Goal: Task Accomplishment & Management: Manage account settings

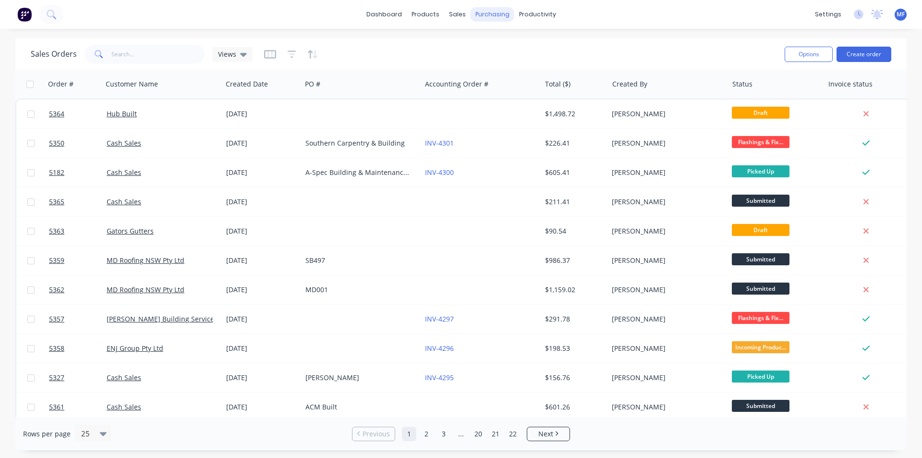
click at [496, 13] on div "purchasing" at bounding box center [493, 14] width 44 height 14
click at [507, 40] on link "Purchase Orders" at bounding box center [532, 45] width 127 height 19
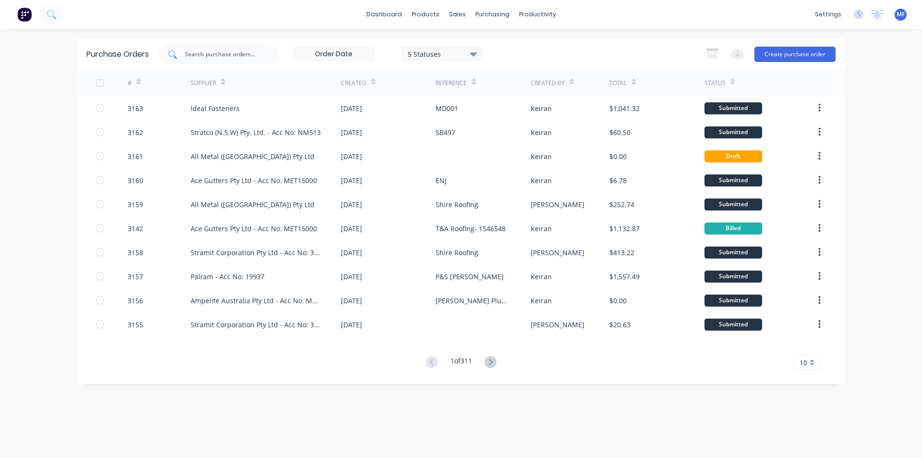
click at [213, 55] on input "text" at bounding box center [224, 54] width 80 height 10
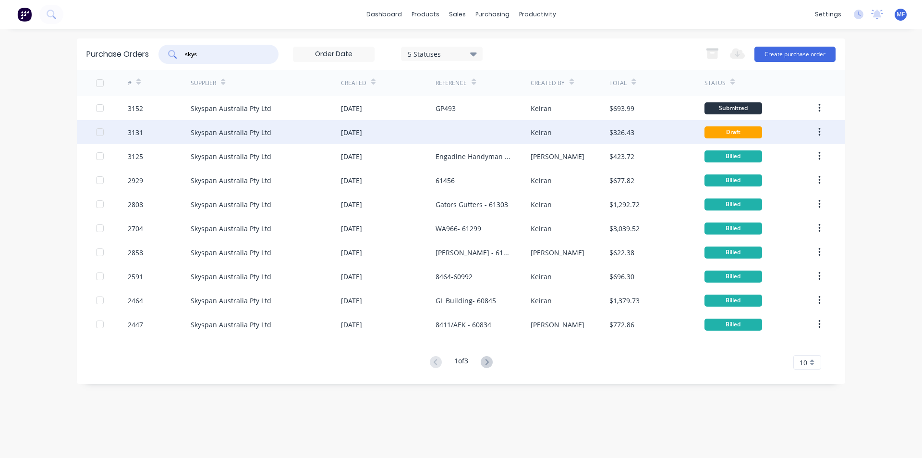
type input "skys"
click at [566, 126] on div "Keiran" at bounding box center [570, 132] width 79 height 24
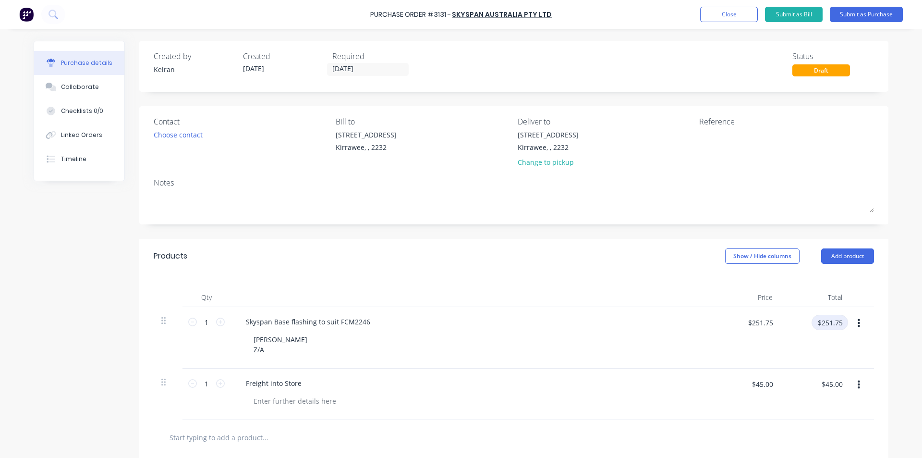
click at [826, 322] on input "$251.75" at bounding box center [829, 321] width 36 height 15
type input "217.70"
type input "$217.70"
click at [821, 385] on input "$45.00" at bounding box center [831, 383] width 33 height 15
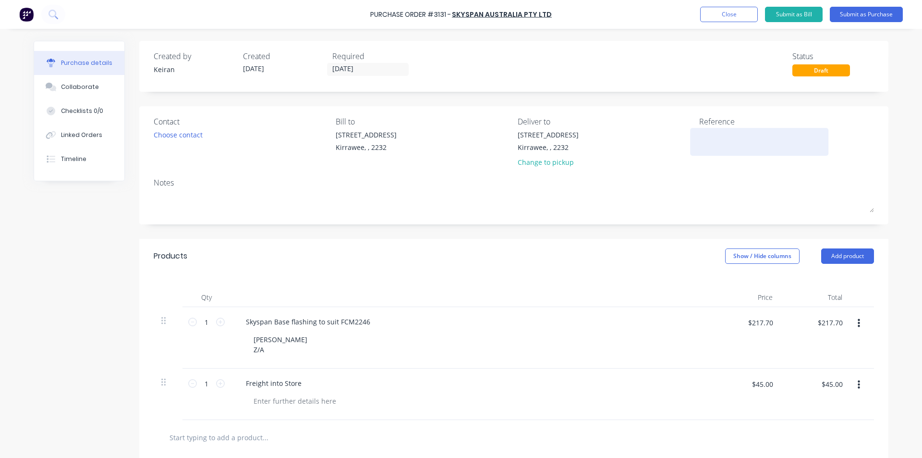
click at [708, 144] on textarea at bounding box center [759, 141] width 120 height 22
type textarea "AHRI - 61684"
type textarea "x"
type textarea "AHRI - 61684"
click at [650, 297] on div at bounding box center [470, 297] width 480 height 19
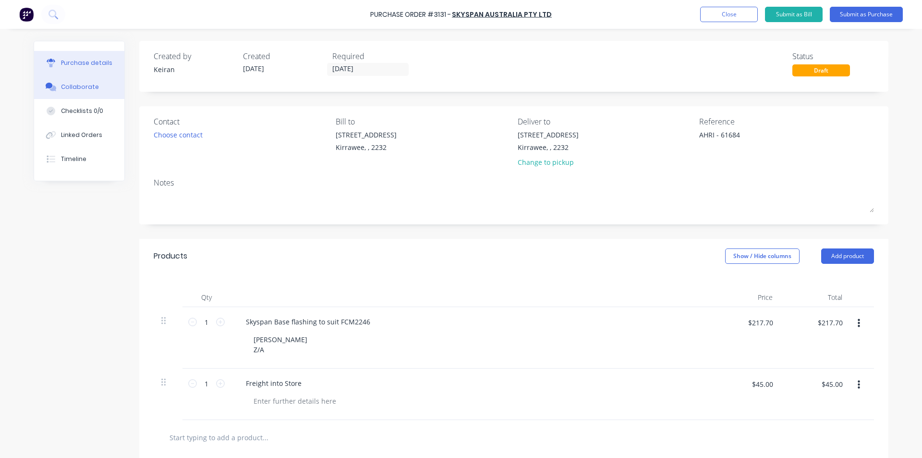
click at [78, 81] on button "Collaborate" at bounding box center [79, 87] width 90 height 24
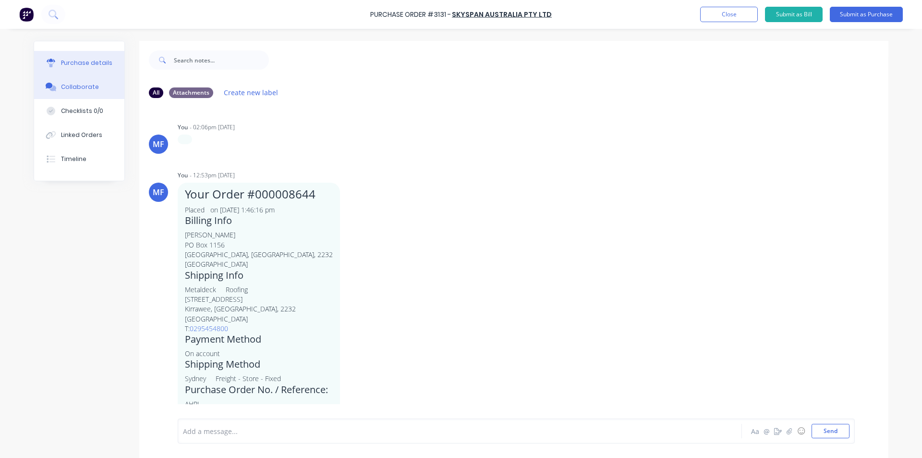
click at [82, 60] on div "Purchase details" at bounding box center [86, 63] width 51 height 9
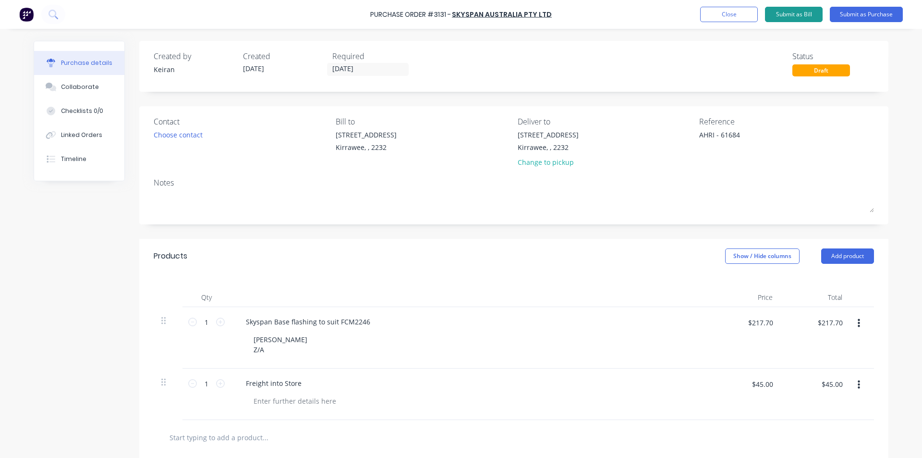
click at [809, 14] on button "Submit as Bill" at bounding box center [794, 14] width 58 height 15
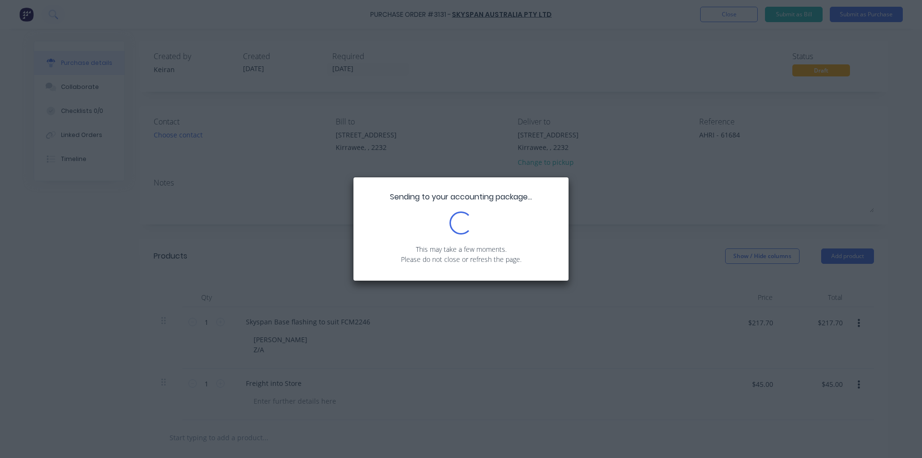
type textarea "x"
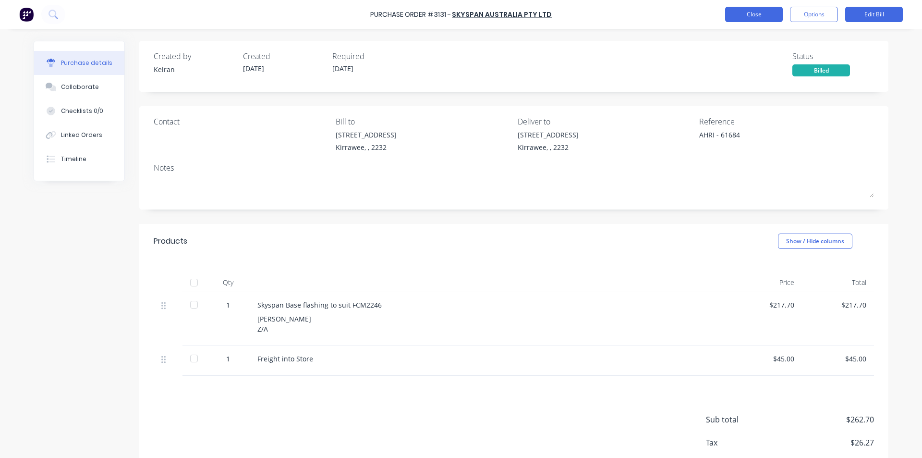
click at [766, 15] on button "Close" at bounding box center [754, 14] width 58 height 15
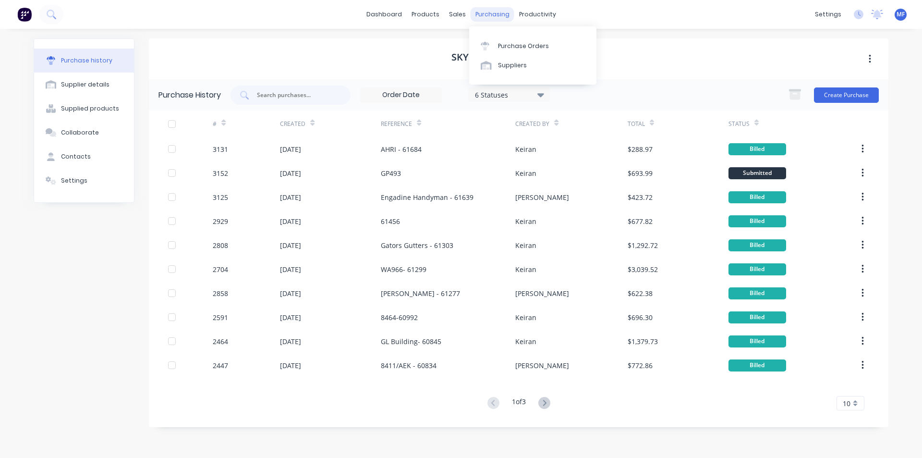
drag, startPoint x: 493, startPoint y: 12, endPoint x: 498, endPoint y: 24, distance: 13.4
click at [494, 12] on div "purchasing" at bounding box center [493, 14] width 44 height 14
click at [506, 42] on div "Purchase Orders" at bounding box center [523, 46] width 51 height 9
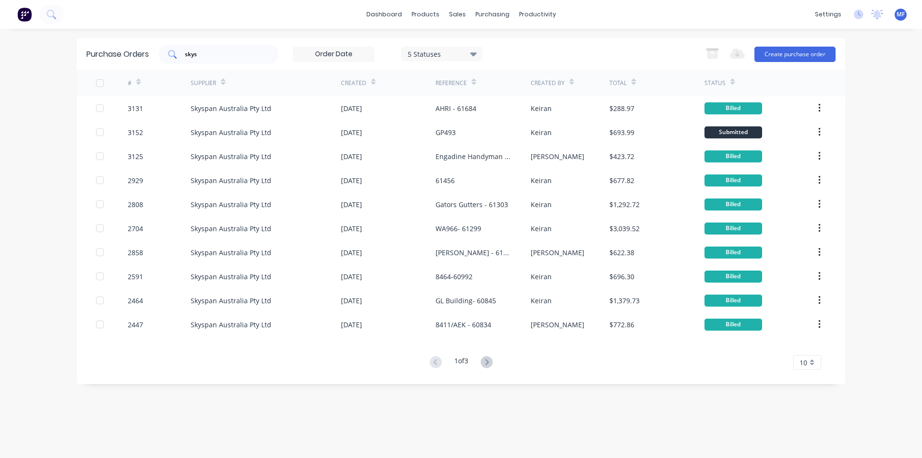
click at [215, 57] on input "skys" at bounding box center [224, 54] width 80 height 10
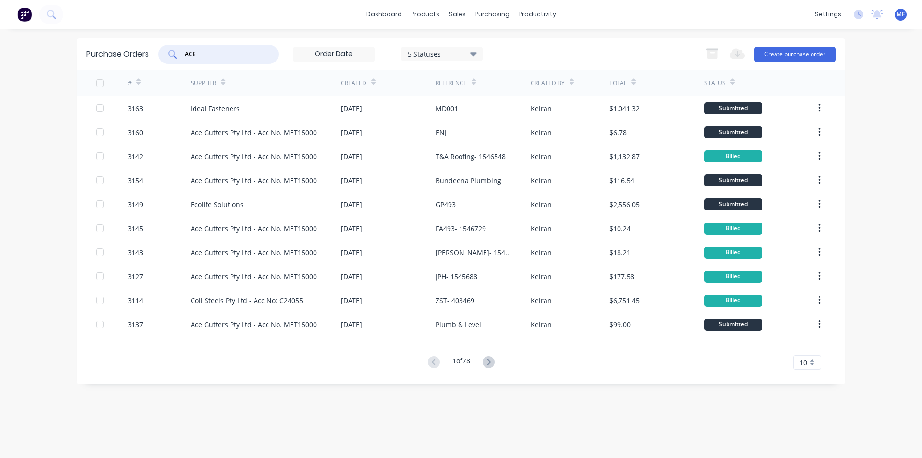
click at [210, 52] on input "ACE" at bounding box center [224, 54] width 80 height 10
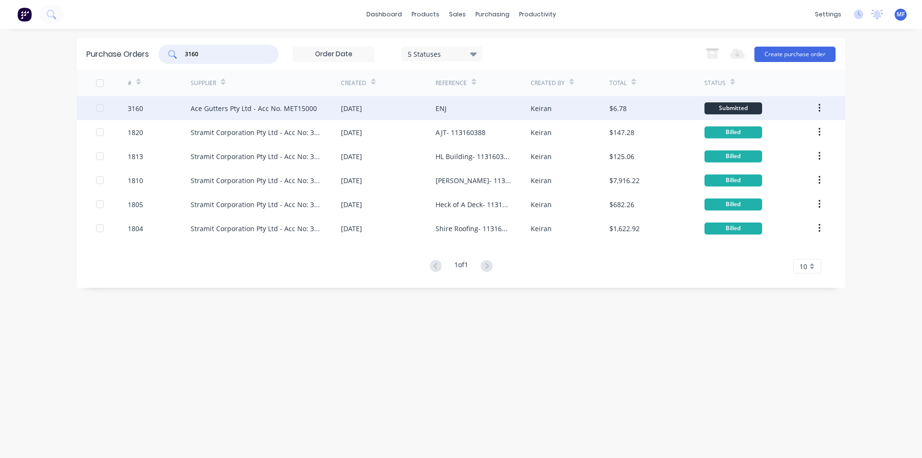
type input "3160"
click at [441, 105] on div "ENJ" at bounding box center [440, 108] width 11 height 10
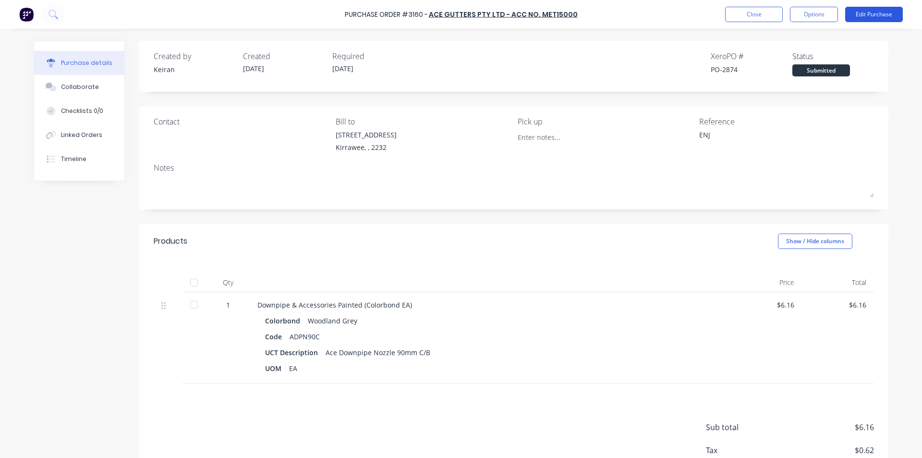
click at [863, 14] on button "Edit Purchase" at bounding box center [874, 14] width 58 height 15
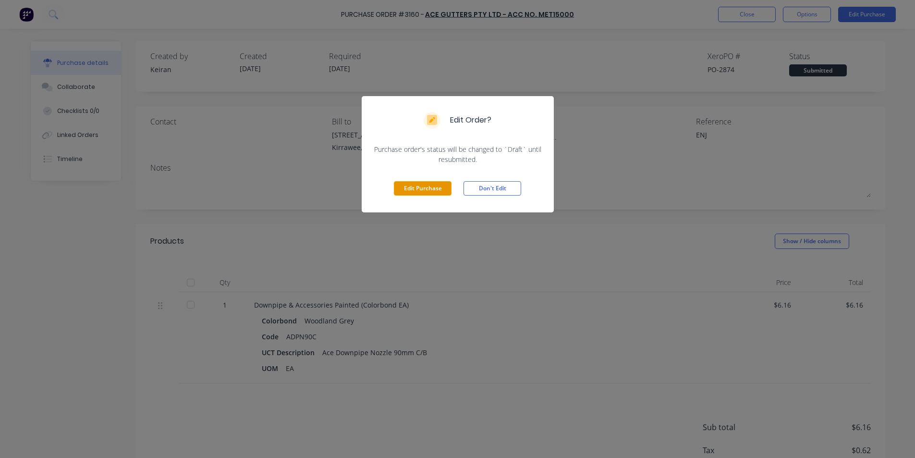
click at [423, 186] on button "Edit Purchase" at bounding box center [423, 188] width 58 height 14
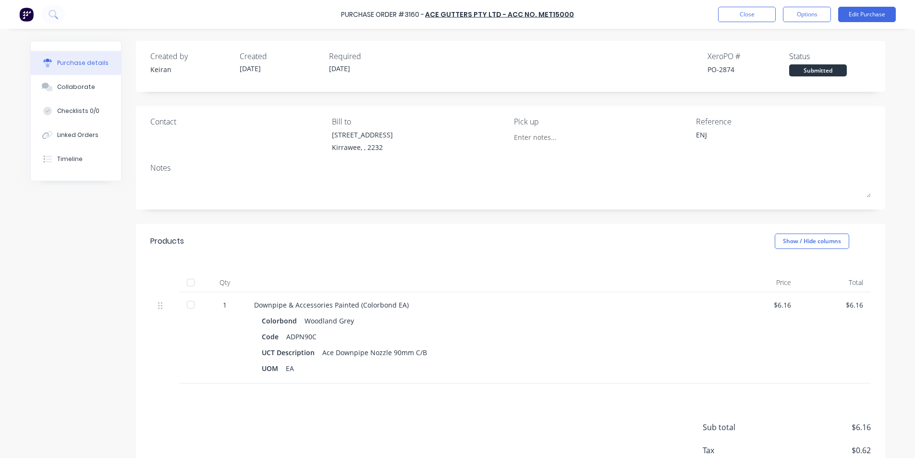
type textarea "x"
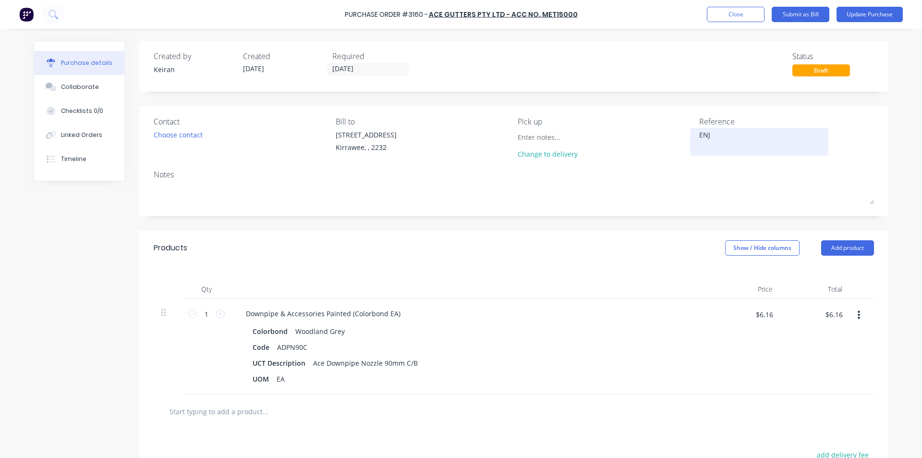
click at [720, 137] on textarea "ENJ" at bounding box center [759, 141] width 120 height 22
type textarea "ENJ-"
type textarea "x"
type textarea "ENJ- 1"
type textarea "x"
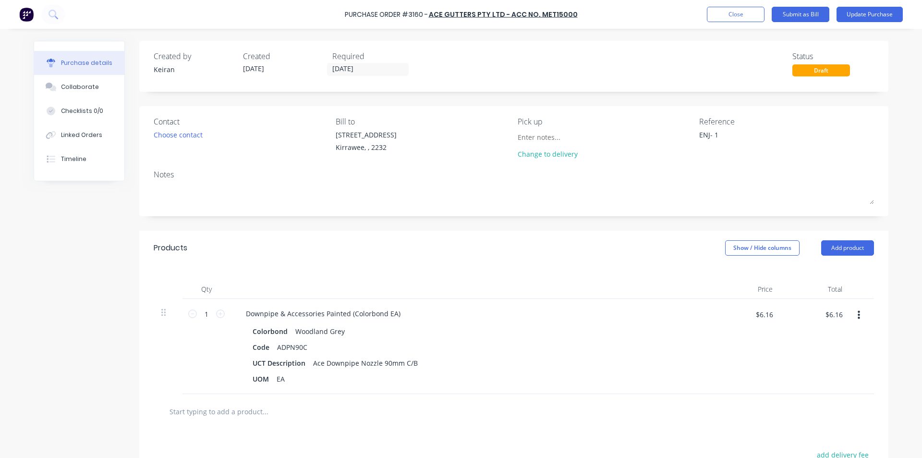
type textarea "ENJ- 15"
type textarea "x"
type textarea "ENJ- 154"
type textarea "x"
type textarea "ENJ- 1546"
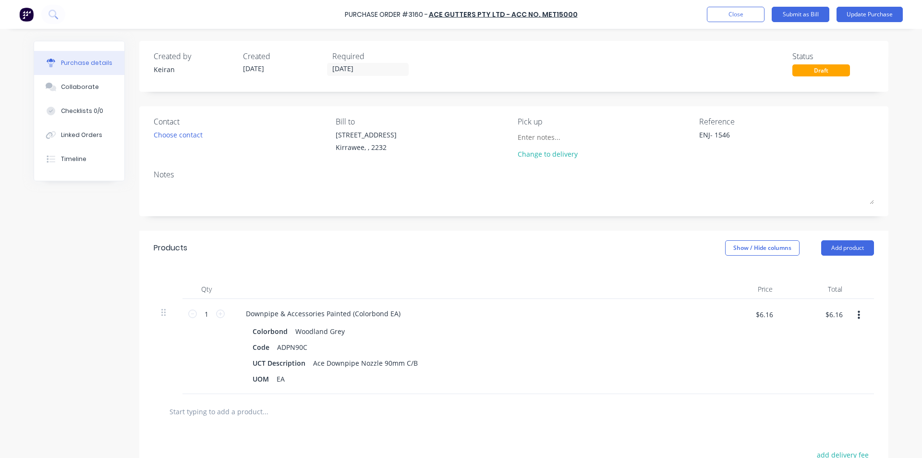
type textarea "x"
type textarea "ENJ- 15469"
type textarea "x"
type textarea "ENJ- 154692"
type textarea "x"
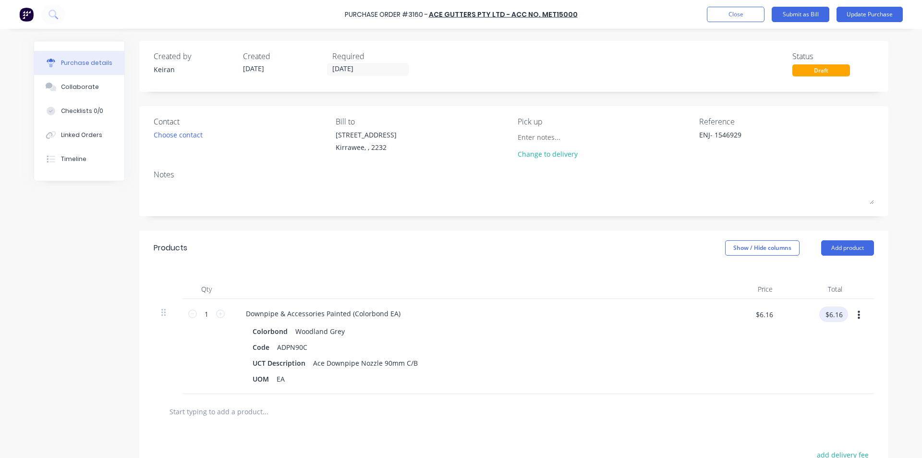
type textarea "ENJ- 1546929"
type textarea "x"
type textarea "ENJ- 1546929"
drag, startPoint x: 837, startPoint y: 318, endPoint x: 824, endPoint y: 320, distance: 13.7
click at [835, 316] on input "$6.16" at bounding box center [833, 313] width 29 height 15
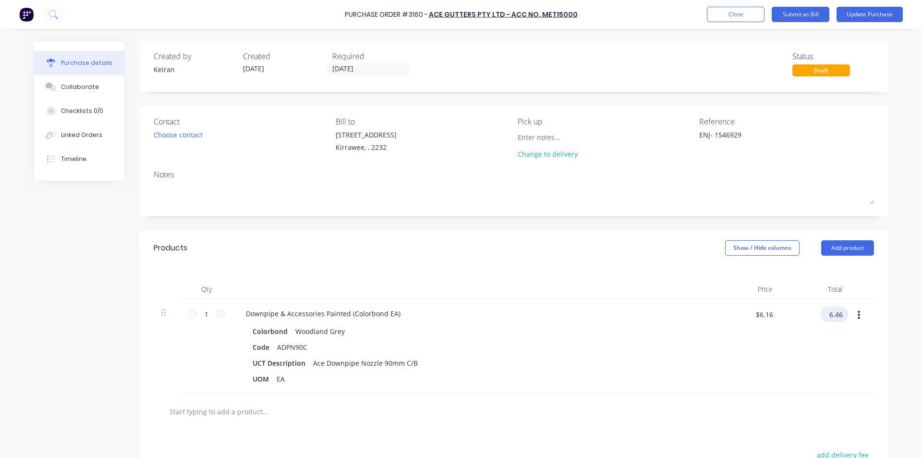
type input "6.46"
type textarea "x"
type input "$6.46"
click at [530, 329] on div "Colorbond Woodland Grey" at bounding box center [471, 331] width 436 height 14
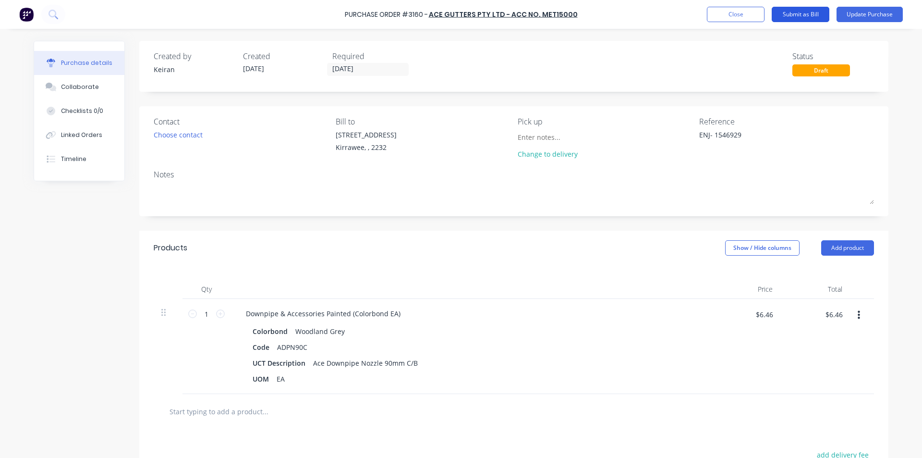
click at [809, 13] on button "Submit as Bill" at bounding box center [801, 14] width 58 height 15
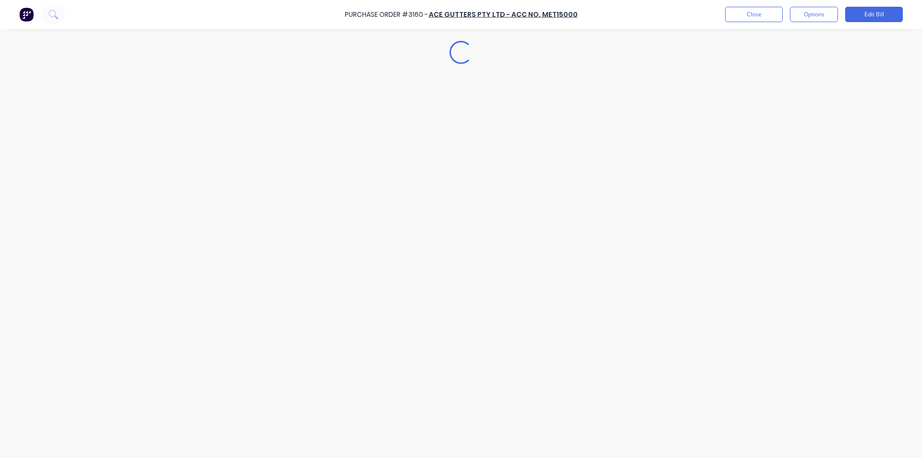
type textarea "x"
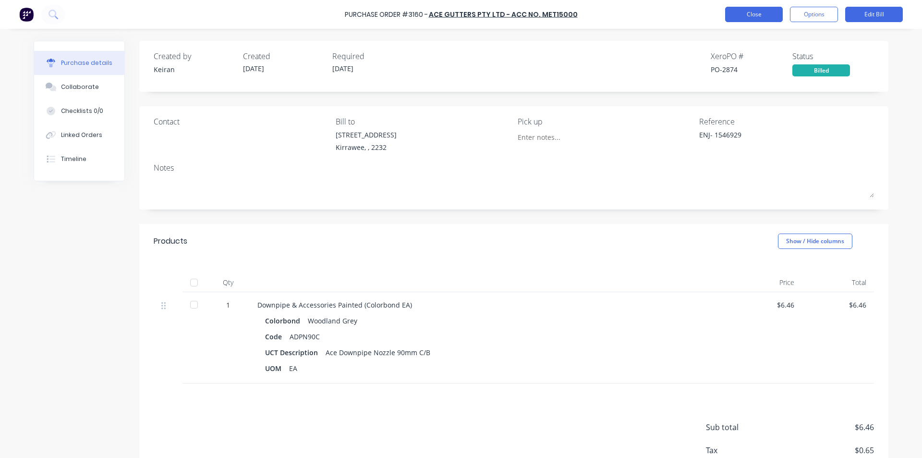
click at [738, 13] on button "Close" at bounding box center [754, 14] width 58 height 15
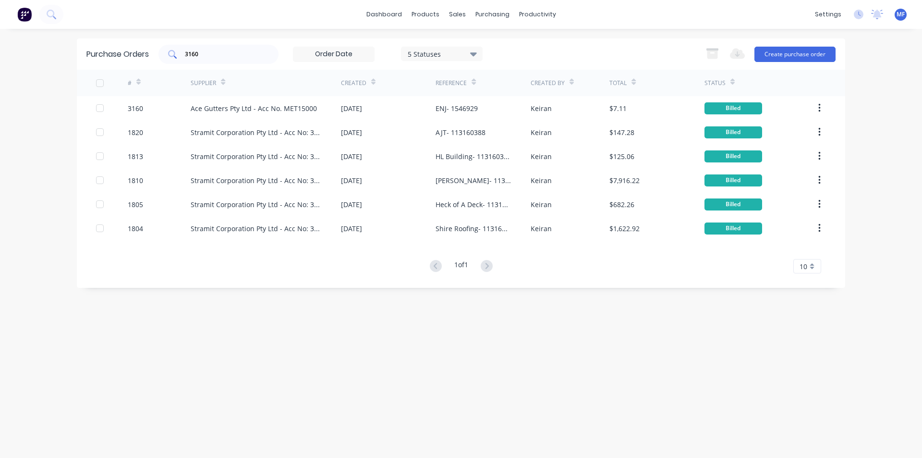
click at [242, 56] on input "3160" at bounding box center [224, 54] width 80 height 10
click at [460, 12] on div "sales" at bounding box center [457, 14] width 26 height 14
click at [492, 66] on div "Customers" at bounding box center [490, 65] width 35 height 9
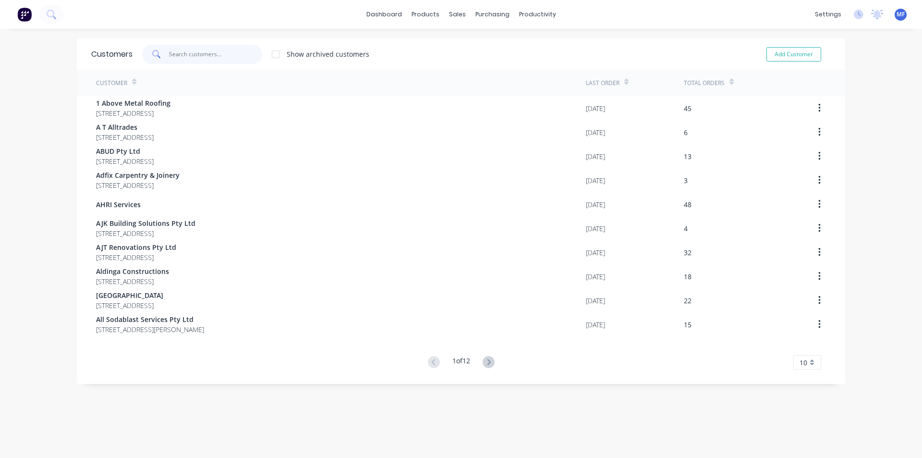
click at [196, 53] on input "text" at bounding box center [216, 54] width 94 height 19
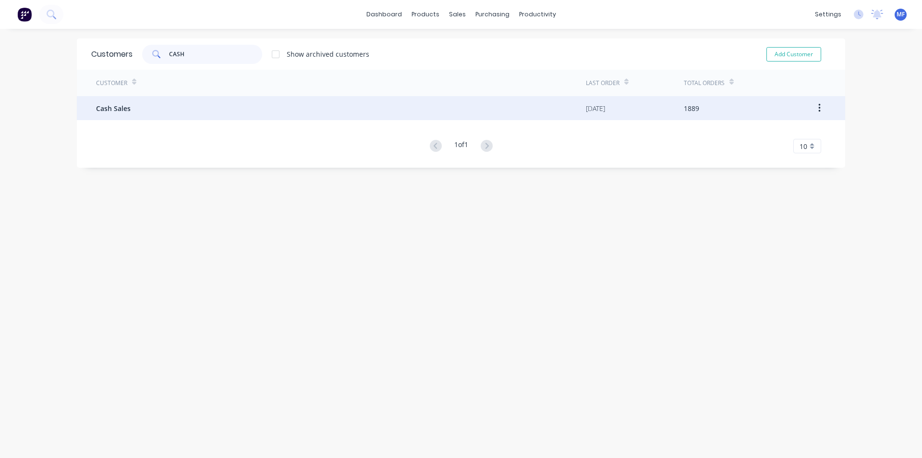
type input "CASH"
click at [133, 108] on div "Cash Sales" at bounding box center [341, 108] width 490 height 24
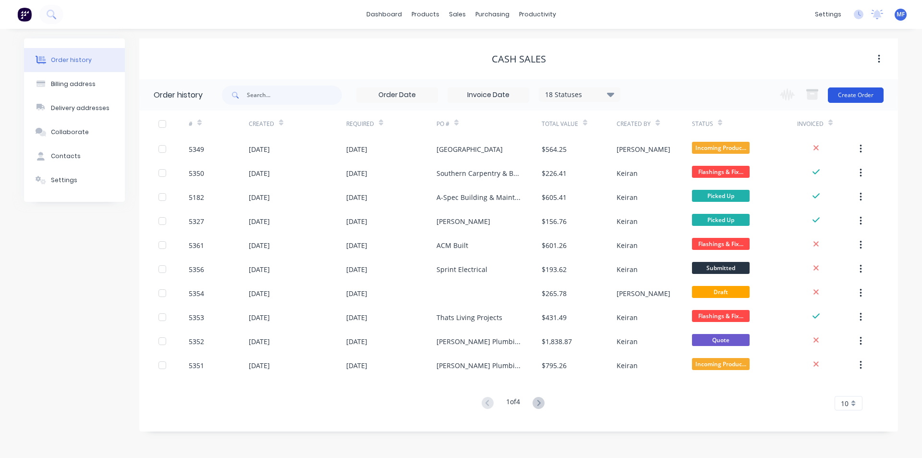
click at [852, 93] on button "Create Order" at bounding box center [856, 94] width 56 height 15
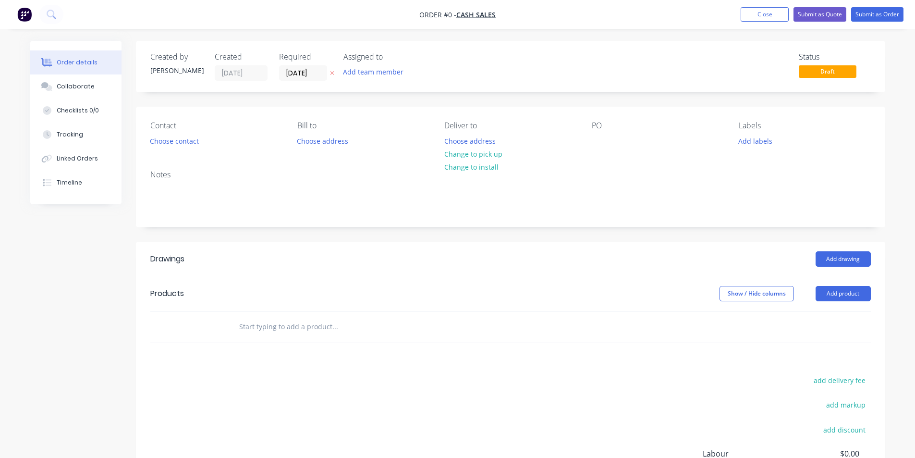
click at [310, 329] on input "text" at bounding box center [335, 326] width 192 height 19
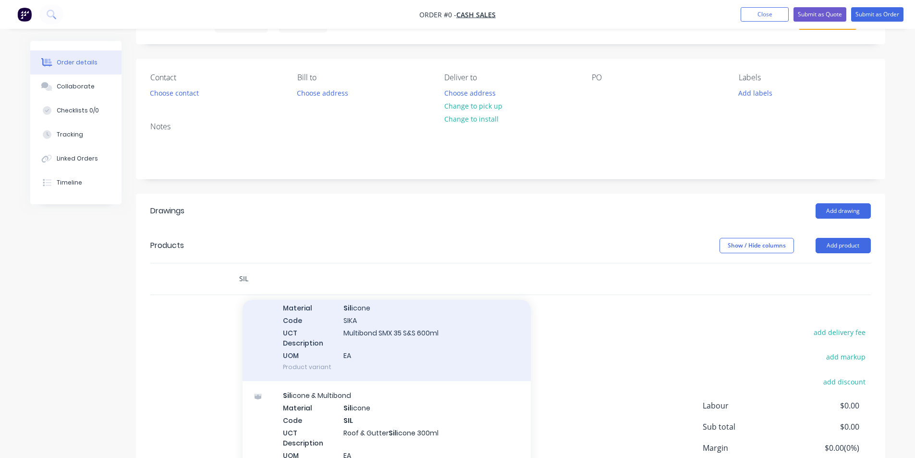
scroll to position [96, 0]
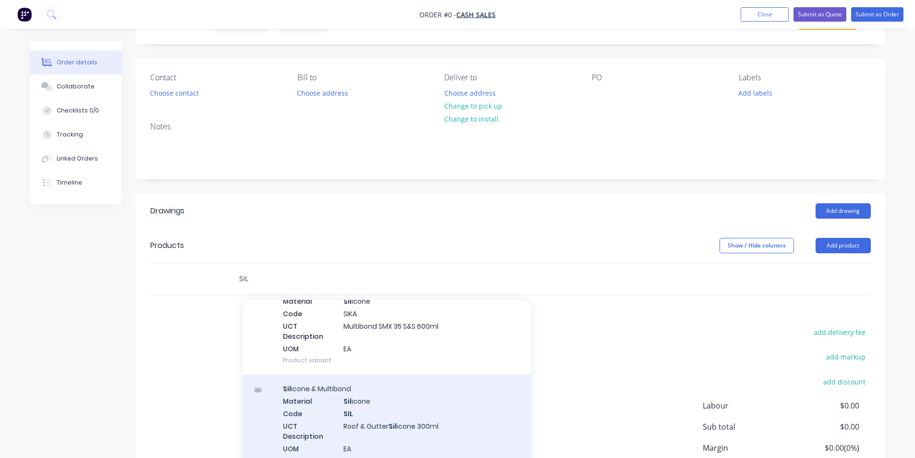
type input "SIL"
click at [459, 420] on div "Sil icone & Multibond Material Sil icone Code SIL UCT Description Roof & Gutter…" at bounding box center [386, 424] width 288 height 100
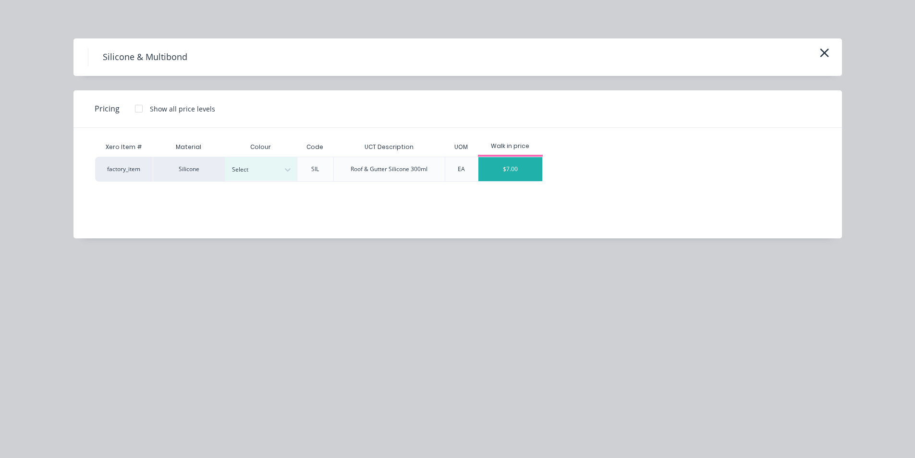
click at [510, 162] on div "$7.00" at bounding box center [510, 169] width 64 height 24
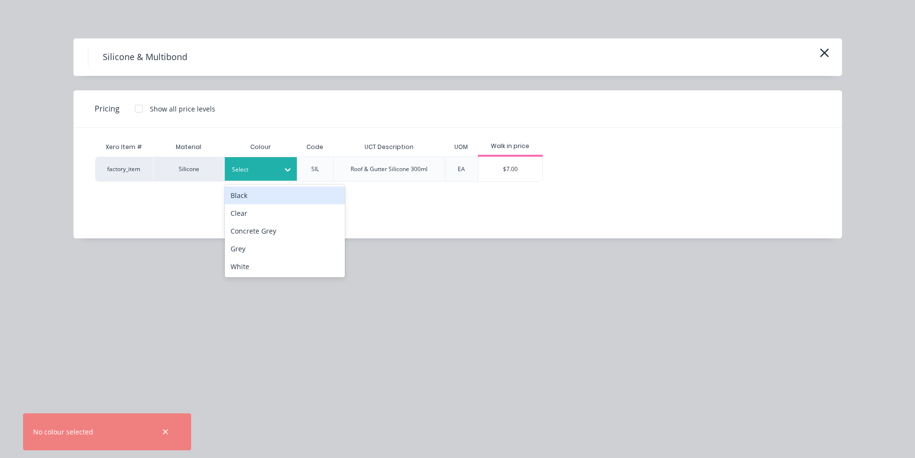
click at [268, 167] on div at bounding box center [253, 169] width 43 height 11
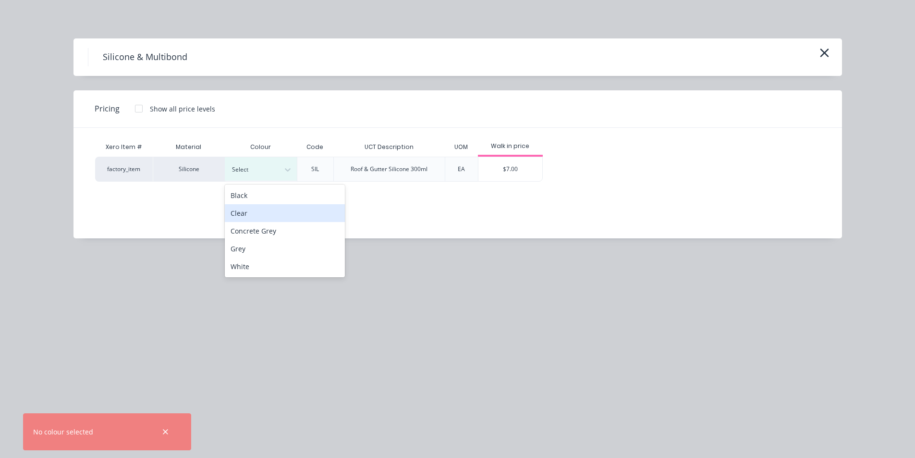
click at [283, 217] on div "Clear" at bounding box center [285, 213] width 120 height 18
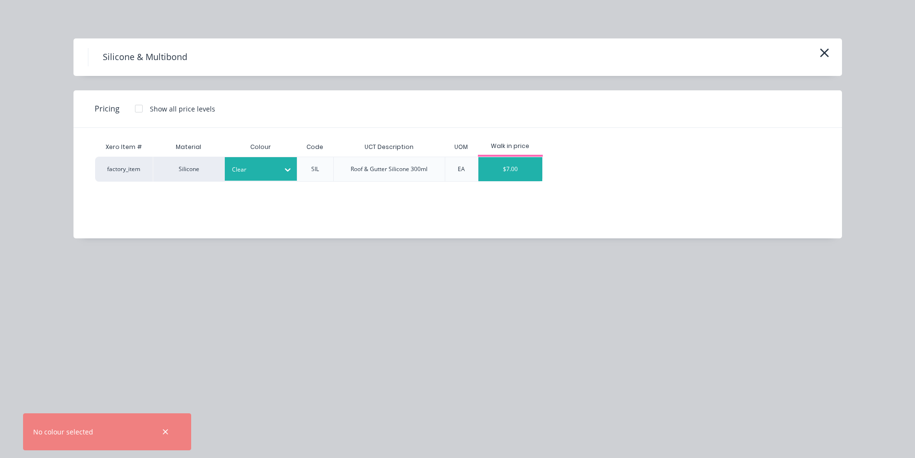
click at [503, 164] on div "$7.00" at bounding box center [510, 169] width 64 height 24
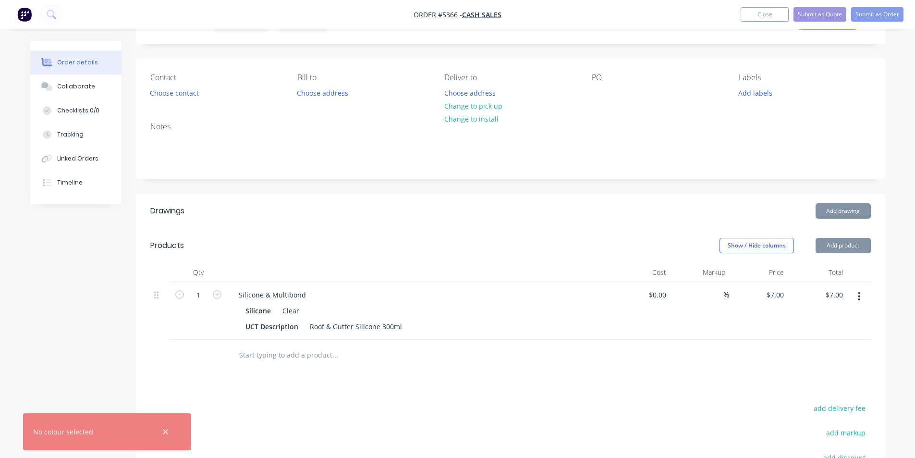
scroll to position [206, 0]
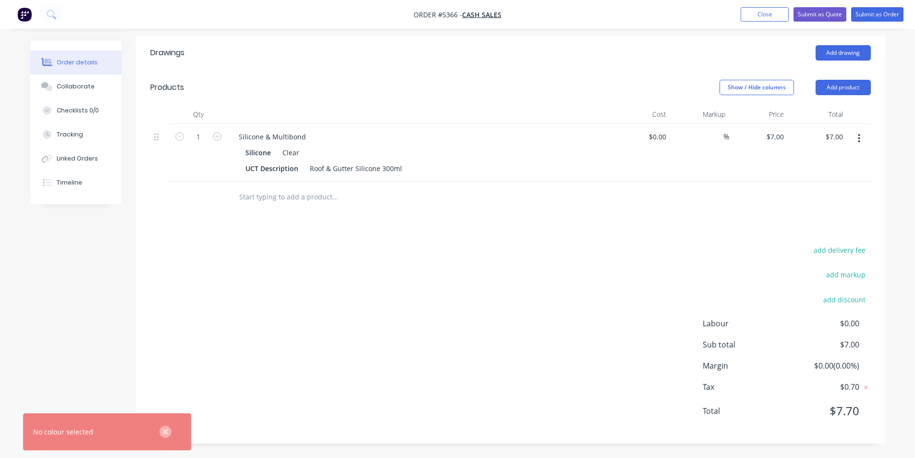
click at [165, 430] on icon "button" at bounding box center [165, 431] width 6 height 9
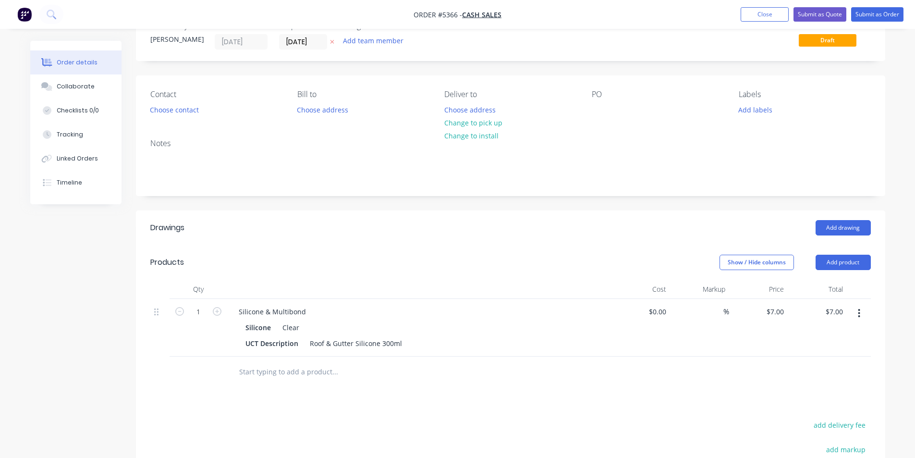
scroll to position [48, 0]
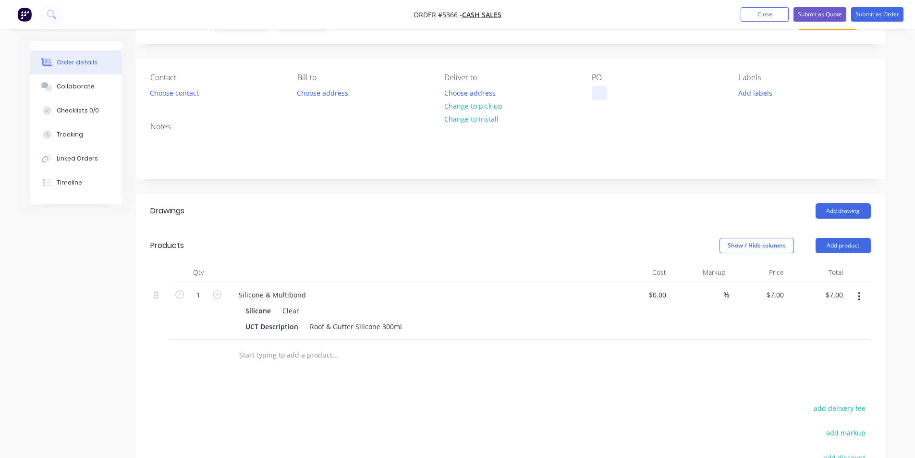
click at [603, 97] on div at bounding box center [599, 93] width 15 height 14
click at [165, 92] on button "Choose contact" at bounding box center [174, 92] width 59 height 13
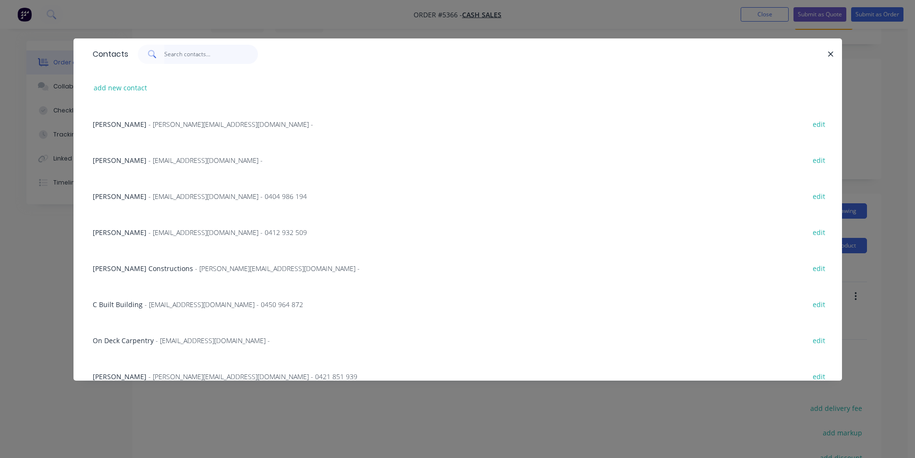
click at [186, 59] on input "text" at bounding box center [211, 54] width 94 height 19
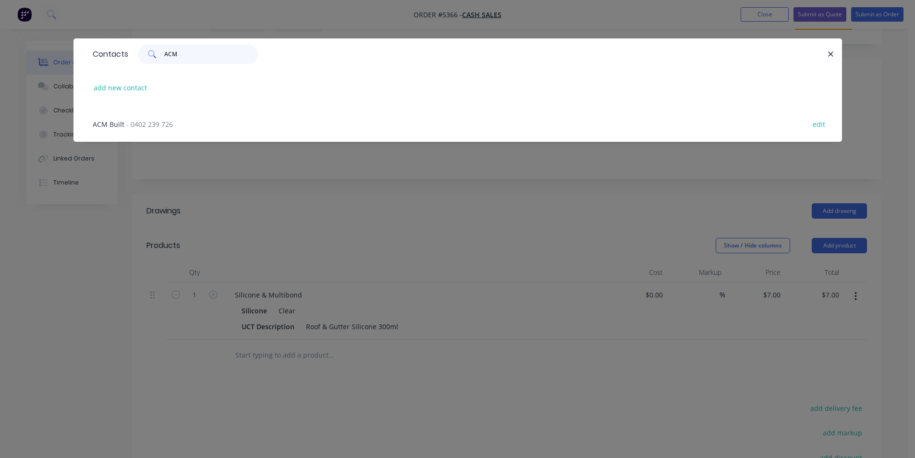
type input "ACM"
click at [140, 123] on span "- 0402 239 726" at bounding box center [149, 124] width 47 height 9
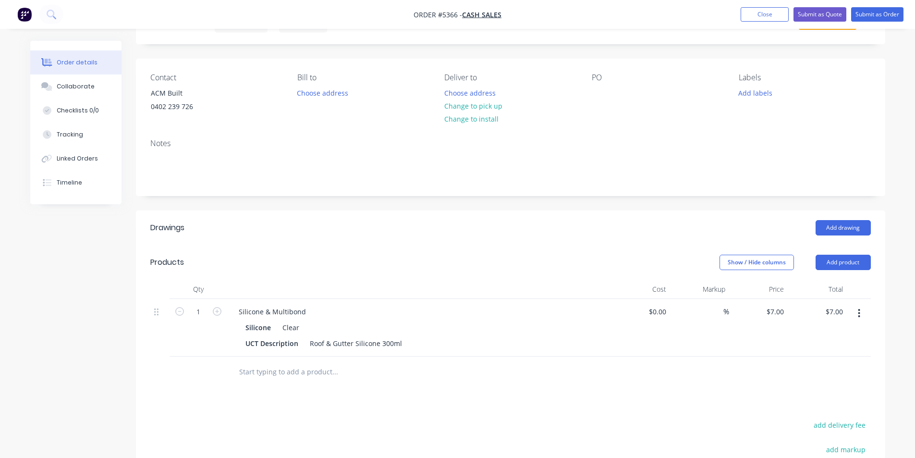
click at [636, 104] on div "PO" at bounding box center [658, 95] width 132 height 44
click at [488, 107] on button "Change to pick up" at bounding box center [473, 105] width 68 height 13
click at [612, 98] on div "PO" at bounding box center [658, 95] width 132 height 44
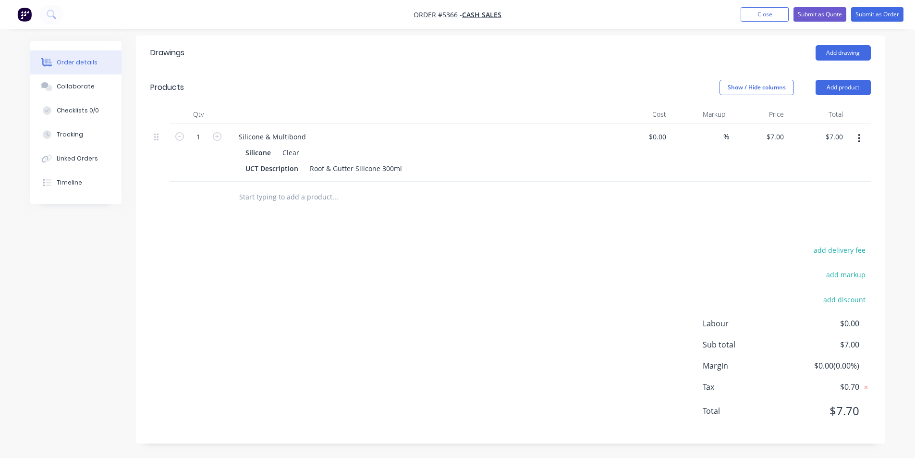
scroll to position [0, 0]
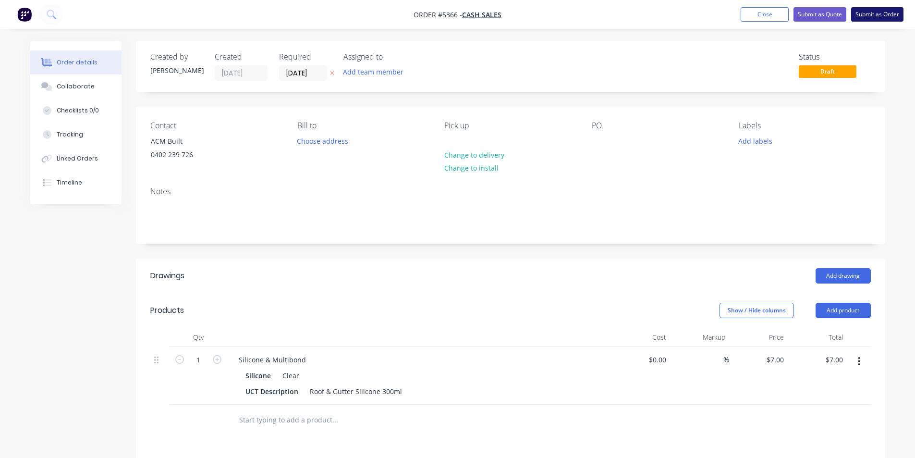
click at [878, 16] on button "Submit as Order" at bounding box center [877, 14] width 52 height 14
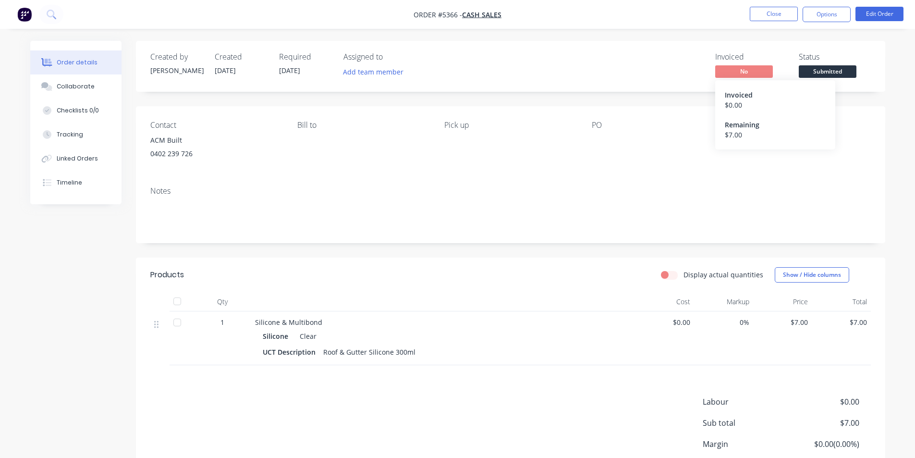
click at [750, 70] on span "No" at bounding box center [744, 71] width 58 height 12
click at [751, 72] on span "No" at bounding box center [744, 71] width 58 height 12
click at [837, 74] on span "Submitted" at bounding box center [827, 71] width 58 height 12
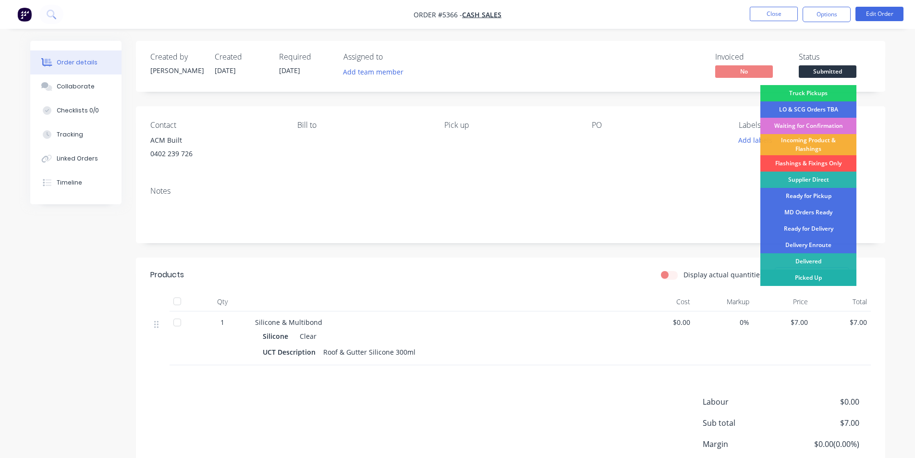
click at [815, 277] on div "Picked Up" at bounding box center [808, 277] width 96 height 16
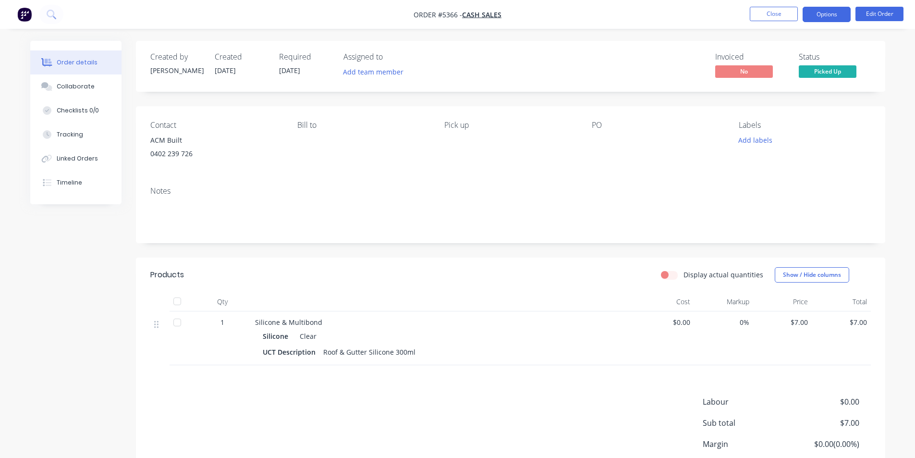
click at [821, 16] on button "Options" at bounding box center [826, 14] width 48 height 15
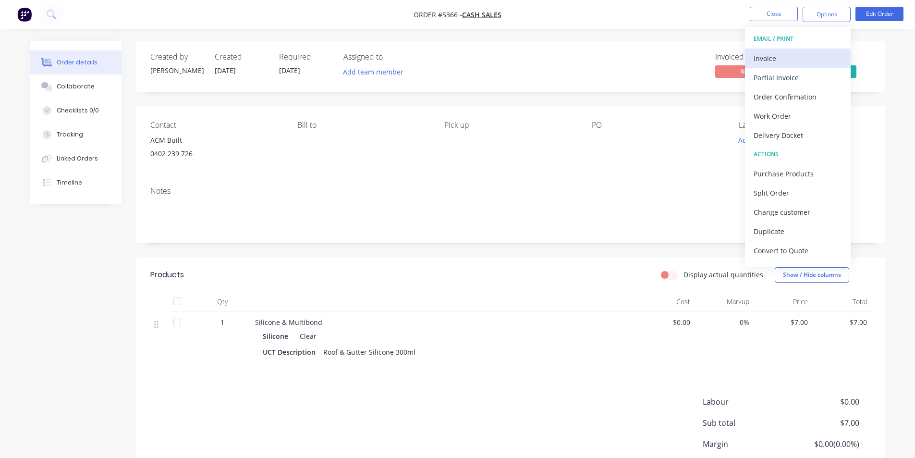
click at [791, 55] on div "Invoice" at bounding box center [797, 58] width 88 height 14
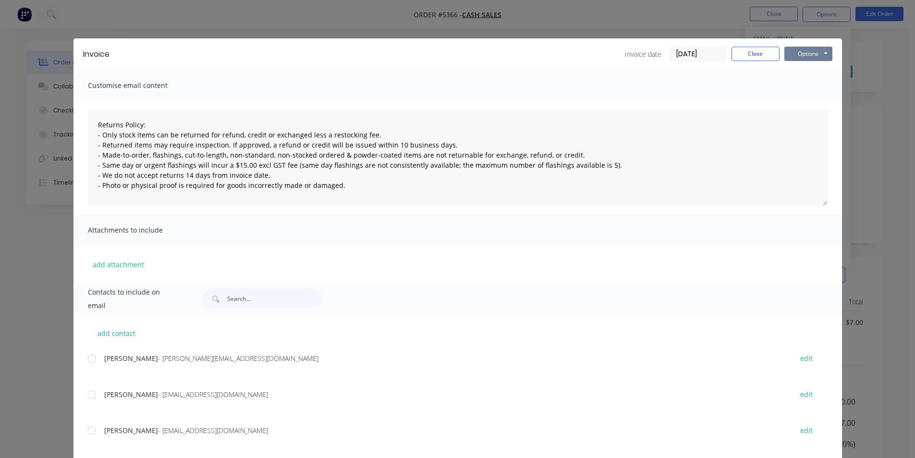
click at [803, 57] on button "Options" at bounding box center [808, 54] width 48 height 14
click at [821, 86] on button "Print" at bounding box center [814, 87] width 61 height 16
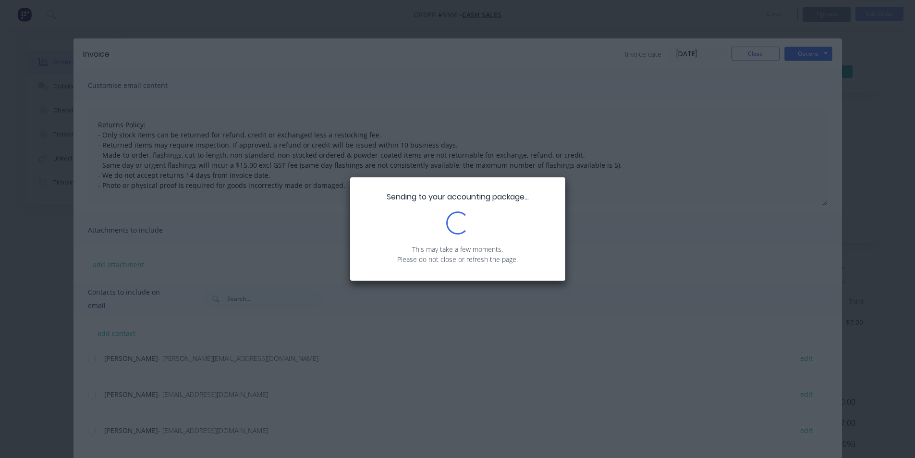
type textarea "Returns Policy: - Only stock items can be returned for refund, credit or exchan…"
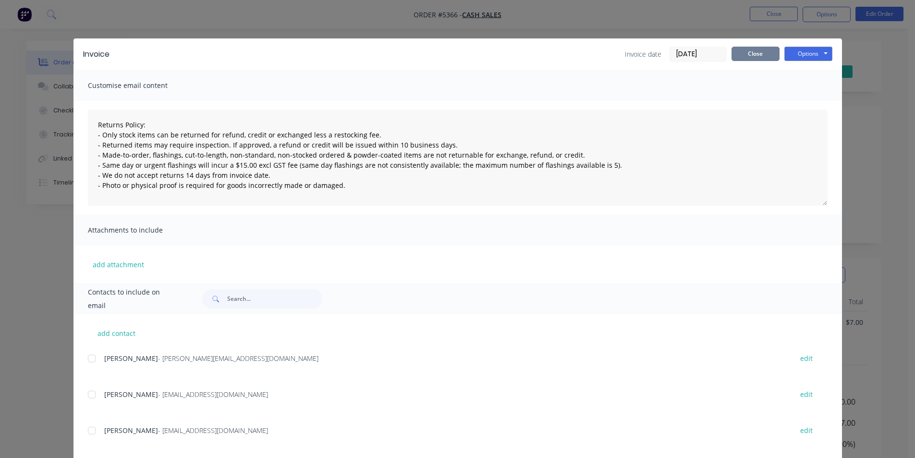
click at [749, 54] on button "Close" at bounding box center [755, 54] width 48 height 14
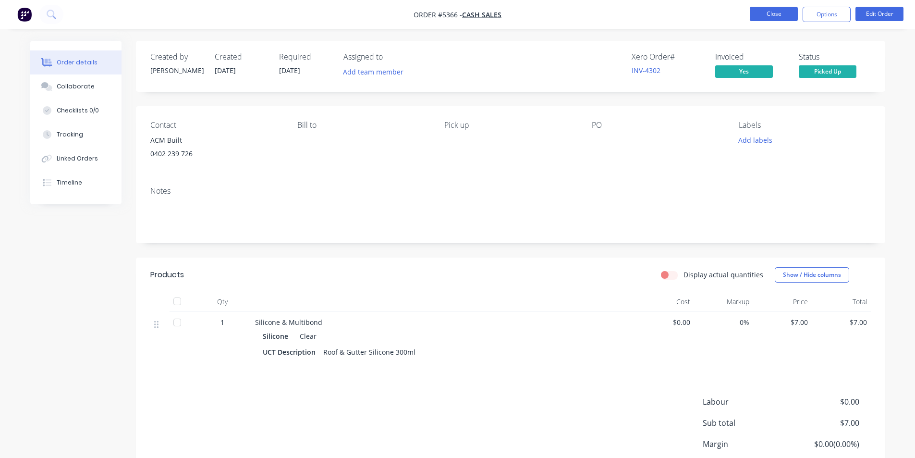
click at [778, 12] on button "Close" at bounding box center [773, 14] width 48 height 14
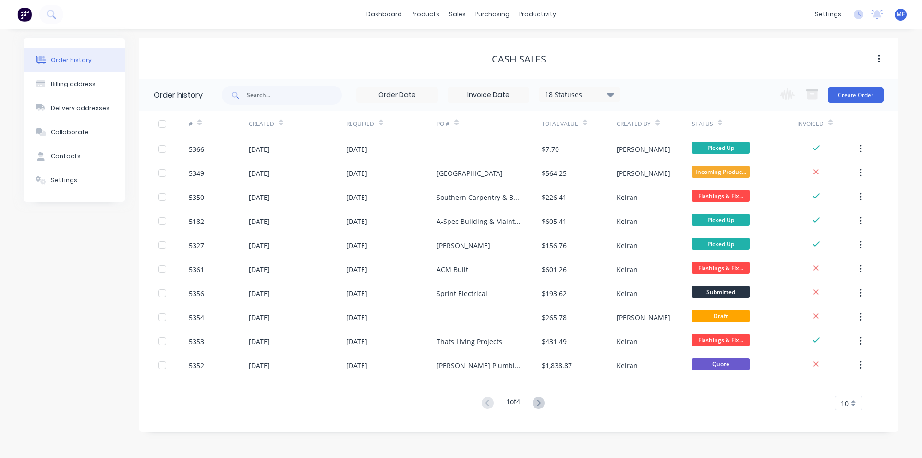
click at [849, 399] on div "10" at bounding box center [848, 403] width 28 height 14
click at [850, 387] on div "35" at bounding box center [848, 386] width 27 height 17
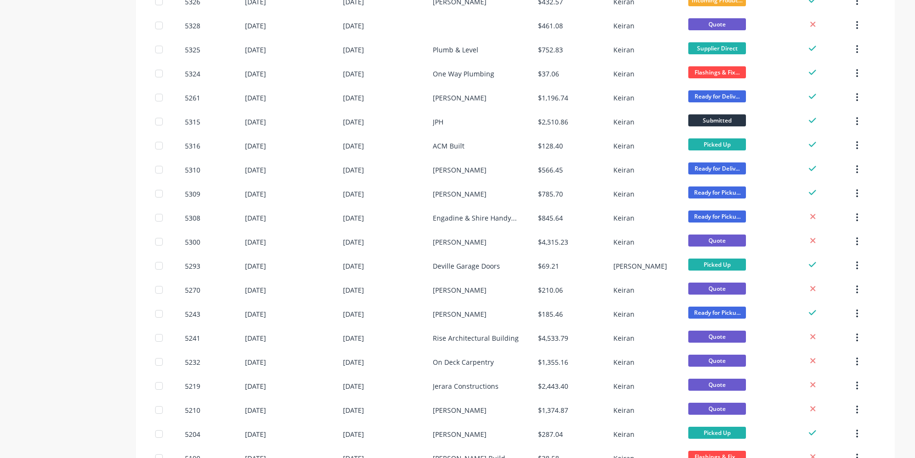
scroll to position [583, 0]
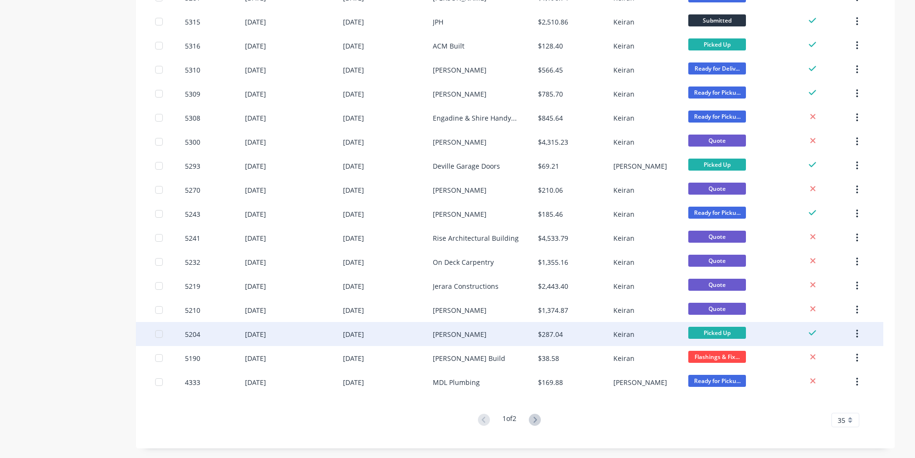
click at [635, 337] on div "Keiran" at bounding box center [650, 334] width 75 height 24
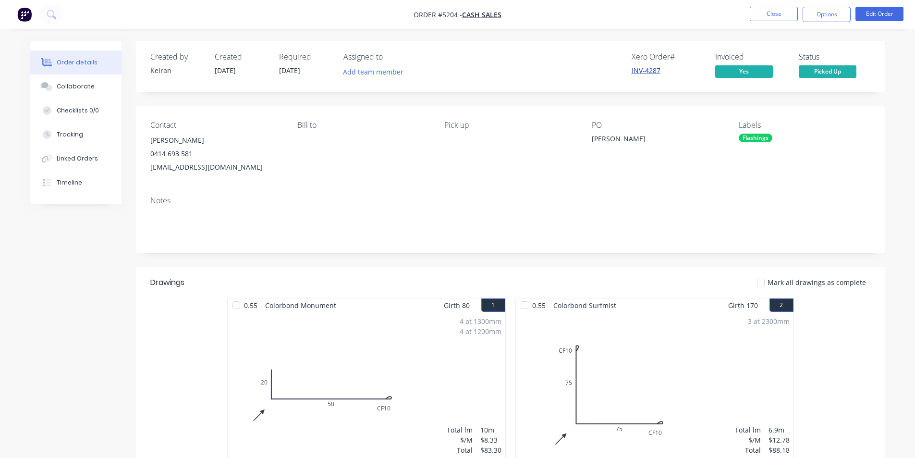
click at [644, 69] on link "INV-4287" at bounding box center [645, 70] width 29 height 9
click at [833, 15] on button "Options" at bounding box center [826, 14] width 48 height 15
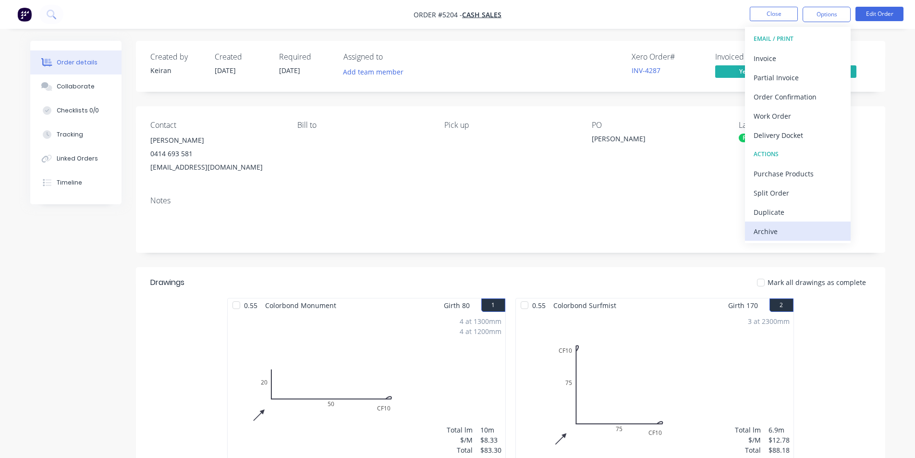
click at [805, 232] on div "Archive" at bounding box center [797, 231] width 88 height 14
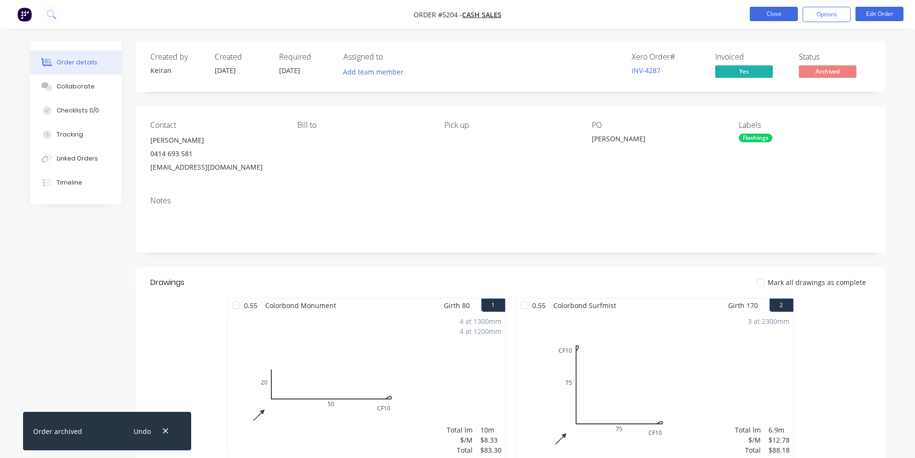
click at [776, 18] on button "Close" at bounding box center [773, 14] width 48 height 14
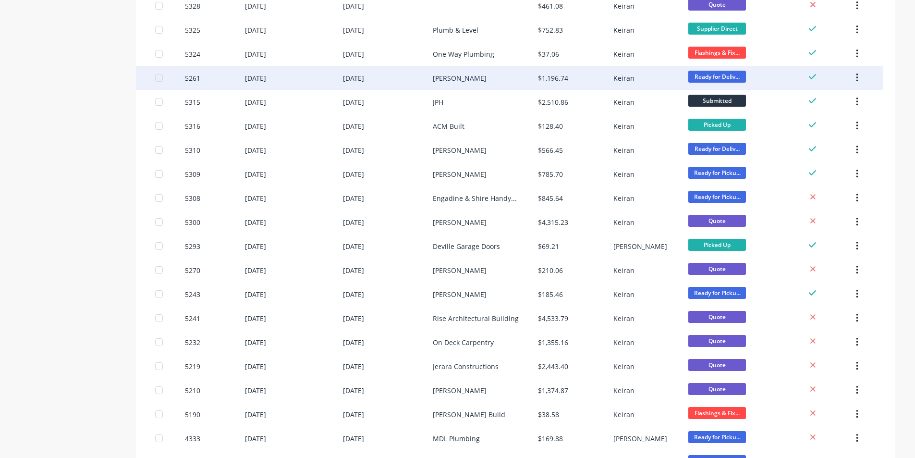
scroll to position [583, 0]
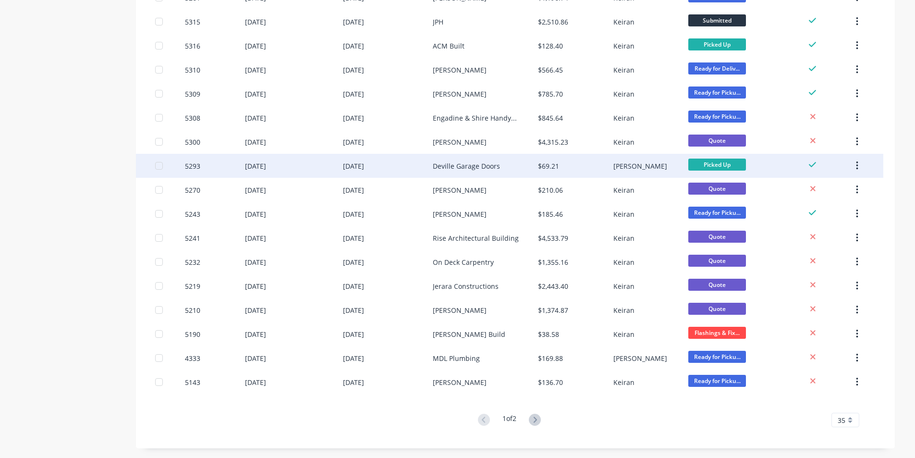
click at [637, 166] on div "[PERSON_NAME]" at bounding box center [650, 166] width 75 height 24
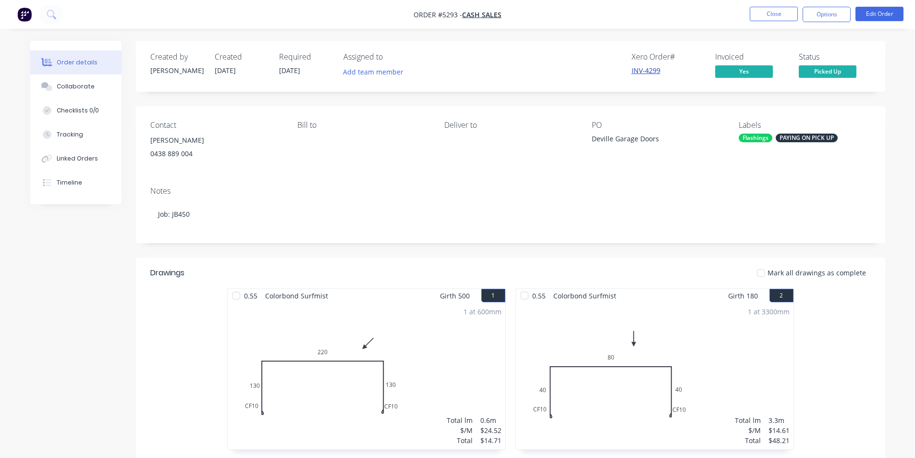
click at [647, 68] on link "INV-4299" at bounding box center [645, 70] width 29 height 9
click at [831, 8] on button "Options" at bounding box center [826, 14] width 48 height 15
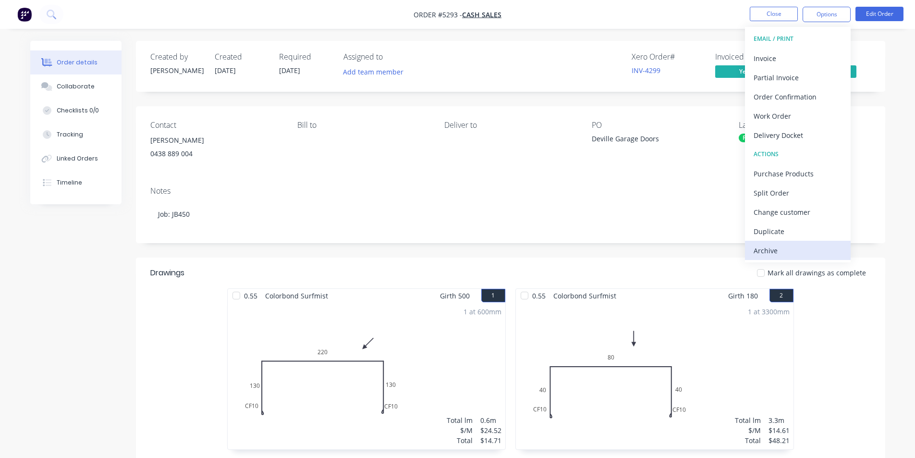
click at [788, 253] on div "Archive" at bounding box center [797, 250] width 88 height 14
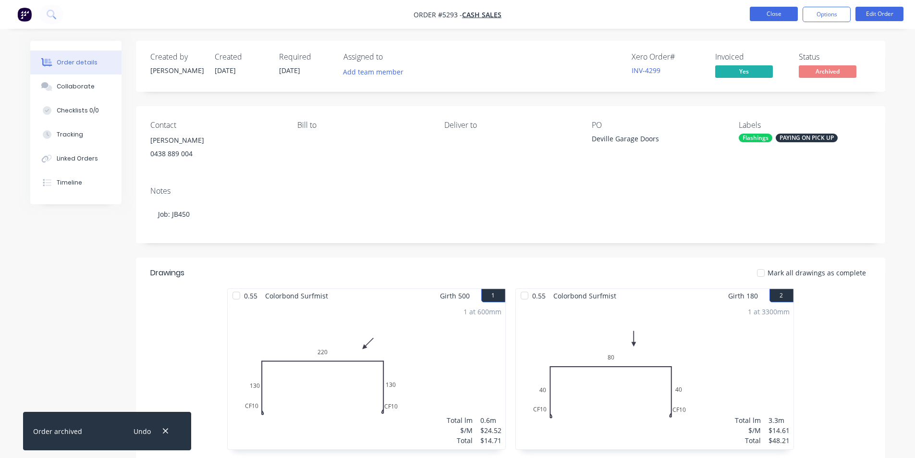
click at [774, 12] on button "Close" at bounding box center [773, 14] width 48 height 14
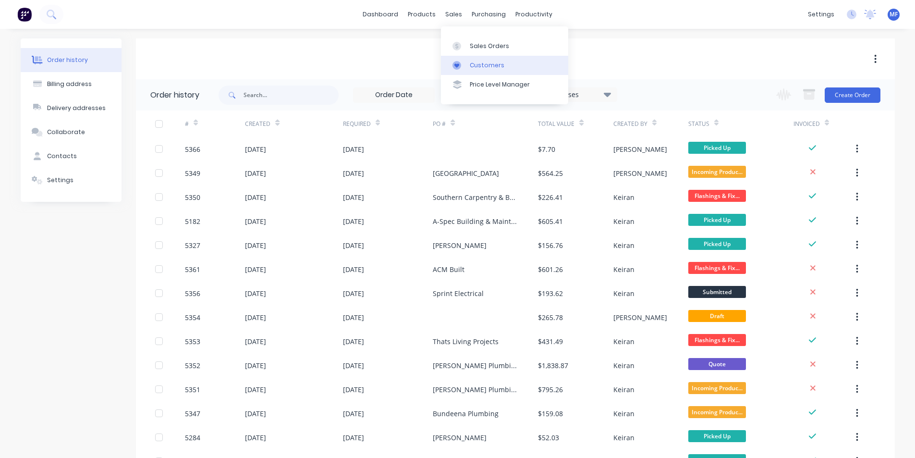
drag, startPoint x: 456, startPoint y: 9, endPoint x: 483, endPoint y: 69, distance: 65.1
click at [456, 10] on div "sales" at bounding box center [453, 14] width 26 height 14
click at [486, 63] on div "Customers" at bounding box center [487, 65] width 35 height 9
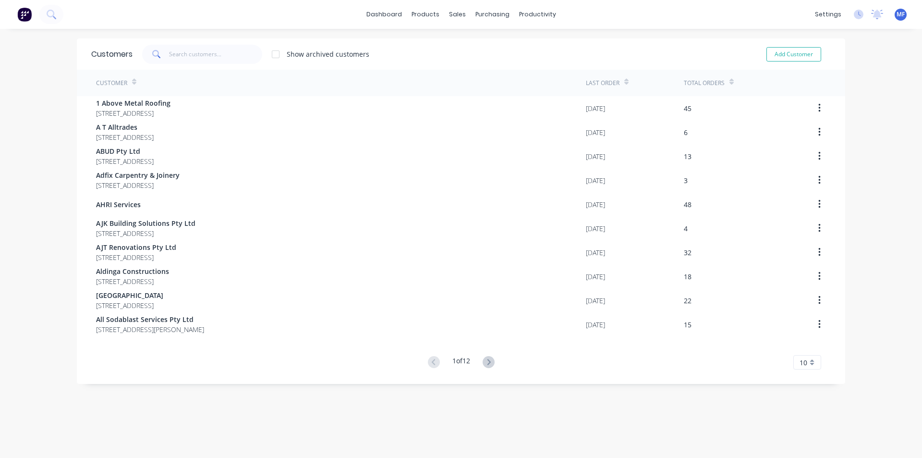
click at [485, 362] on icon at bounding box center [489, 362] width 12 height 12
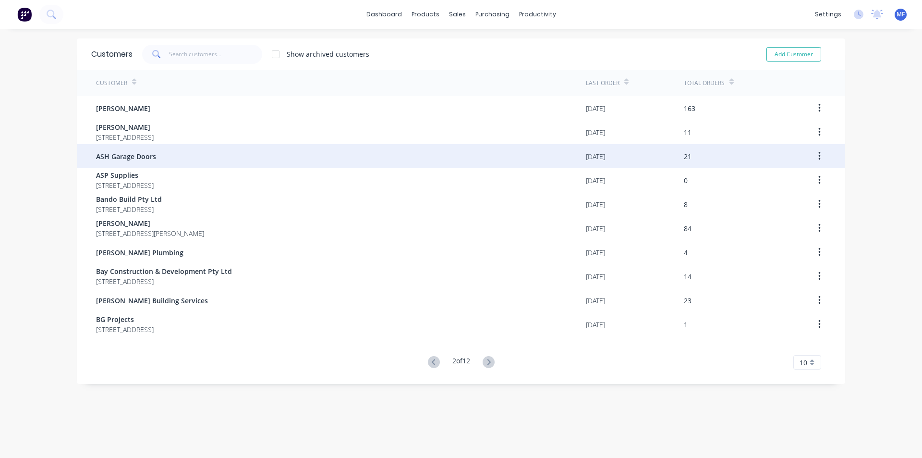
click at [119, 150] on div "ASH Garage Doors" at bounding box center [341, 156] width 490 height 24
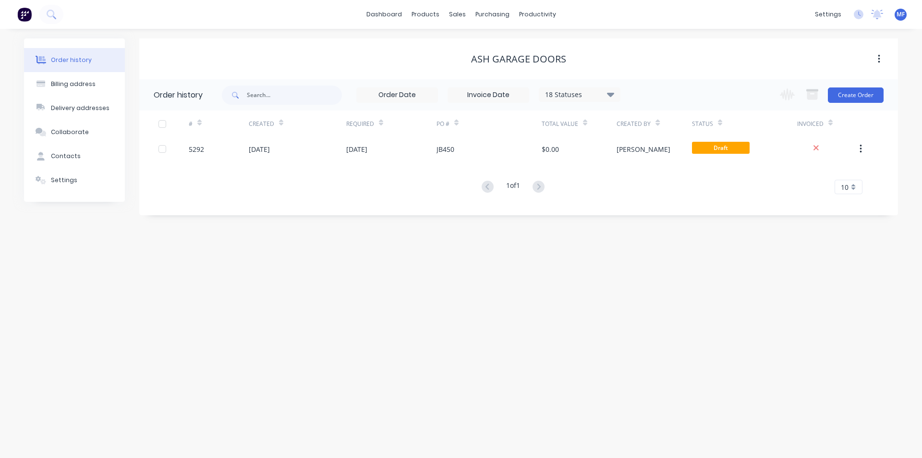
drag, startPoint x: 523, startPoint y: 59, endPoint x: 518, endPoint y: 57, distance: 5.5
click at [522, 59] on div "ASH Garage Doors" at bounding box center [518, 59] width 95 height 12
click at [70, 157] on div "Contacts" at bounding box center [66, 156] width 30 height 9
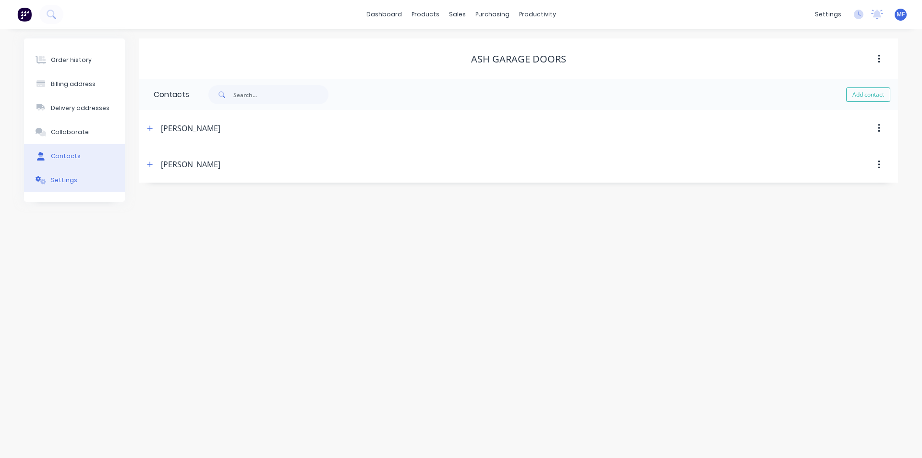
click at [64, 179] on div "Settings" at bounding box center [64, 180] width 26 height 9
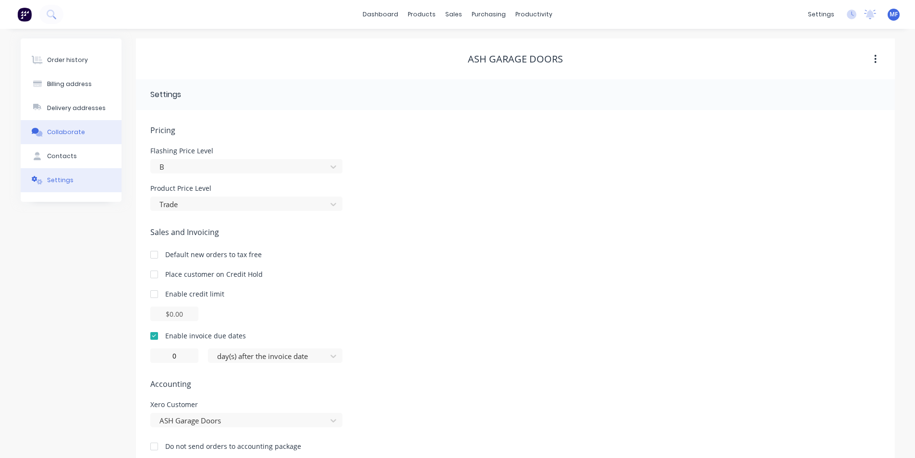
click at [82, 132] on button "Collaborate" at bounding box center [71, 132] width 101 height 24
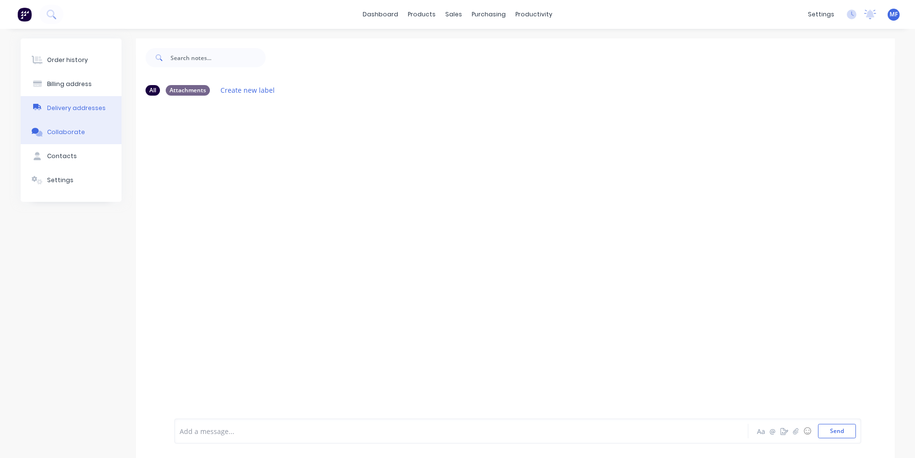
click at [87, 115] on button "Delivery addresses" at bounding box center [71, 108] width 101 height 24
select select "AU"
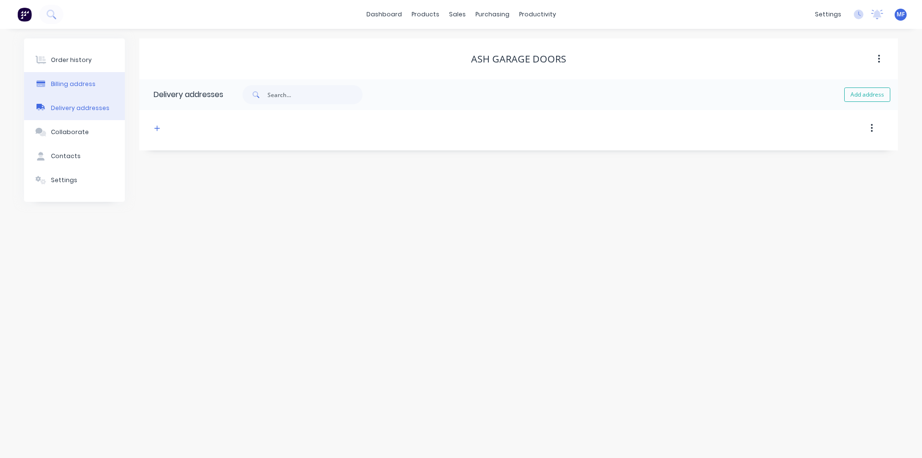
click at [90, 92] on button "Billing address" at bounding box center [74, 84] width 101 height 24
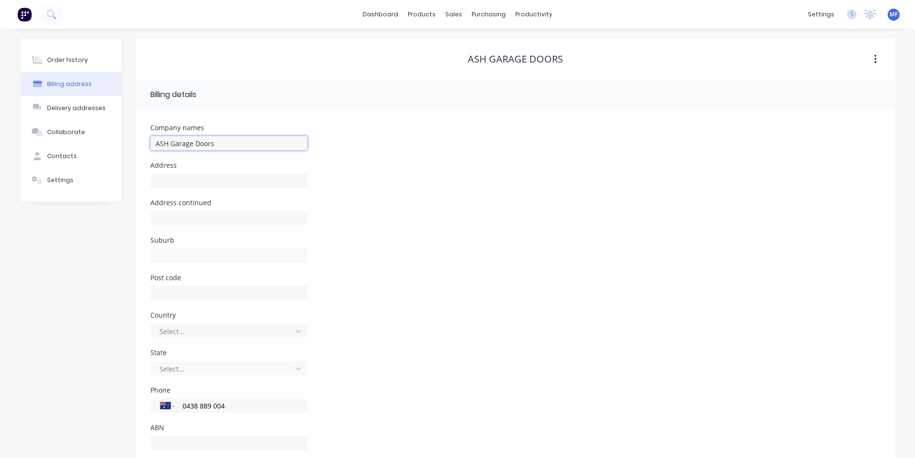
click at [169, 143] on input "ASH Garage Doors" at bounding box center [228, 143] width 157 height 14
type input "Deville Garage Doors"
click at [398, 130] on div "Company names Deville Garage Doors" at bounding box center [515, 142] width 730 height 37
click at [75, 132] on div "Collaborate" at bounding box center [66, 132] width 38 height 9
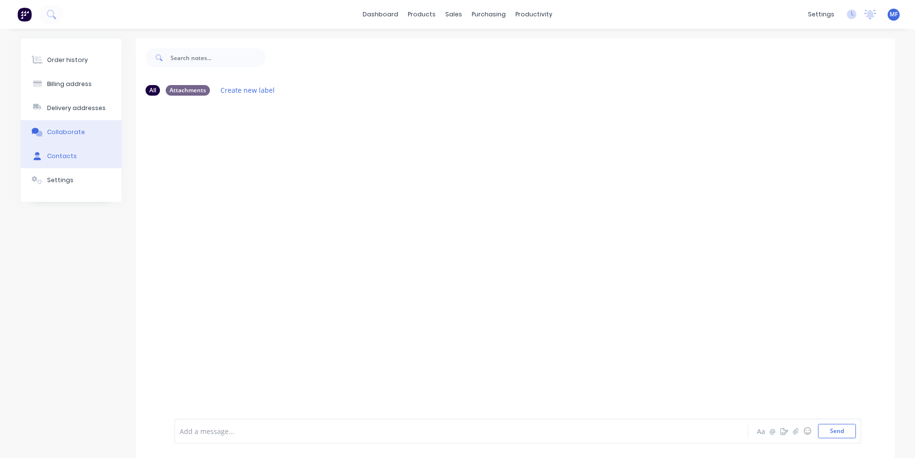
click at [70, 152] on div "Contacts" at bounding box center [62, 156] width 30 height 9
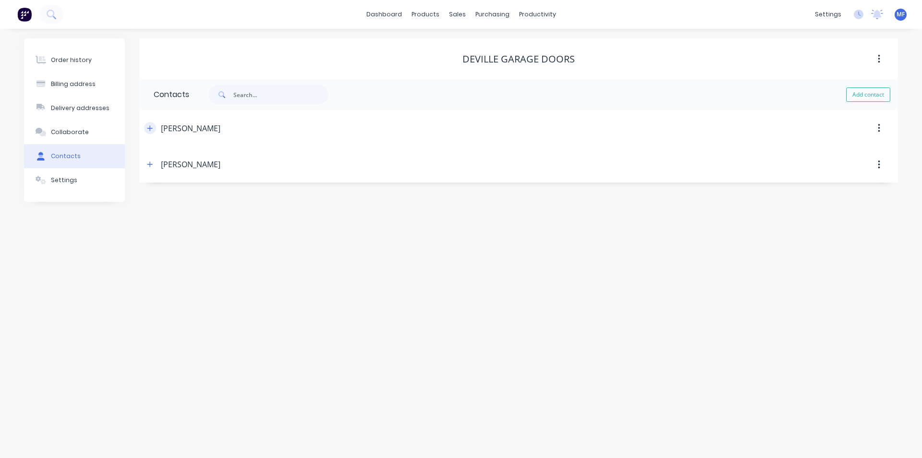
click at [152, 129] on icon "button" at bounding box center [150, 128] width 6 height 7
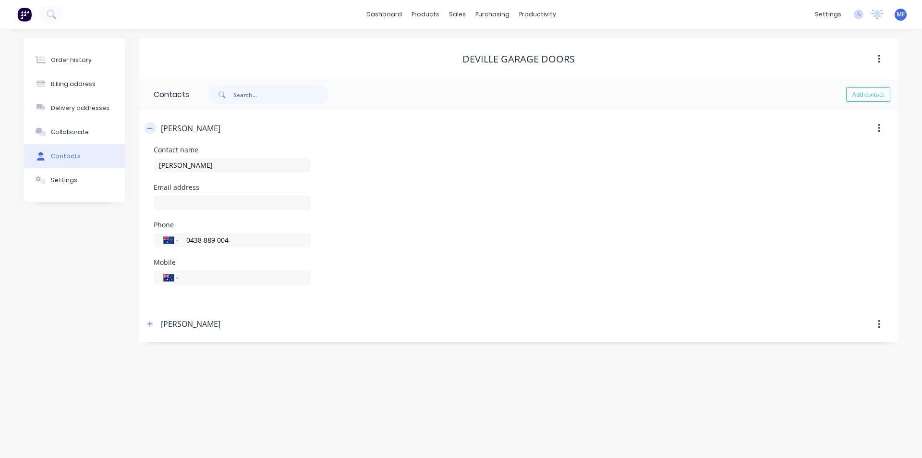
click at [152, 129] on icon "button" at bounding box center [150, 128] width 6 height 7
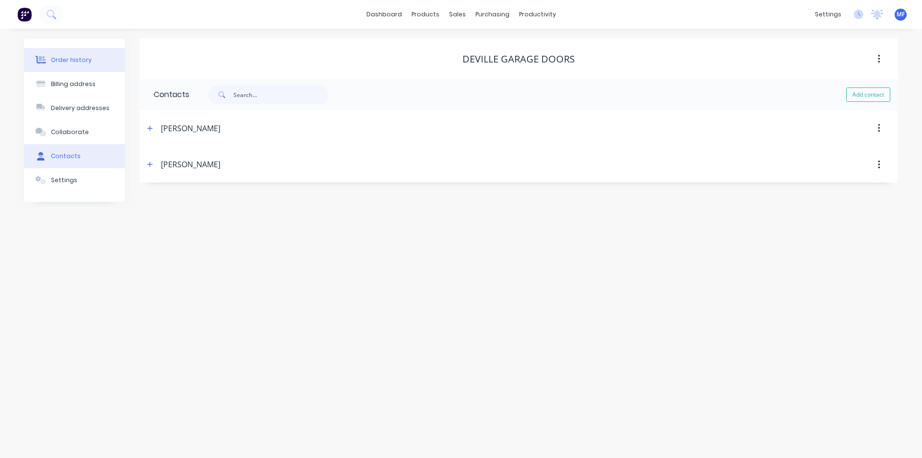
click at [80, 61] on div "Order history" at bounding box center [71, 60] width 41 height 9
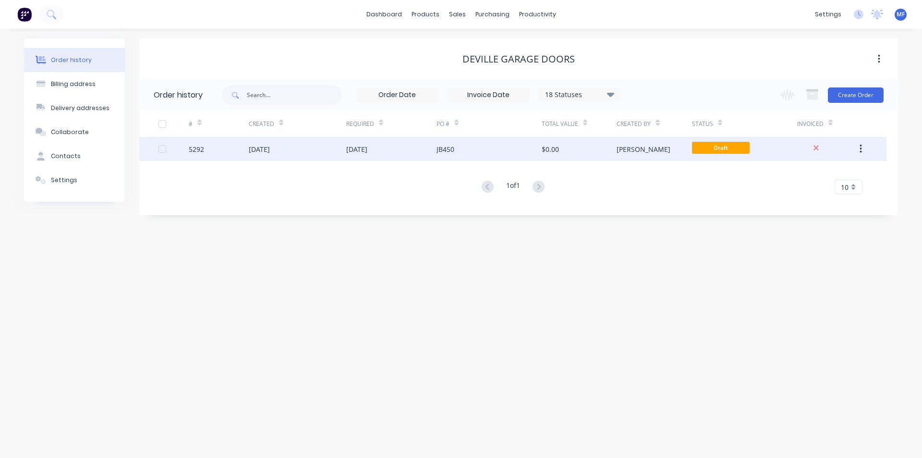
click at [861, 148] on icon "button" at bounding box center [860, 149] width 2 height 9
click at [814, 169] on div "Archive" at bounding box center [826, 174] width 74 height 14
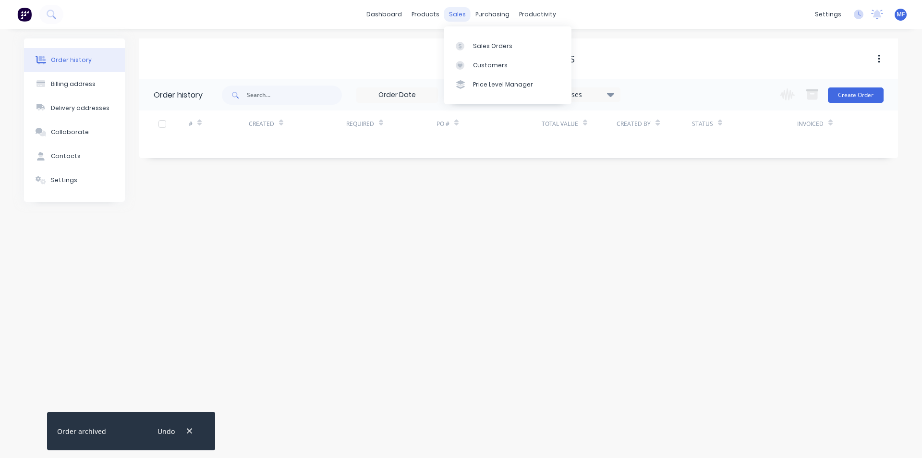
click at [452, 14] on div "sales" at bounding box center [457, 14] width 26 height 14
drag, startPoint x: 491, startPoint y: 12, endPoint x: 505, endPoint y: 24, distance: 18.7
click at [492, 12] on div "purchasing" at bounding box center [493, 14] width 44 height 14
click at [513, 42] on div "Purchase Orders" at bounding box center [523, 46] width 51 height 9
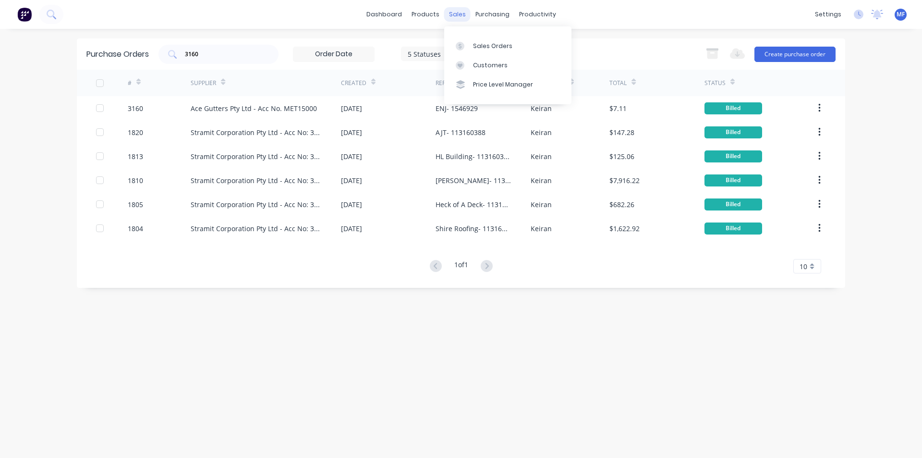
click at [458, 12] on div "sales" at bounding box center [457, 14] width 26 height 14
click at [469, 60] on link "Customers" at bounding box center [507, 65] width 127 height 19
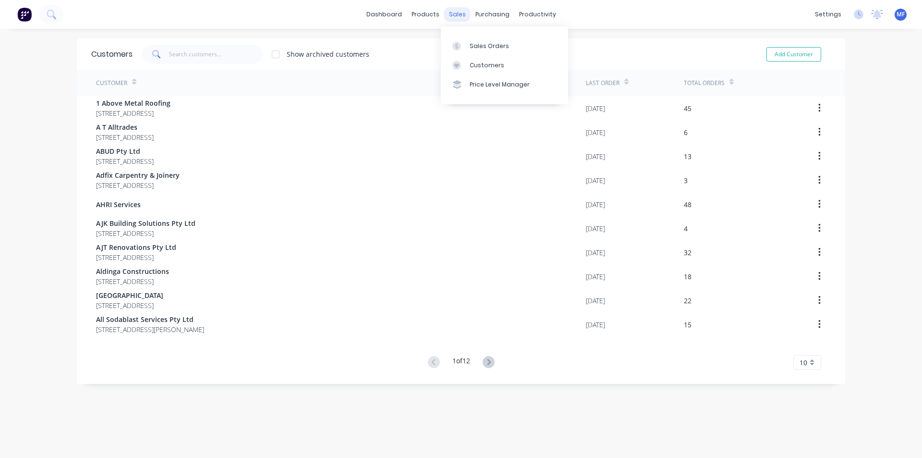
click at [452, 16] on div "sales" at bounding box center [457, 14] width 26 height 14
click at [482, 42] on div "Sales Orders" at bounding box center [489, 46] width 39 height 9
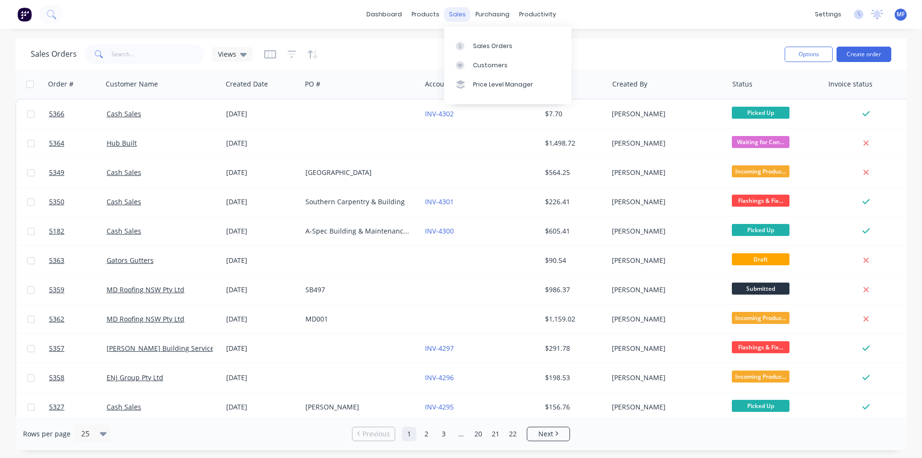
click at [457, 13] on div "sales" at bounding box center [457, 14] width 26 height 14
click at [457, 16] on div "sales" at bounding box center [457, 14] width 26 height 14
click at [485, 62] on div "Customers" at bounding box center [490, 65] width 35 height 9
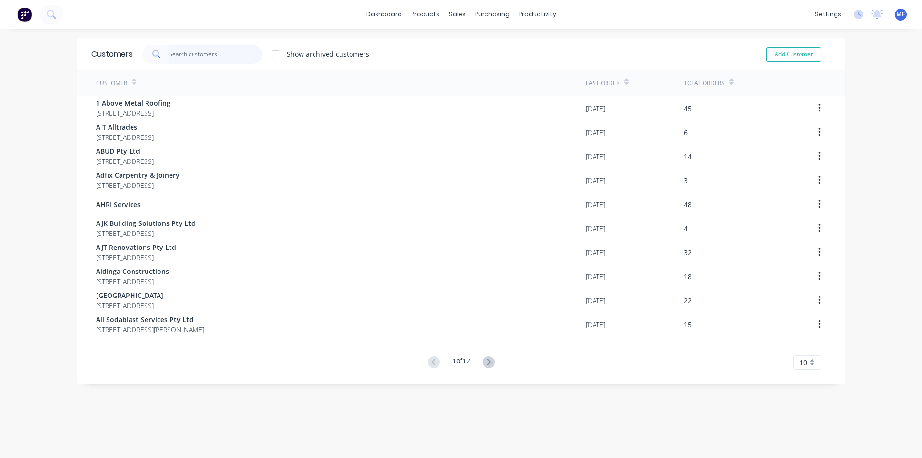
drag, startPoint x: 206, startPoint y: 55, endPoint x: 188, endPoint y: 43, distance: 21.4
click at [205, 54] on input "text" at bounding box center [216, 54] width 94 height 19
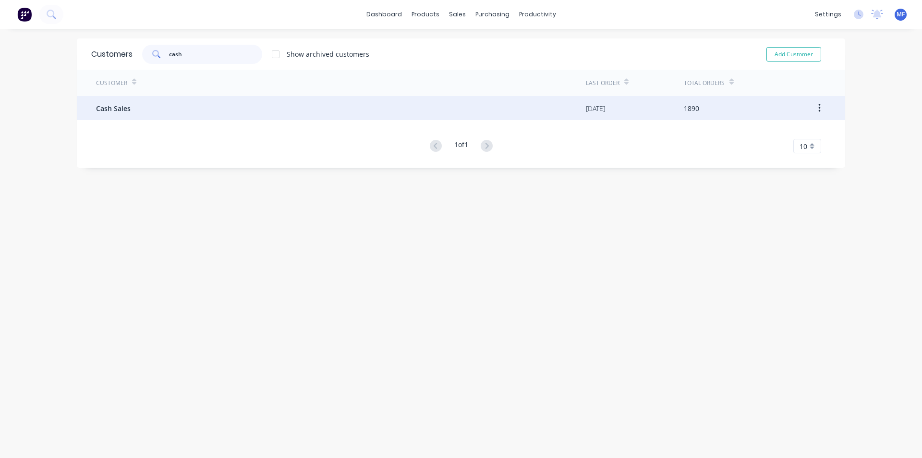
type input "cash"
click at [111, 109] on span "Cash Sales" at bounding box center [113, 108] width 35 height 10
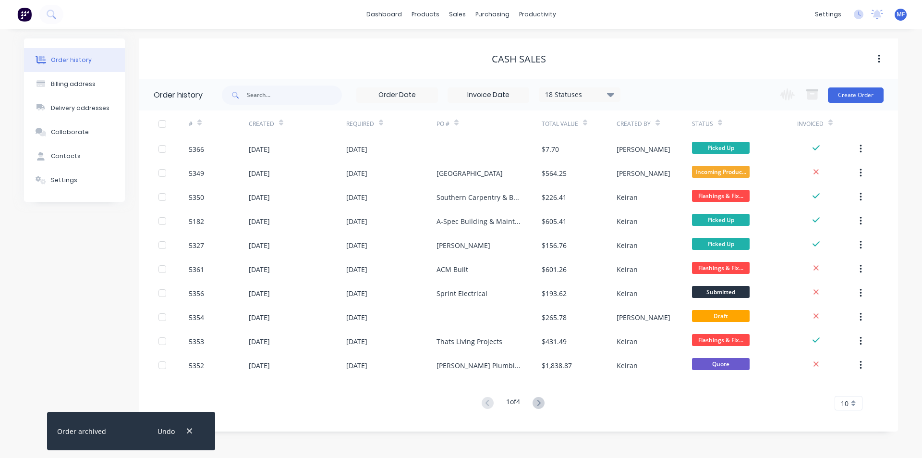
drag, startPoint x: 192, startPoint y: 432, endPoint x: 206, endPoint y: 435, distance: 14.3
click at [192, 431] on icon "button" at bounding box center [189, 430] width 6 height 9
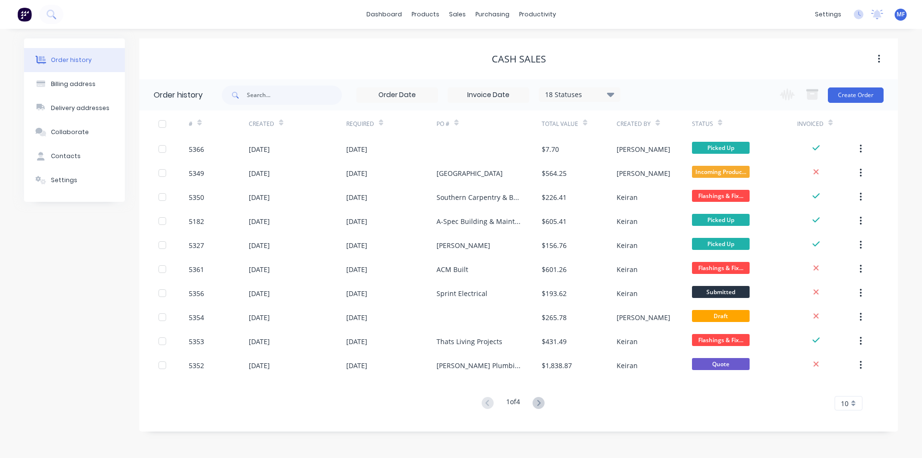
click at [852, 407] on div "10" at bounding box center [848, 403] width 28 height 14
click at [856, 390] on div "35" at bounding box center [848, 386] width 27 height 17
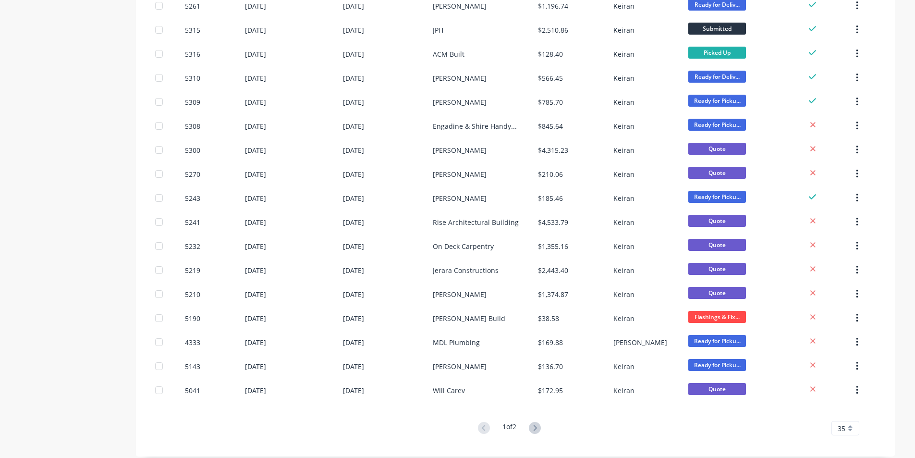
scroll to position [583, 0]
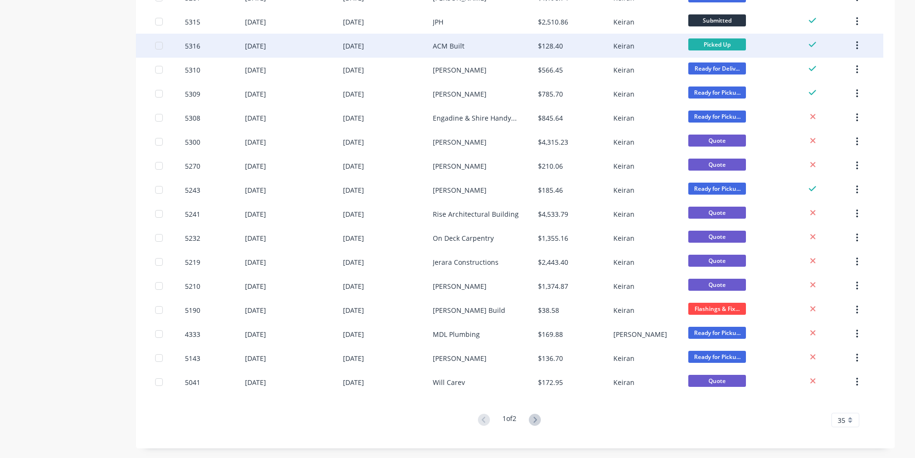
click at [668, 48] on div "Keiran" at bounding box center [650, 46] width 75 height 24
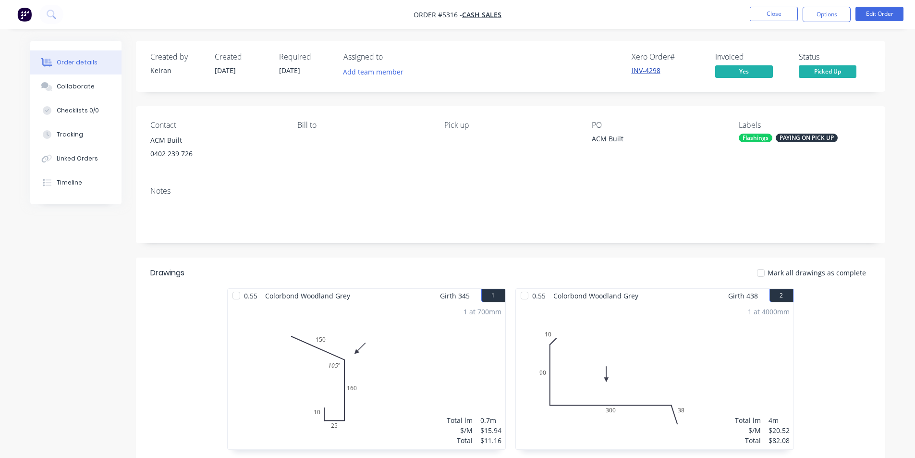
click at [648, 70] on link "INV-4298" at bounding box center [645, 70] width 29 height 9
click at [836, 13] on button "Options" at bounding box center [826, 14] width 48 height 15
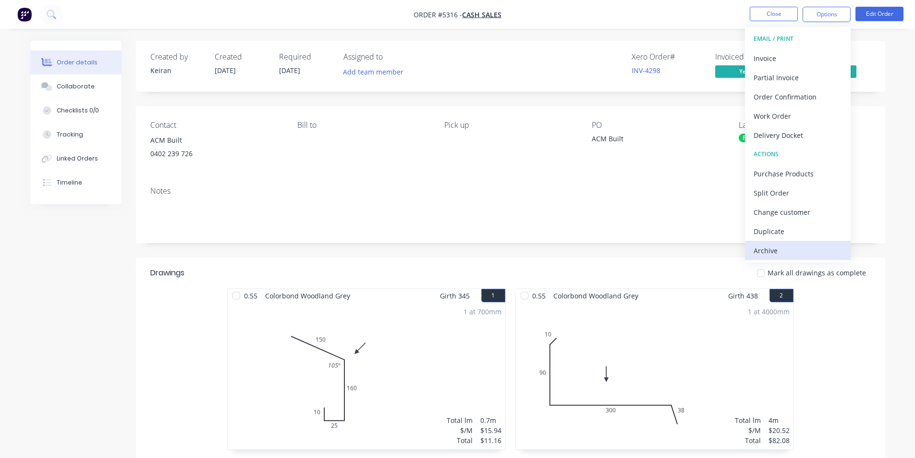
click at [792, 248] on div "Archive" at bounding box center [797, 250] width 88 height 14
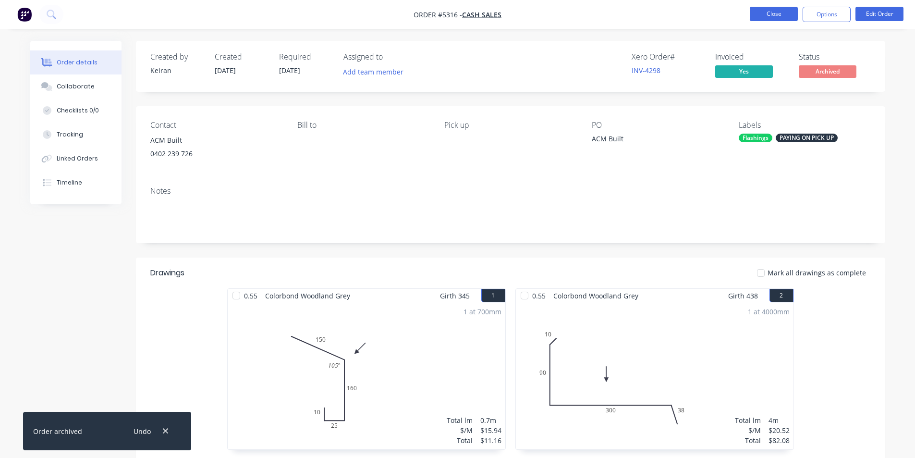
click at [777, 12] on button "Close" at bounding box center [773, 14] width 48 height 14
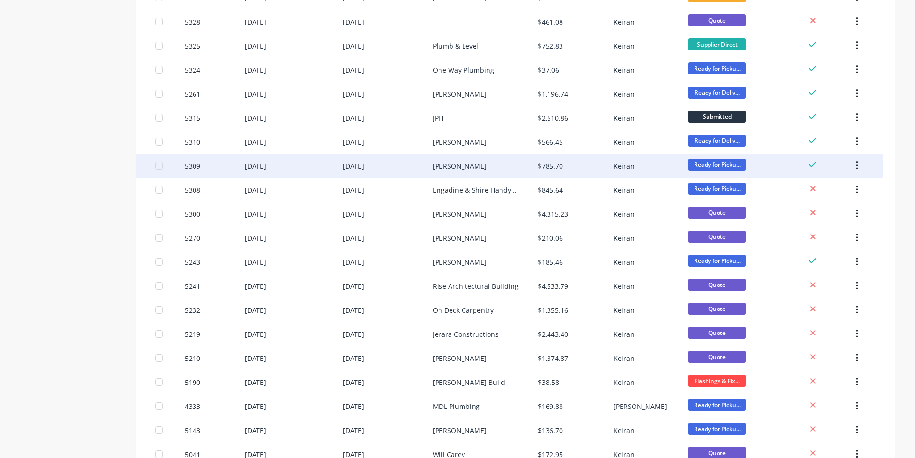
scroll to position [439, 0]
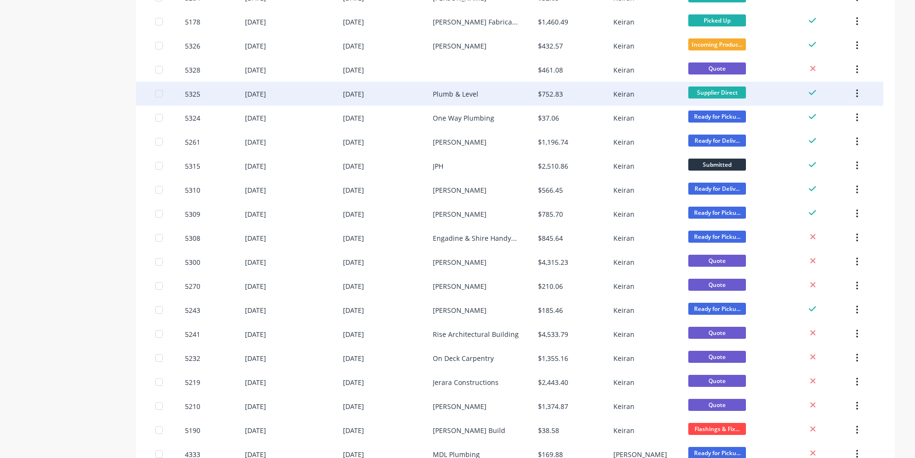
click at [655, 94] on div "Keiran" at bounding box center [650, 94] width 75 height 24
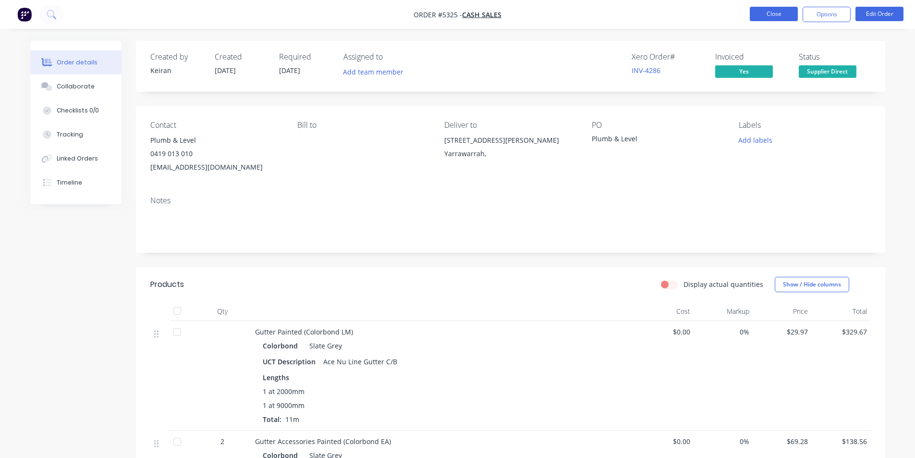
click at [762, 13] on button "Close" at bounding box center [773, 14] width 48 height 14
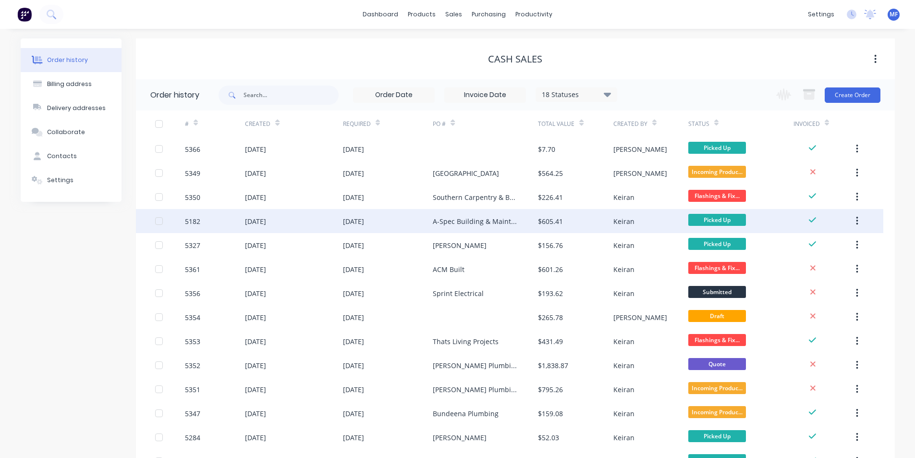
click at [655, 226] on div "Keiran" at bounding box center [650, 221] width 75 height 24
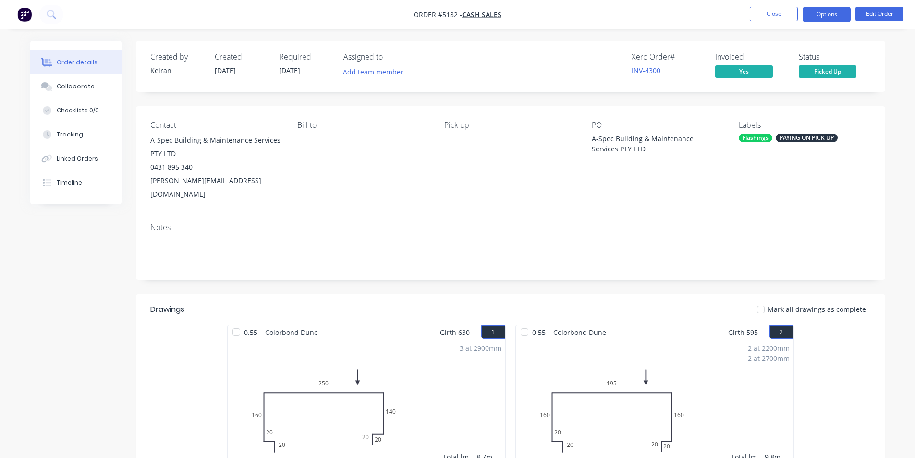
click at [836, 19] on button "Options" at bounding box center [826, 14] width 48 height 15
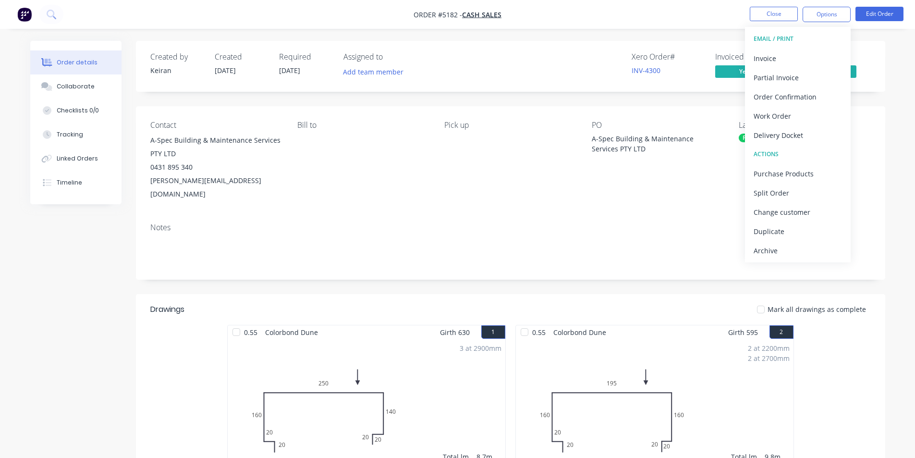
click at [637, 223] on div "Notes" at bounding box center [510, 227] width 720 height 9
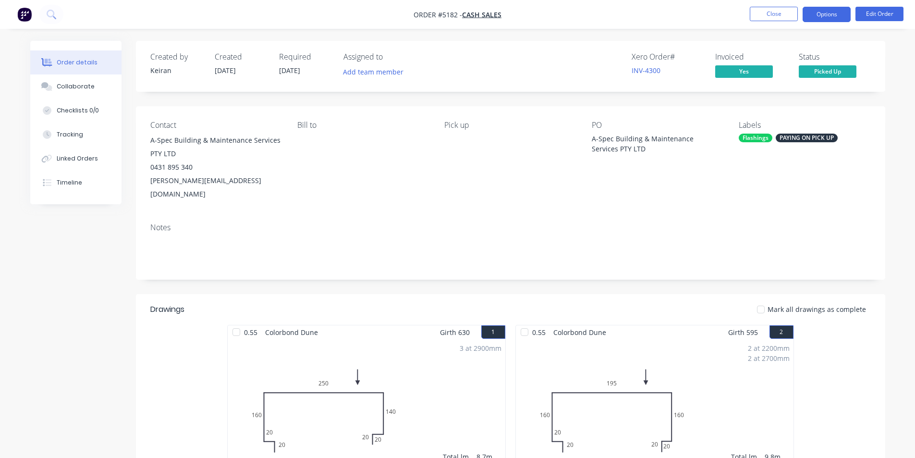
click at [826, 15] on button "Options" at bounding box center [826, 14] width 48 height 15
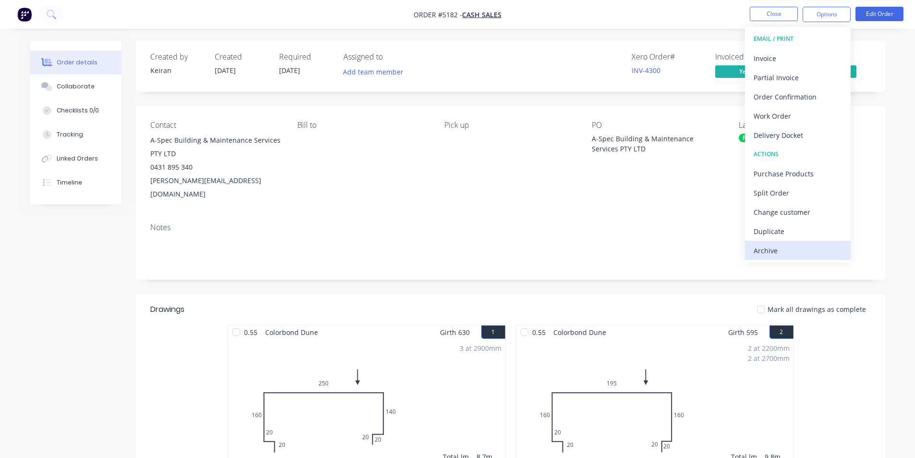
click at [781, 249] on div "Archive" at bounding box center [797, 250] width 88 height 14
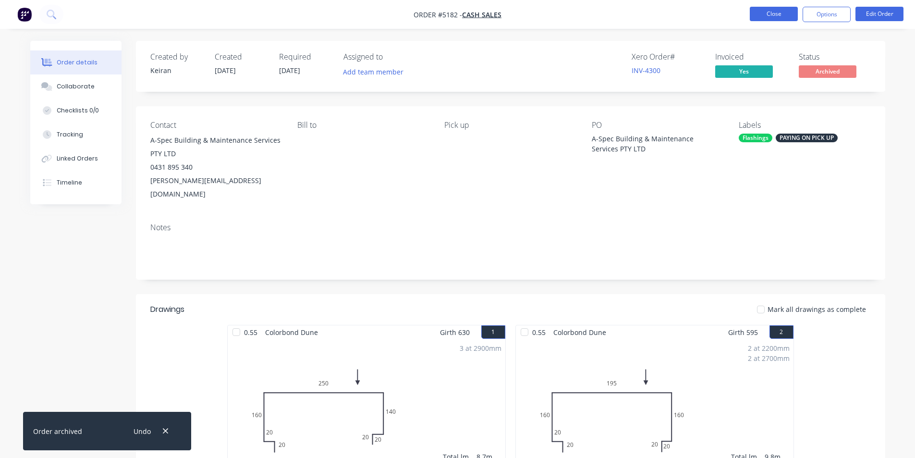
click at [772, 13] on button "Close" at bounding box center [773, 14] width 48 height 14
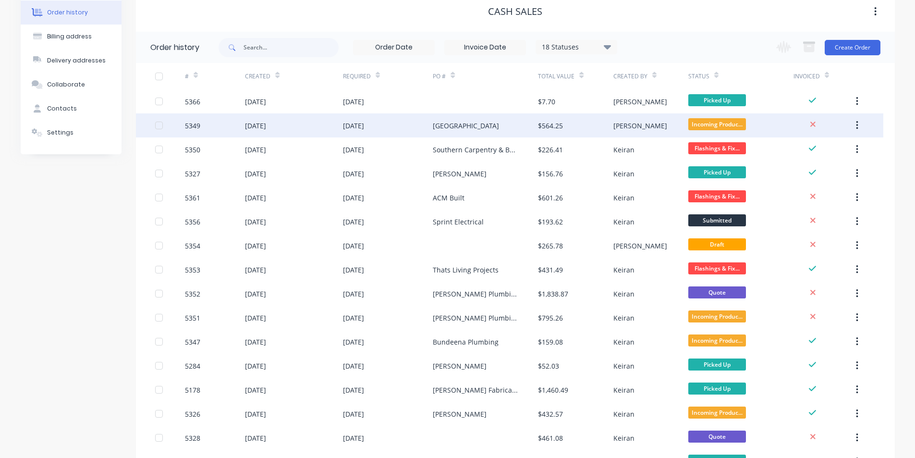
scroll to position [48, 0]
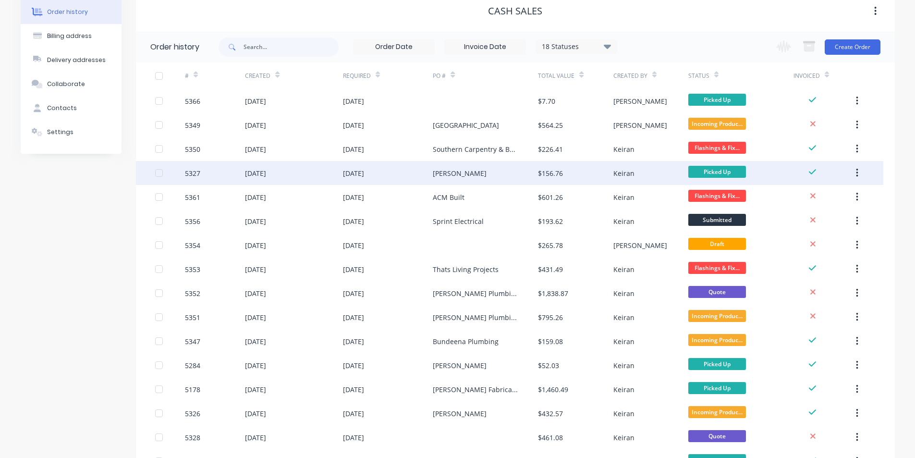
click at [607, 175] on div "$156.76" at bounding box center [575, 173] width 75 height 24
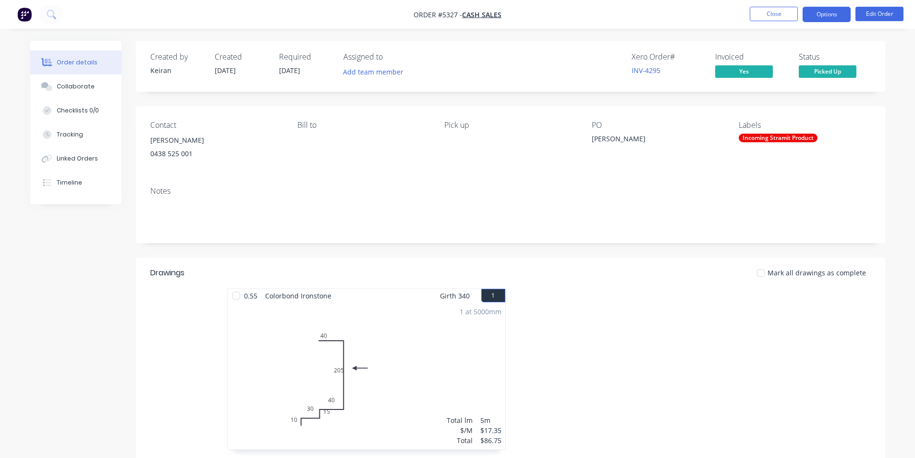
click at [830, 15] on button "Options" at bounding box center [826, 14] width 48 height 15
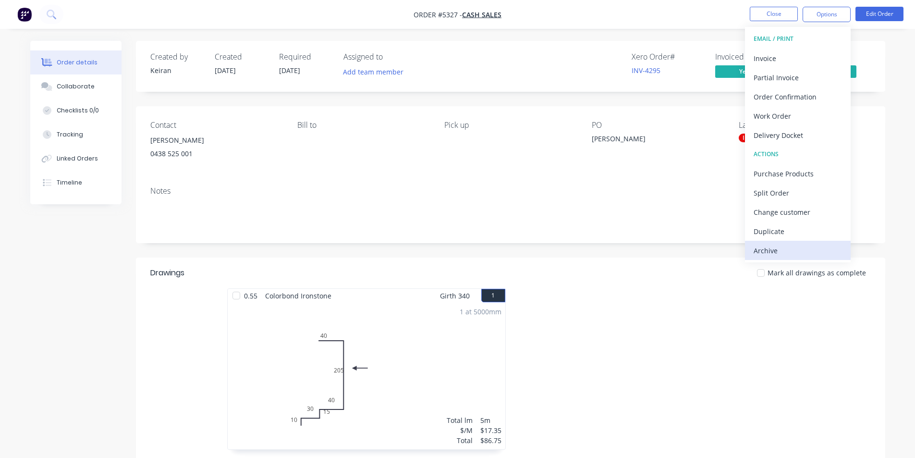
click at [796, 254] on div "Archive" at bounding box center [797, 250] width 88 height 14
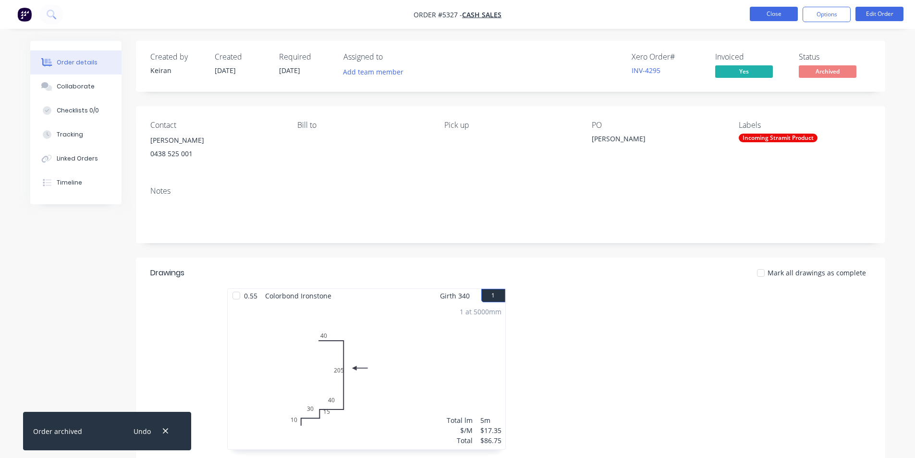
click at [773, 16] on button "Close" at bounding box center [773, 14] width 48 height 14
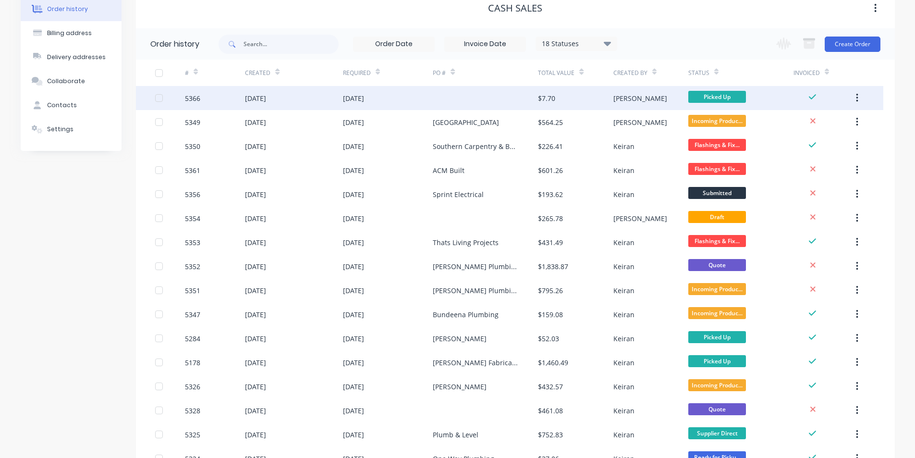
scroll to position [96, 0]
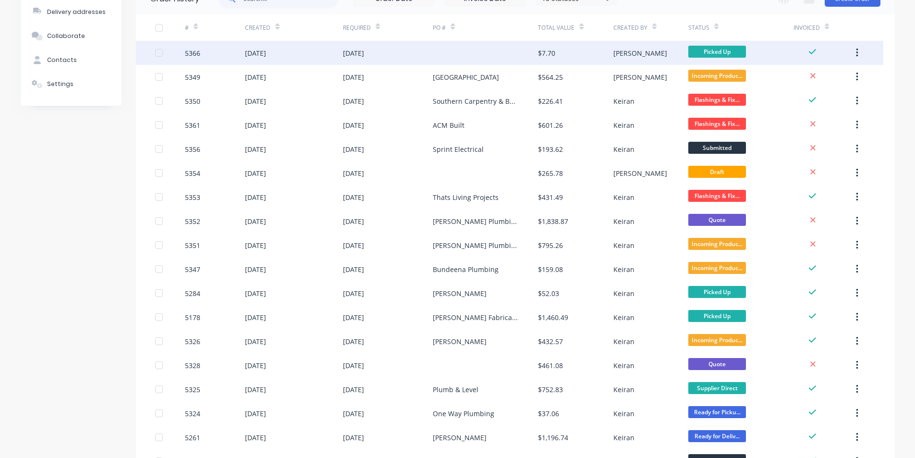
click at [638, 53] on div "[PERSON_NAME]" at bounding box center [650, 53] width 75 height 24
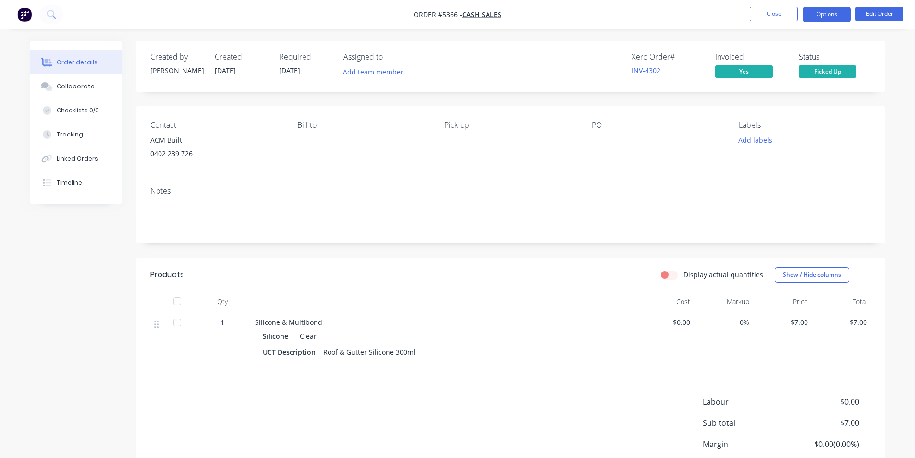
click at [824, 13] on button "Options" at bounding box center [826, 14] width 48 height 15
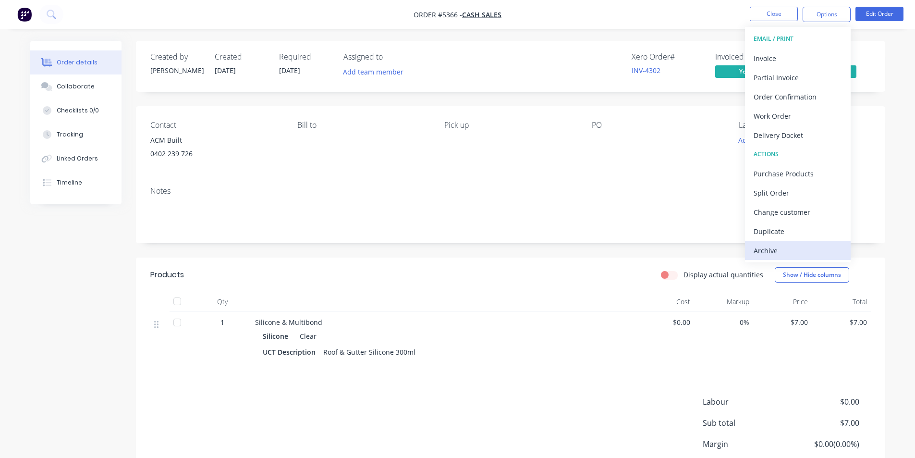
click at [785, 248] on div "Archive" at bounding box center [797, 250] width 88 height 14
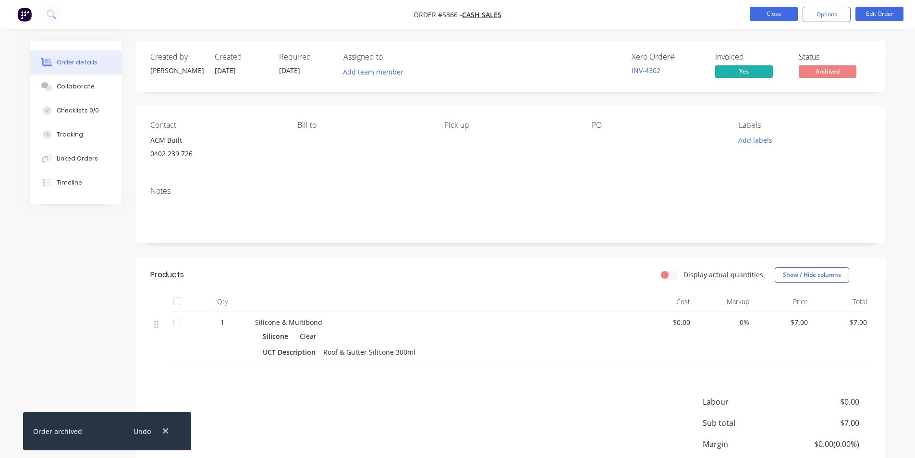
click at [772, 14] on button "Close" at bounding box center [773, 14] width 48 height 14
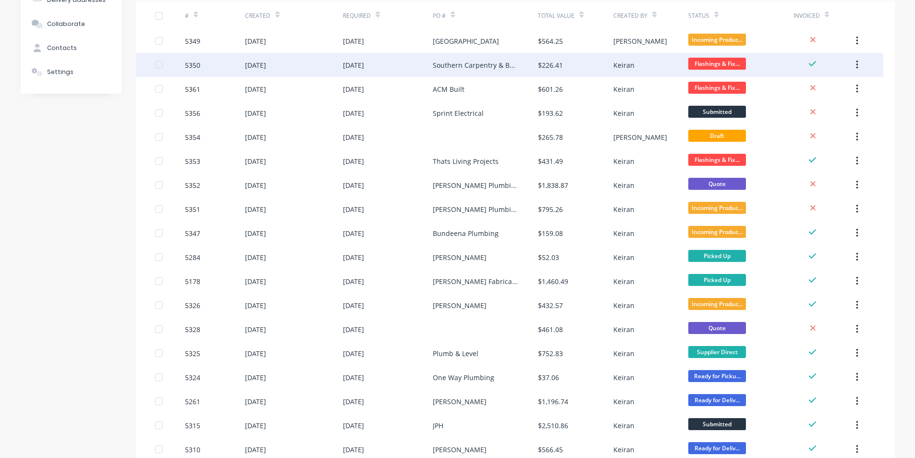
scroll to position [144, 0]
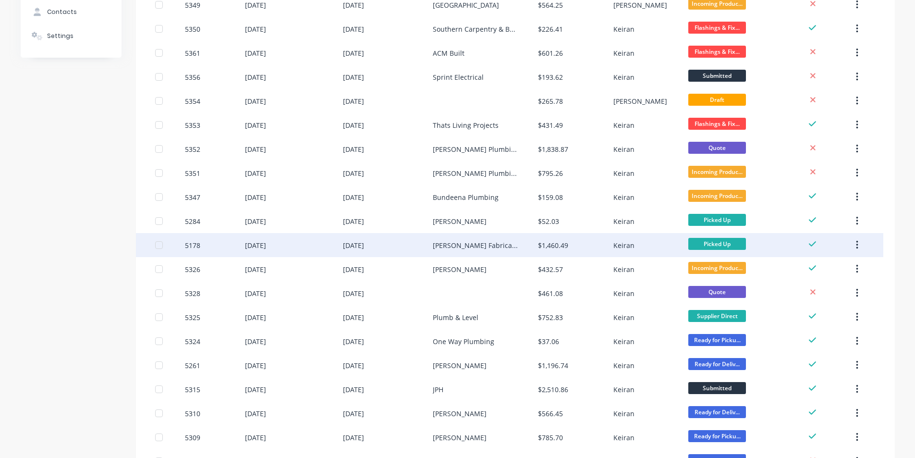
click at [611, 249] on div "$1,460.49" at bounding box center [575, 245] width 75 height 24
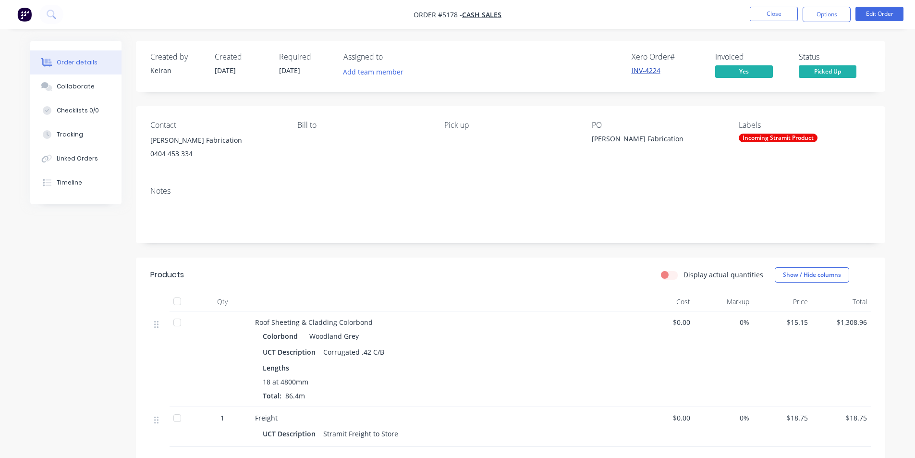
click at [651, 70] on link "INV-4224" at bounding box center [645, 70] width 29 height 9
click at [832, 14] on button "Options" at bounding box center [826, 14] width 48 height 15
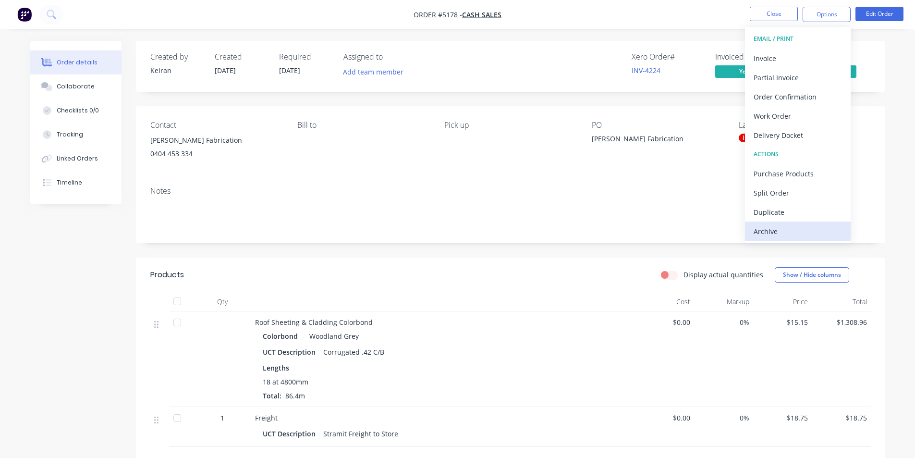
click at [795, 231] on div "Archive" at bounding box center [797, 231] width 88 height 14
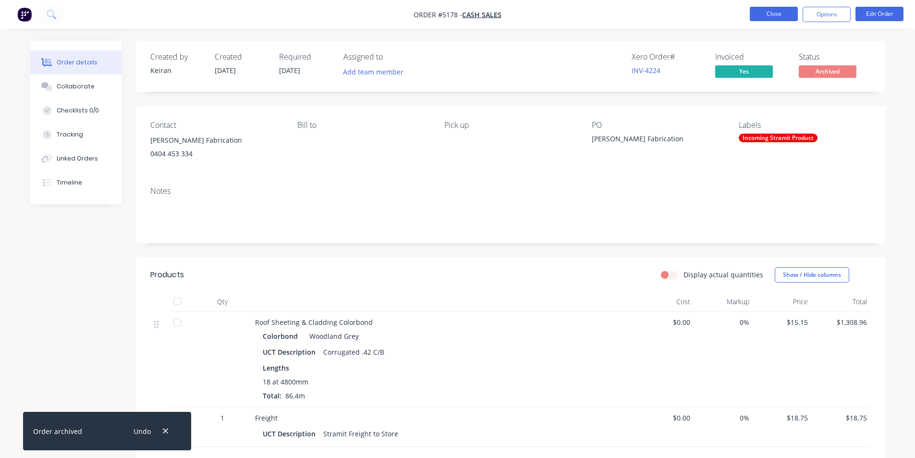
click at [775, 12] on button "Close" at bounding box center [773, 14] width 48 height 14
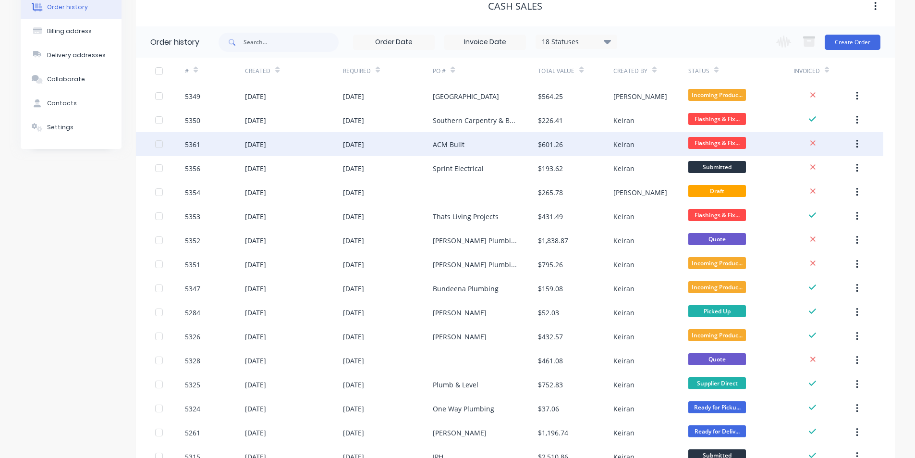
scroll to position [240, 0]
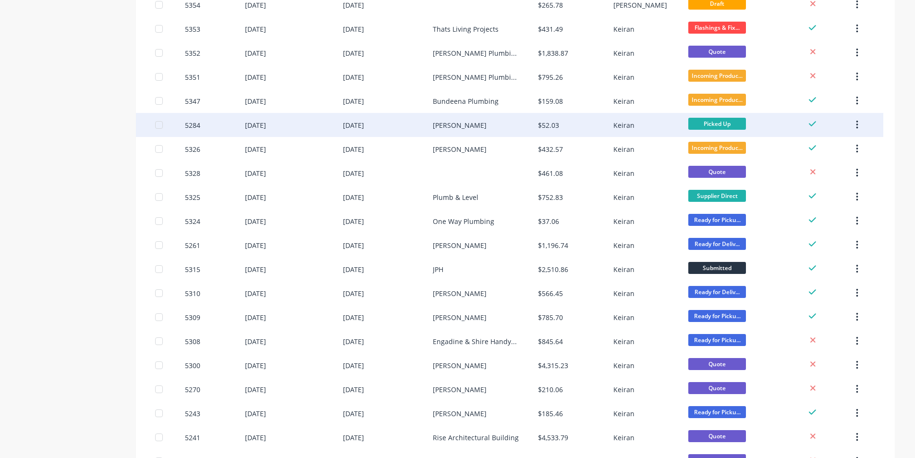
click at [534, 121] on div "[PERSON_NAME]" at bounding box center [485, 125] width 105 height 24
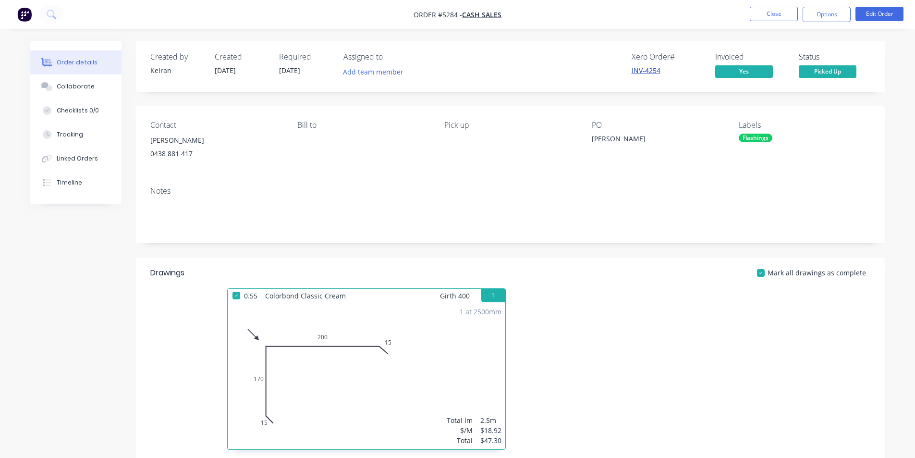
click at [651, 75] on link "INV-4254" at bounding box center [645, 70] width 29 height 9
click at [821, 14] on button "Options" at bounding box center [826, 14] width 48 height 15
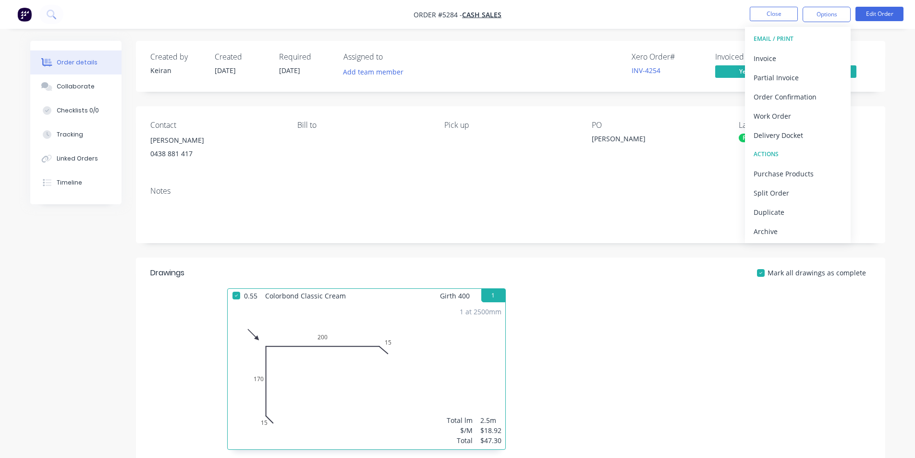
click at [776, 231] on div "Archive" at bounding box center [797, 231] width 88 height 14
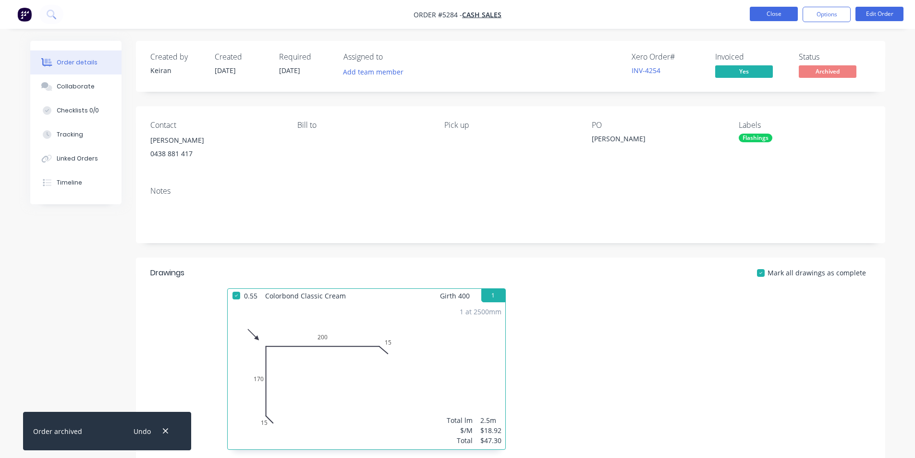
click at [779, 15] on button "Close" at bounding box center [773, 14] width 48 height 14
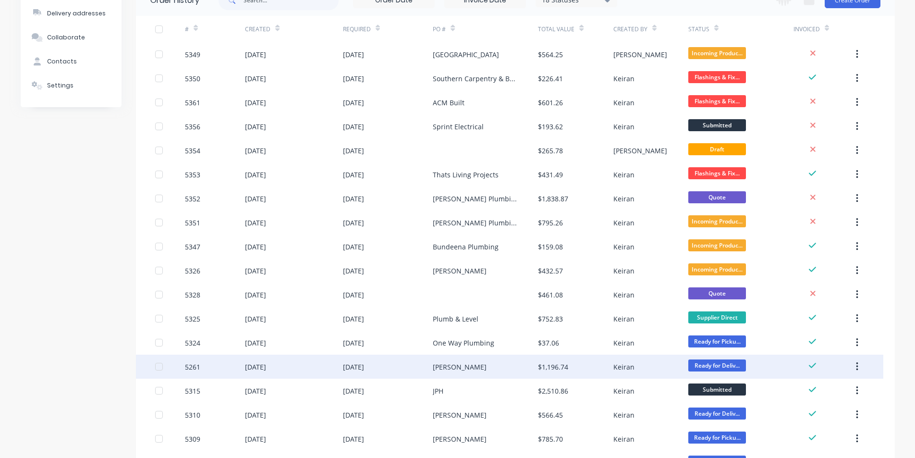
scroll to position [96, 0]
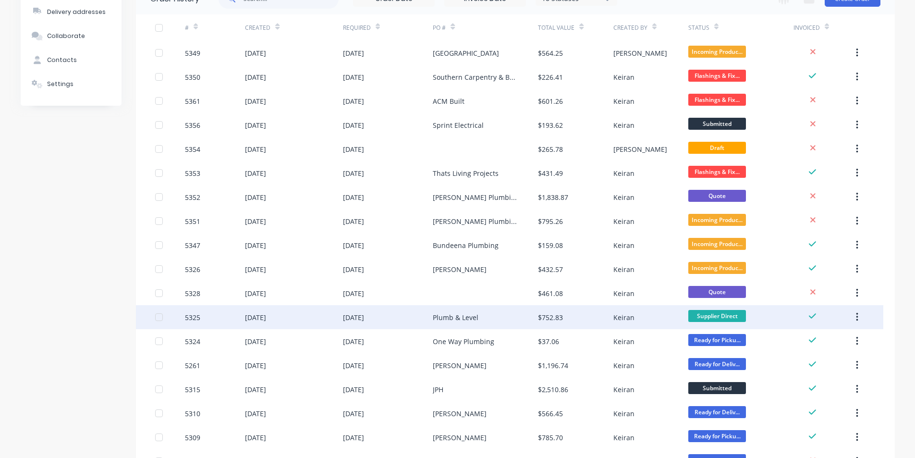
click at [583, 321] on div "$752.83" at bounding box center [575, 317] width 75 height 24
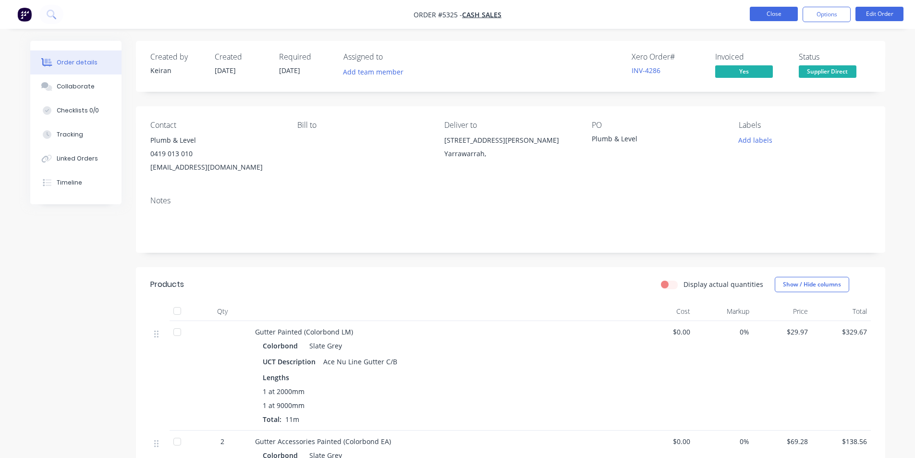
click at [774, 9] on button "Close" at bounding box center [773, 14] width 48 height 14
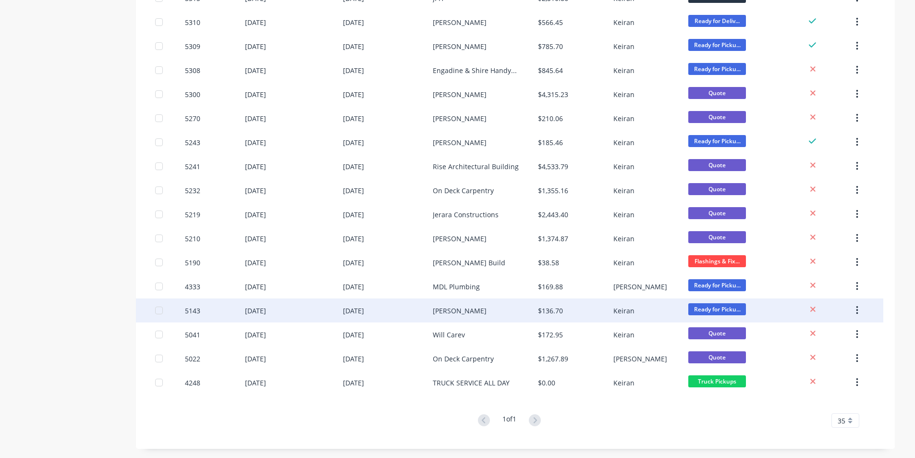
scroll to position [487, 0]
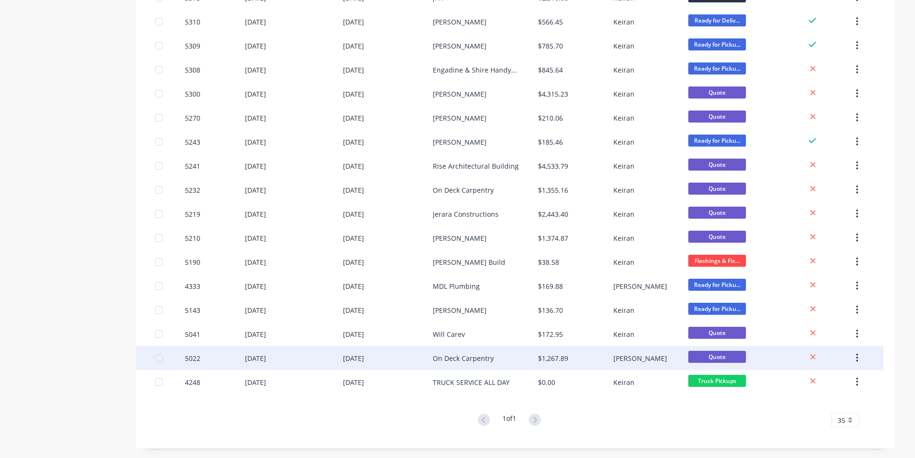
click at [859, 356] on button "button" at bounding box center [856, 357] width 23 height 17
click at [847, 377] on div "Archive" at bounding box center [822, 383] width 74 height 14
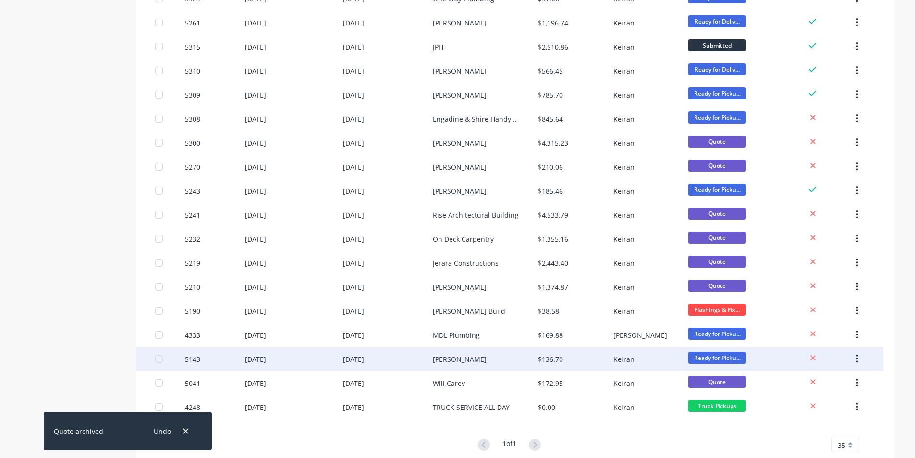
scroll to position [415, 0]
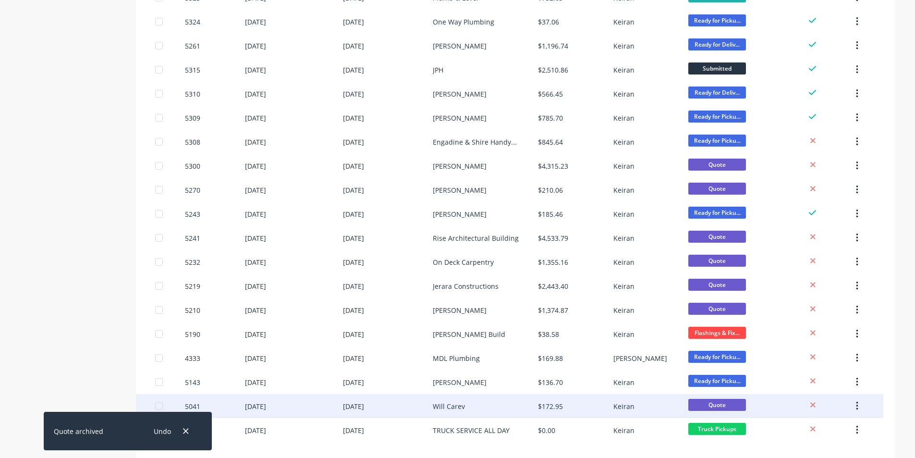
click at [857, 406] on icon "button" at bounding box center [857, 405] width 2 height 9
click at [842, 424] on div "Archive" at bounding box center [822, 431] width 74 height 14
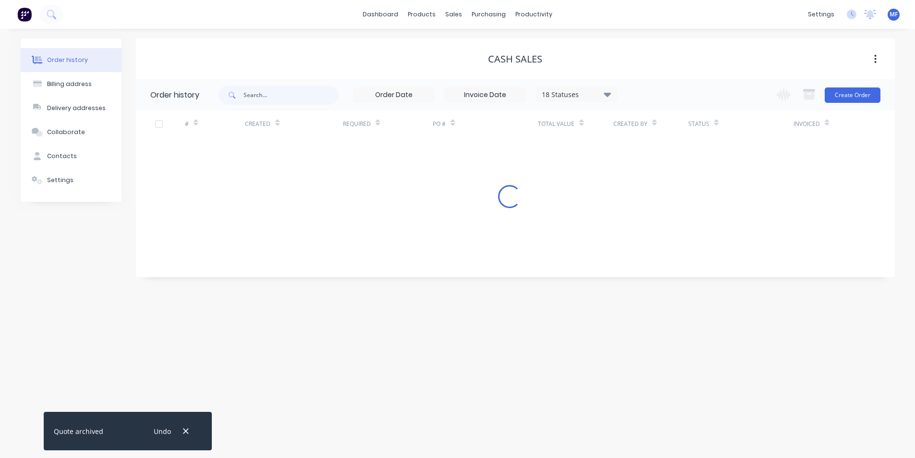
scroll to position [0, 0]
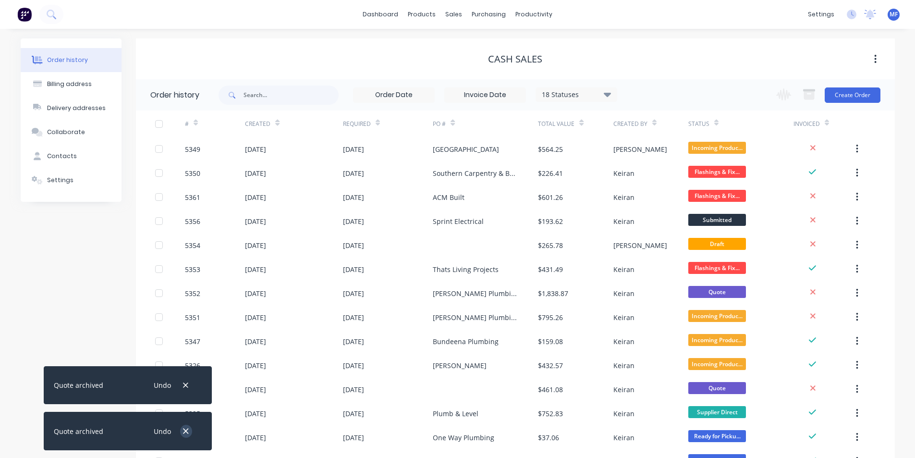
click at [185, 431] on icon "button" at bounding box center [185, 430] width 5 height 5
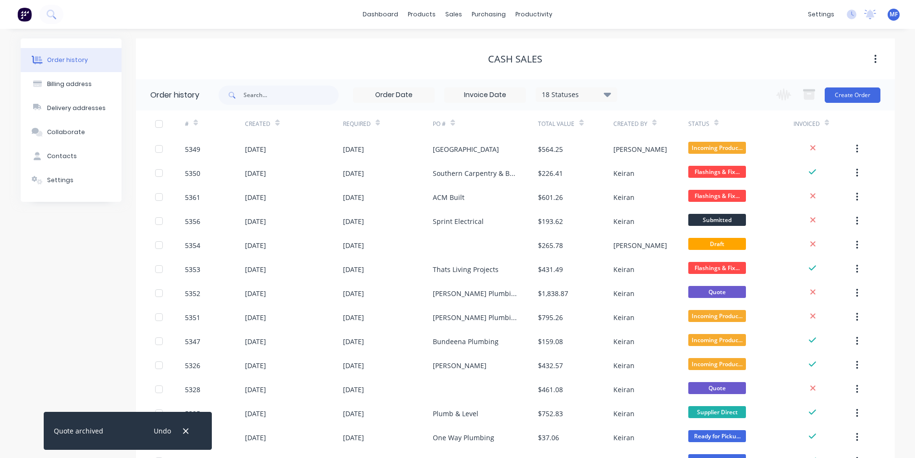
click at [185, 431] on icon "button" at bounding box center [185, 430] width 5 height 5
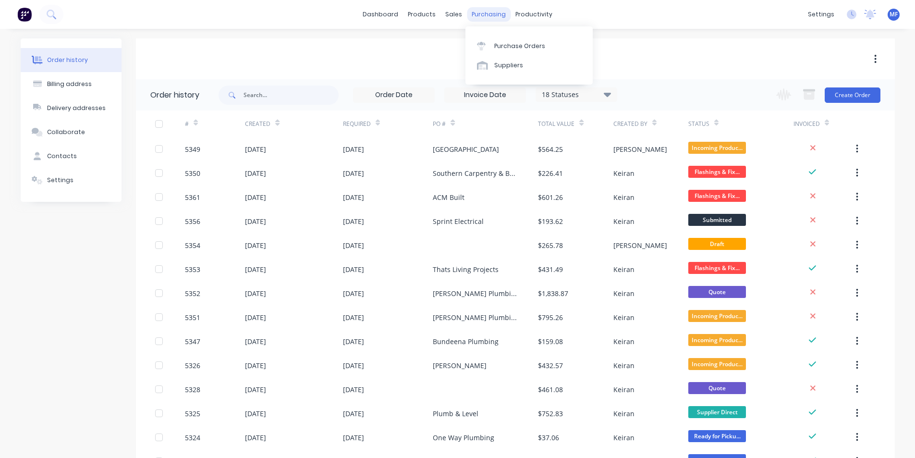
click at [481, 12] on div "purchasing" at bounding box center [489, 14] width 44 height 14
click at [524, 48] on div "Purchase Orders" at bounding box center [519, 46] width 51 height 9
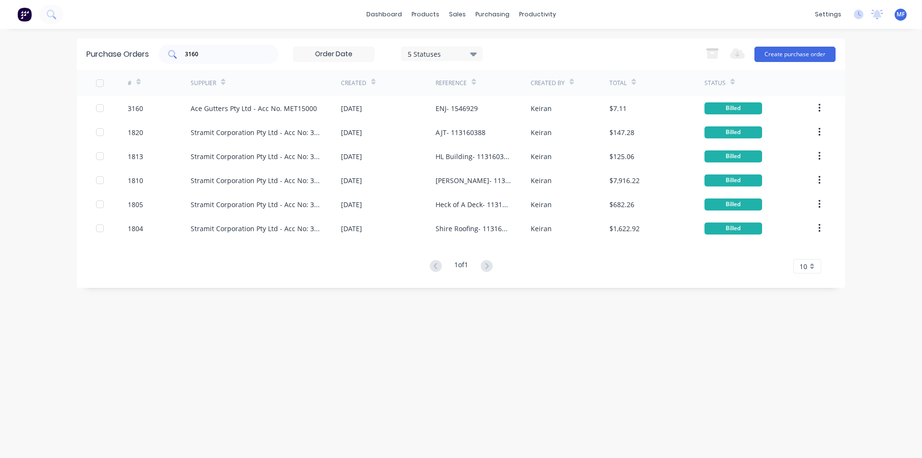
click at [206, 53] on input "3160" at bounding box center [224, 54] width 80 height 10
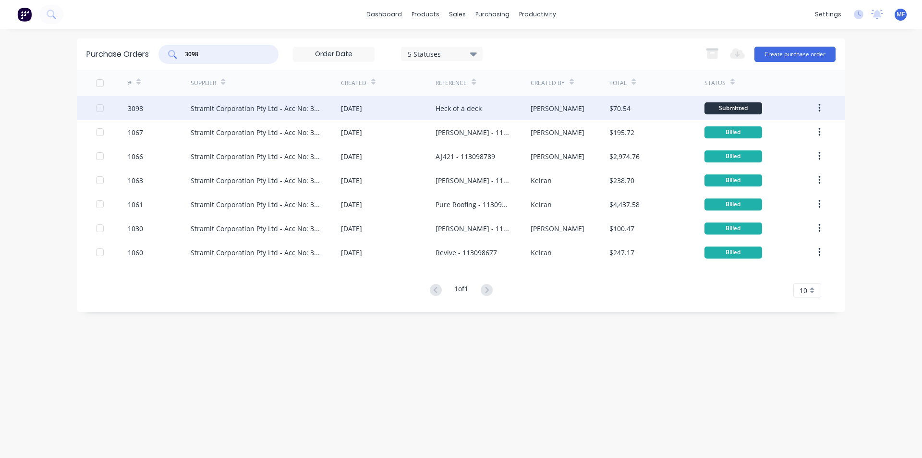
type input "3098"
click at [246, 110] on div "Stramit Corporation Pty Ltd - Acc No: 32915" at bounding box center [256, 108] width 131 height 10
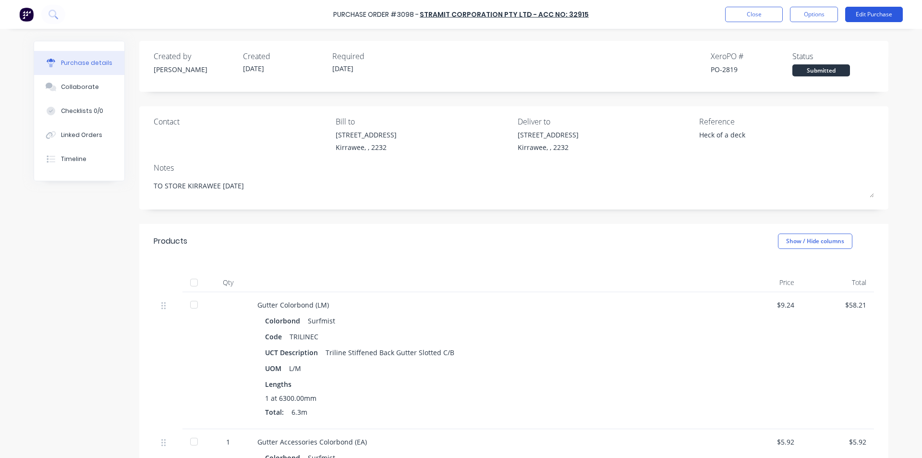
click at [875, 15] on button "Edit Purchase" at bounding box center [874, 14] width 58 height 15
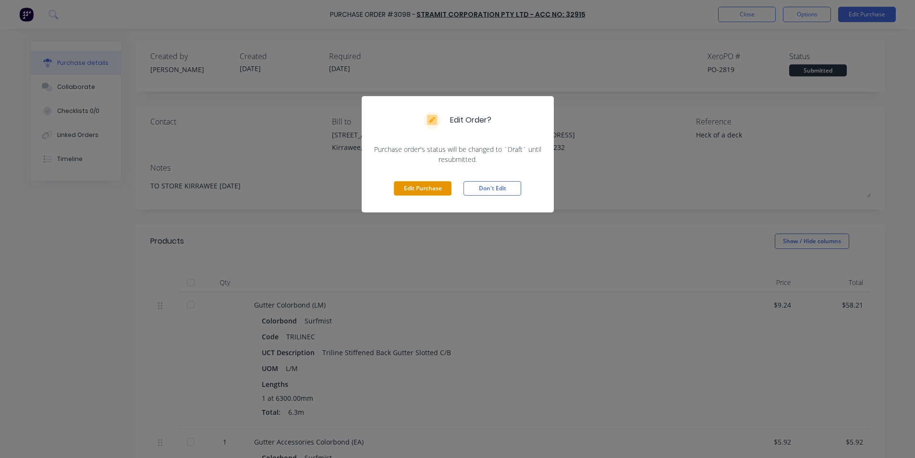
drag, startPoint x: 412, startPoint y: 186, endPoint x: 519, endPoint y: 179, distance: 107.3
click at [412, 186] on button "Edit Purchase" at bounding box center [423, 188] width 58 height 14
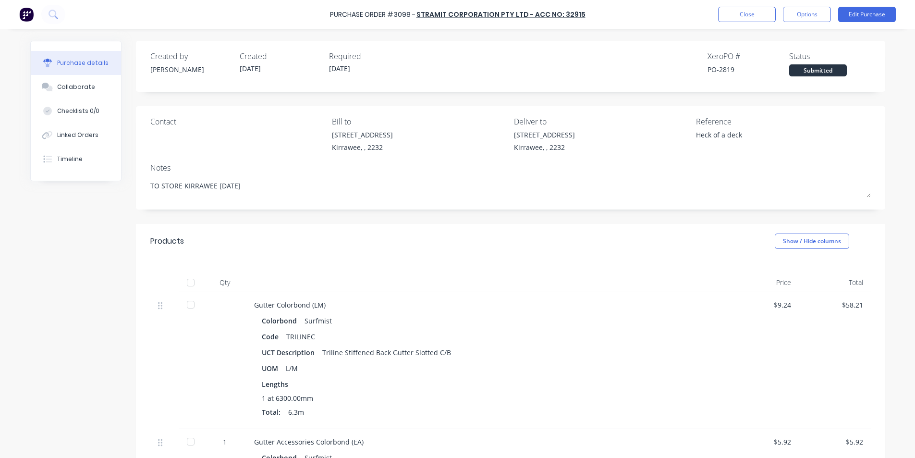
type textarea "x"
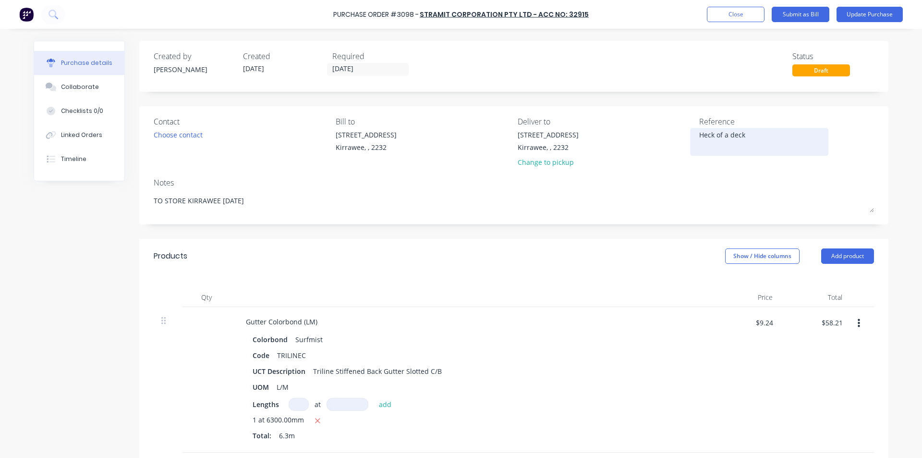
click at [764, 140] on textarea "Heck of a deck" at bounding box center [759, 141] width 120 height 22
type textarea "114025879 Heck of a deck"
type textarea "x"
type textarea "114025879 -Heck of a deck"
type textarea "x"
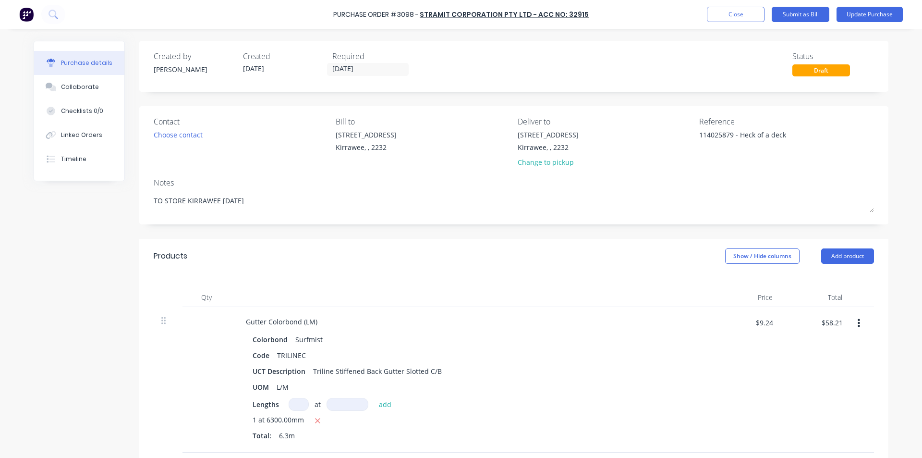
type textarea "114025879 - Heck of a deck"
type textarea "x"
type textarea "114025879 - Heck of a deck"
click at [704, 168] on div "Reference 114025879 - Heck of a deck" at bounding box center [786, 144] width 175 height 56
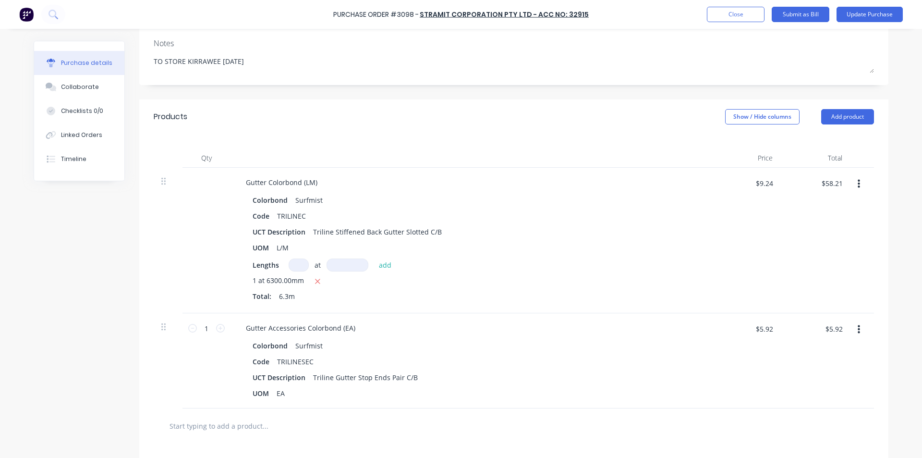
scroll to position [144, 0]
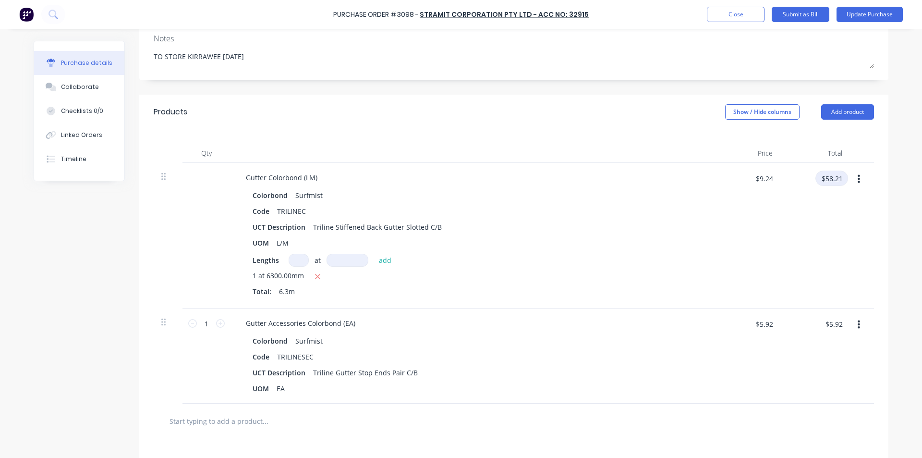
type textarea "x"
drag, startPoint x: 827, startPoint y: 174, endPoint x: 370, endPoint y: 147, distance: 457.4
click at [827, 174] on input "$58.21" at bounding box center [831, 177] width 33 height 15
type input "60.98"
type textarea "x"
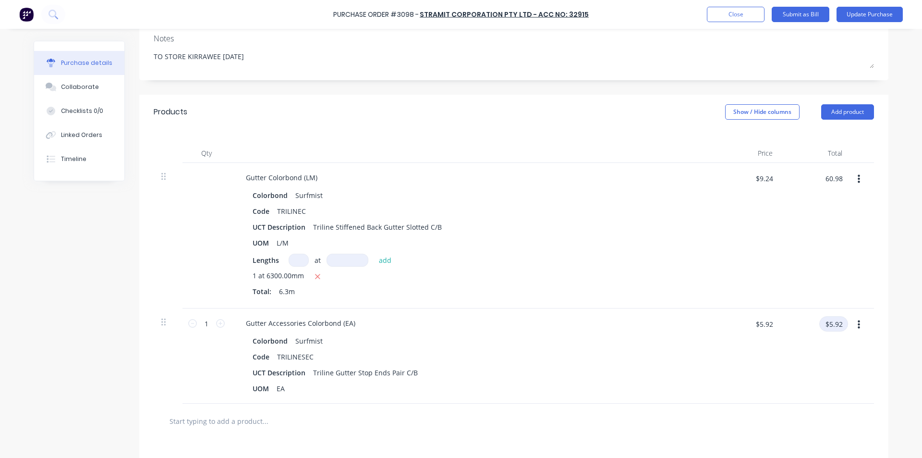
type input "$9.6794"
type input "$60.98"
click at [841, 322] on input "$5.92" at bounding box center [833, 323] width 29 height 15
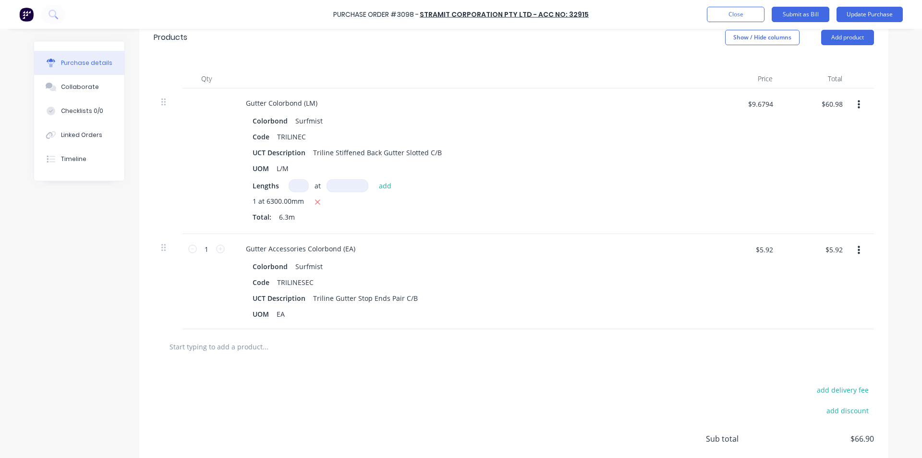
scroll to position [240, 0]
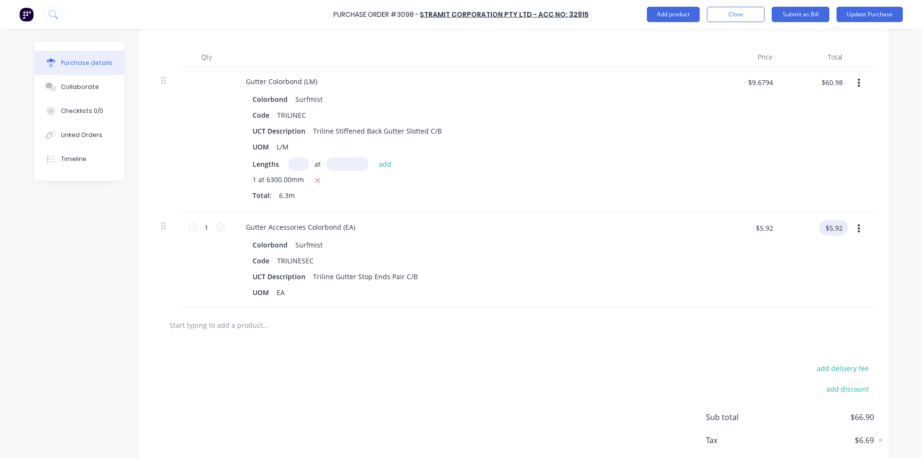
type textarea "x"
click at [833, 223] on input "$5.92" at bounding box center [833, 227] width 29 height 15
type input "6.20"
type textarea "x"
type input "$6.20"
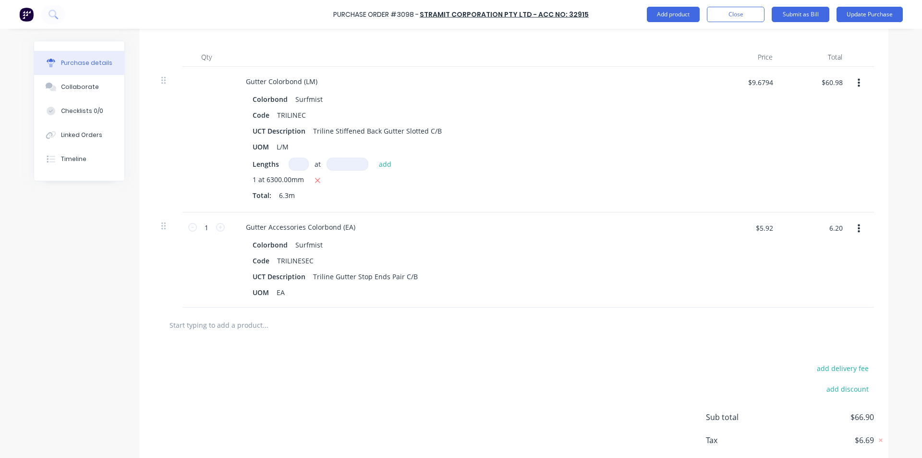
type input "$6.20"
click at [735, 262] on div "$6.20 $5.92" at bounding box center [746, 259] width 70 height 95
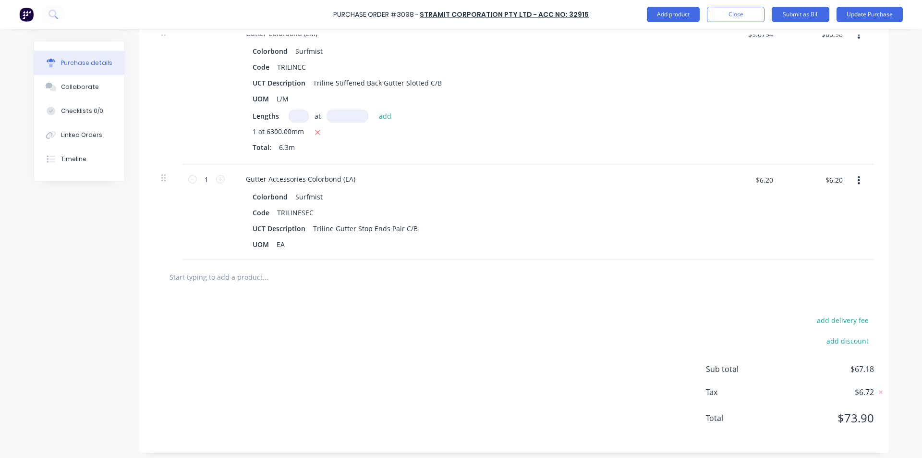
click at [217, 274] on input "text" at bounding box center [265, 276] width 192 height 19
type textarea "x"
type input "s"
type textarea "x"
type input "sb"
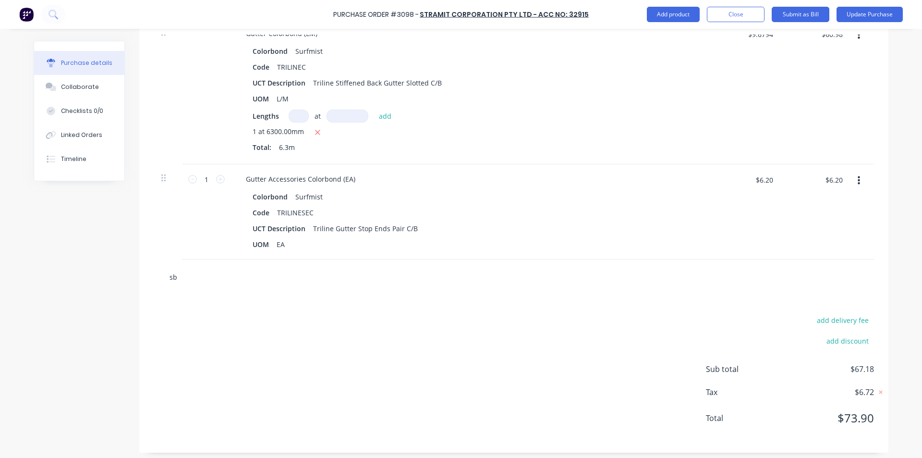
type textarea "x"
type input "sbo"
type textarea "x"
type input "sbot"
type textarea "x"
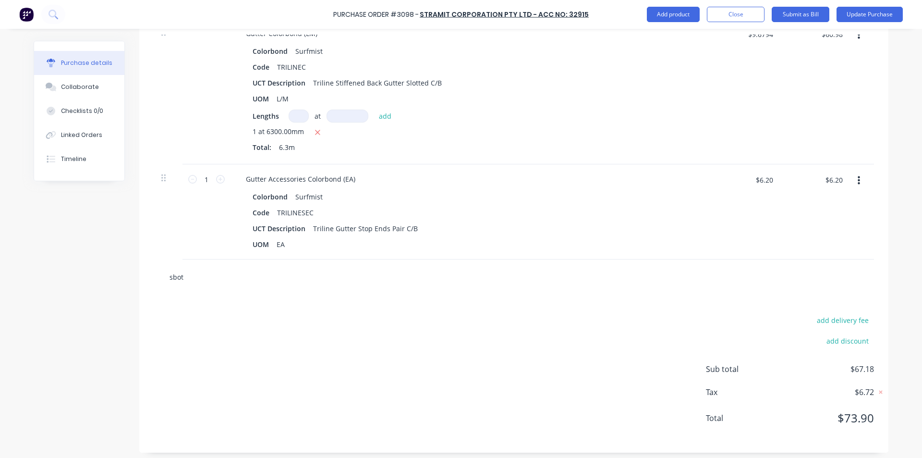
type input "sboth"
type textarea "x"
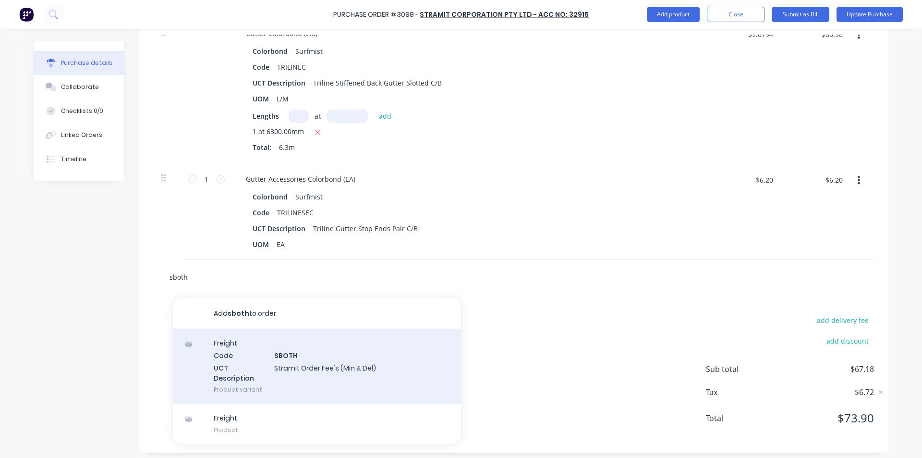
type input "sboth"
click at [308, 358] on div "Freight Code SBOTH UCT Description Stramit Order Fee's (Min & Del) Product vari…" at bounding box center [317, 365] width 288 height 75
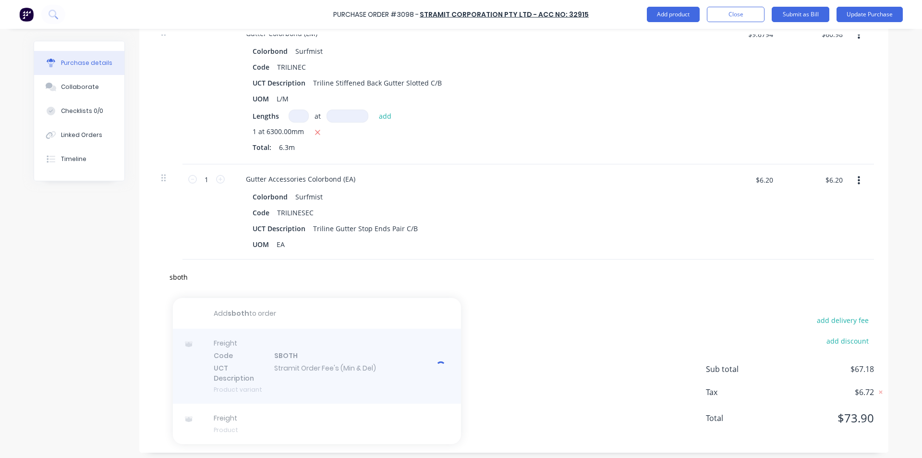
type textarea "x"
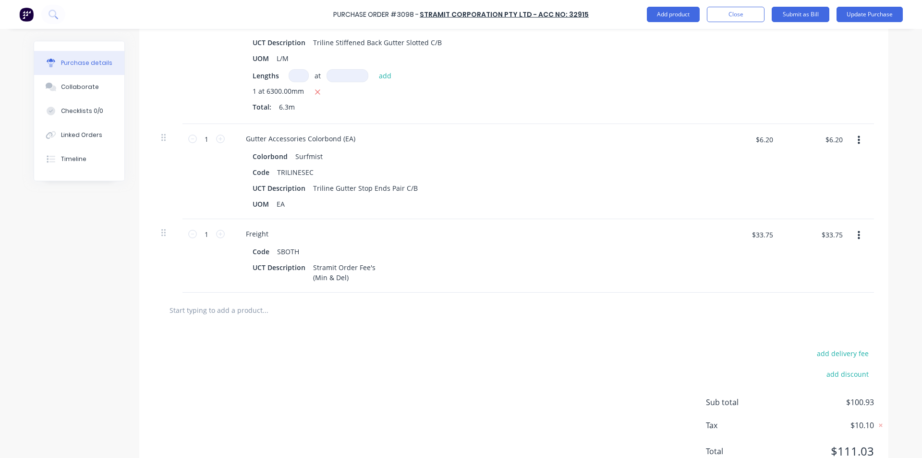
scroll to position [366, 0]
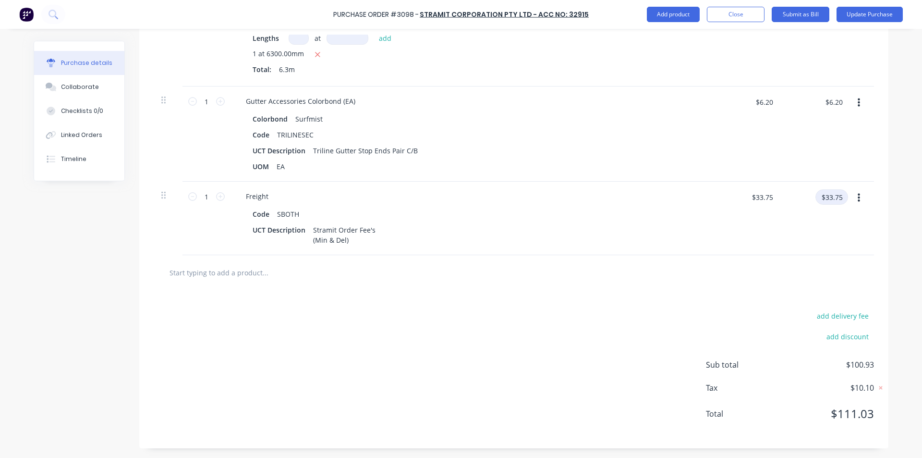
click at [828, 198] on input "$33.75" at bounding box center [831, 196] width 33 height 15
type textarea "x"
click at [839, 195] on input "$33.75" at bounding box center [831, 196] width 33 height 15
type input "$33.74"
type textarea "x"
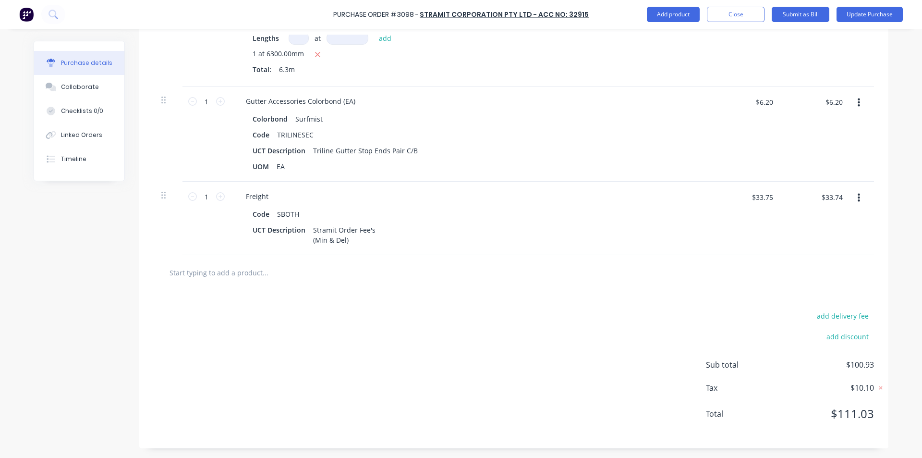
type input "$33.74"
click at [832, 217] on div "$33.74 $33.74" at bounding box center [815, 217] width 70 height 73
click at [838, 197] on input "$33.74" at bounding box center [831, 196] width 33 height 15
type textarea "x"
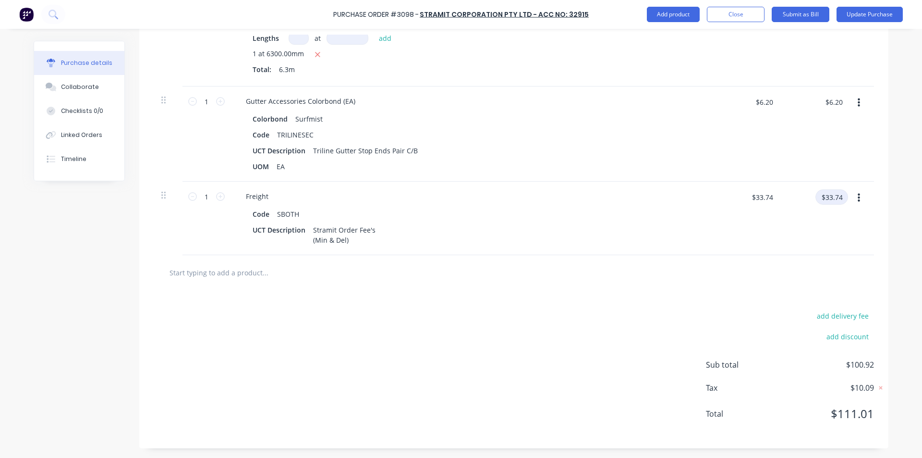
click at [838, 197] on input "$33.74" at bounding box center [831, 196] width 33 height 15
type input "$33.75"
type textarea "x"
type input "$33.75"
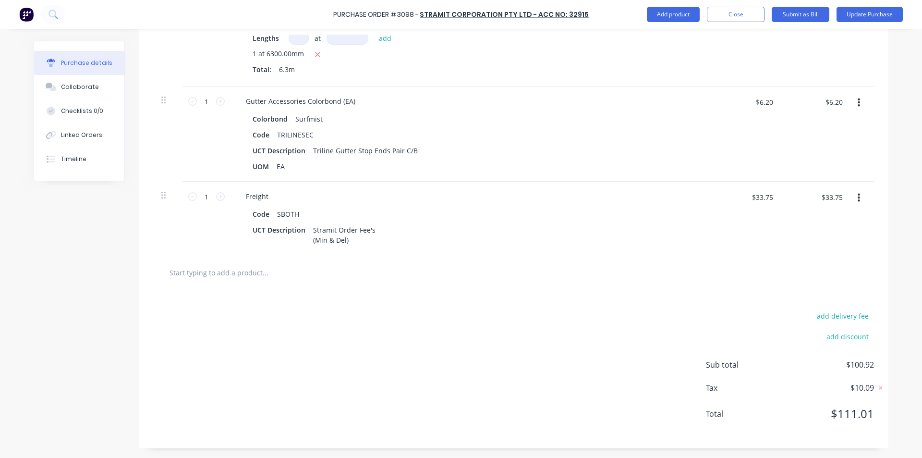
click at [556, 282] on div at bounding box center [514, 272] width 720 height 35
type textarea "x"
click at [839, 100] on input "$6.20" at bounding box center [833, 101] width 29 height 15
type input "6.19"
type textarea "x"
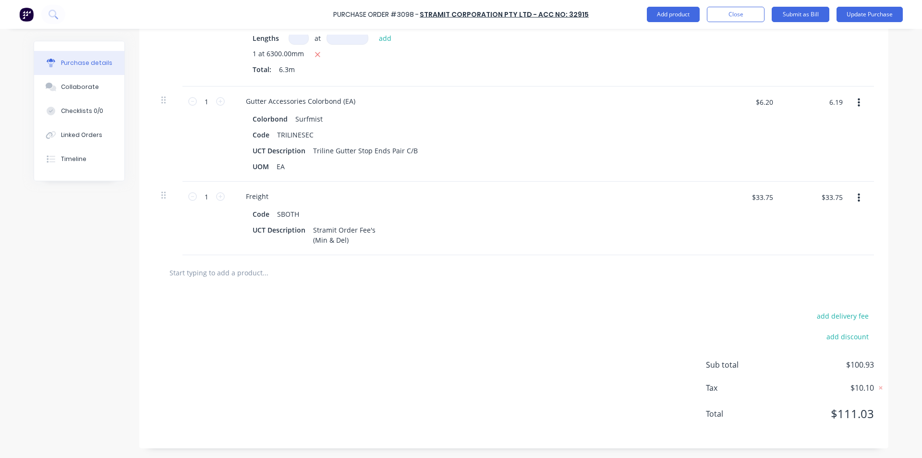
type input "$6.19"
click at [803, 125] on div "$6.19 6.19" at bounding box center [815, 133] width 70 height 95
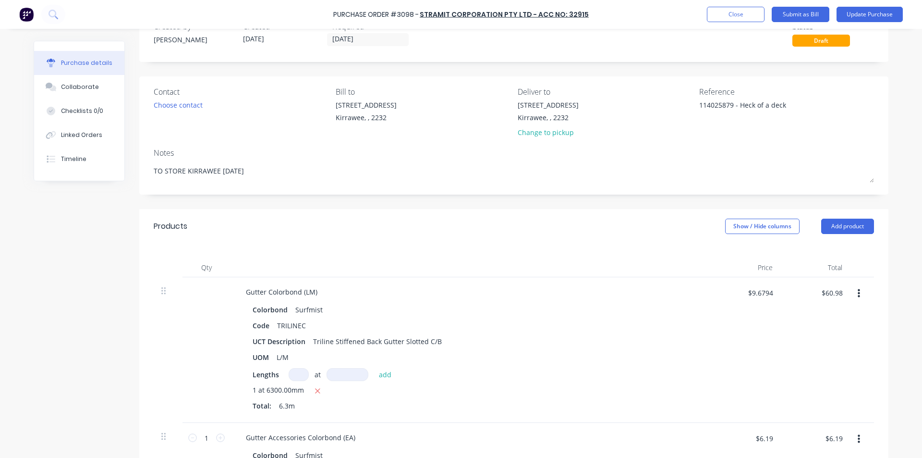
scroll to position [0, 0]
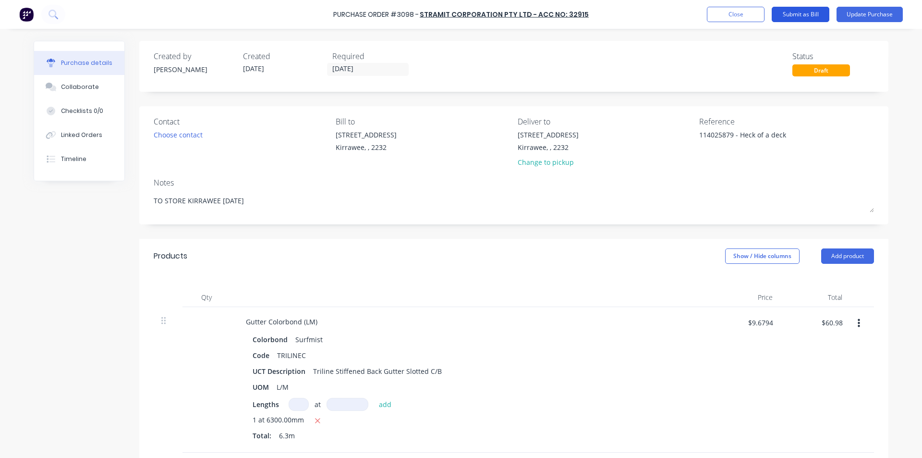
click at [813, 12] on button "Submit as Bill" at bounding box center [801, 14] width 58 height 15
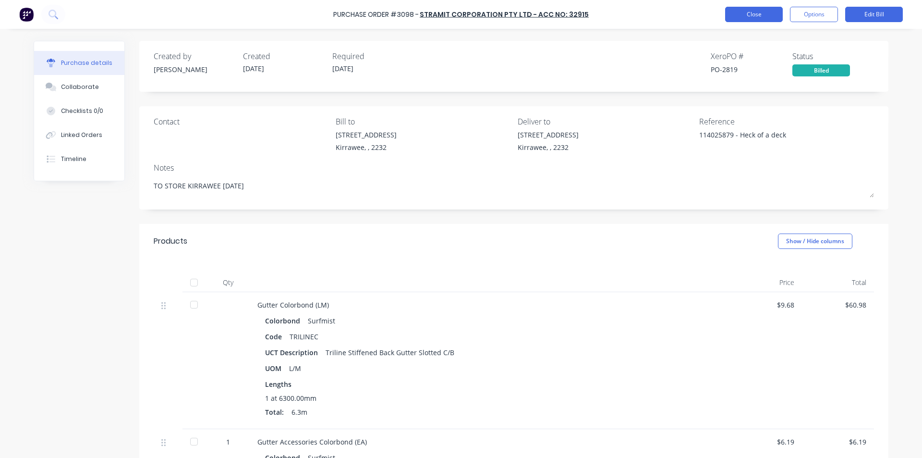
click at [754, 12] on button "Close" at bounding box center [754, 14] width 58 height 15
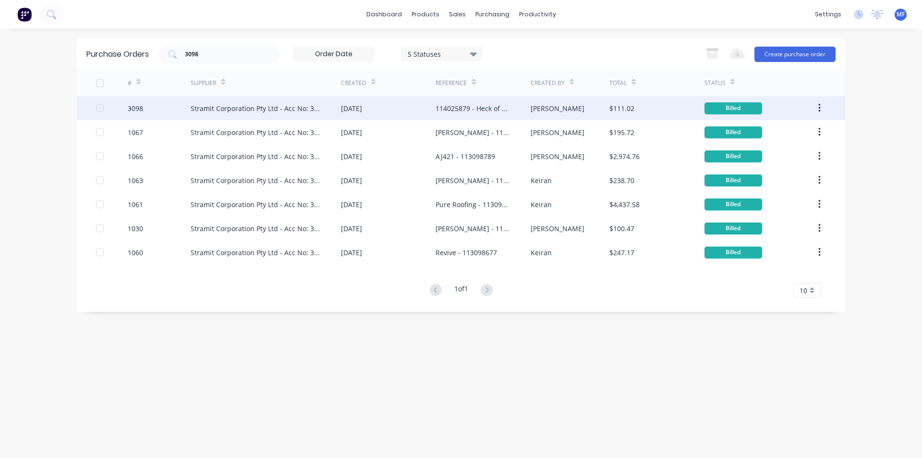
click at [285, 116] on div "Stramit Corporation Pty Ltd - Acc No: 32915" at bounding box center [266, 108] width 150 height 24
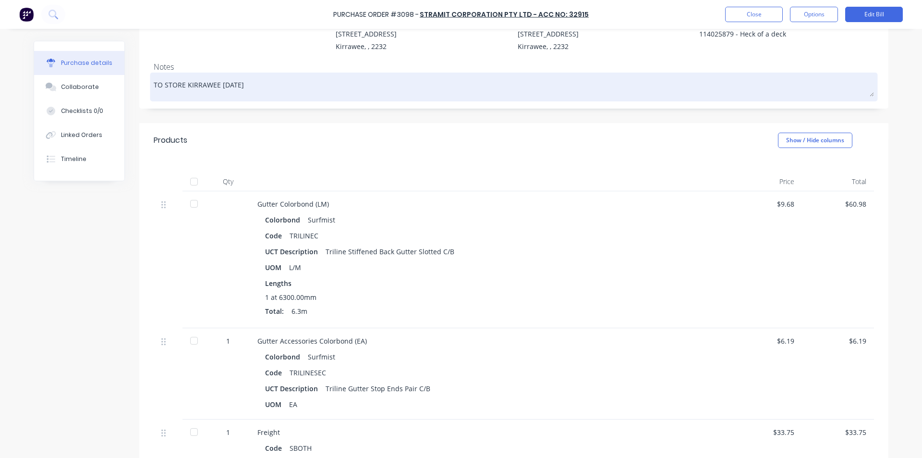
scroll to position [192, 0]
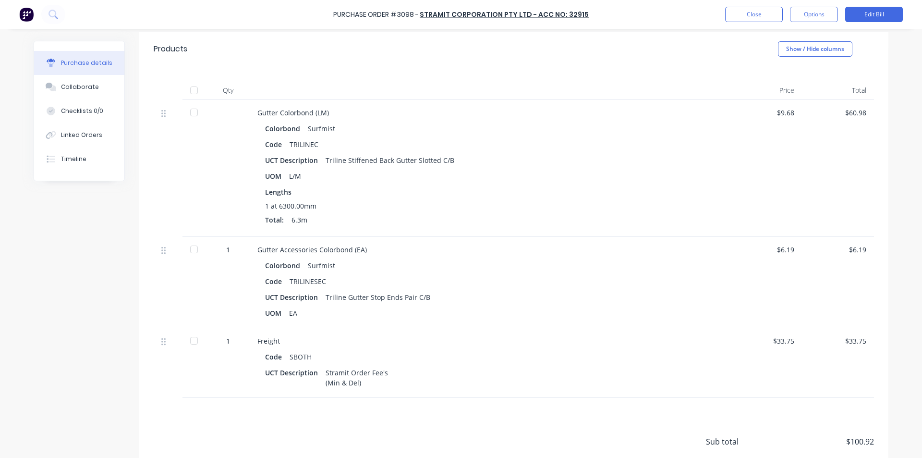
click at [857, 251] on div "$6.19" at bounding box center [837, 249] width 57 height 10
click at [885, 12] on button "Edit Bill" at bounding box center [874, 14] width 58 height 15
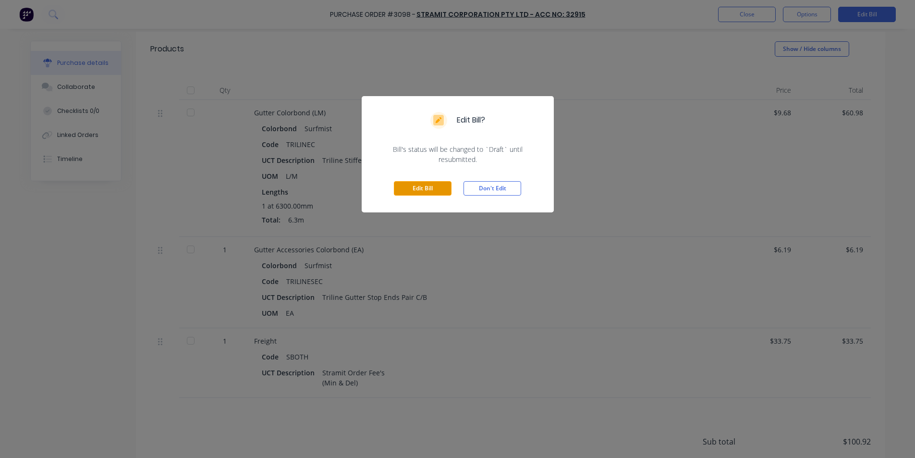
click at [418, 188] on button "Edit Bill" at bounding box center [423, 188] width 58 height 14
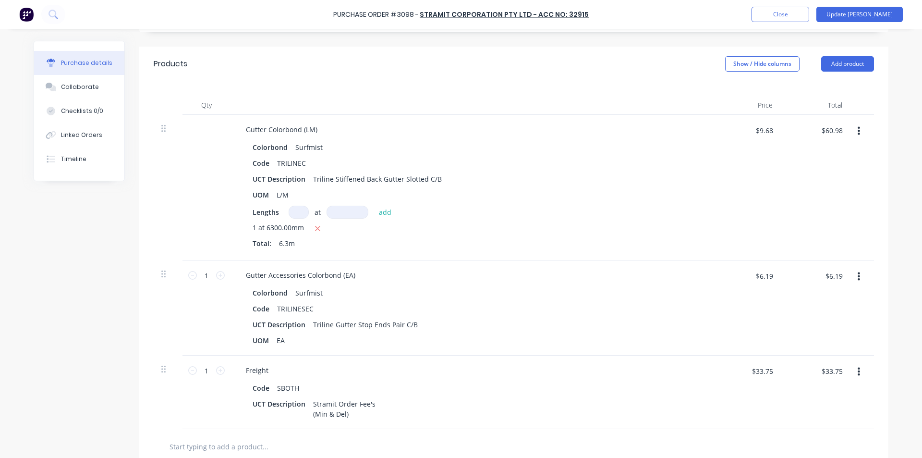
scroll to position [207, 0]
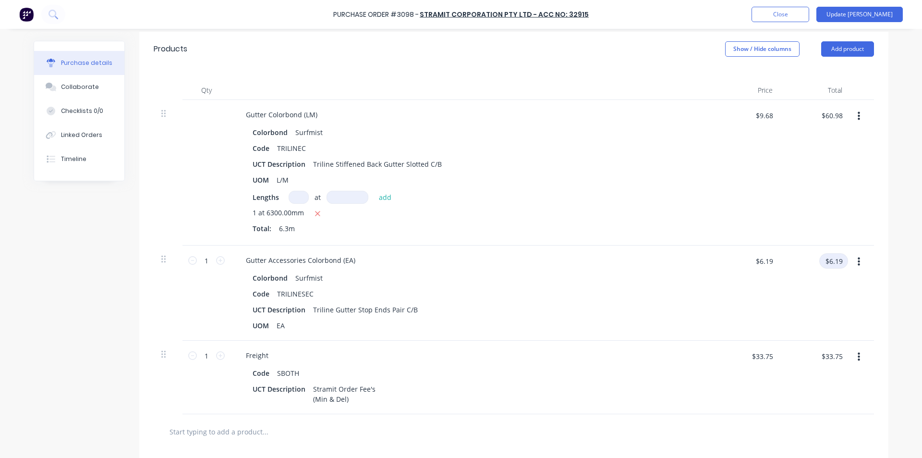
click at [833, 265] on input "$6.19" at bounding box center [833, 260] width 29 height 15
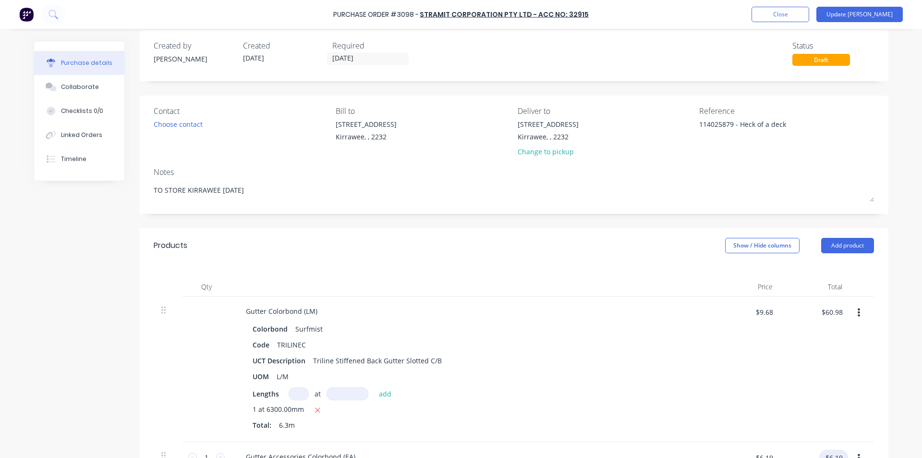
scroll to position [0, 0]
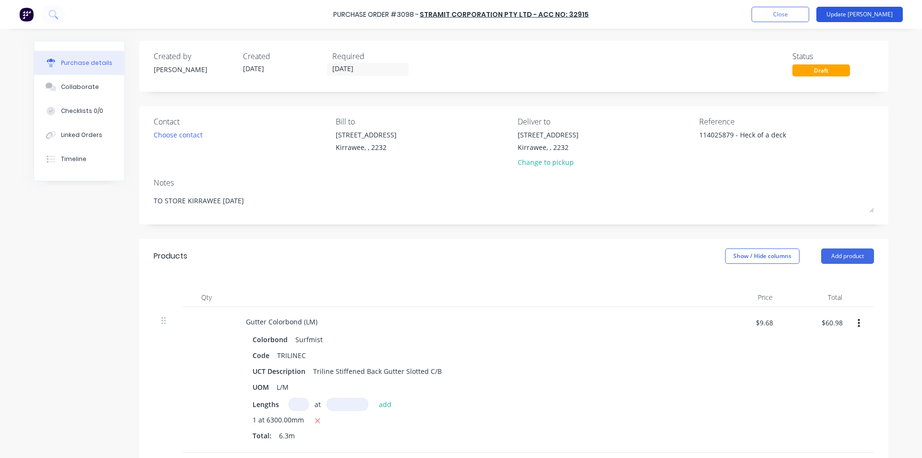
click at [885, 12] on button "Update [PERSON_NAME]" at bounding box center [859, 14] width 86 height 15
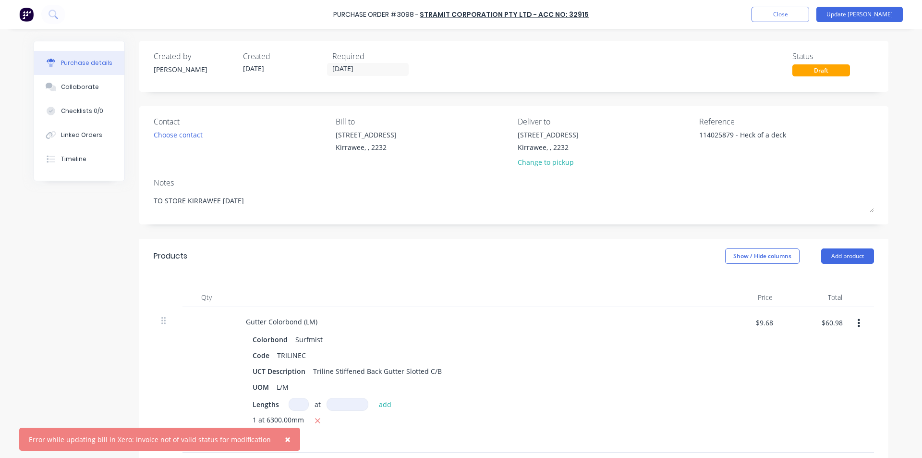
click at [285, 437] on span "×" at bounding box center [288, 438] width 6 height 13
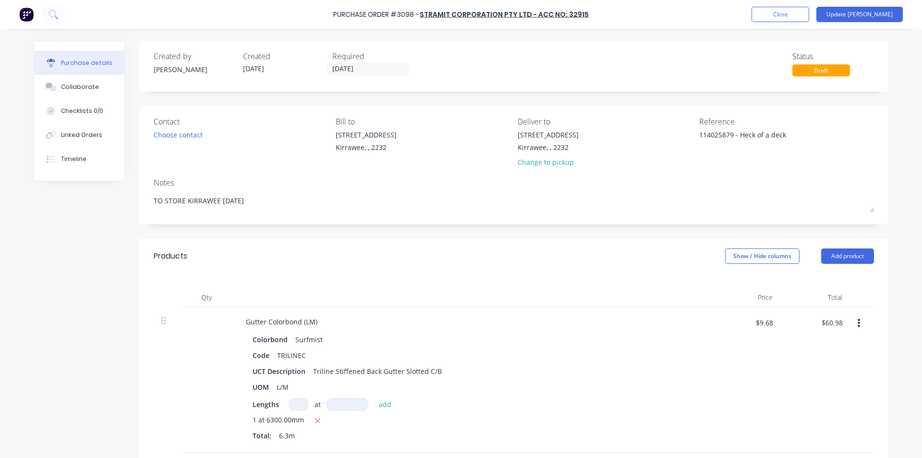
click at [809, 3] on div "Purchase Order #3098 - Stramit Corporation Pty Ltd - Acc No: 32915 Add product …" at bounding box center [461, 14] width 922 height 29
type textarea "x"
click at [803, 18] on button "Close" at bounding box center [780, 14] width 58 height 15
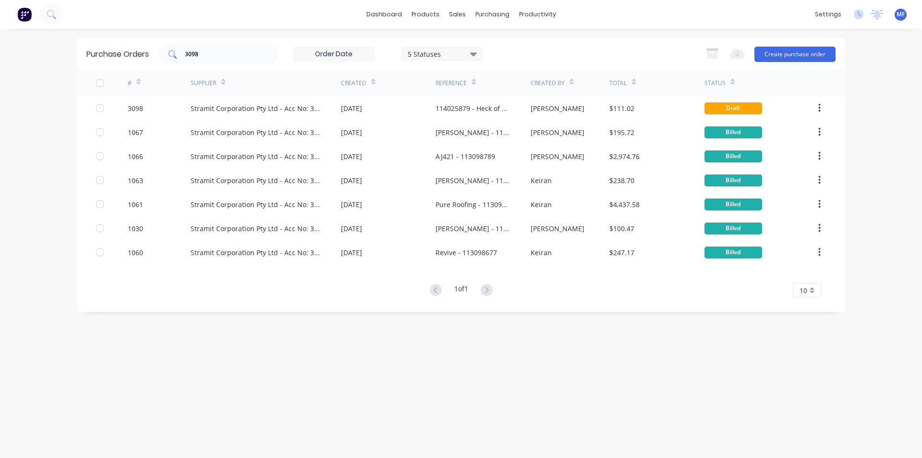
click at [215, 52] on input "3098" at bounding box center [224, 54] width 80 height 10
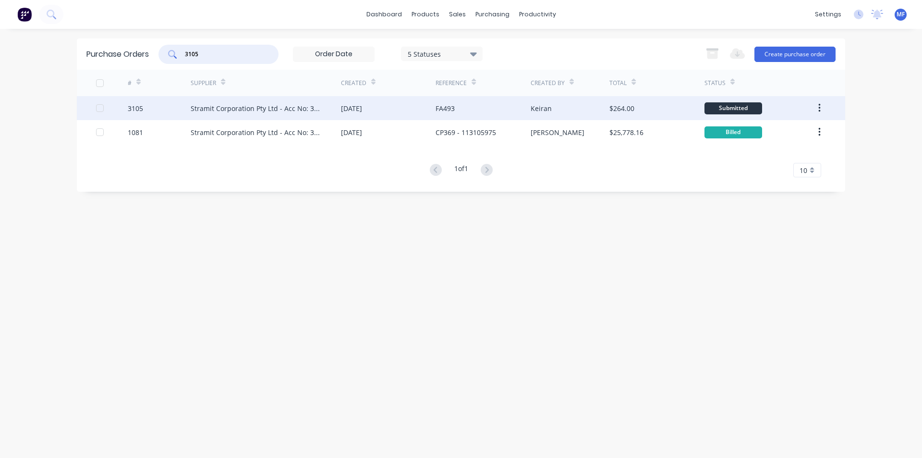
type input "3105"
click at [295, 108] on div "Stramit Corporation Pty Ltd - Acc No: 32915" at bounding box center [256, 108] width 131 height 10
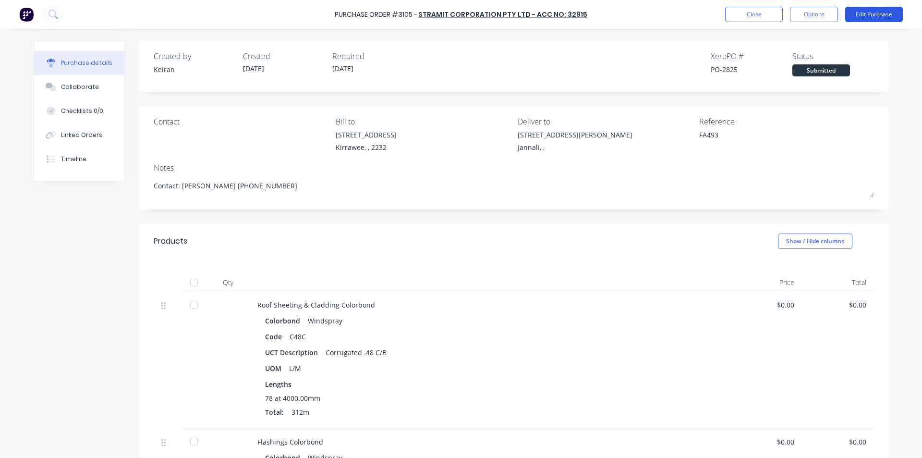
click at [870, 12] on button "Edit Purchase" at bounding box center [874, 14] width 58 height 15
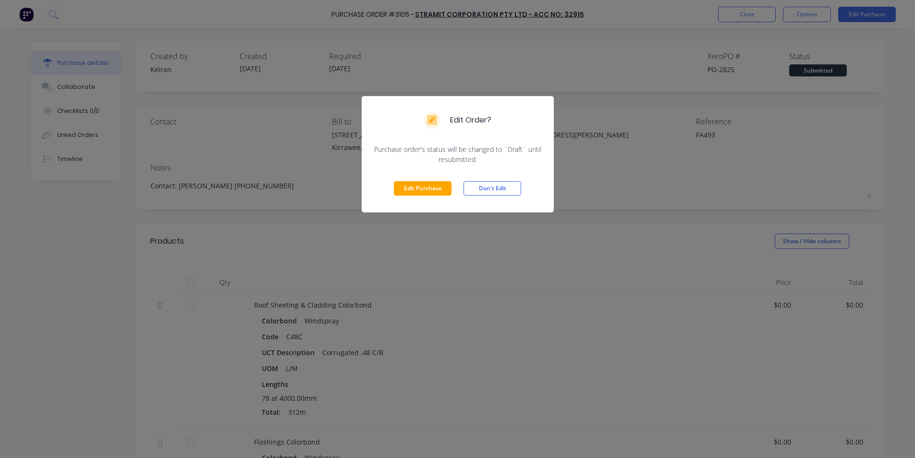
drag, startPoint x: 433, startPoint y: 191, endPoint x: 449, endPoint y: 196, distance: 17.0
click at [433, 191] on button "Edit Purchase" at bounding box center [423, 188] width 58 height 14
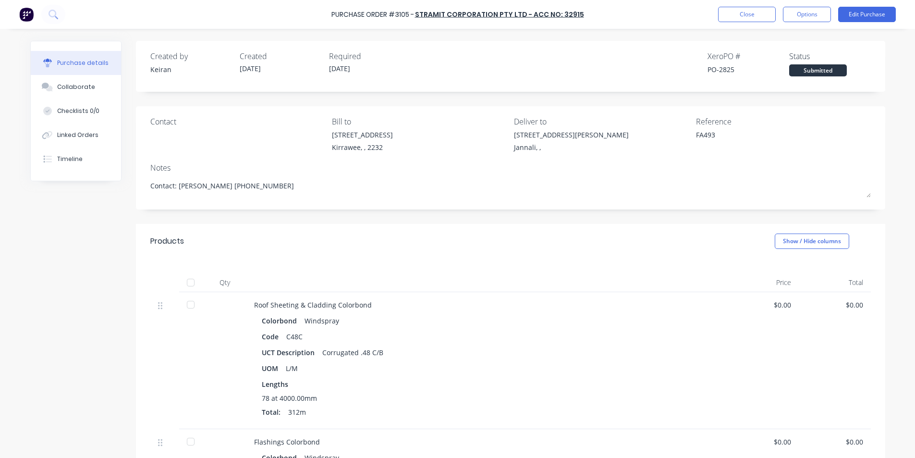
type textarea "x"
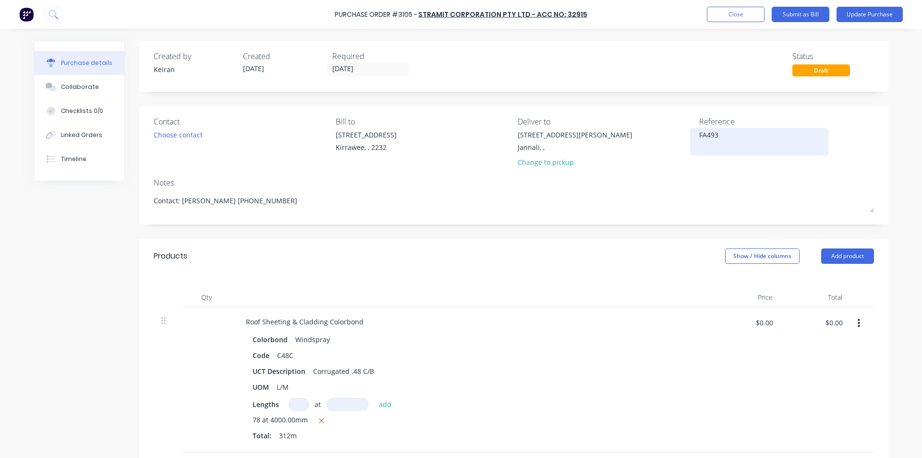
click at [750, 141] on textarea "FA493" at bounding box center [759, 141] width 120 height 22
type textarea "114025905FA493"
type textarea "x"
type textarea "114025905 FA493"
type textarea "x"
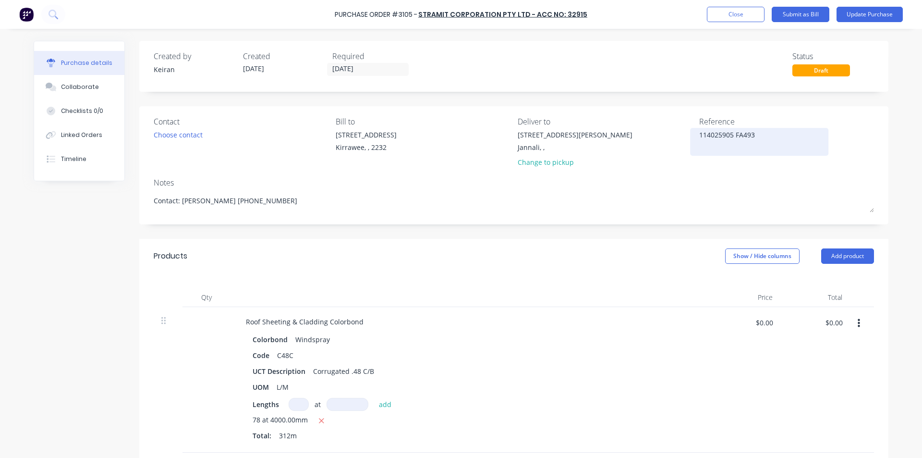
type textarea "114025905 -FA493"
type textarea "x"
type textarea "114025905 - FA493"
type textarea "x"
type textarea "114025905 - FA493"
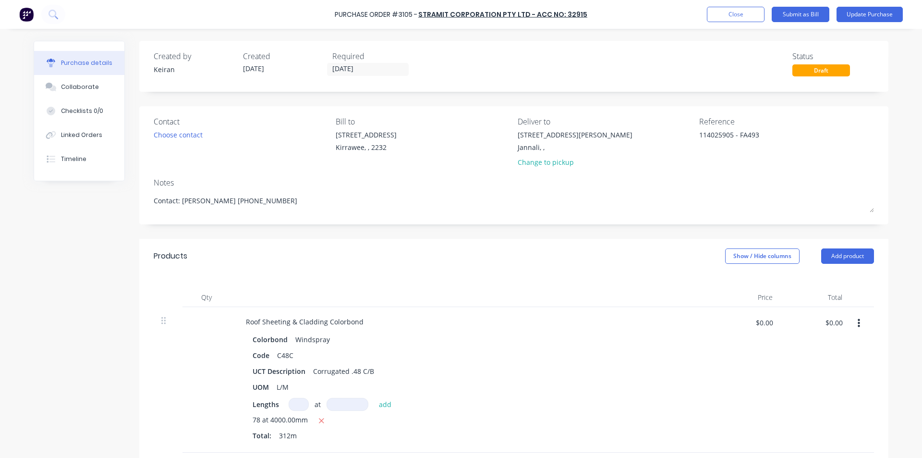
click at [695, 179] on div "Notes" at bounding box center [514, 183] width 720 height 12
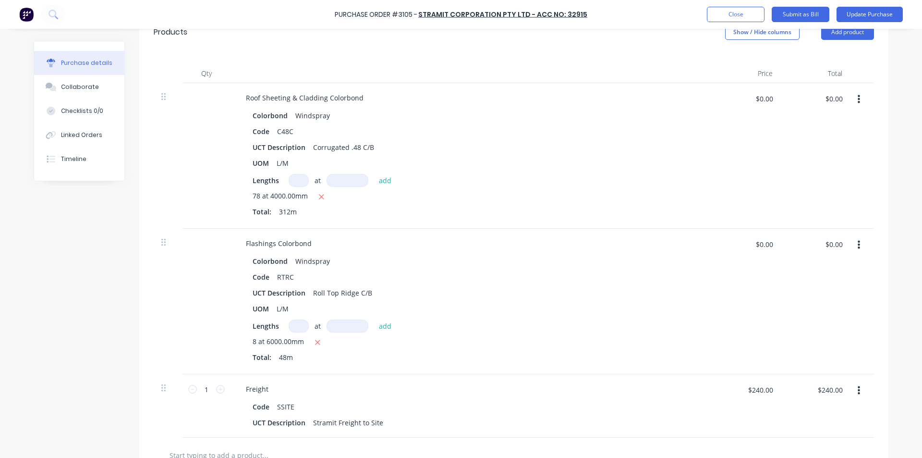
scroll to position [240, 0]
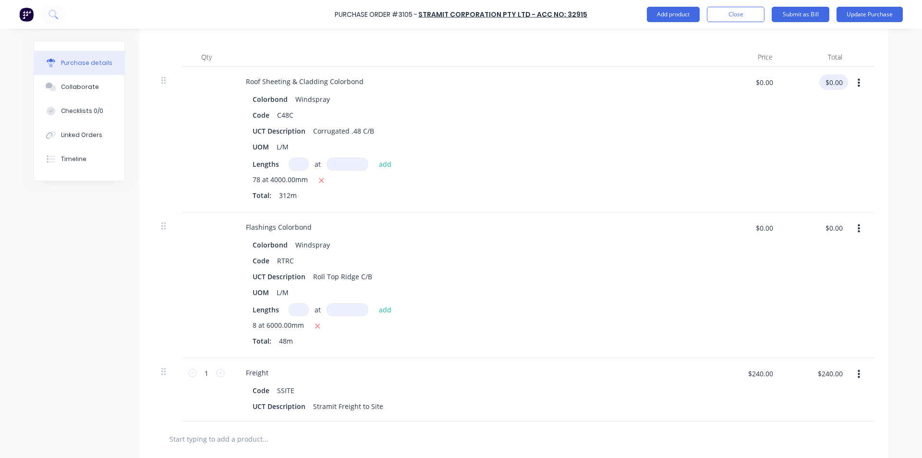
type textarea "x"
drag, startPoint x: 837, startPoint y: 82, endPoint x: 813, endPoint y: 89, distance: 25.2
click at [836, 82] on input "$0.00" at bounding box center [833, 81] width 29 height 15
type input "4288.90"
type textarea "x"
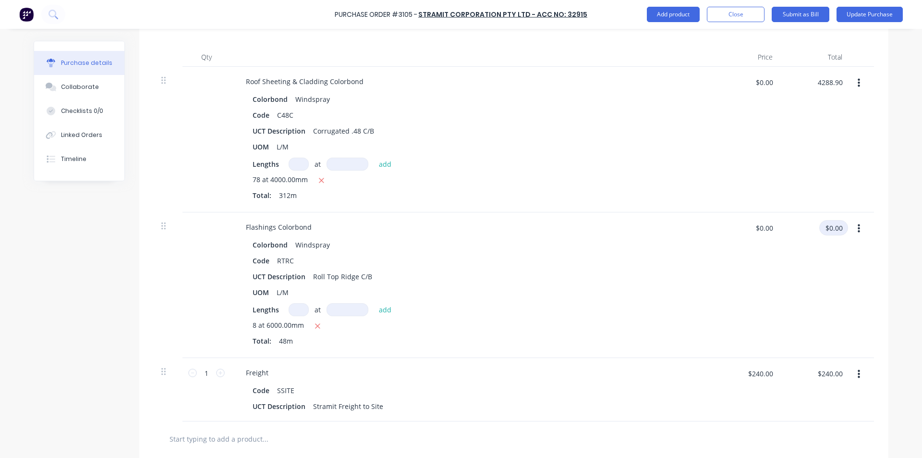
type input "$13.7465"
type input "$4,288.90"
click at [832, 220] on input "$0.00" at bounding box center [833, 227] width 29 height 15
type input "417.60"
type textarea "x"
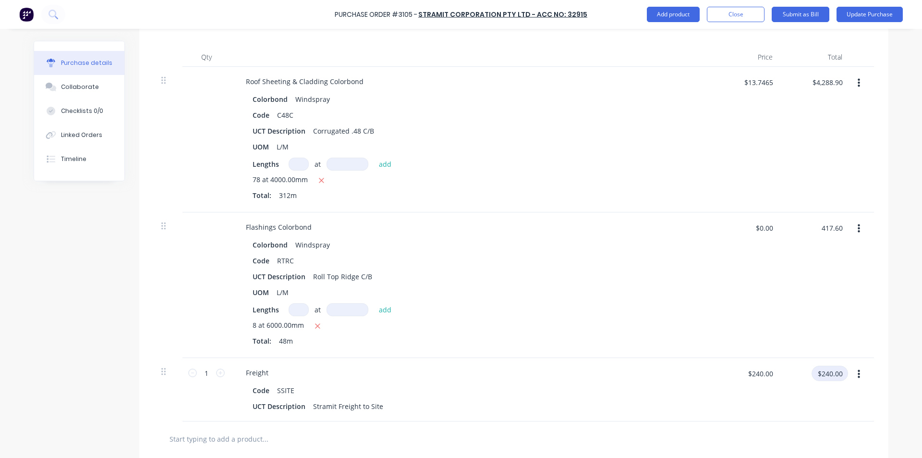
type input "$8.70"
type input "$417.60"
click at [826, 372] on input "$240.00" at bounding box center [829, 372] width 36 height 15
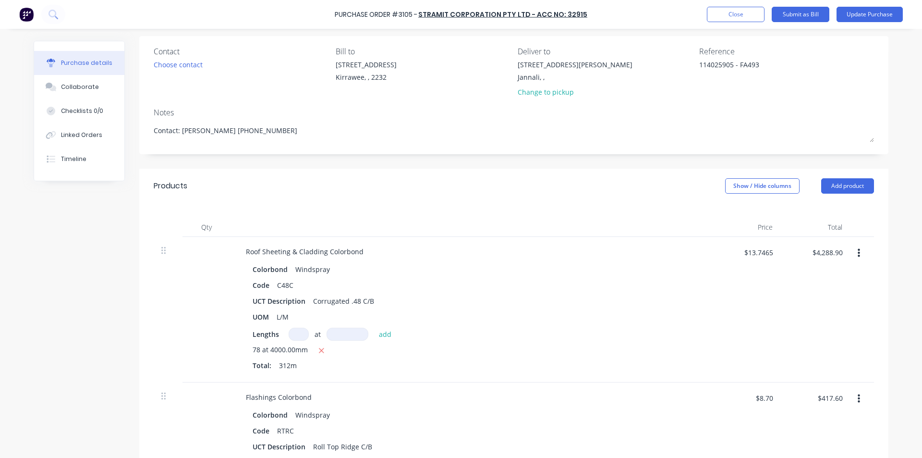
scroll to position [0, 0]
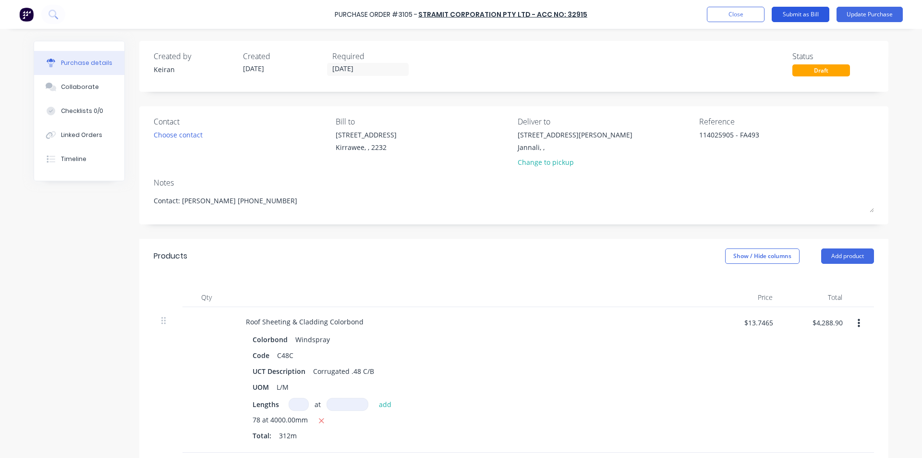
click at [808, 12] on button "Submit as Bill" at bounding box center [801, 14] width 58 height 15
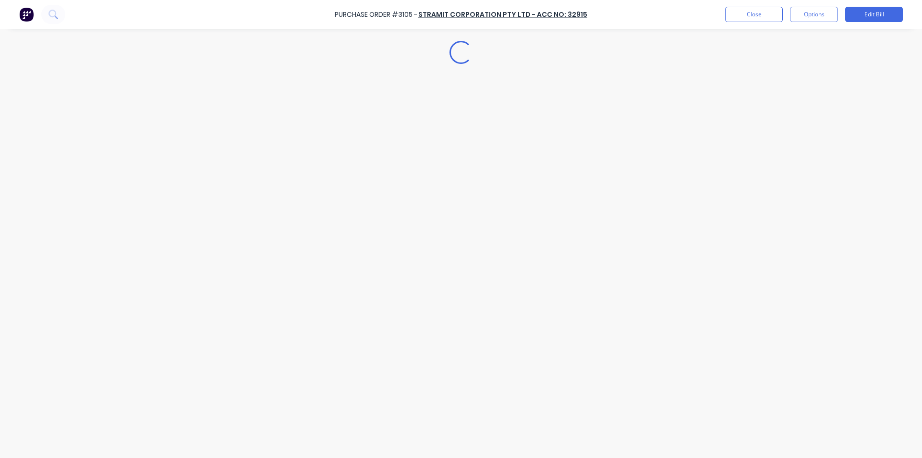
type textarea "x"
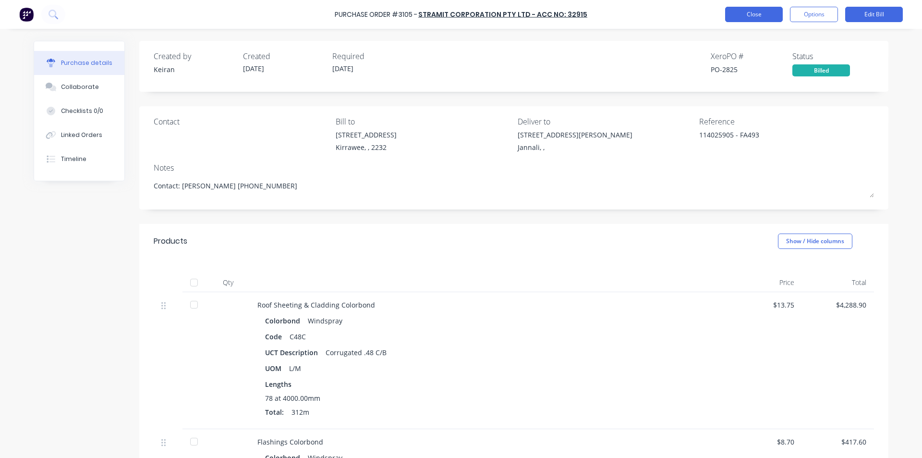
click at [751, 16] on button "Close" at bounding box center [754, 14] width 58 height 15
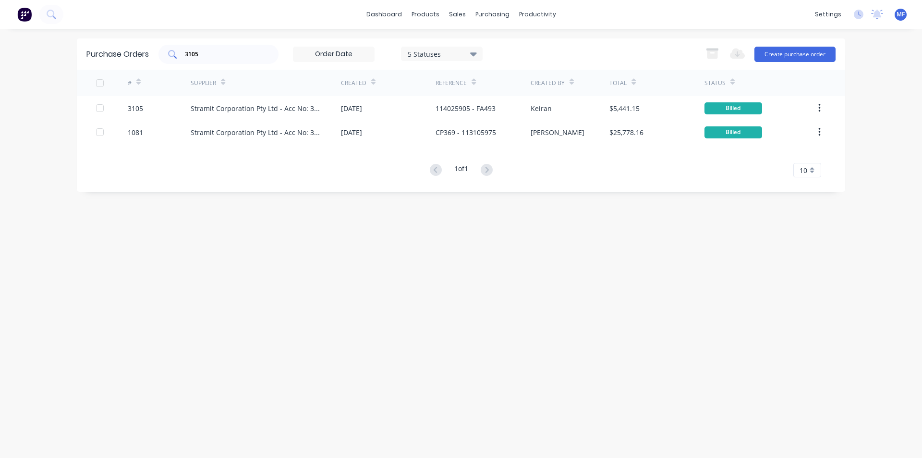
click at [200, 57] on input "3105" at bounding box center [224, 54] width 80 height 10
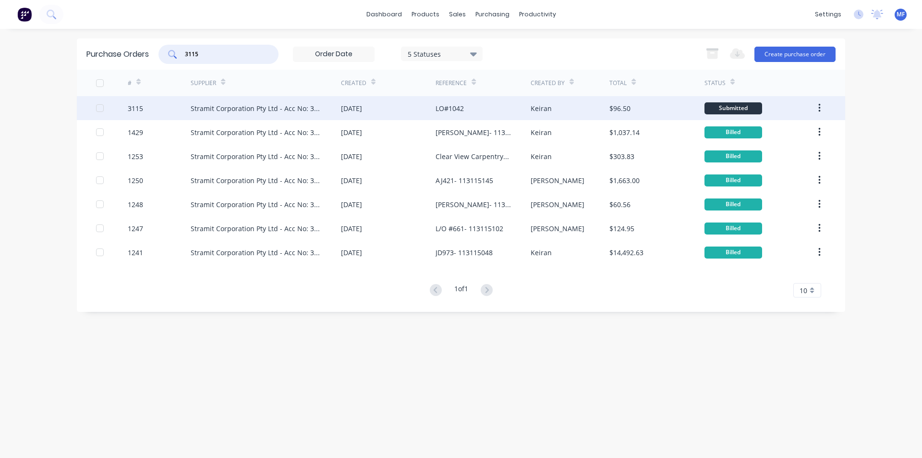
type input "3115"
click at [236, 107] on div "Stramit Corporation Pty Ltd - Acc No: 32915" at bounding box center [256, 108] width 131 height 10
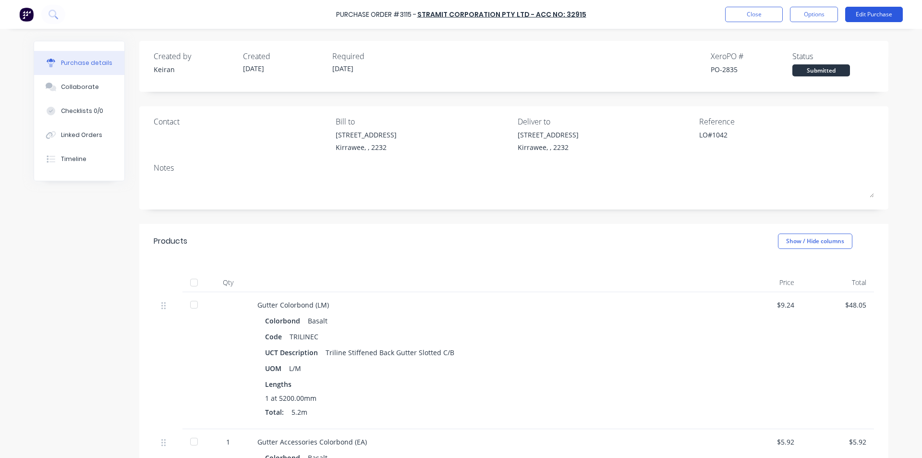
click at [869, 15] on button "Edit Purchase" at bounding box center [874, 14] width 58 height 15
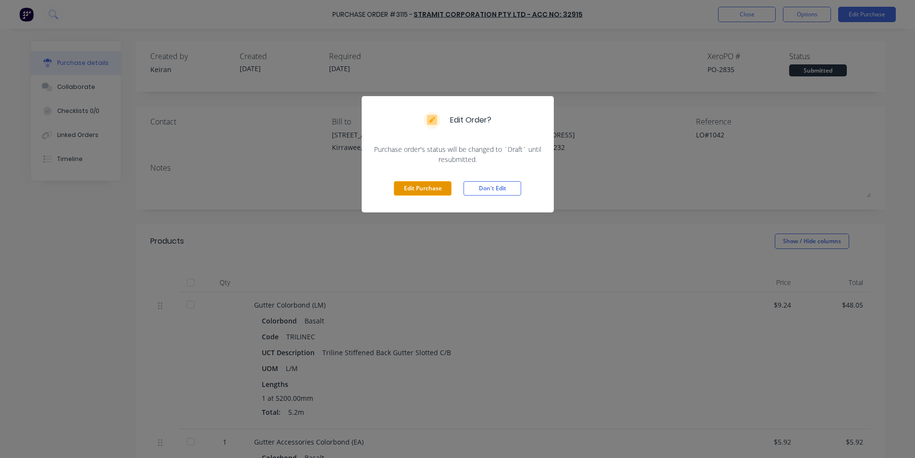
click at [437, 188] on button "Edit Purchase" at bounding box center [423, 188] width 58 height 14
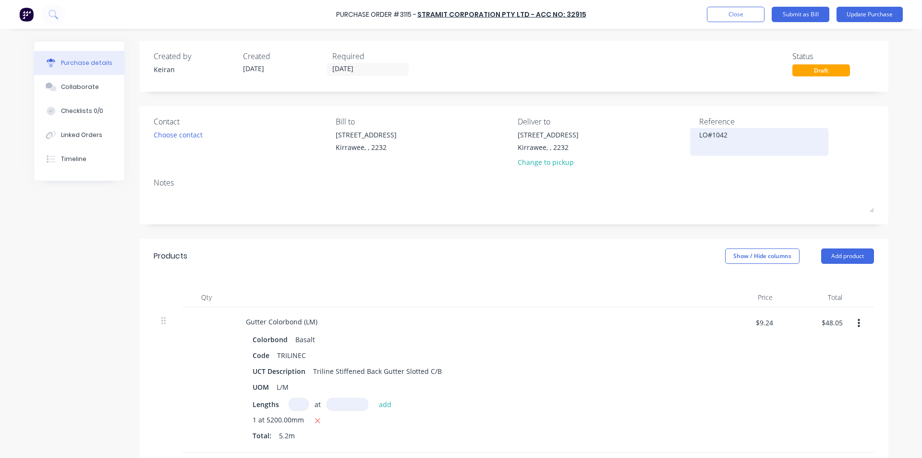
click at [742, 141] on textarea "LO#1042" at bounding box center [759, 141] width 120 height 22
type textarea "x"
click at [699, 133] on textarea "LO#1042" at bounding box center [759, 141] width 120 height 22
type textarea "114025974 - LO#1042"
type textarea "x"
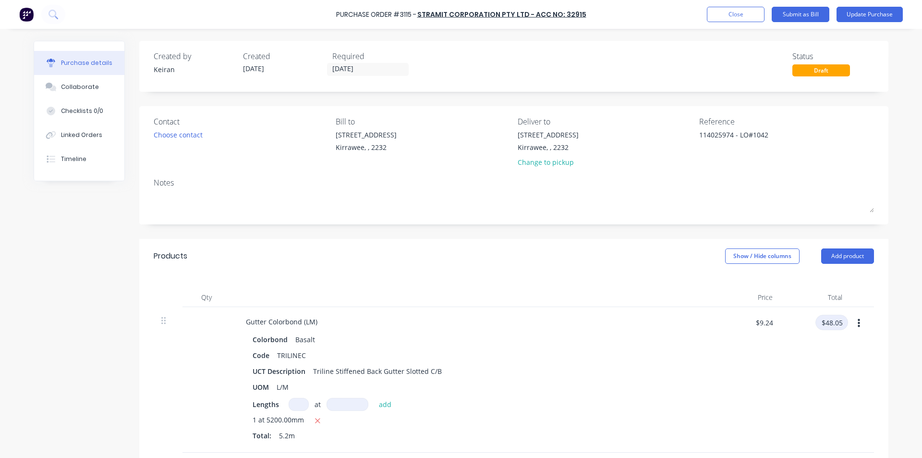
type textarea "114025974 - LO#1042"
click at [837, 323] on input "$48.05" at bounding box center [831, 321] width 33 height 15
type input "50.34"
type textarea "x"
type input "$9.6808"
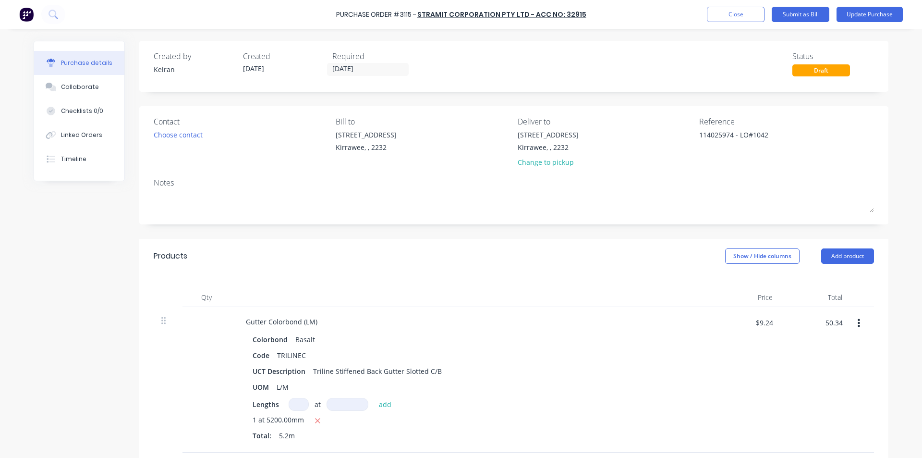
type input "$50.34"
click at [809, 358] on div "$50.34 $50.34" at bounding box center [815, 379] width 70 height 145
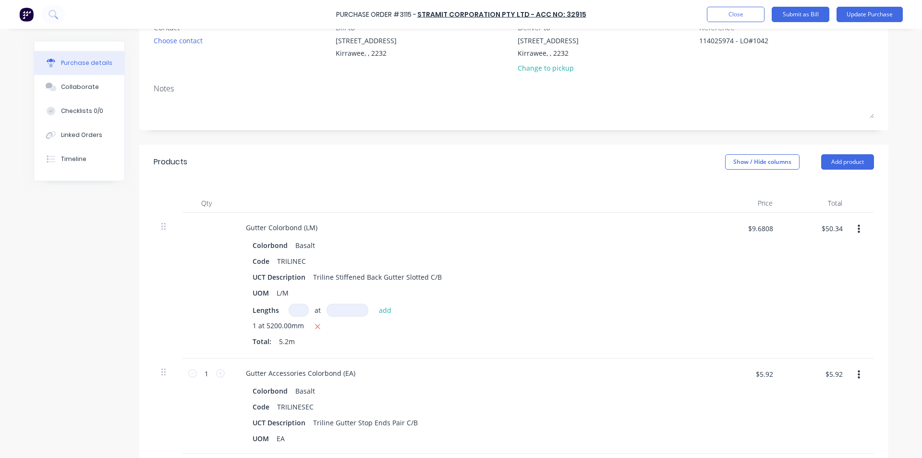
scroll to position [96, 0]
type textarea "x"
click at [836, 371] on input "$5.92" at bounding box center [833, 371] width 29 height 15
type input "6.20"
type textarea "x"
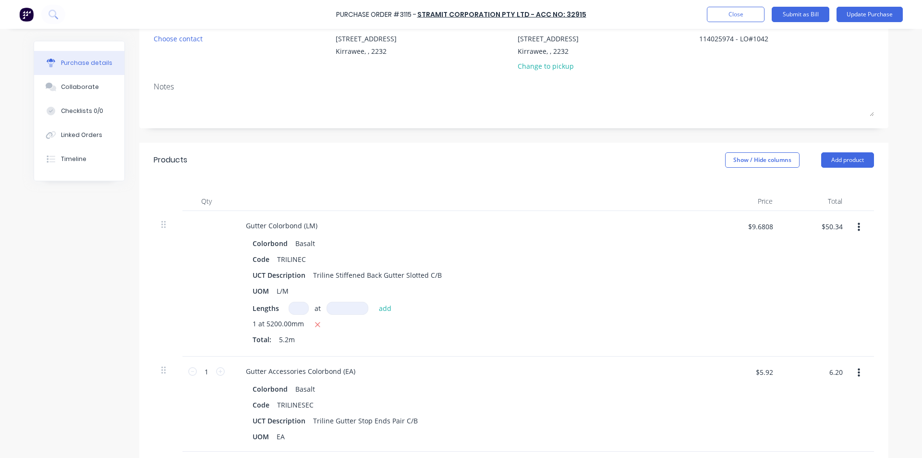
type input "$6.20"
click at [811, 399] on div "$6.20 $6.20" at bounding box center [815, 403] width 70 height 95
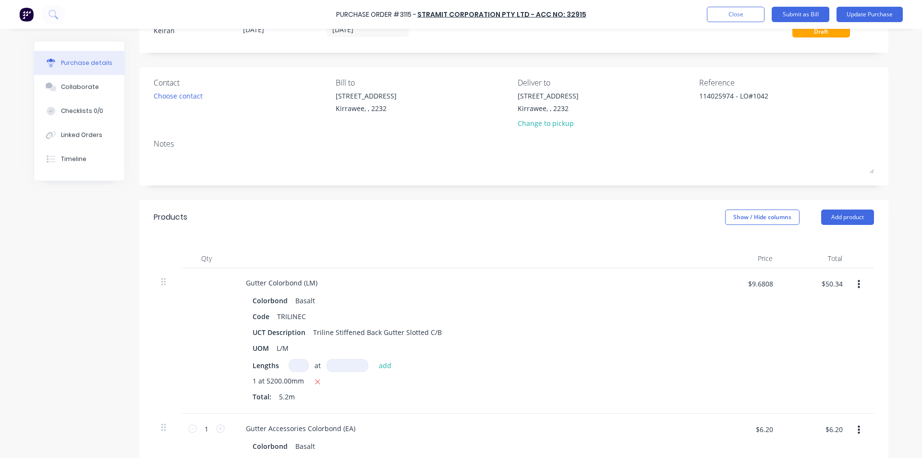
scroll to position [0, 0]
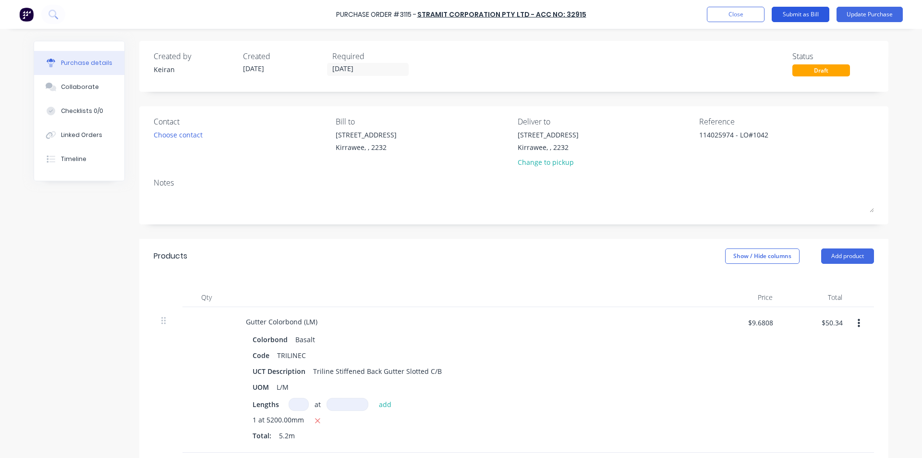
click at [806, 15] on button "Submit as Bill" at bounding box center [801, 14] width 58 height 15
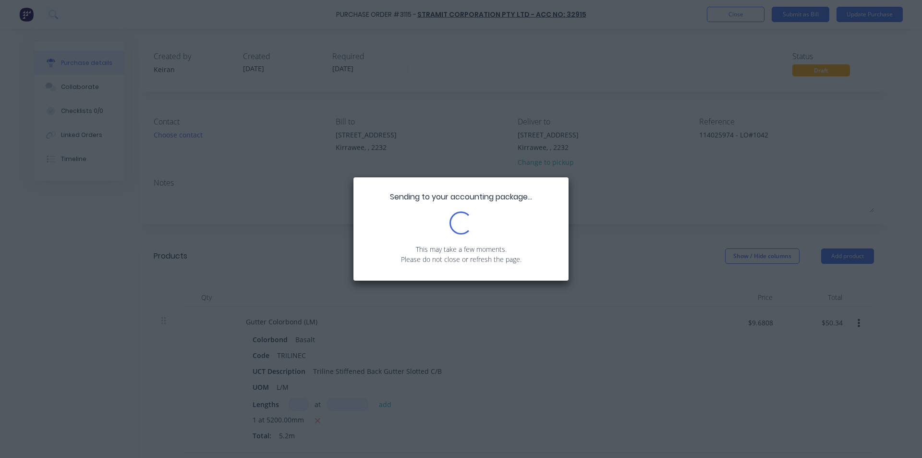
type textarea "x"
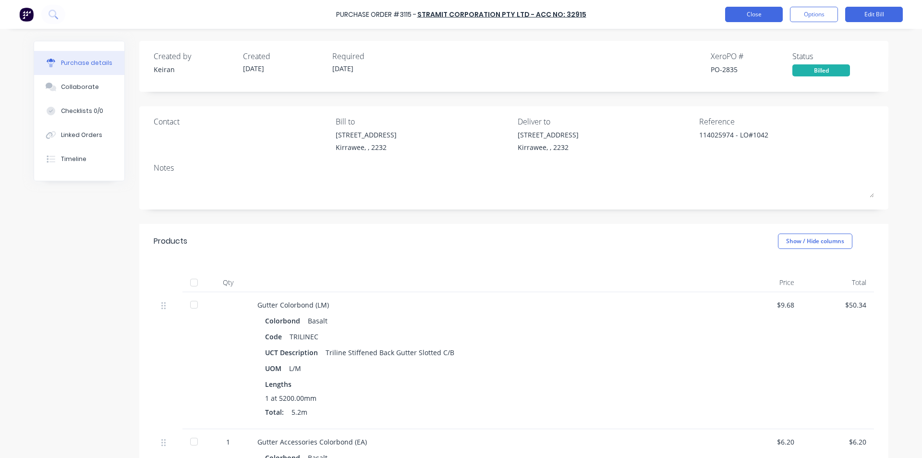
click at [739, 14] on button "Close" at bounding box center [754, 14] width 58 height 15
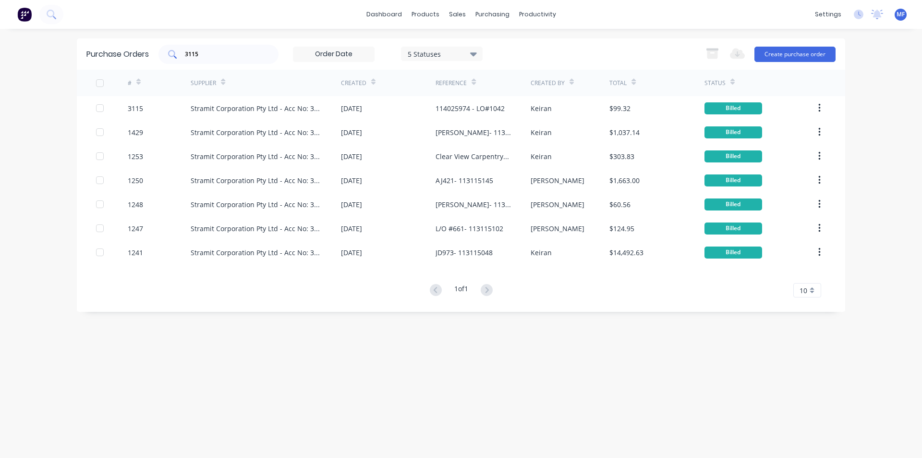
click at [210, 56] on input "3115" at bounding box center [224, 54] width 80 height 10
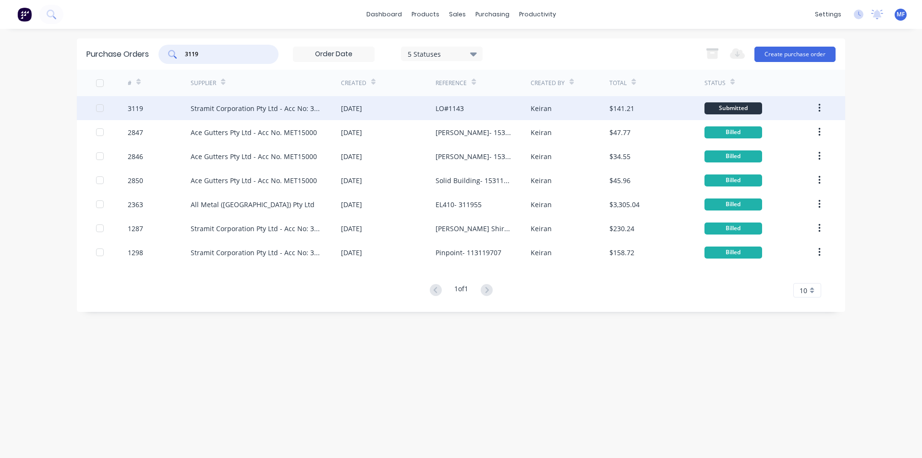
type input "3119"
click at [254, 99] on div "Stramit Corporation Pty Ltd - Acc No: 32915" at bounding box center [266, 108] width 150 height 24
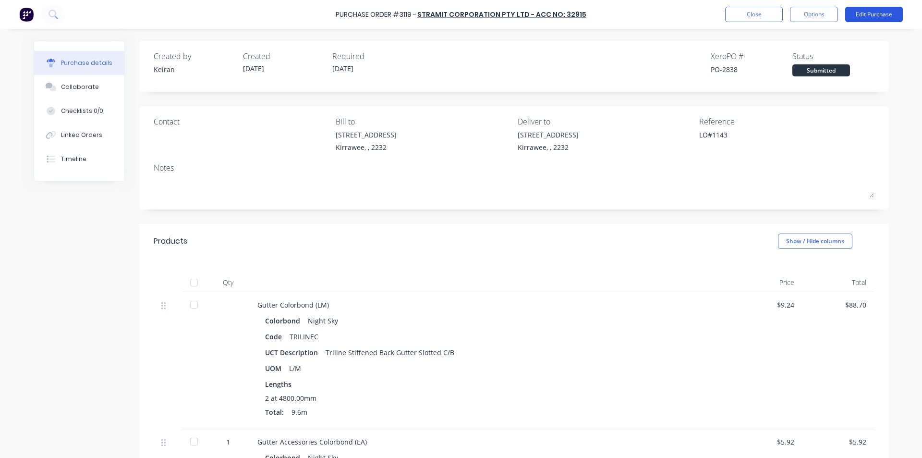
click at [881, 13] on button "Edit Purchase" at bounding box center [874, 14] width 58 height 15
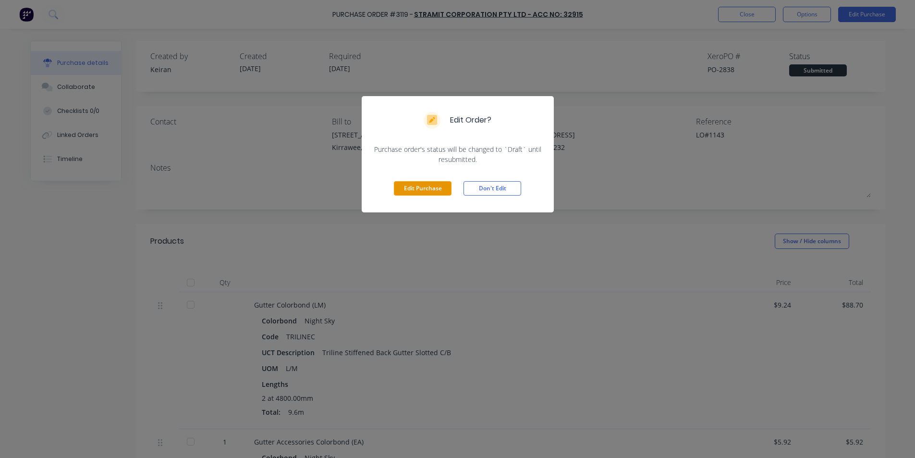
click at [425, 191] on button "Edit Purchase" at bounding box center [423, 188] width 58 height 14
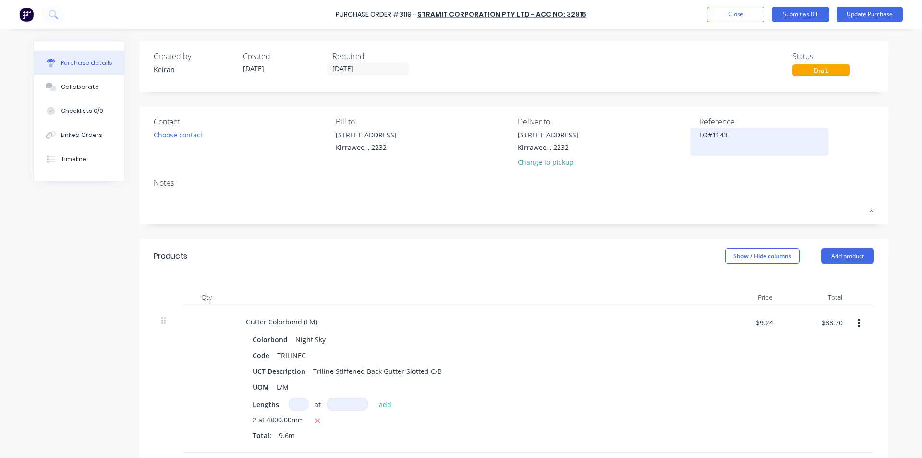
type textarea "x"
click at [699, 136] on div "LO#1143" at bounding box center [759, 142] width 120 height 24
click at [699, 135] on textarea "LO#1143" at bounding box center [759, 141] width 120 height 22
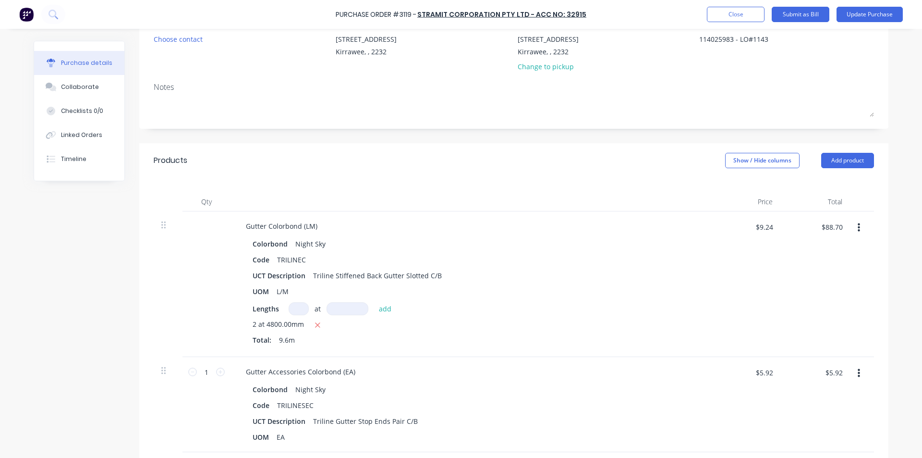
scroll to position [96, 0]
type textarea "114025983 - LO#1143"
type textarea "x"
type textarea "114025983 - LO#1143"
click at [836, 228] on input "$88.70" at bounding box center [831, 225] width 33 height 15
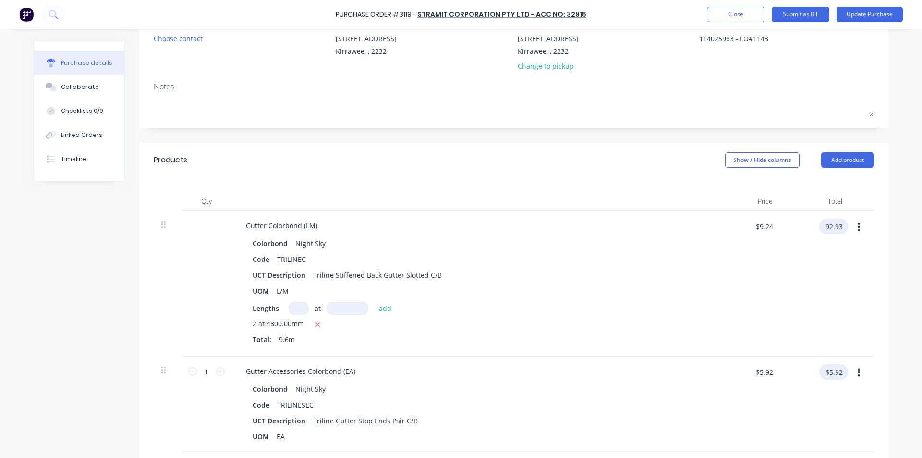
type input "92.93"
type textarea "x"
type input "$9.6802"
type input "$92.93"
click at [829, 372] on input "$5.92" at bounding box center [833, 371] width 29 height 15
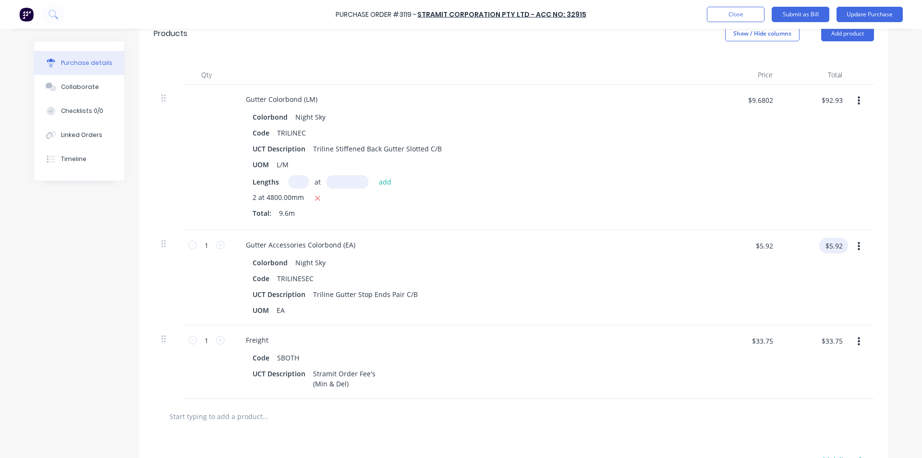
scroll to position [288, 0]
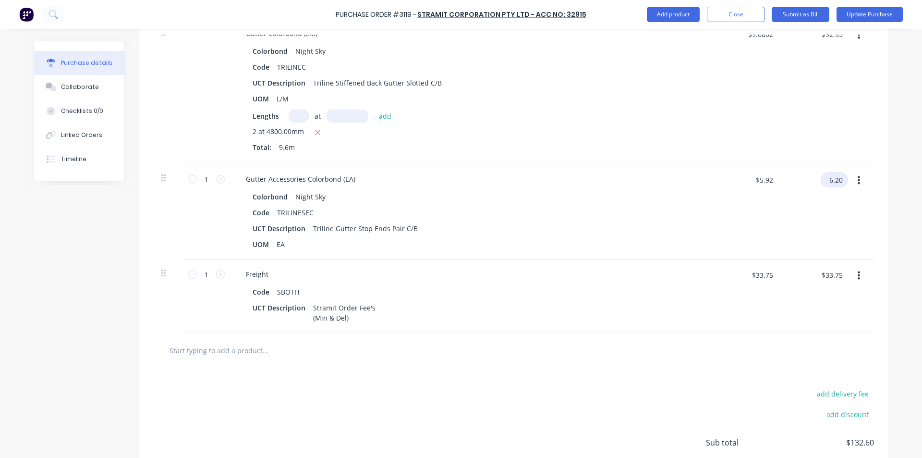
type input "6.20"
type textarea "x"
type input "$6.20"
click at [776, 302] on div "$33.75 $33.75" at bounding box center [746, 295] width 70 height 73
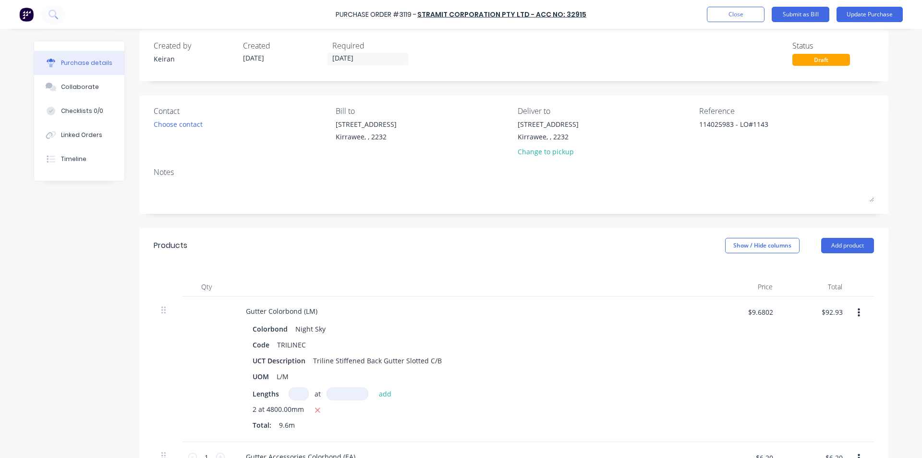
scroll to position [0, 0]
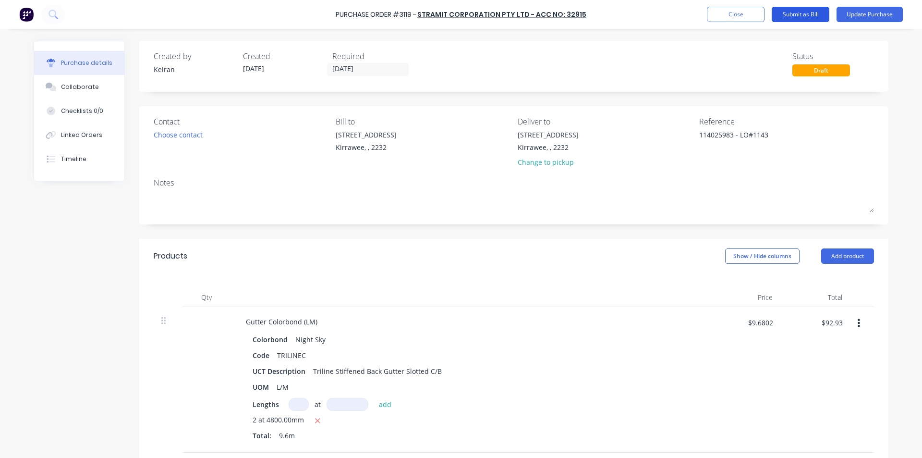
click at [816, 13] on button "Submit as Bill" at bounding box center [801, 14] width 58 height 15
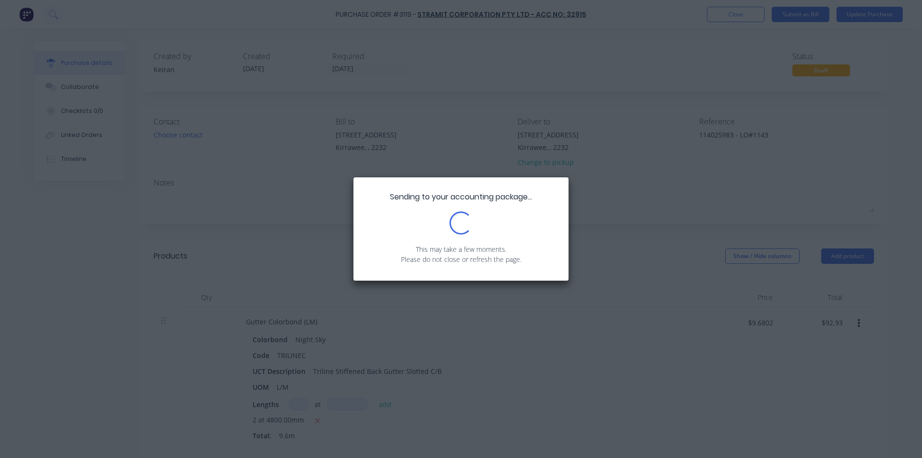
type textarea "x"
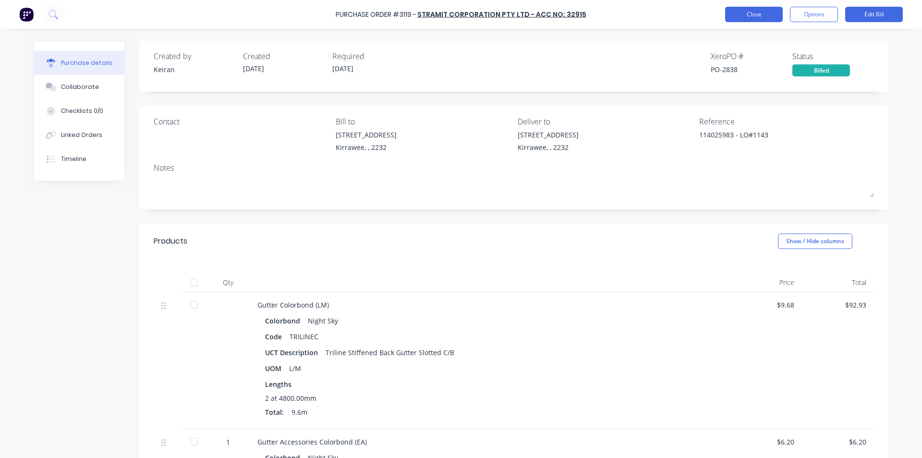
click at [755, 13] on button "Close" at bounding box center [754, 14] width 58 height 15
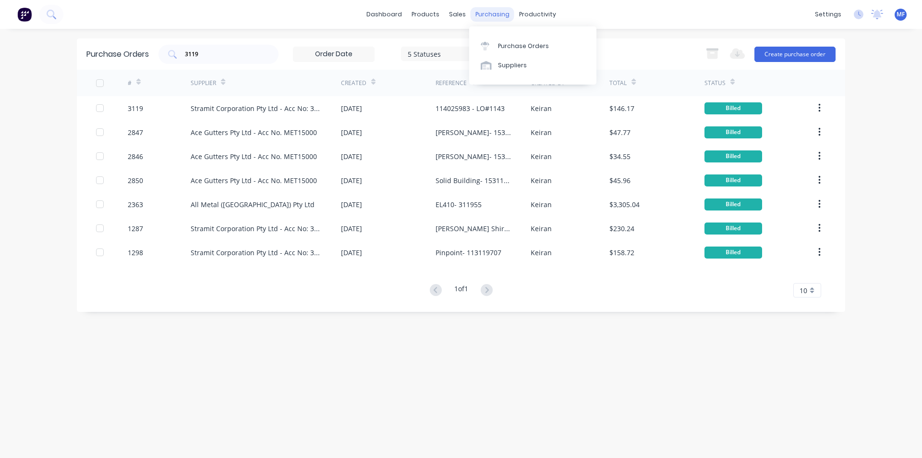
click at [483, 11] on div "purchasing" at bounding box center [493, 14] width 44 height 14
click at [501, 45] on div "Purchase Orders" at bounding box center [523, 46] width 51 height 9
click at [224, 56] on input "3119" at bounding box center [224, 54] width 80 height 10
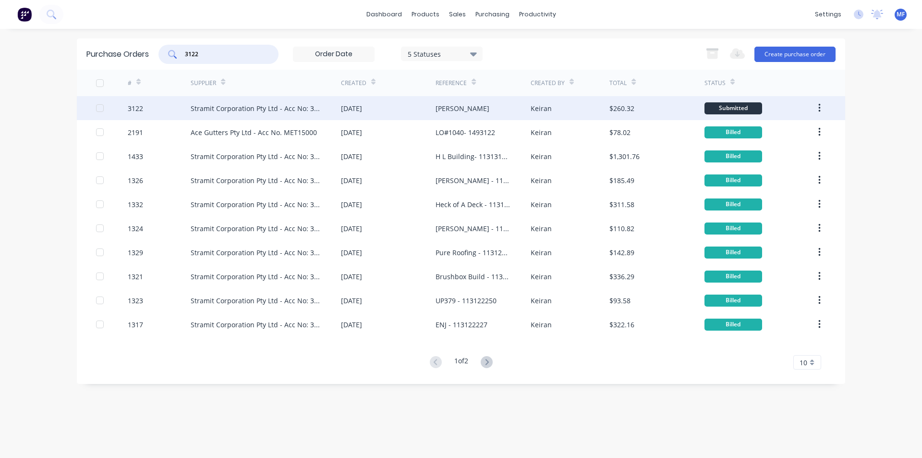
type input "3122"
click at [313, 108] on div "Stramit Corporation Pty Ltd - Acc No: 32915" at bounding box center [256, 108] width 131 height 10
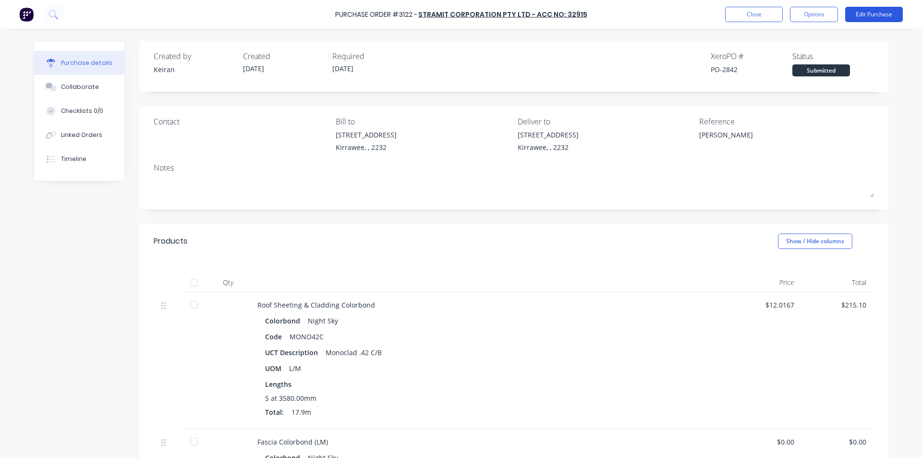
click at [878, 15] on button "Edit Purchase" at bounding box center [874, 14] width 58 height 15
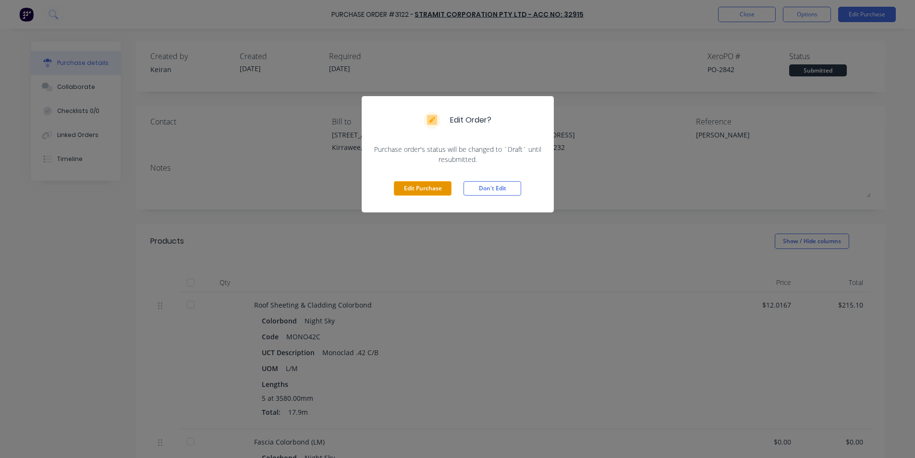
click at [420, 188] on button "Edit Purchase" at bounding box center [423, 188] width 58 height 14
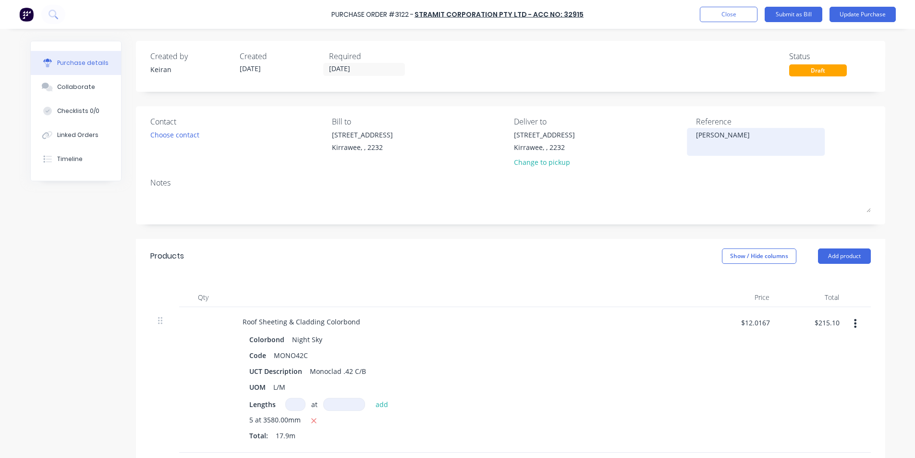
type textarea "x"
click at [699, 132] on textarea "[PERSON_NAME]" at bounding box center [759, 141] width 120 height 22
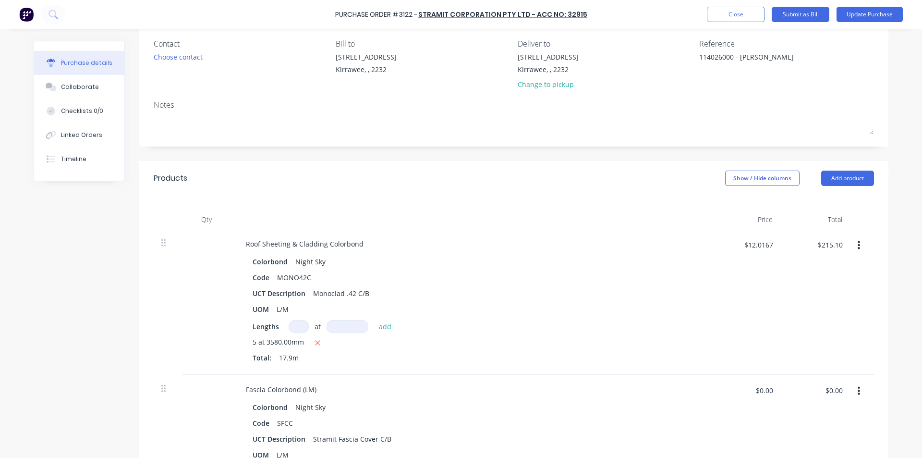
scroll to position [96, 0]
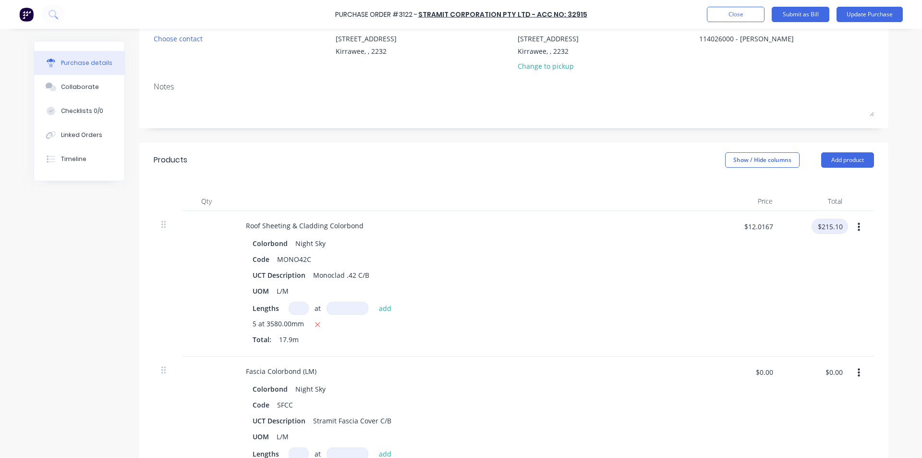
type textarea "114026000 - [PERSON_NAME]"
type textarea "x"
type textarea "114026000 - [PERSON_NAME]"
click at [831, 226] on input "$215.10" at bounding box center [829, 225] width 36 height 15
type input "225.47"
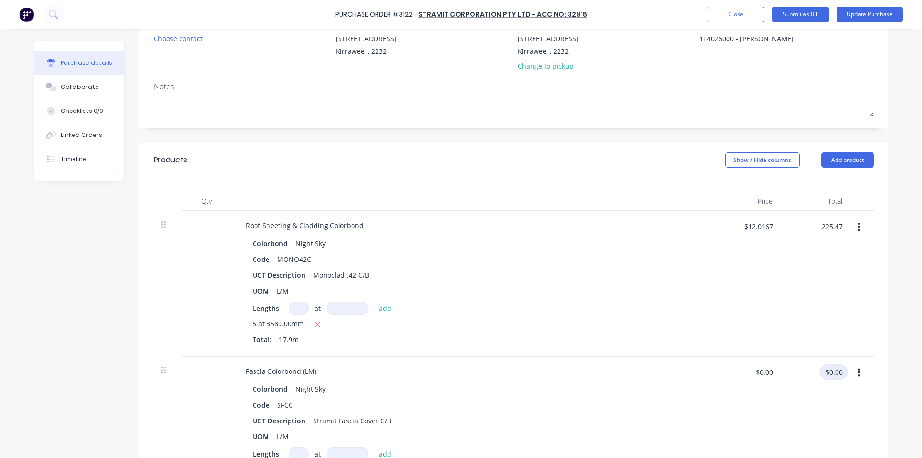
type textarea "x"
type input "$12.5961"
type input "$225.47"
click at [838, 378] on input "$0.00" at bounding box center [833, 371] width 29 height 15
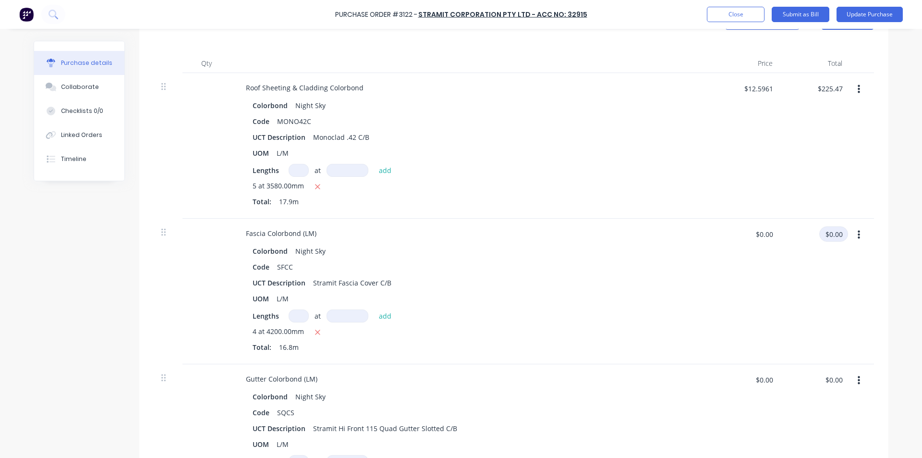
scroll to position [240, 0]
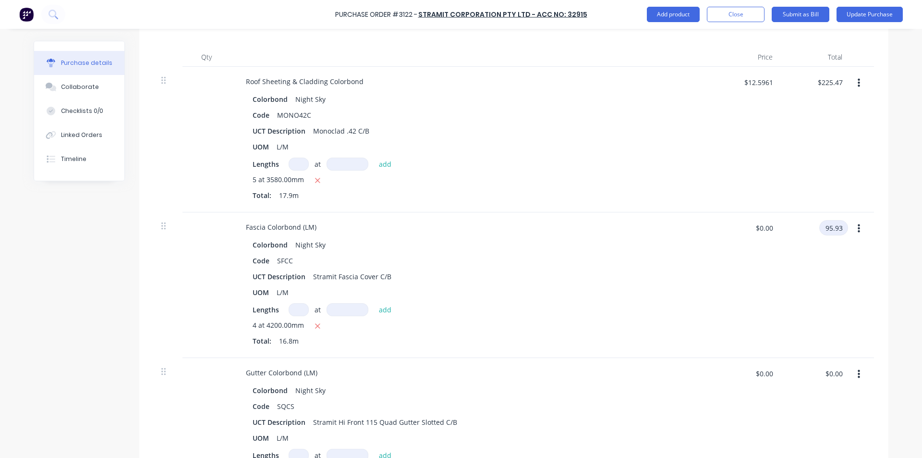
type input "95.93"
type textarea "x"
type input "$5.7101"
type input "$95.93"
click at [829, 262] on div "$95.93 95.93" at bounding box center [815, 284] width 70 height 145
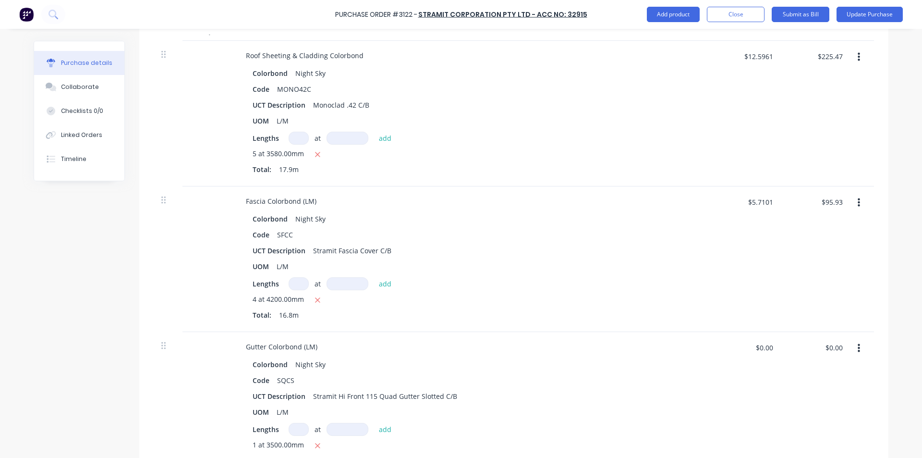
scroll to position [288, 0]
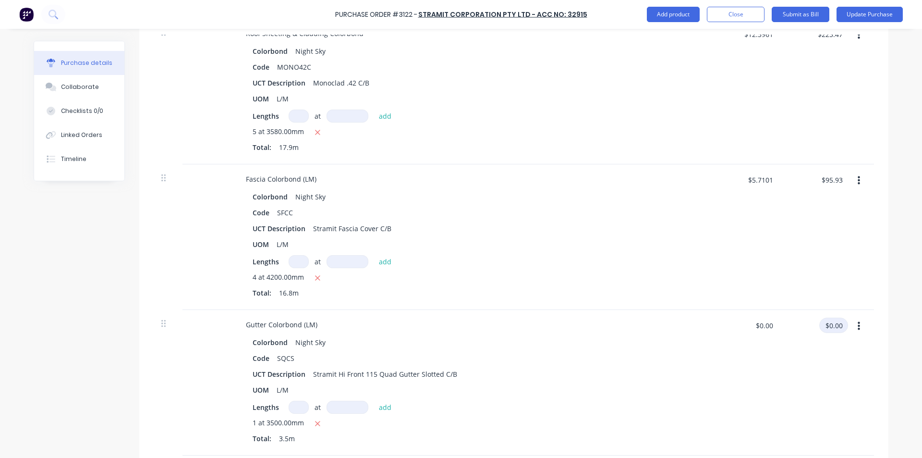
type textarea "x"
click at [832, 322] on input "$0.00" at bounding box center [833, 324] width 29 height 15
type input "19.99"
type textarea "x"
type input "$5.7114"
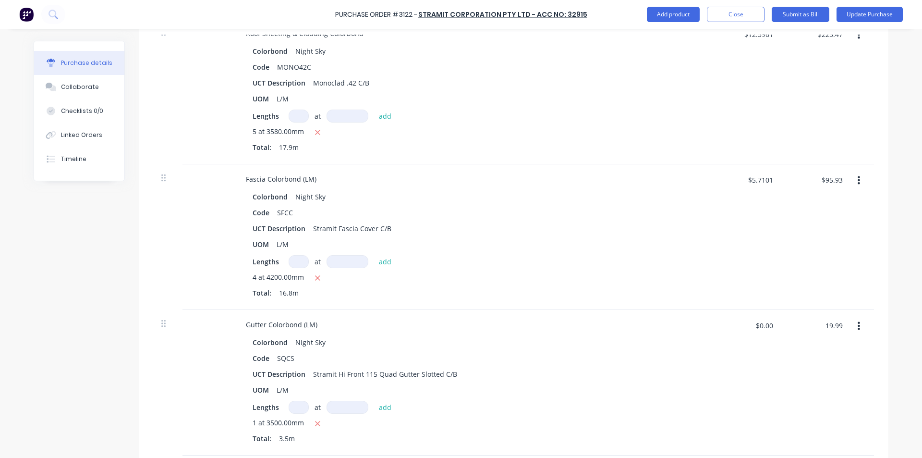
type input "$19.99"
click at [781, 354] on div "$19.99 19.99" at bounding box center [815, 382] width 70 height 145
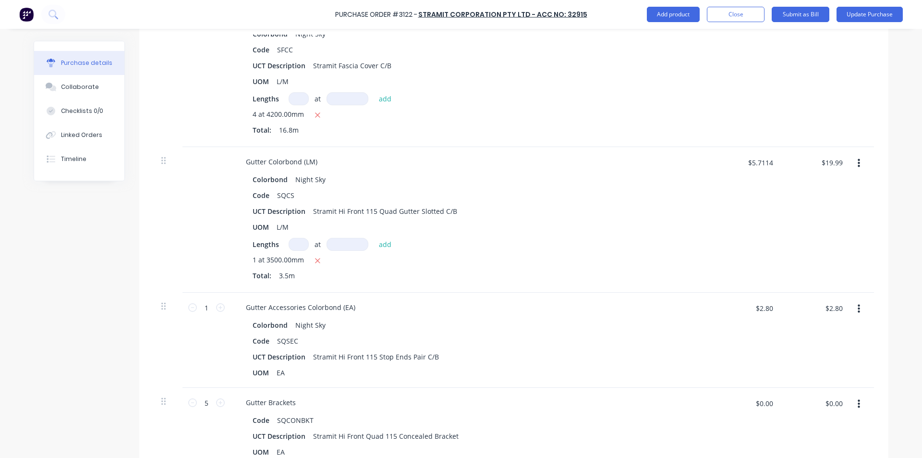
scroll to position [480, 0]
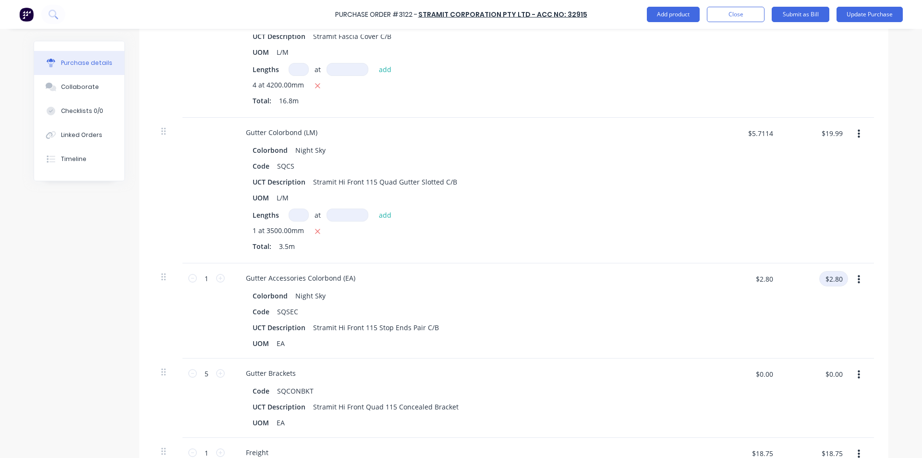
type textarea "x"
click at [831, 277] on input "$2.80" at bounding box center [833, 278] width 29 height 15
type input "3.54"
type textarea "x"
type input "$3.54"
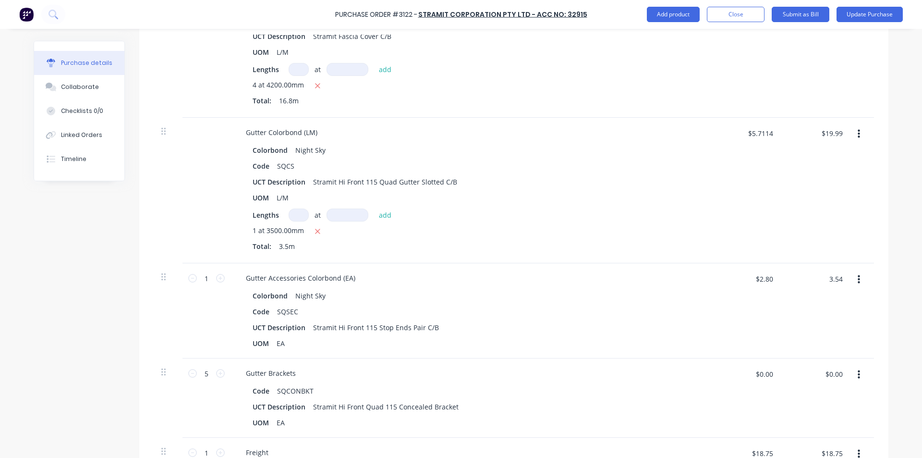
type input "$3.54"
click at [712, 326] on div "$3.54 $3.54" at bounding box center [746, 310] width 70 height 95
type textarea "x"
click at [835, 381] on div "$0.00 $0.00" at bounding box center [833, 377] width 29 height 23
type input "6.10"
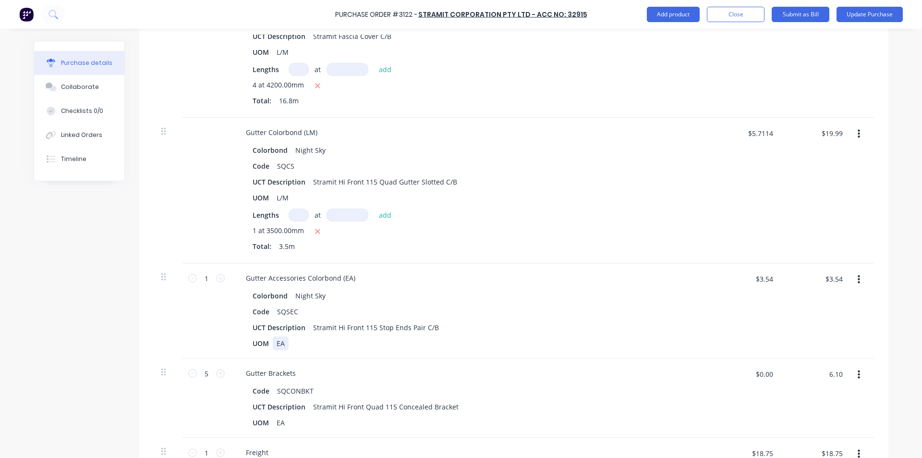
type textarea "x"
type input "$1.22"
type input "$6.10"
click at [653, 350] on div "Gutter Accessories Colorbond (EA) Colorbond Night Sky Code SQSEC UCT Descriptio…" at bounding box center [470, 310] width 480 height 95
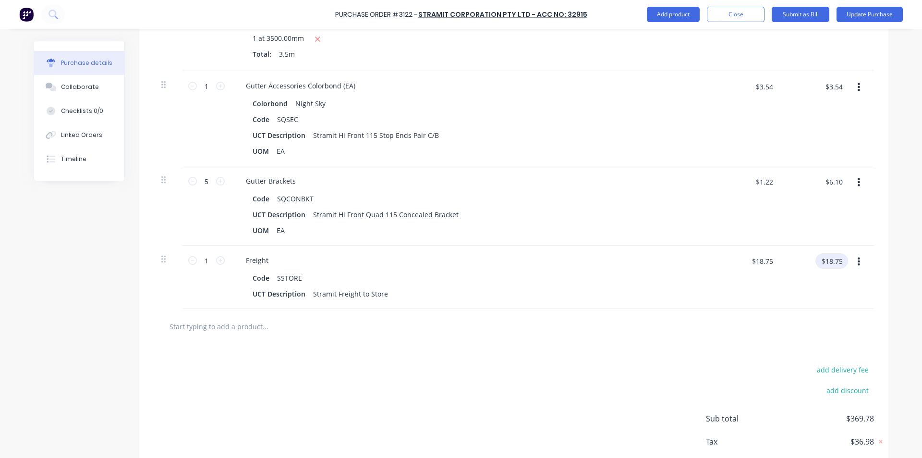
click at [827, 260] on input "$18.75" at bounding box center [831, 260] width 33 height 15
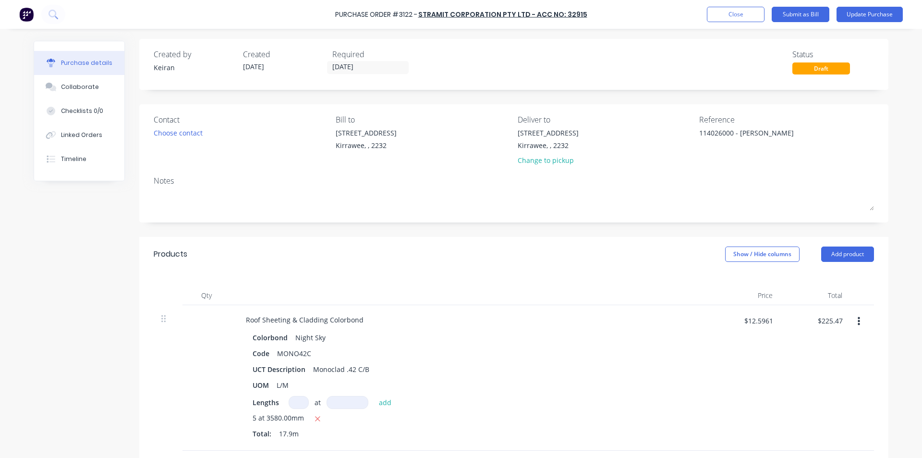
scroll to position [0, 0]
click at [807, 10] on button "Submit as Bill" at bounding box center [801, 14] width 58 height 15
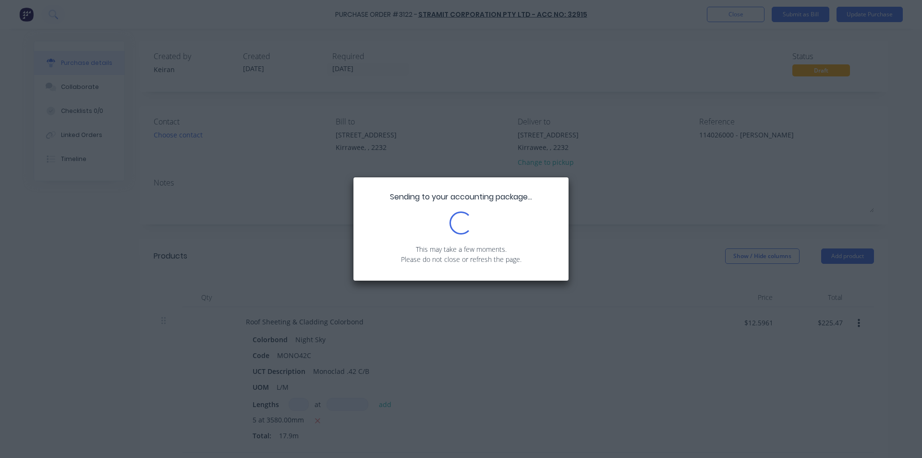
type textarea "x"
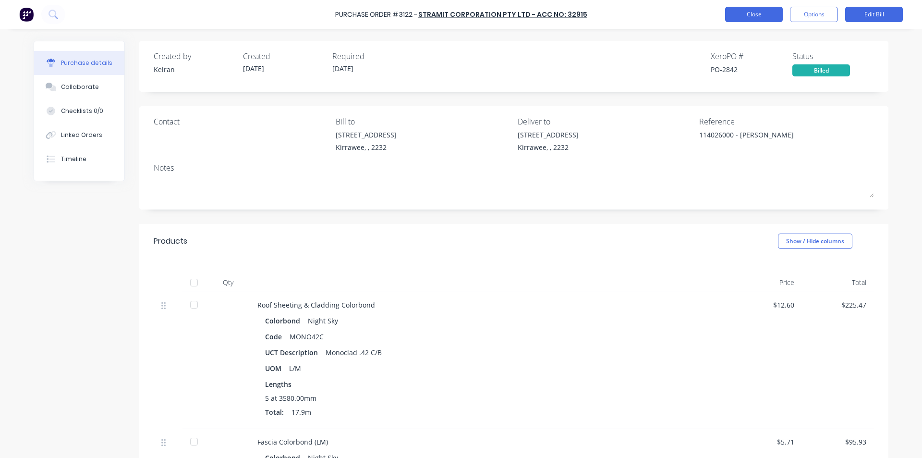
click at [757, 10] on button "Close" at bounding box center [754, 14] width 58 height 15
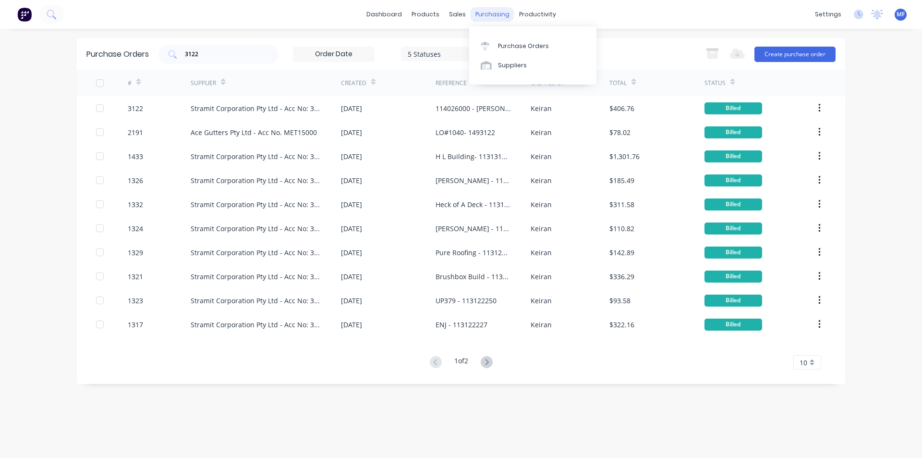
click at [489, 11] on div "purchasing" at bounding box center [493, 14] width 44 height 14
click at [496, 47] on link "Purchase Orders" at bounding box center [532, 45] width 127 height 19
click at [214, 48] on div "3122" at bounding box center [218, 54] width 120 height 19
click at [200, 56] on input "3122" at bounding box center [224, 54] width 80 height 10
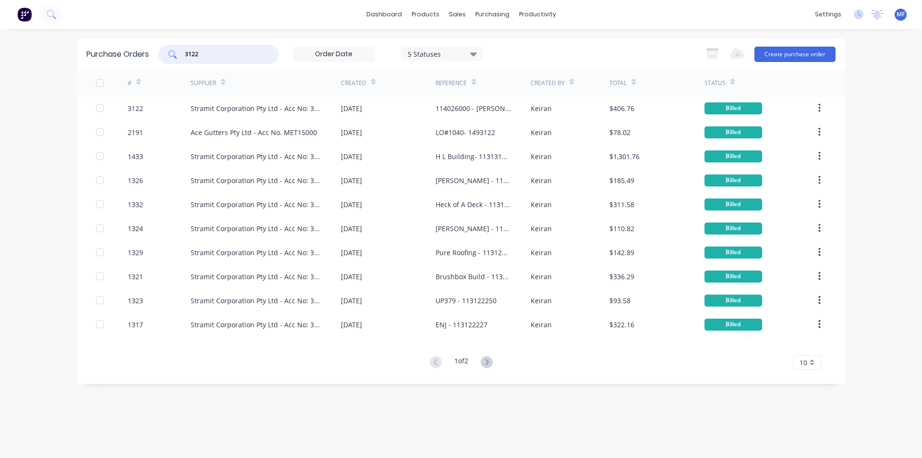
click at [200, 56] on input "3122" at bounding box center [224, 54] width 80 height 10
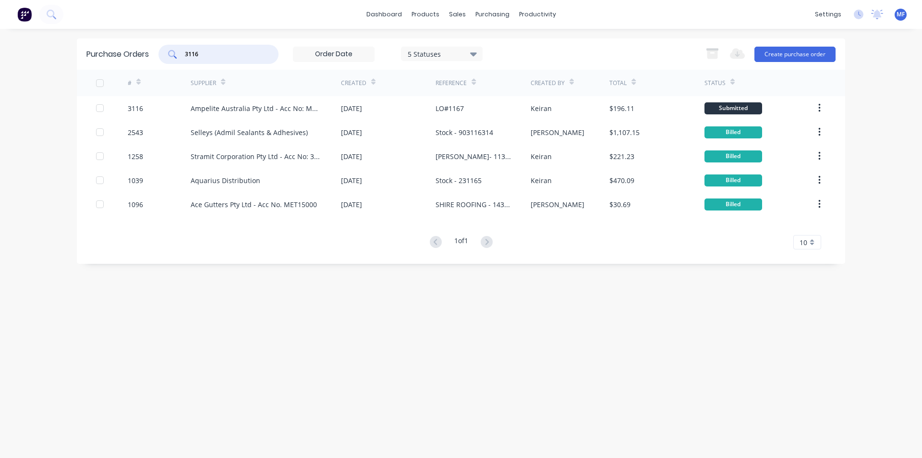
click at [211, 54] on input "3116" at bounding box center [224, 54] width 80 height 10
click at [211, 53] on input "3116" at bounding box center [224, 54] width 80 height 10
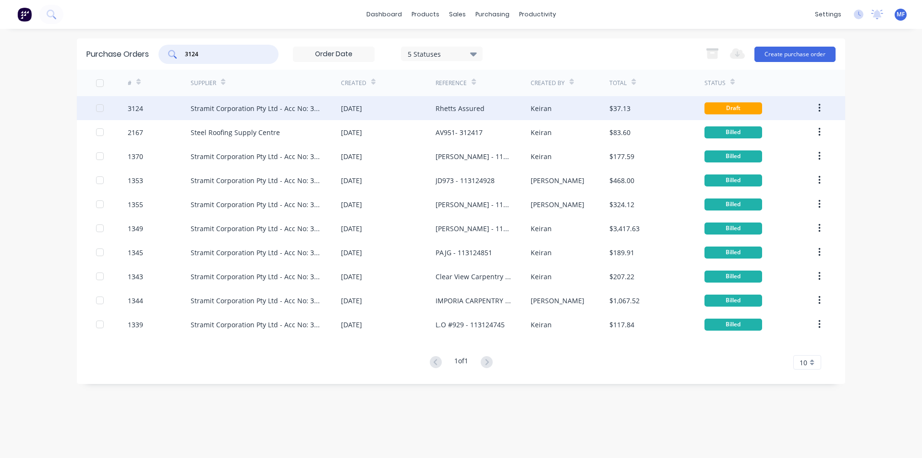
type input "3124"
click at [232, 111] on div "Stramit Corporation Pty Ltd - Acc No: 32915" at bounding box center [256, 108] width 131 height 10
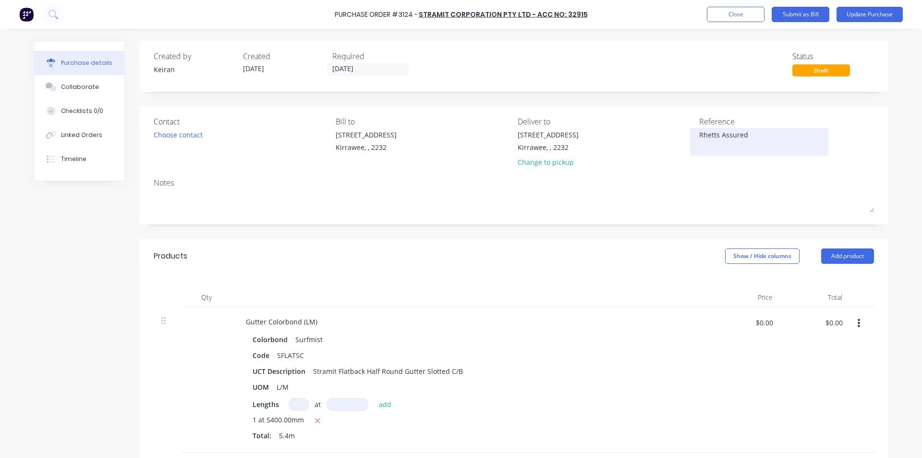
click at [765, 133] on textarea "Rhetts Assured" at bounding box center [759, 141] width 120 height 22
type textarea "x"
click at [700, 134] on textarea "Rhetts Assured" at bounding box center [759, 141] width 120 height 22
type textarea "114026020 - Rhetts Assured"
type textarea "x"
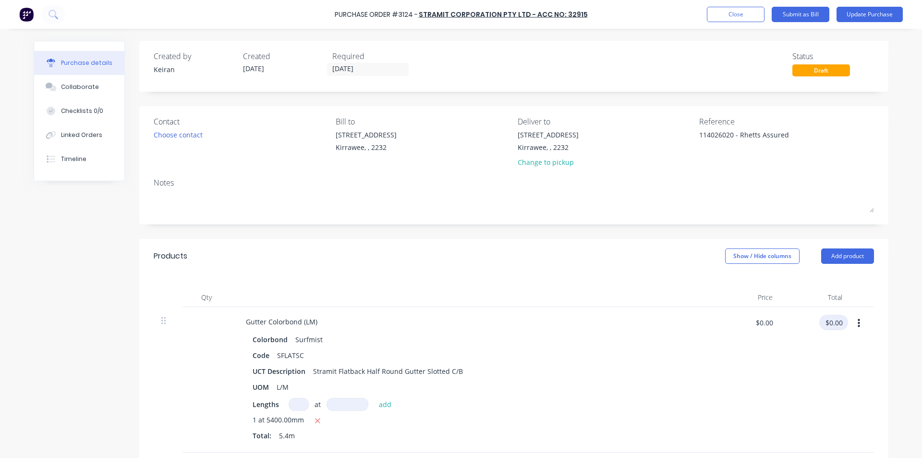
type textarea "114026020 - Rhetts Assured"
click at [831, 324] on input "$0.00" at bounding box center [833, 321] width 29 height 15
type input "82.62"
type textarea "x"
type input "$15.30"
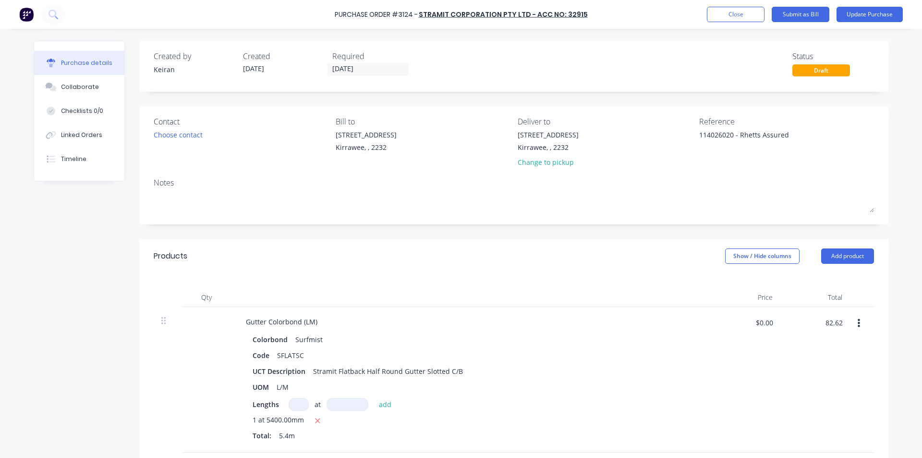
type input "$82.62"
click at [773, 352] on div "$15.30 $0.00" at bounding box center [746, 379] width 70 height 145
click at [805, 11] on button "Submit as Bill" at bounding box center [801, 14] width 58 height 15
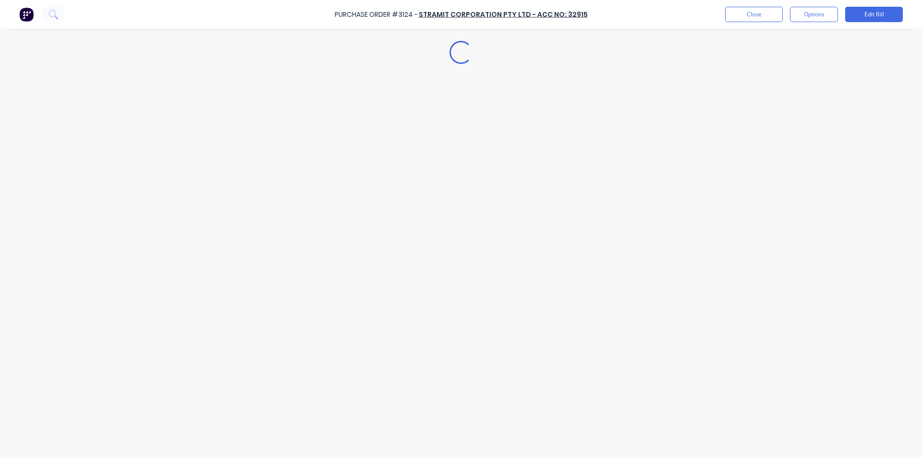
type textarea "x"
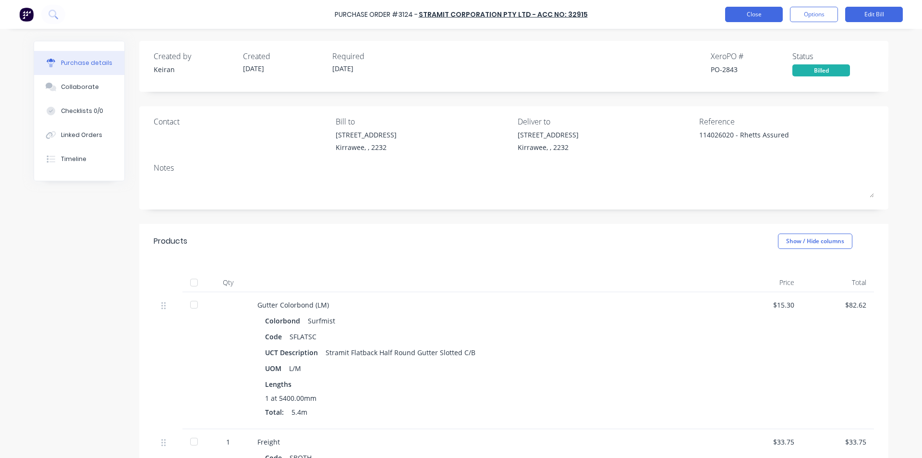
click at [746, 12] on button "Close" at bounding box center [754, 14] width 58 height 15
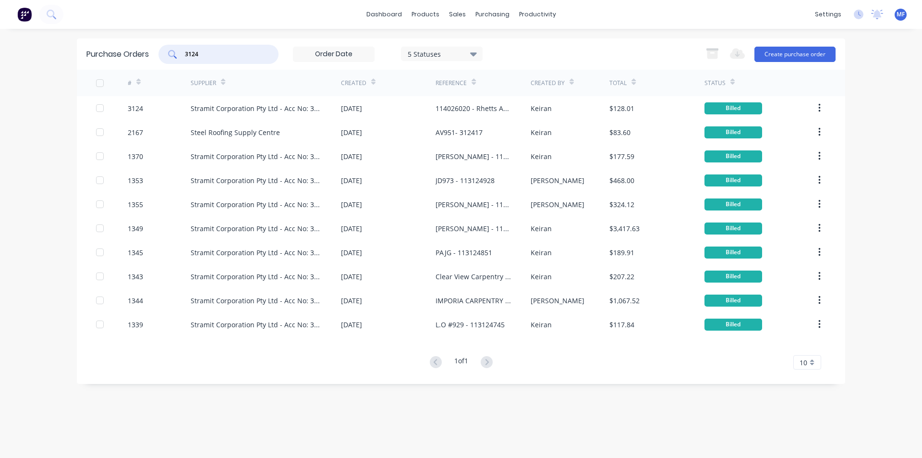
click at [210, 57] on input "3124" at bounding box center [224, 54] width 80 height 10
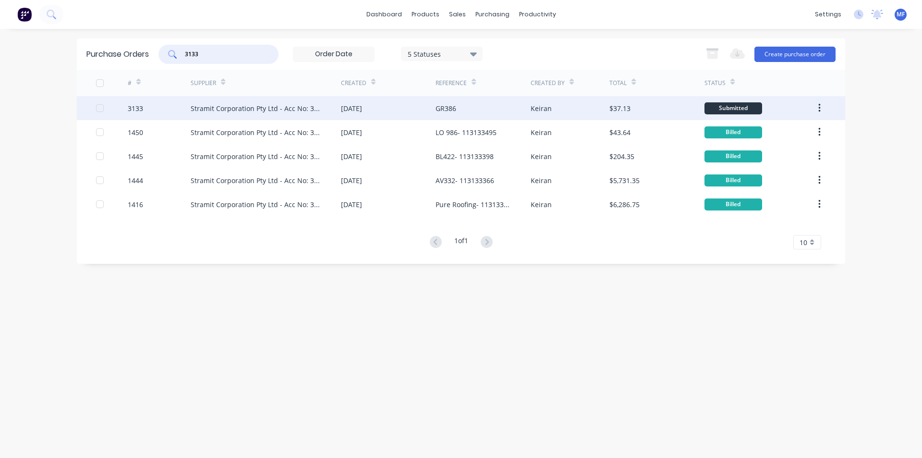
type input "3133"
click at [255, 105] on div "Stramit Corporation Pty Ltd - Acc No: 32915" at bounding box center [256, 108] width 131 height 10
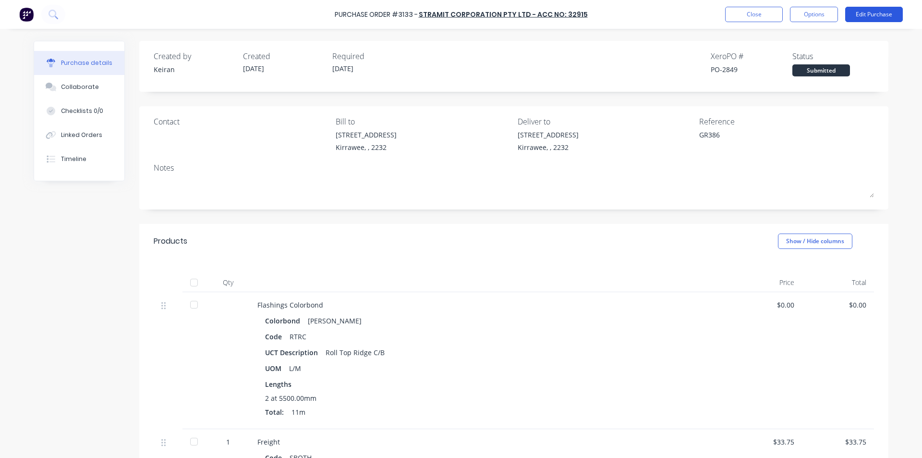
click at [883, 10] on button "Edit Purchase" at bounding box center [874, 14] width 58 height 15
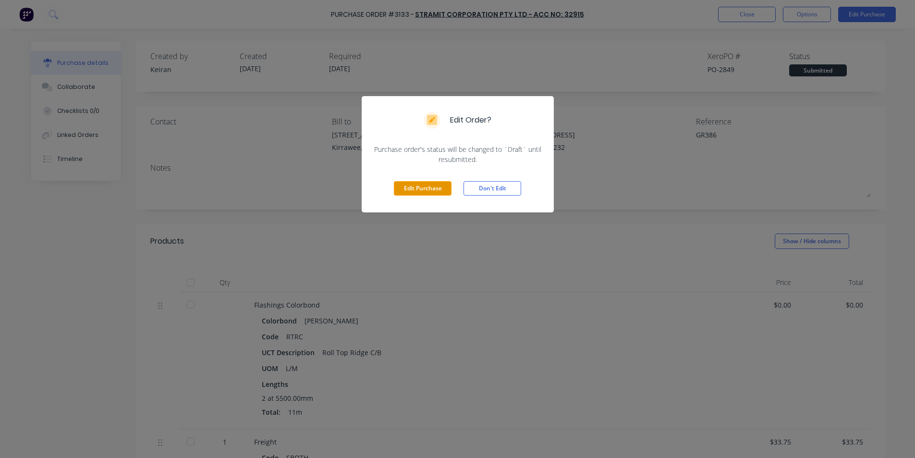
click at [412, 187] on button "Edit Purchase" at bounding box center [423, 188] width 58 height 14
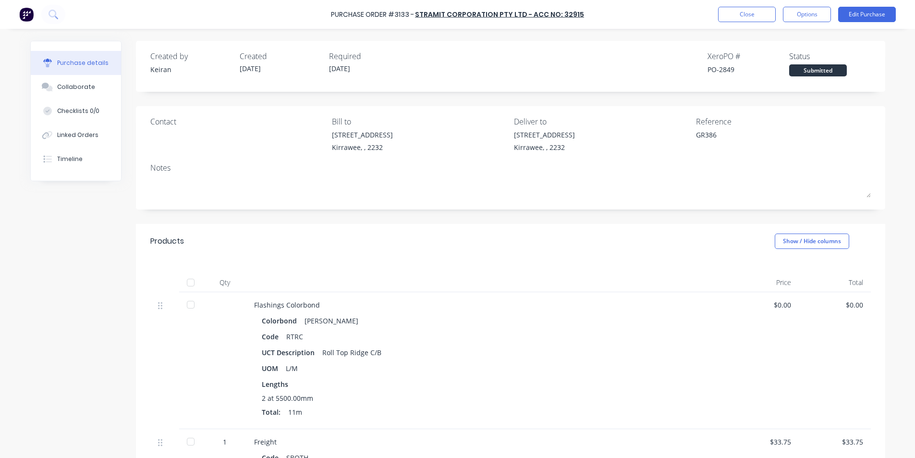
type textarea "x"
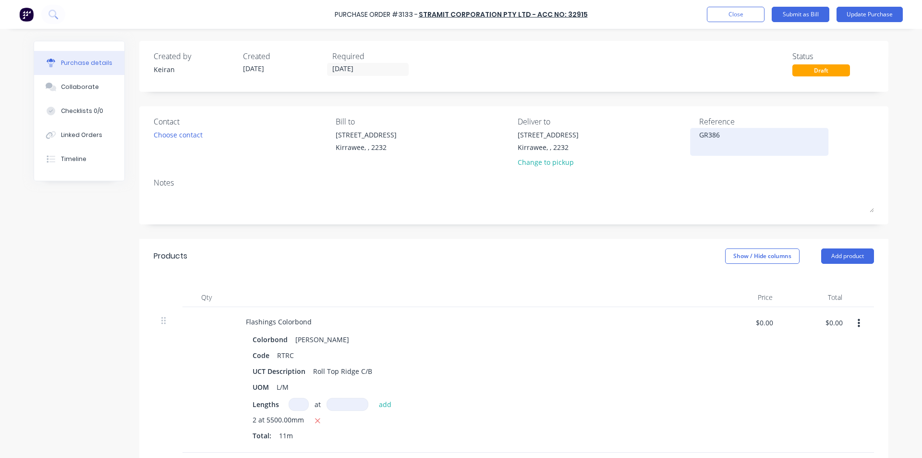
click at [744, 137] on textarea "GR386" at bounding box center [759, 141] width 120 height 22
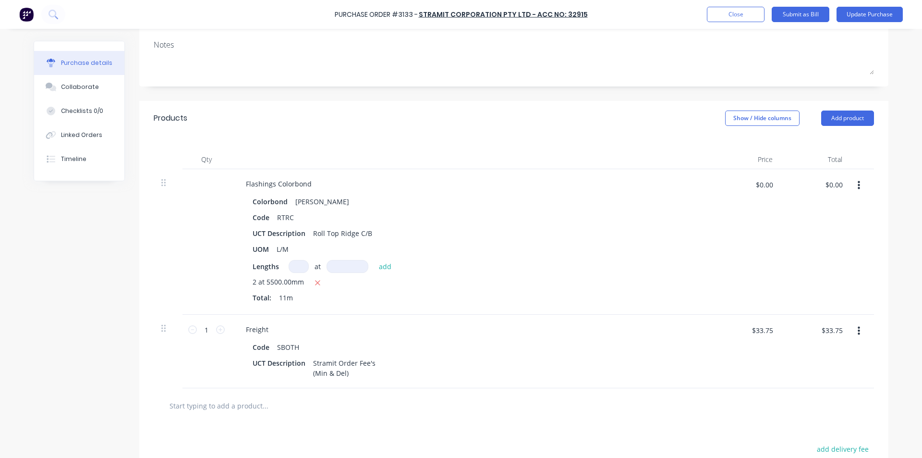
scroll to position [144, 0]
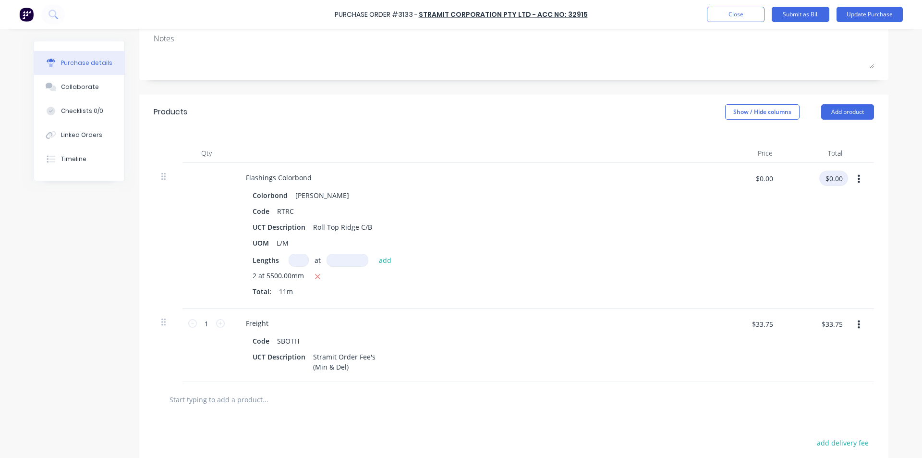
type textarea "114026076 - GR386"
type textarea "x"
type textarea "114026076 - GR386"
click at [830, 179] on input "$0.00" at bounding box center [833, 177] width 29 height 15
type input "95.70"
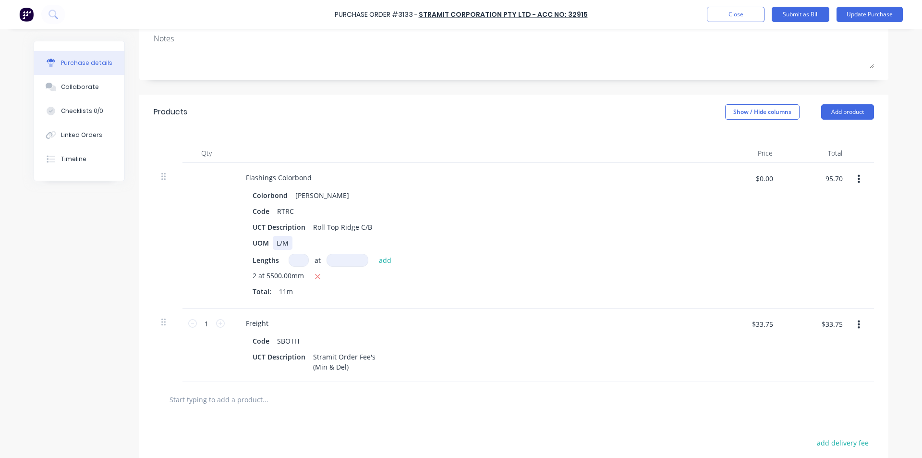
type textarea "x"
type input "$8.70"
type input "$95.70"
click at [486, 238] on div "UOM L/M" at bounding box center [469, 243] width 440 height 14
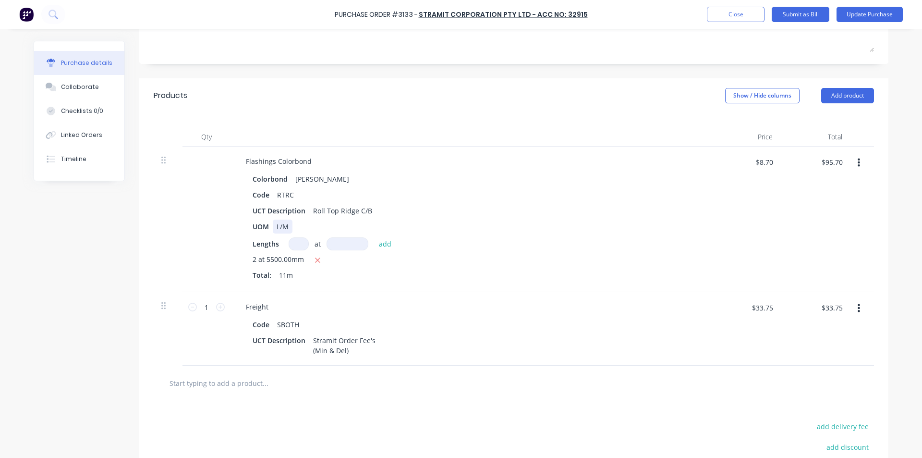
scroll to position [0, 0]
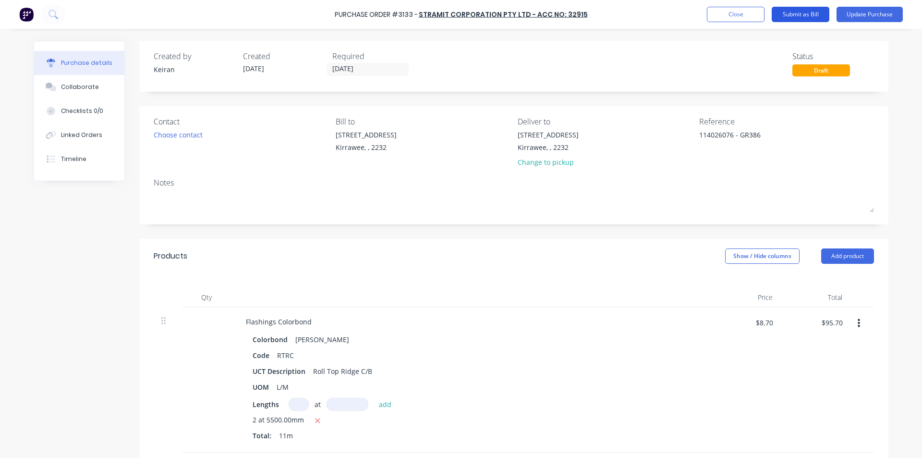
click at [810, 14] on button "Submit as Bill" at bounding box center [801, 14] width 58 height 15
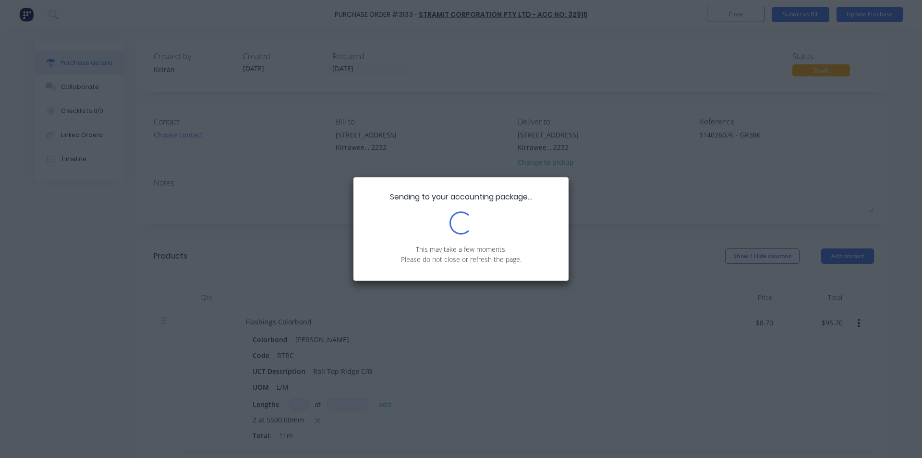
type textarea "x"
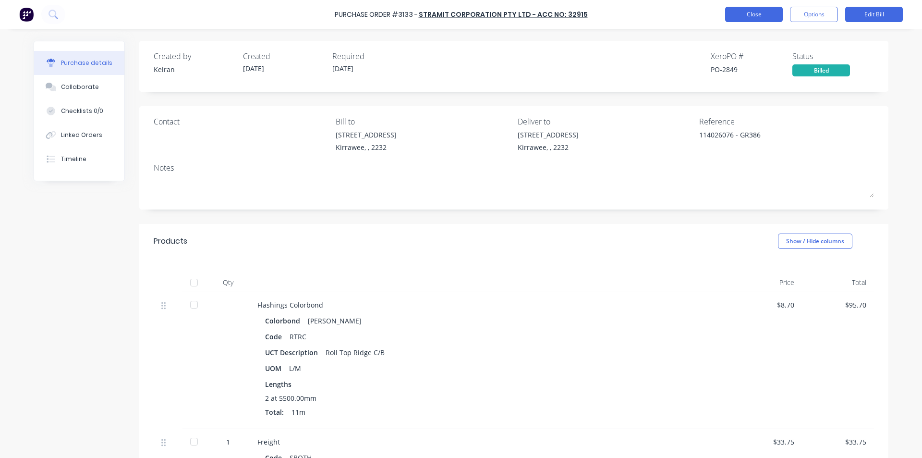
click at [759, 18] on button "Close" at bounding box center [754, 14] width 58 height 15
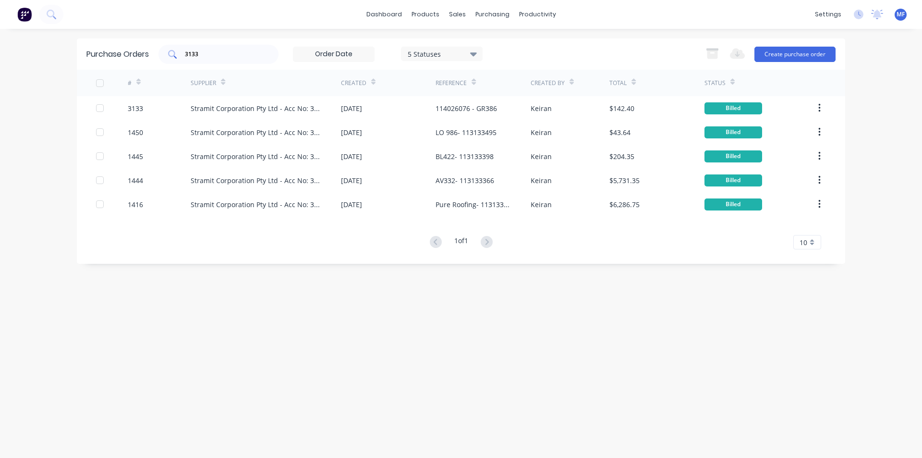
click at [217, 55] on input "3133" at bounding box center [224, 54] width 80 height 10
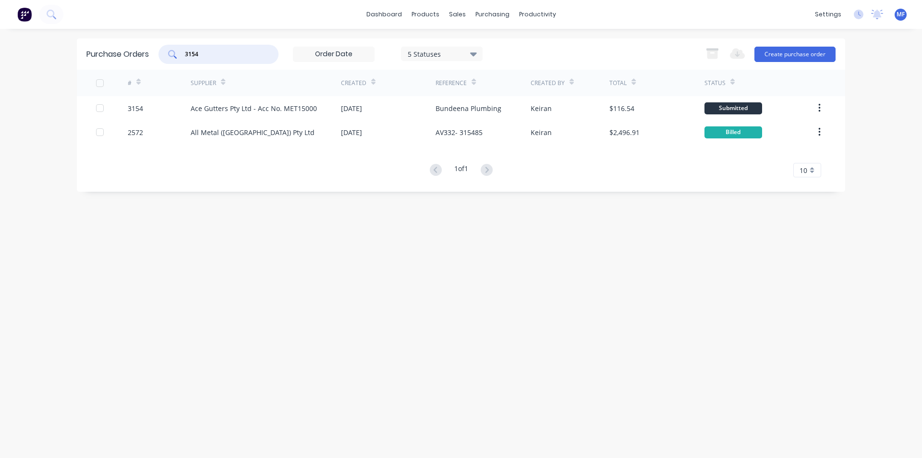
type input "3154"
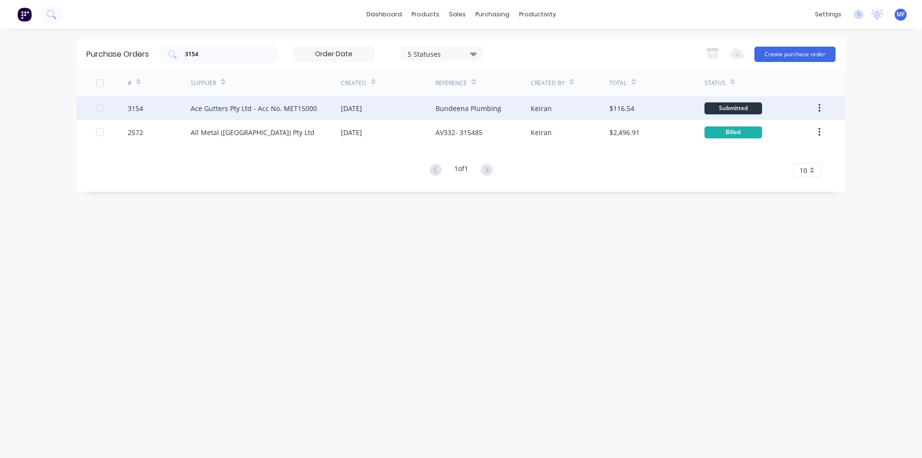
click at [307, 105] on div "Ace Gutters Pty Ltd - Acc No. MET15000" at bounding box center [254, 108] width 126 height 10
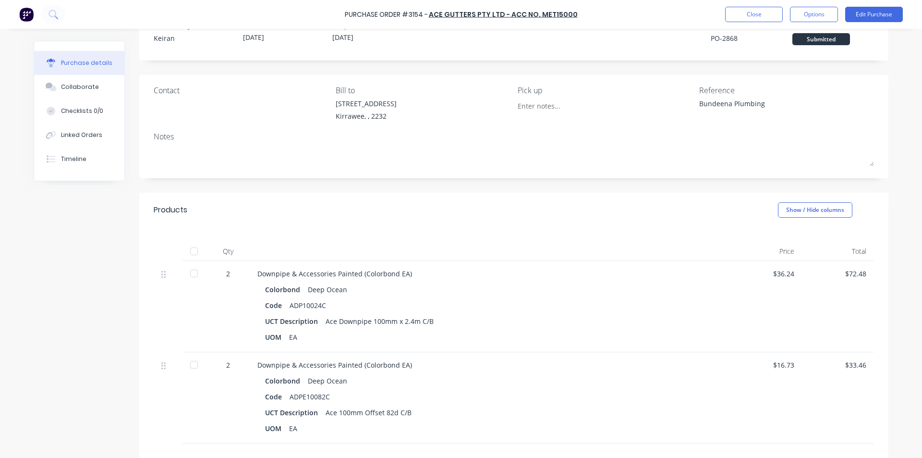
scroll to position [48, 0]
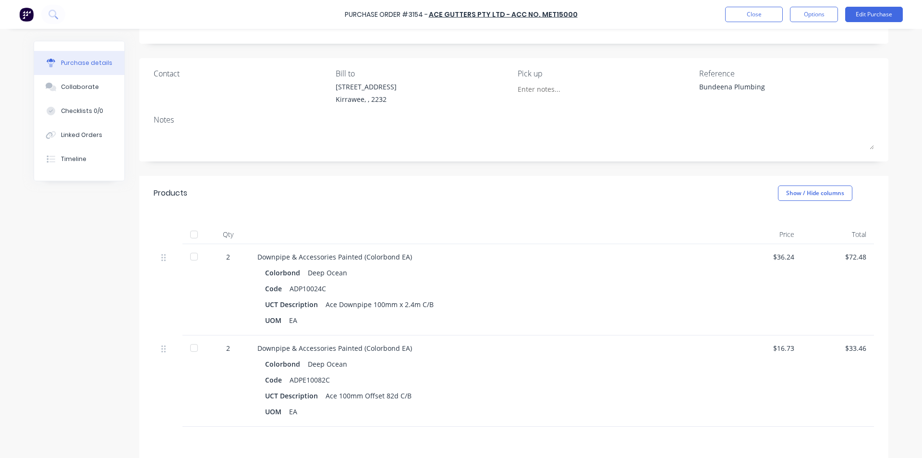
click at [849, 255] on div "$72.48" at bounding box center [837, 257] width 57 height 10
click at [887, 10] on button "Edit Purchase" at bounding box center [874, 14] width 58 height 15
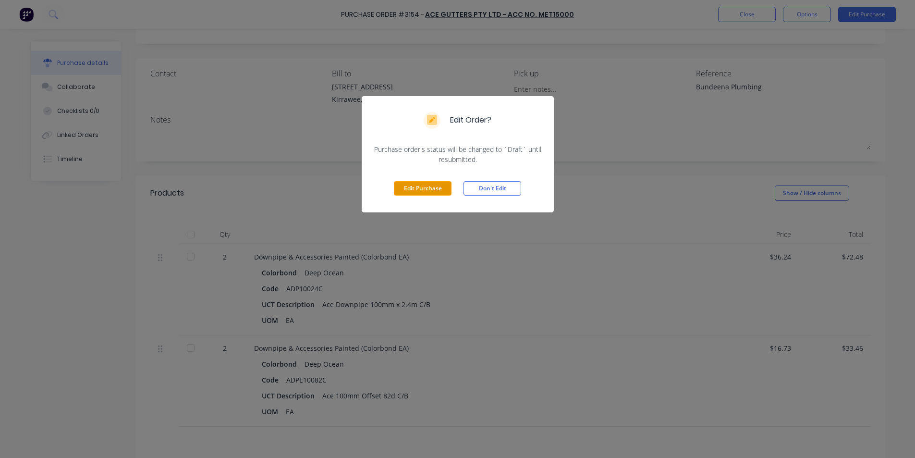
click at [418, 191] on button "Edit Purchase" at bounding box center [423, 188] width 58 height 14
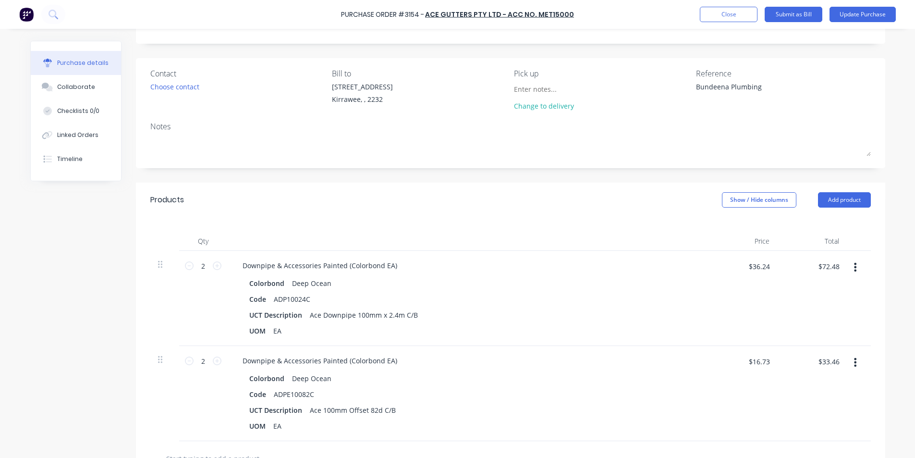
type textarea "x"
click at [699, 89] on textarea "Bundeena Plumbing" at bounding box center [759, 93] width 120 height 22
type textarea "1546832- Bundeena Plumbing"
type textarea "x"
type textarea "1546832- Bundeena Plumbing"
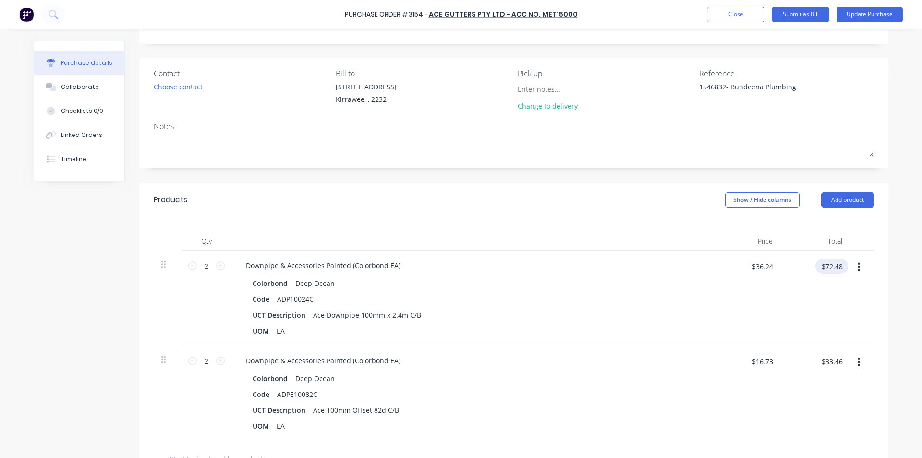
click at [841, 268] on input "$72.48" at bounding box center [831, 265] width 33 height 15
type input "75.95"
type textarea "x"
type input "$37.975"
type input "$75.95"
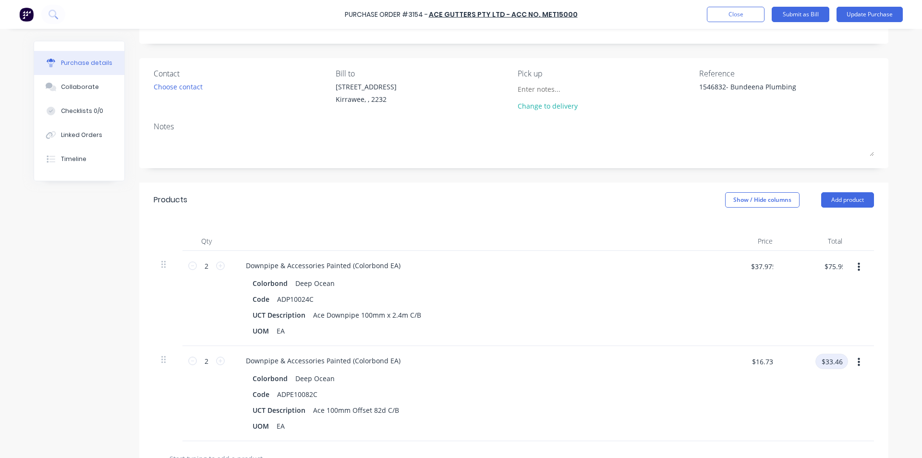
click at [820, 358] on input "$33.46" at bounding box center [831, 360] width 33 height 15
type input "35.06"
type textarea "x"
type input "$17.53"
click at [749, 360] on input "$17.53" at bounding box center [762, 360] width 33 height 15
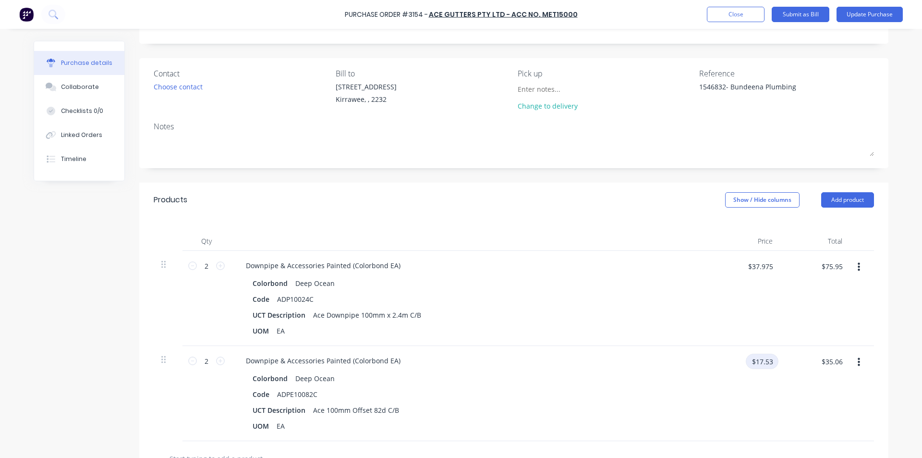
scroll to position [234, 0]
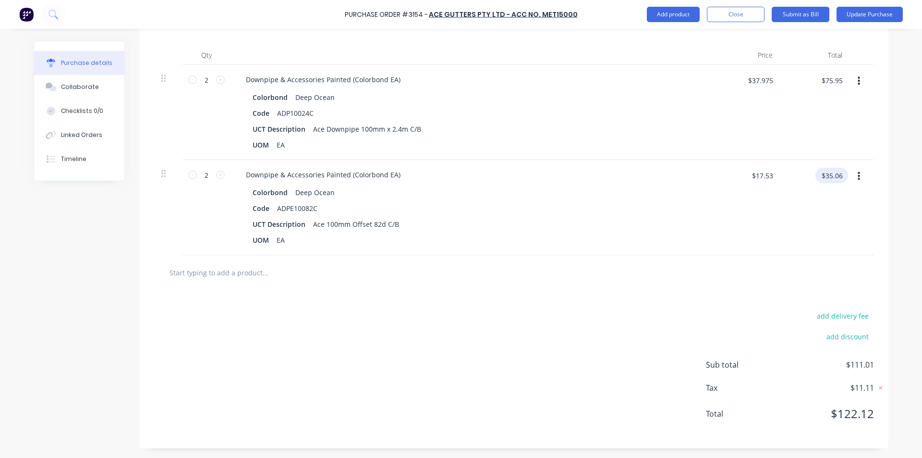
click at [832, 173] on input "$35.06" at bounding box center [831, 175] width 33 height 15
click at [767, 206] on div "$17.525 $17.525" at bounding box center [746, 207] width 70 height 95
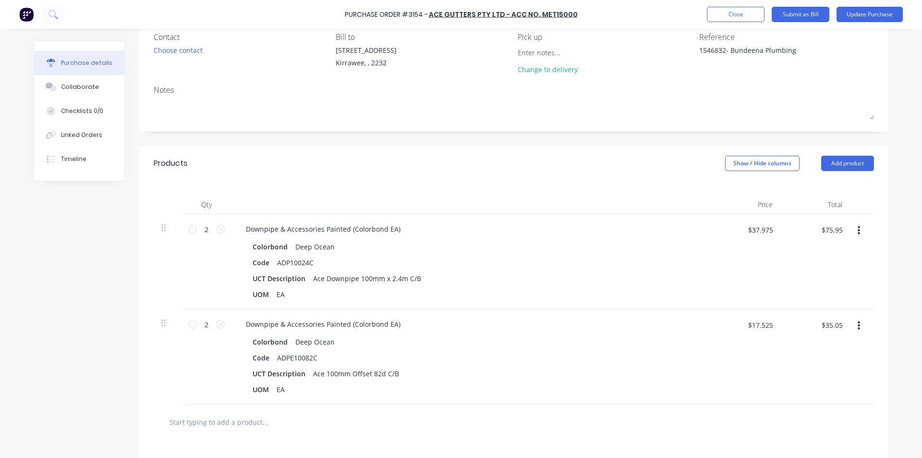
scroll to position [0, 0]
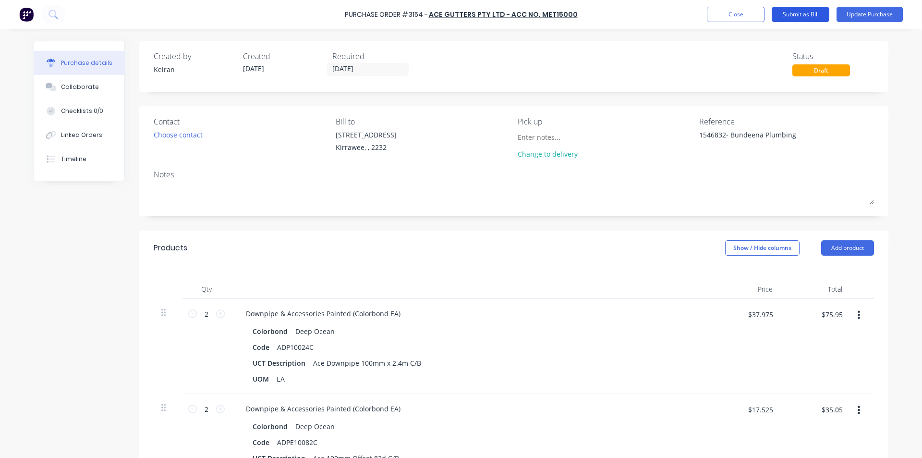
click at [800, 15] on button "Submit as Bill" at bounding box center [801, 14] width 58 height 15
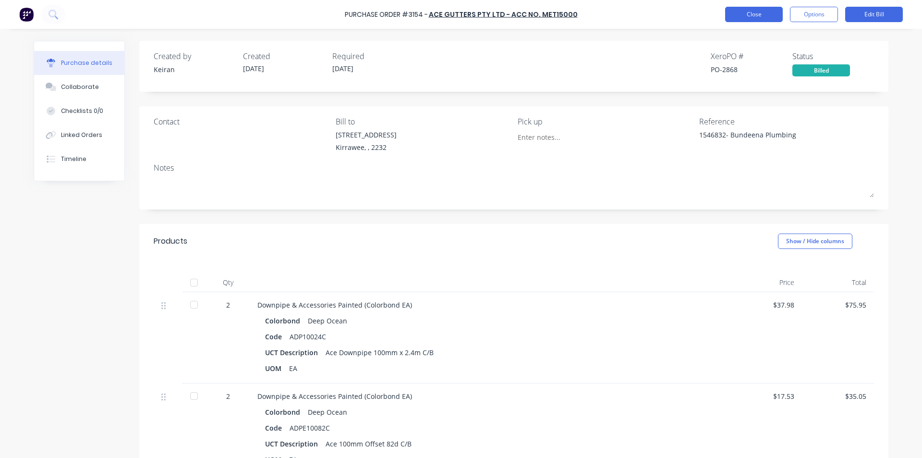
click at [757, 18] on button "Close" at bounding box center [754, 14] width 58 height 15
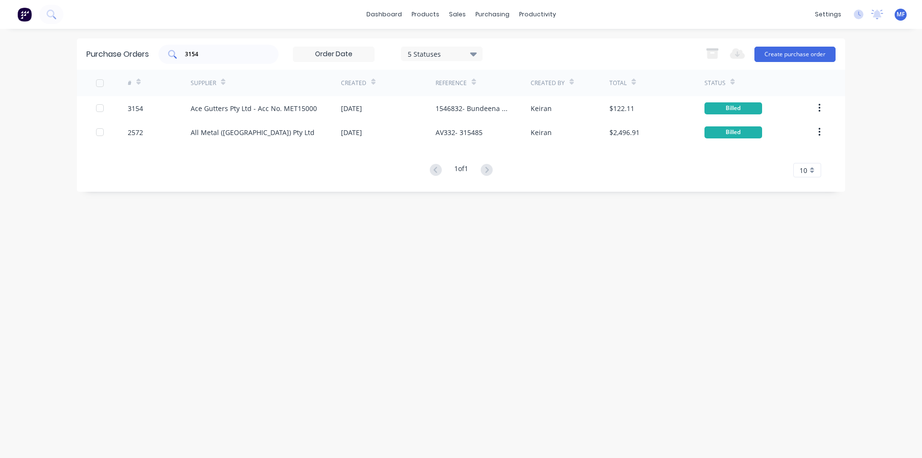
click at [208, 53] on input "3154" at bounding box center [224, 54] width 80 height 10
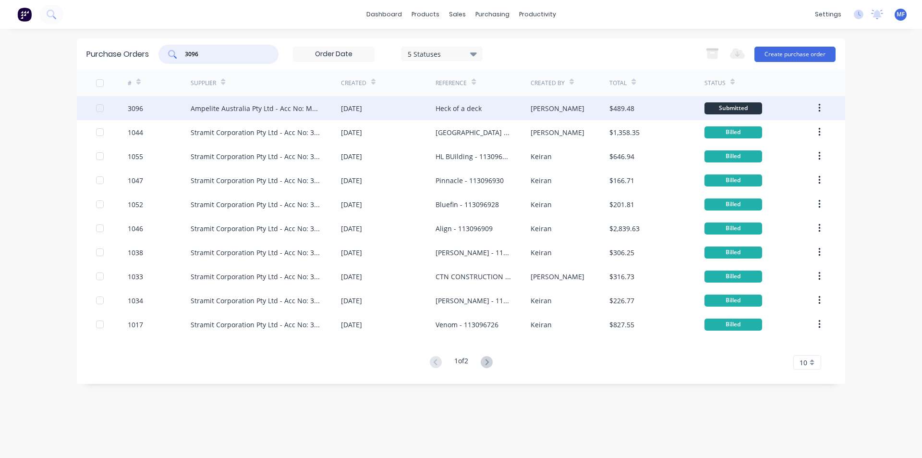
click at [611, 114] on div "$489.48" at bounding box center [656, 108] width 95 height 24
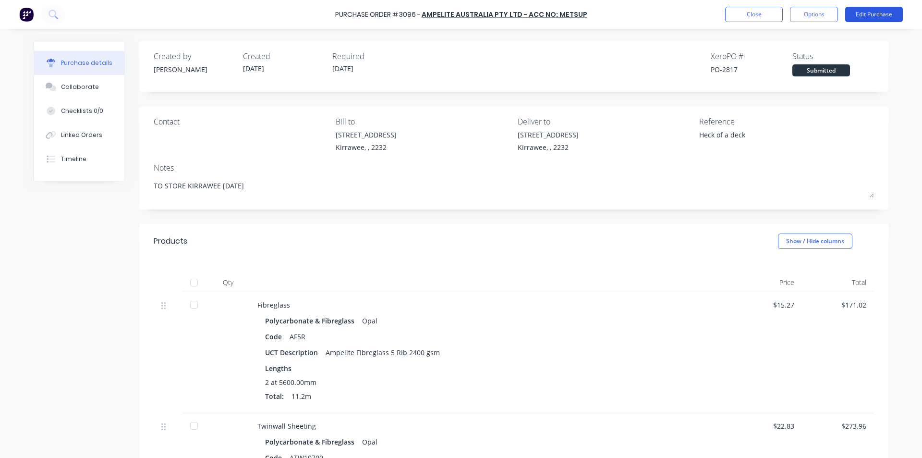
click at [870, 15] on button "Edit Purchase" at bounding box center [874, 14] width 58 height 15
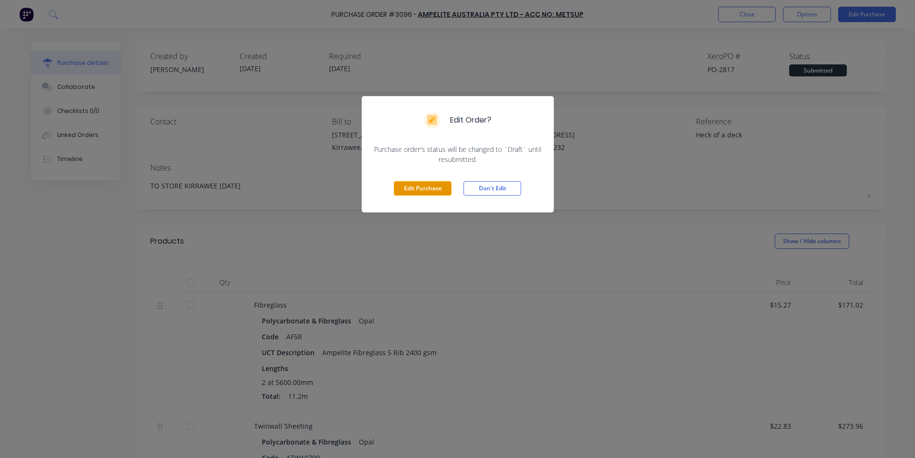
click at [412, 185] on button "Edit Purchase" at bounding box center [423, 188] width 58 height 14
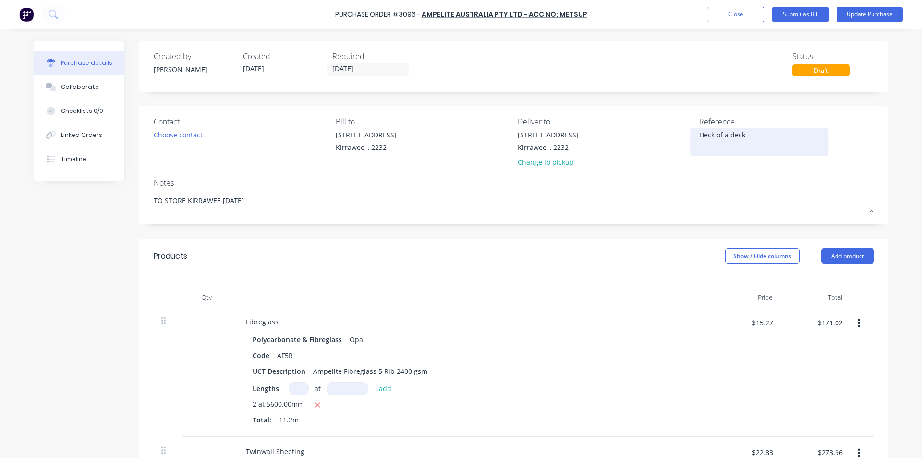
click at [801, 138] on textarea "Heck of a deck" at bounding box center [759, 141] width 120 height 22
click at [699, 133] on div "Heck of a deck" at bounding box center [759, 142] width 120 height 24
click at [699, 135] on div "Heck of a deck" at bounding box center [759, 142] width 120 height 24
click at [699, 134] on textarea "Heck of a deck" at bounding box center [759, 141] width 120 height 22
click at [751, 174] on div "Contact Choose contact [PERSON_NAME] to [STREET_ADDRESS] Deliver to [STREET_ADD…" at bounding box center [513, 165] width 749 height 118
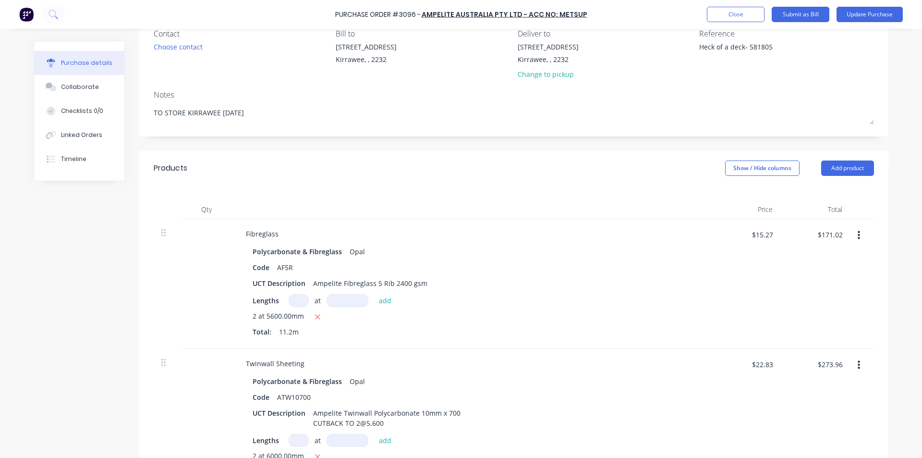
scroll to position [96, 0]
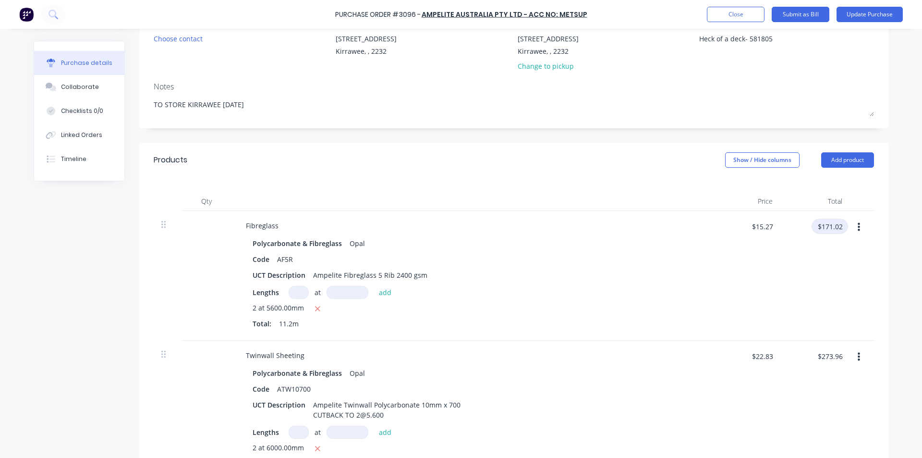
drag, startPoint x: 833, startPoint y: 229, endPoint x: 685, endPoint y: 263, distance: 151.3
click at [833, 229] on input "$171.02" at bounding box center [829, 225] width 36 height 15
click at [811, 353] on input "$273.96" at bounding box center [829, 355] width 36 height 15
drag, startPoint x: 676, startPoint y: 355, endPoint x: 664, endPoint y: 358, distance: 12.0
click at [675, 355] on div "Twinwall Sheeting" at bounding box center [470, 355] width 465 height 14
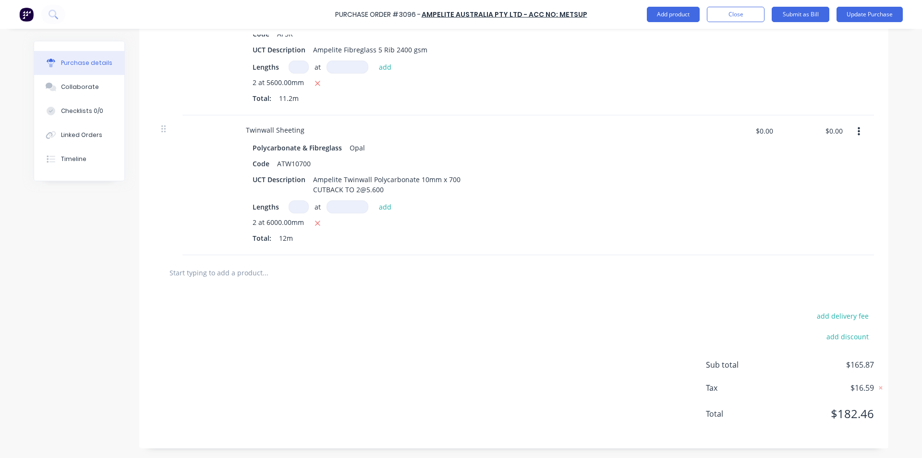
scroll to position [0, 0]
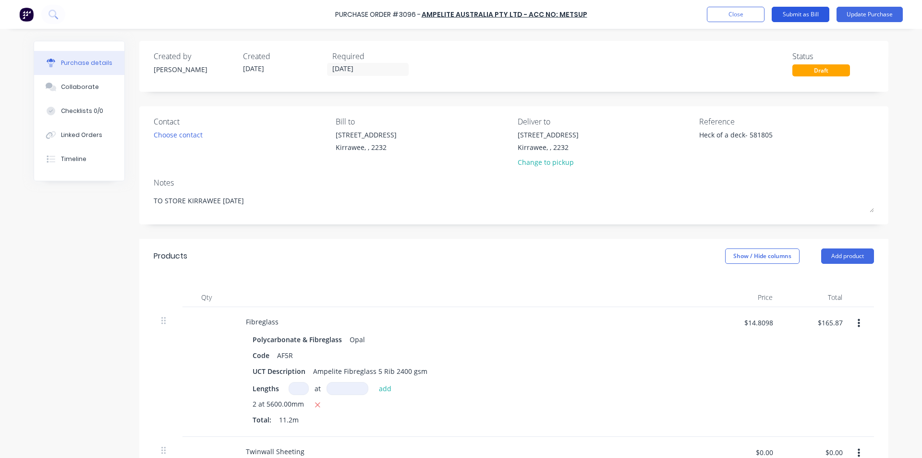
click at [812, 12] on button "Submit as Bill" at bounding box center [801, 14] width 58 height 15
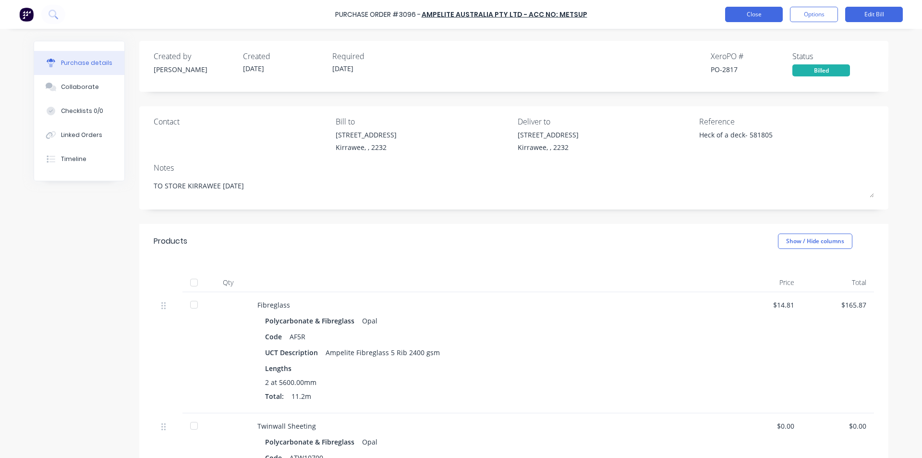
click at [740, 17] on button "Close" at bounding box center [754, 14] width 58 height 15
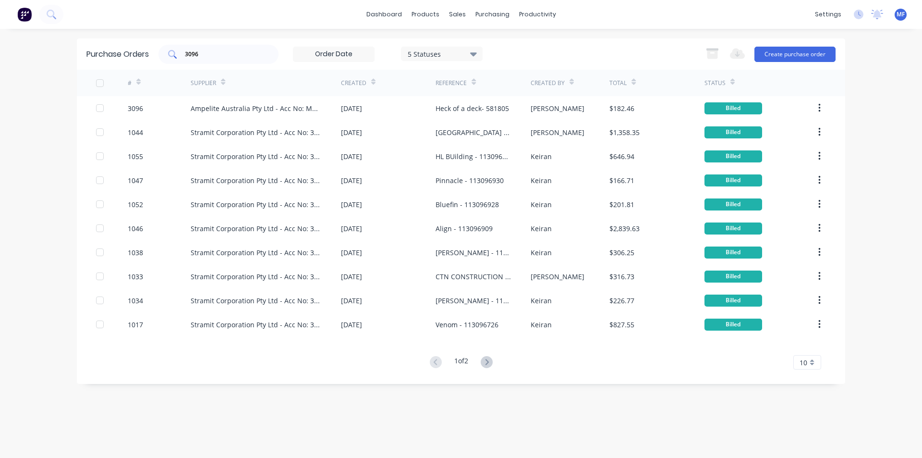
click at [206, 55] on input "3096" at bounding box center [224, 54] width 80 height 10
drag, startPoint x: 448, startPoint y: 12, endPoint x: 480, endPoint y: 35, distance: 38.9
click at [448, 12] on div "sales" at bounding box center [457, 14] width 26 height 14
click at [488, 47] on div "Sales Orders" at bounding box center [492, 46] width 39 height 9
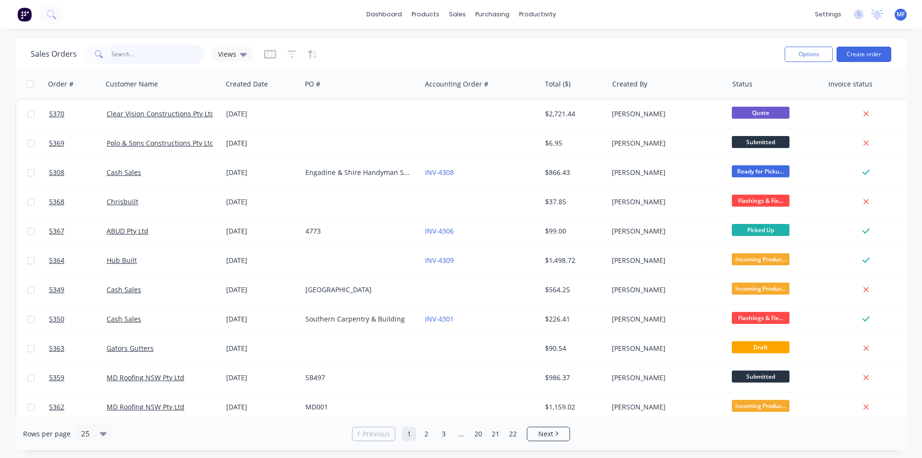
click at [136, 55] on input "text" at bounding box center [158, 54] width 94 height 19
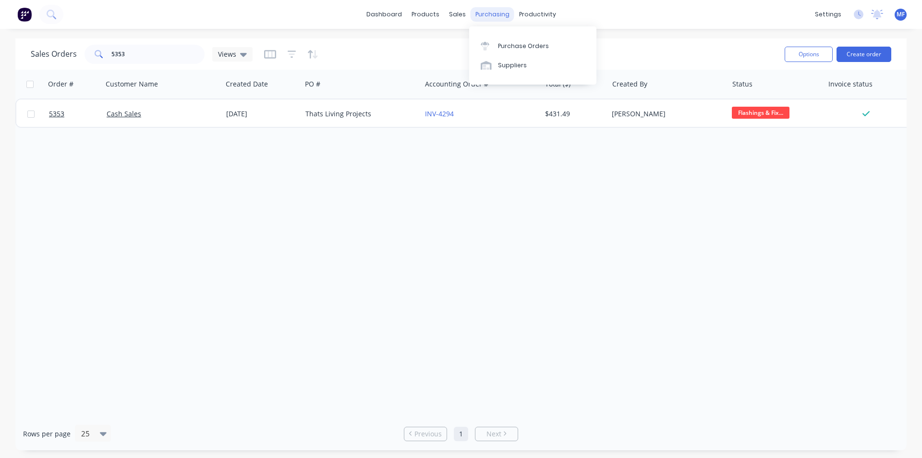
click at [486, 17] on div "purchasing" at bounding box center [493, 14] width 44 height 14
click at [515, 50] on link "Purchase Orders" at bounding box center [532, 45] width 127 height 19
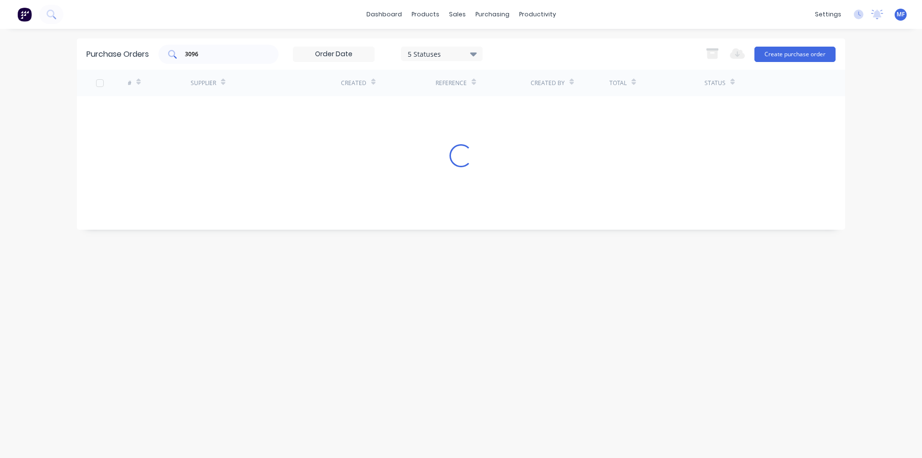
click at [212, 61] on div "3096" at bounding box center [218, 54] width 120 height 19
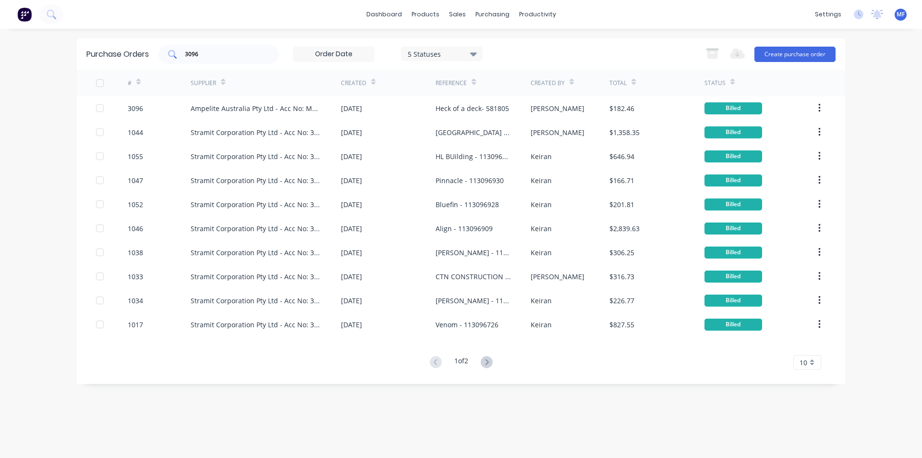
click at [215, 55] on input "3096" at bounding box center [224, 54] width 80 height 10
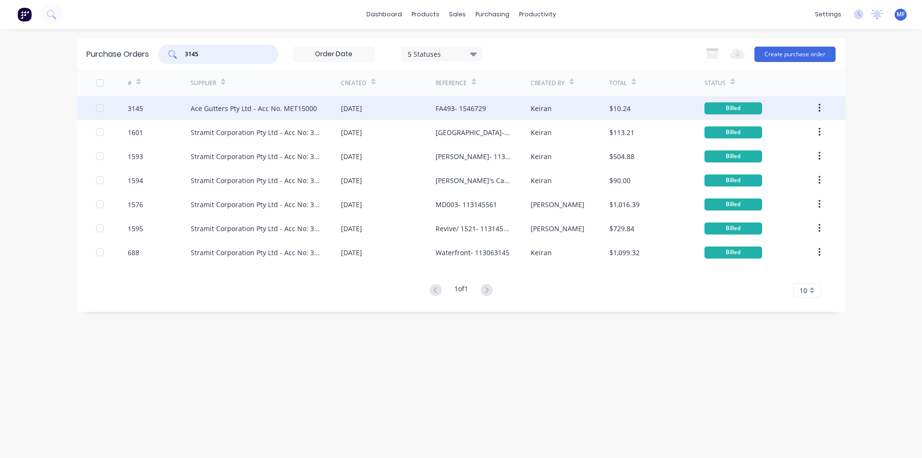
click at [254, 108] on div "Ace Gutters Pty Ltd - Acc No. MET15000" at bounding box center [254, 108] width 126 height 10
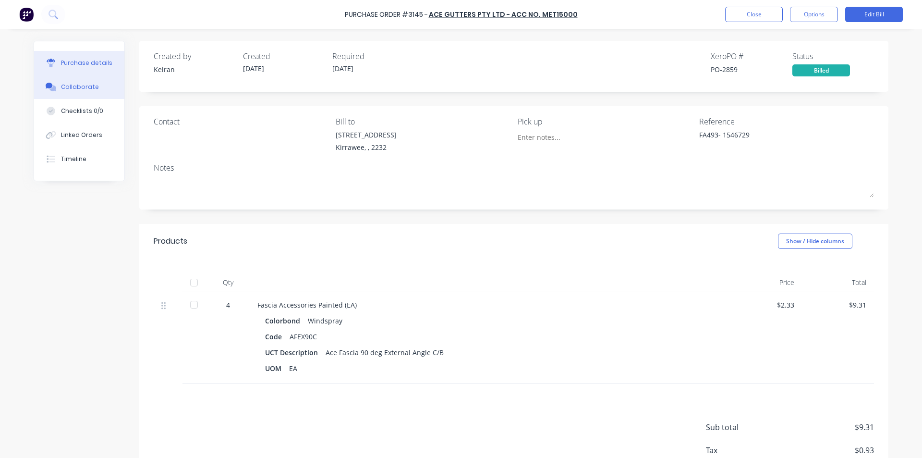
click at [95, 85] on button "Collaborate" at bounding box center [79, 87] width 90 height 24
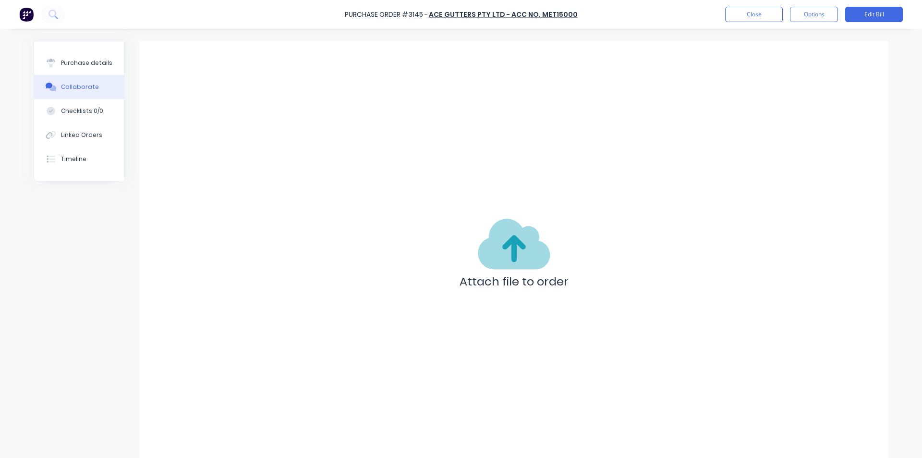
scroll to position [24, 0]
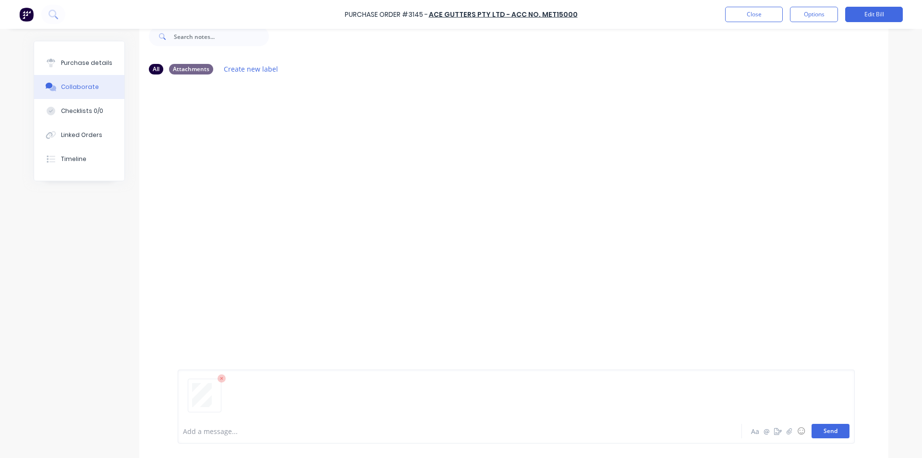
click at [833, 427] on button "Send" at bounding box center [830, 430] width 38 height 14
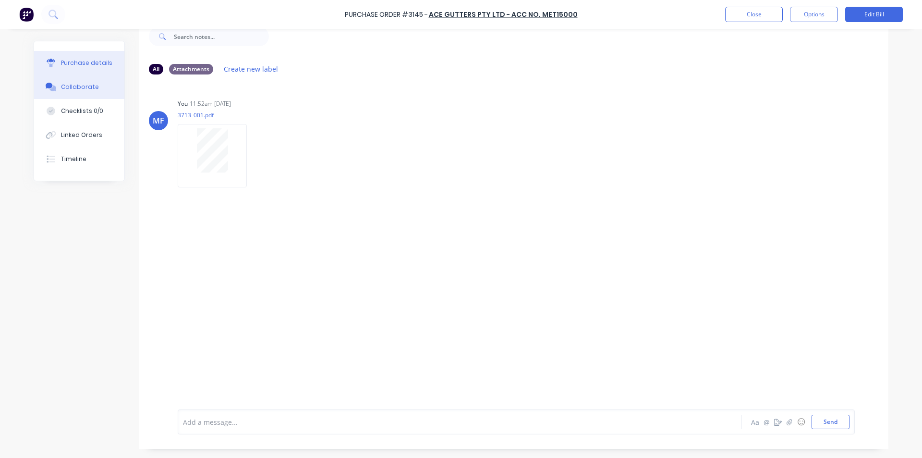
click at [87, 60] on div "Purchase details" at bounding box center [86, 63] width 51 height 9
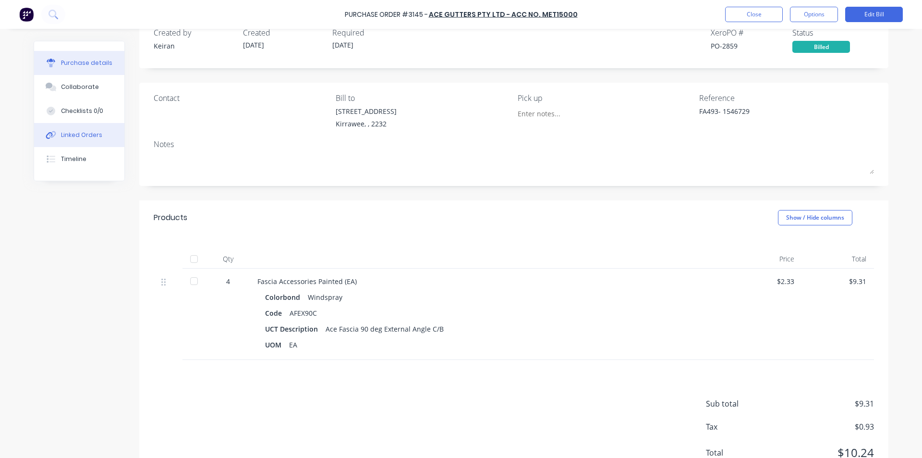
click at [79, 133] on div "Linked Orders" at bounding box center [81, 135] width 41 height 9
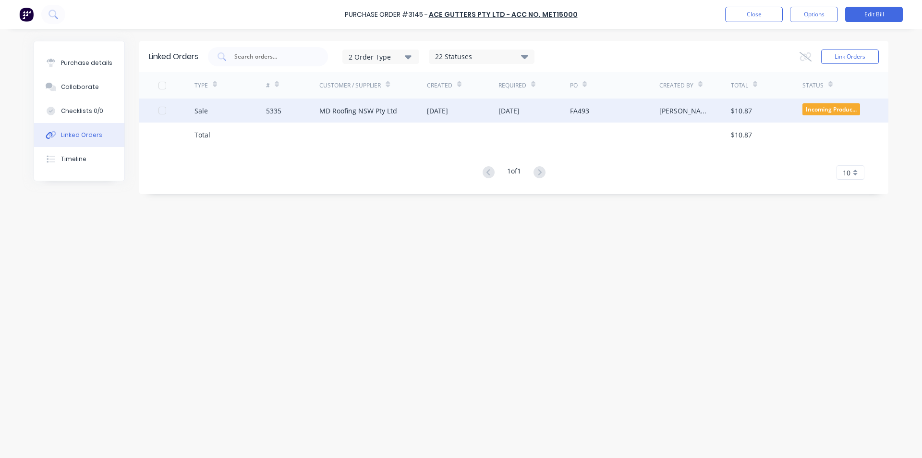
click at [507, 114] on div "[DATE]" at bounding box center [508, 111] width 21 height 10
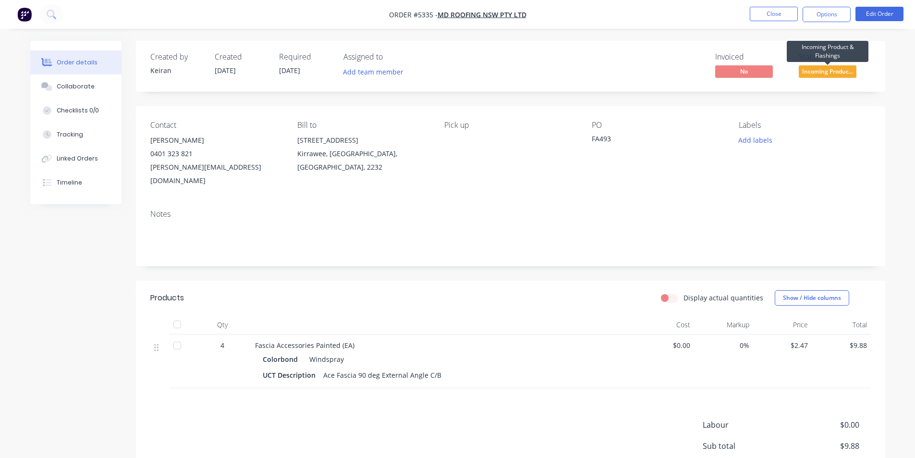
click at [838, 69] on span "Incoming Produc..." at bounding box center [827, 71] width 58 height 12
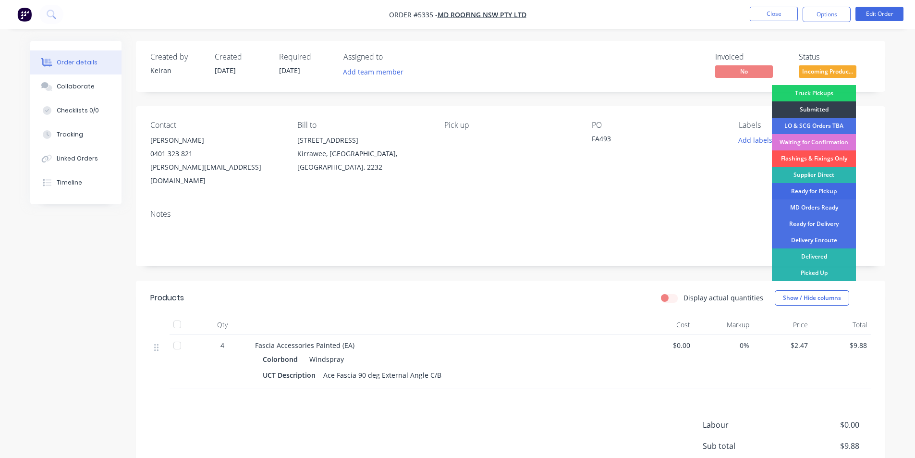
click at [815, 189] on div "Ready for Pickup" at bounding box center [814, 191] width 84 height 16
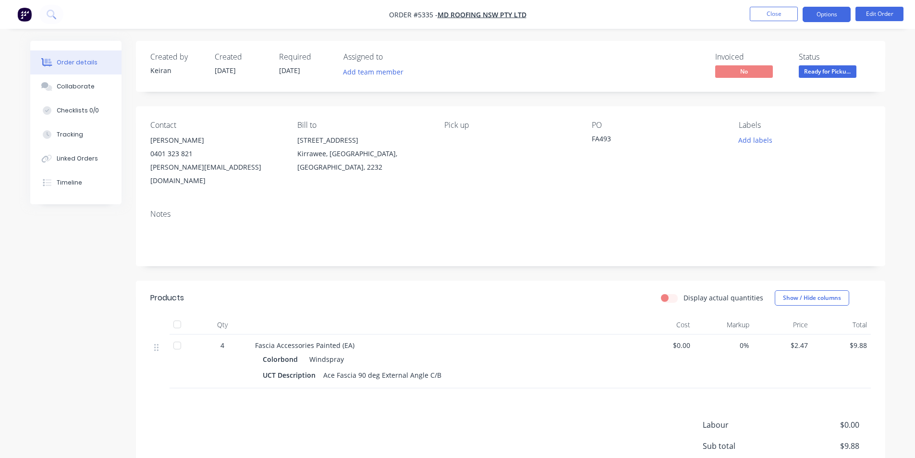
click at [828, 13] on button "Options" at bounding box center [826, 14] width 48 height 15
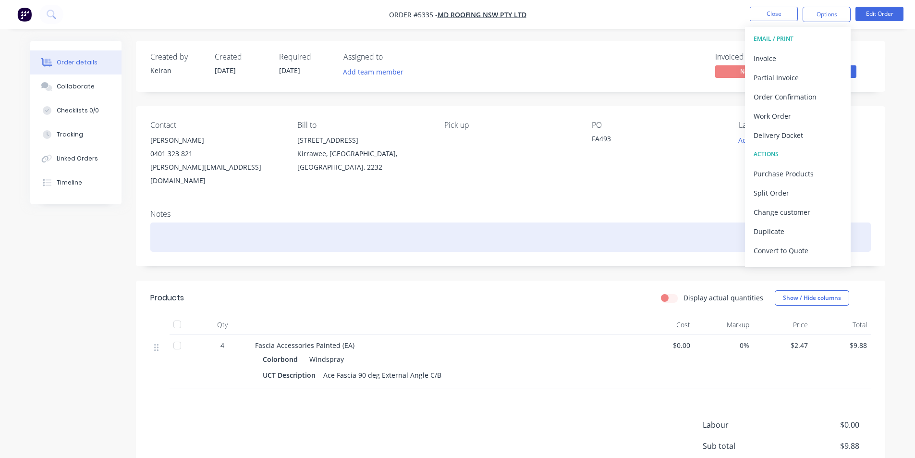
click at [509, 225] on div at bounding box center [510, 236] width 720 height 29
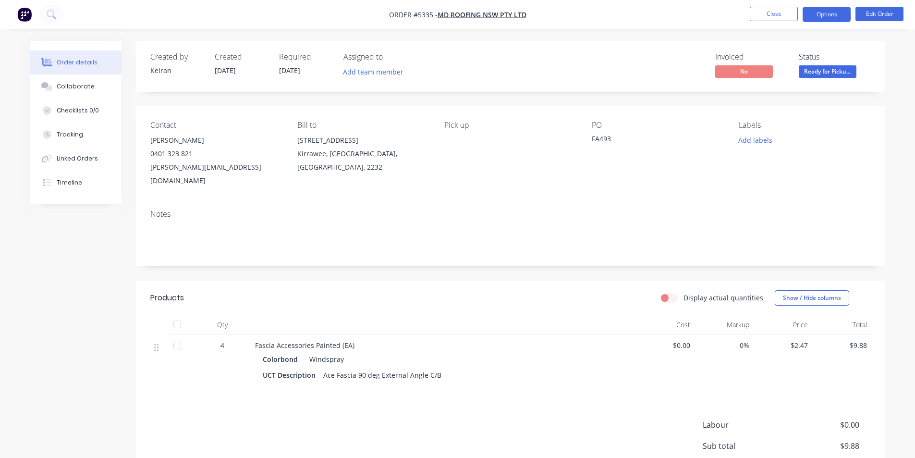
click at [816, 12] on button "Options" at bounding box center [826, 14] width 48 height 15
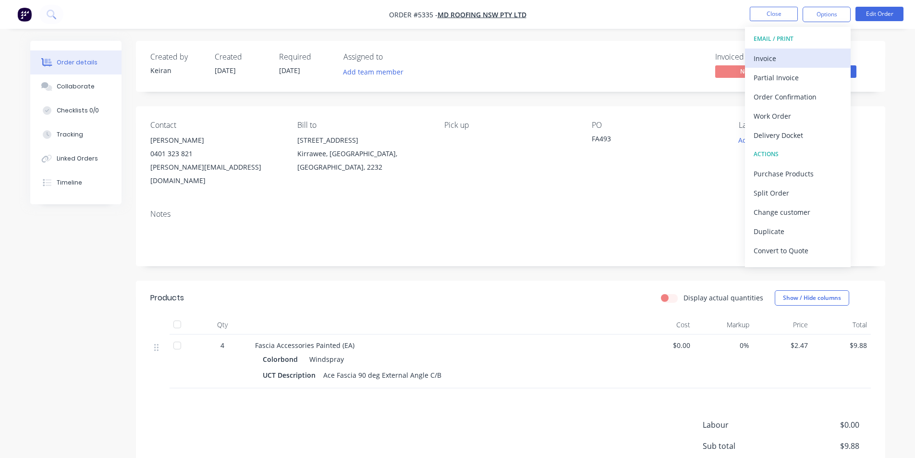
click at [790, 57] on div "Invoice" at bounding box center [797, 58] width 88 height 14
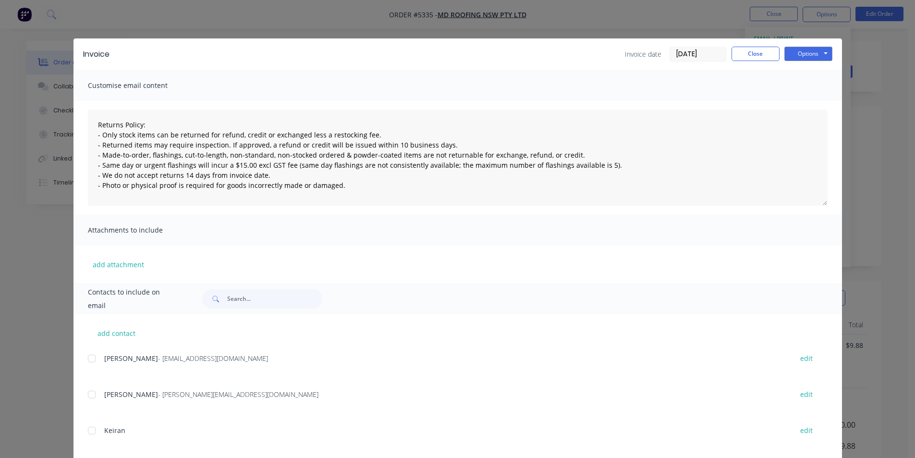
click at [88, 359] on div at bounding box center [91, 358] width 19 height 19
click at [803, 56] on button "Options" at bounding box center [808, 54] width 48 height 14
click at [820, 101] on button "Email" at bounding box center [814, 103] width 61 height 16
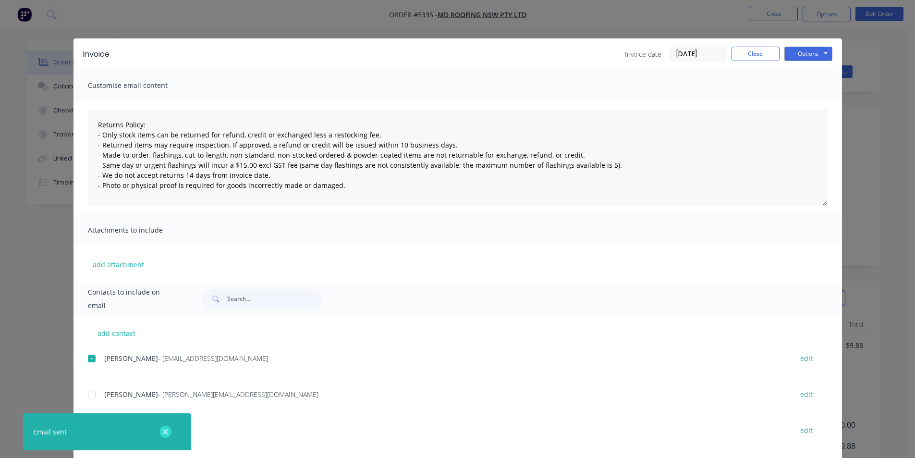
click at [165, 433] on icon "button" at bounding box center [165, 431] width 5 height 5
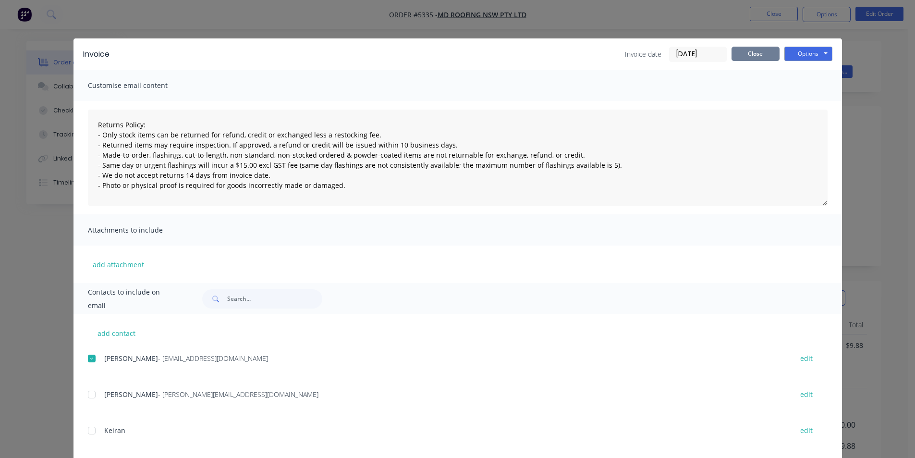
click at [753, 54] on button "Close" at bounding box center [755, 54] width 48 height 14
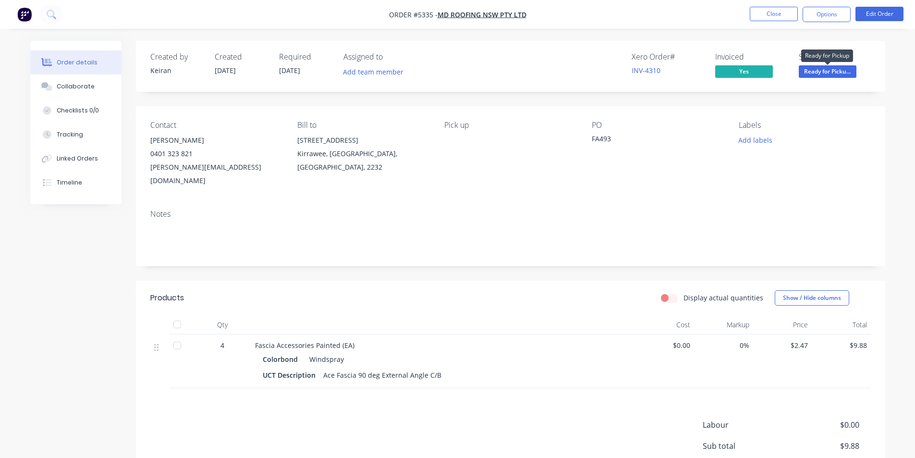
click at [825, 71] on span "Ready for Picku..." at bounding box center [827, 71] width 58 height 12
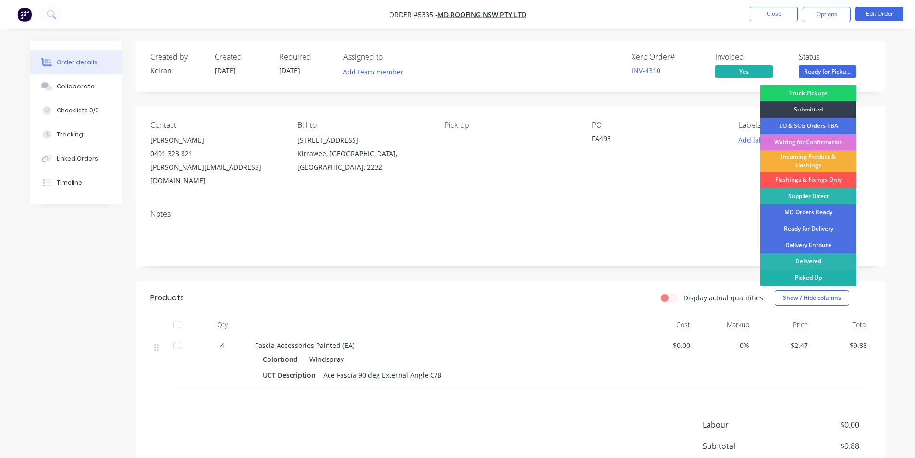
click at [823, 279] on div "Picked Up" at bounding box center [808, 277] width 96 height 16
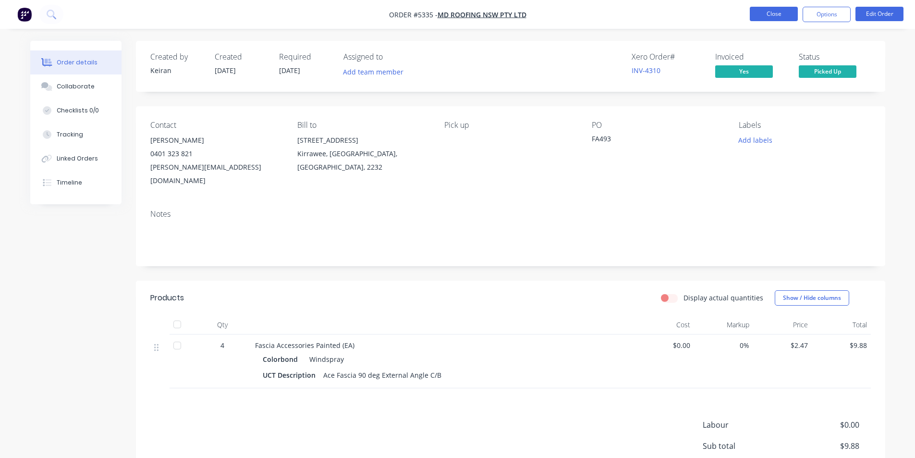
click at [780, 9] on button "Close" at bounding box center [773, 14] width 48 height 14
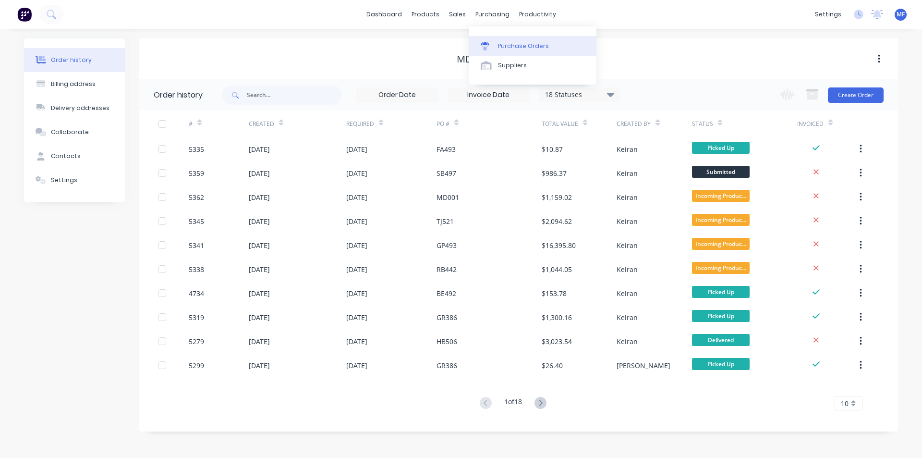
click at [509, 42] on div "Purchase Orders" at bounding box center [523, 46] width 51 height 9
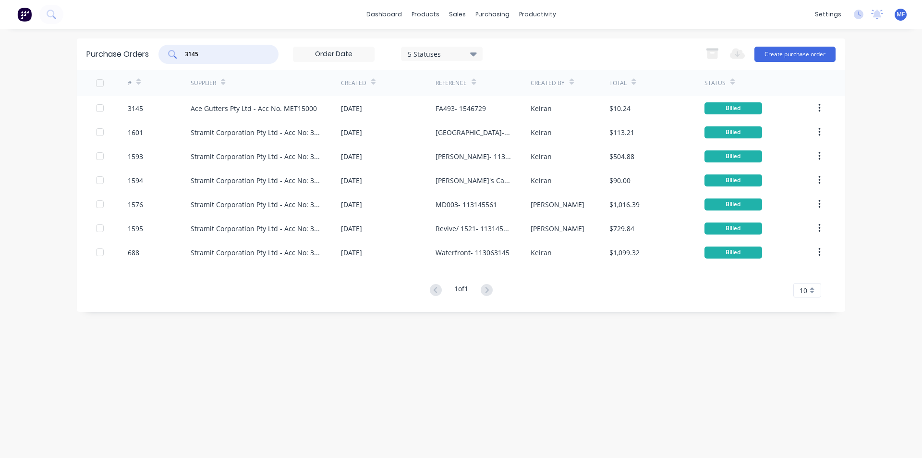
click at [221, 54] on input "3145" at bounding box center [224, 54] width 80 height 10
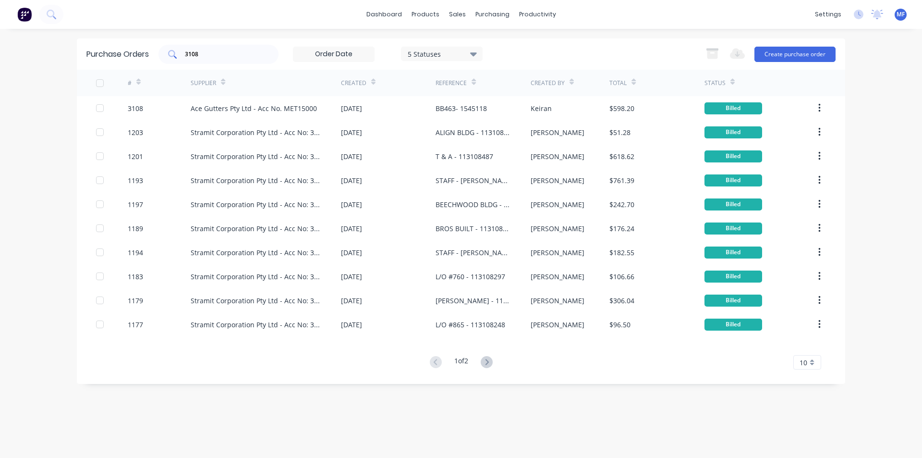
click at [212, 53] on input "3108" at bounding box center [224, 54] width 80 height 10
click at [457, 13] on div "sales" at bounding box center [457, 14] width 26 height 14
click at [482, 61] on div "Customers" at bounding box center [490, 65] width 35 height 9
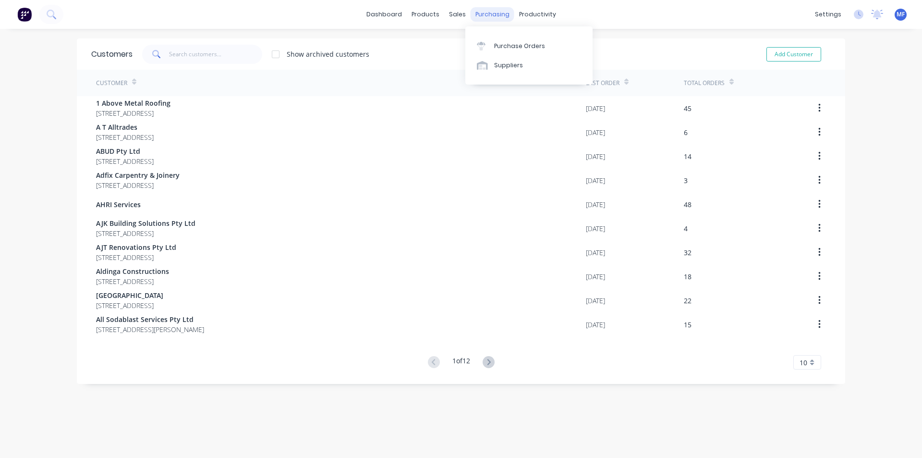
click at [493, 10] on div "purchasing" at bounding box center [493, 14] width 44 height 14
click at [519, 45] on div "Purchase Orders" at bounding box center [519, 46] width 51 height 9
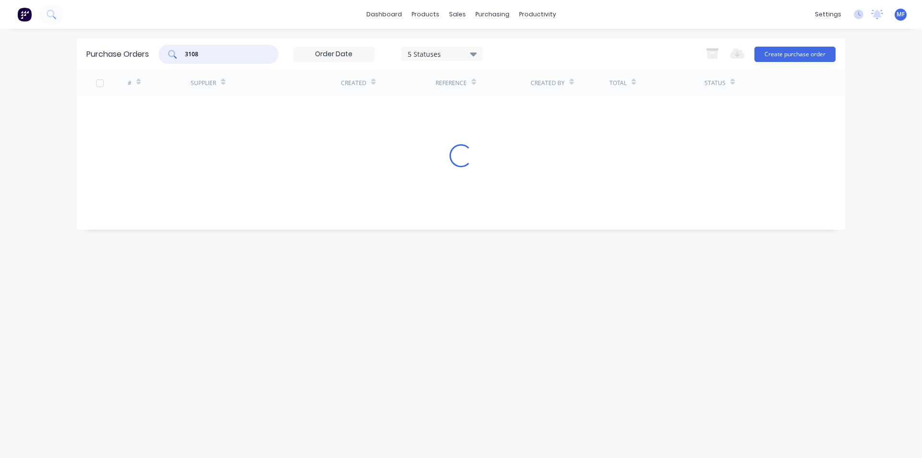
click at [230, 53] on input "3108" at bounding box center [224, 54] width 80 height 10
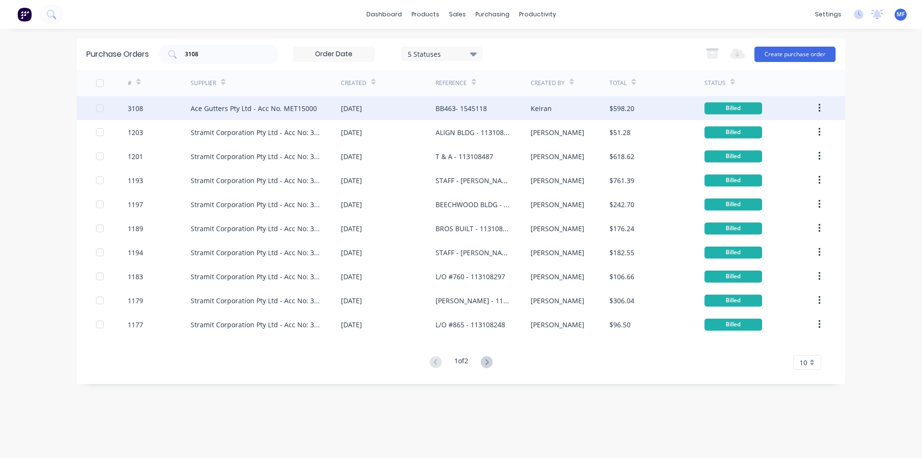
click at [458, 111] on div "BB463- 1545118" at bounding box center [460, 108] width 51 height 10
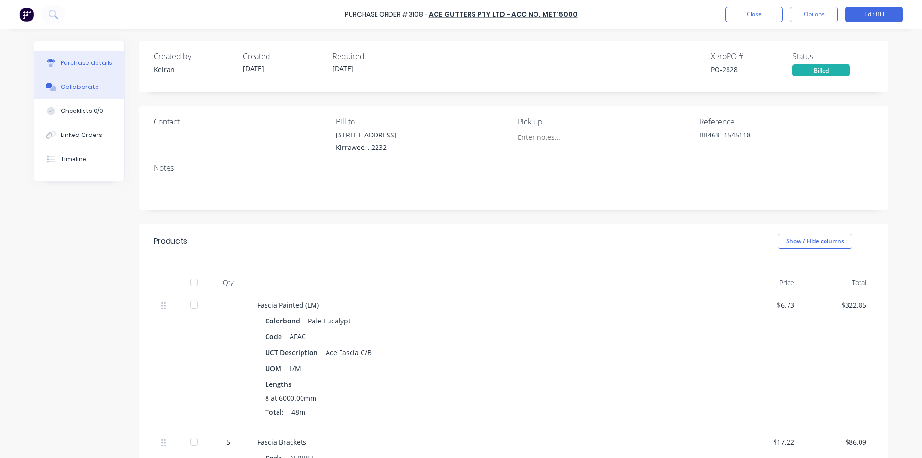
click at [69, 79] on button "Collaborate" at bounding box center [79, 87] width 90 height 24
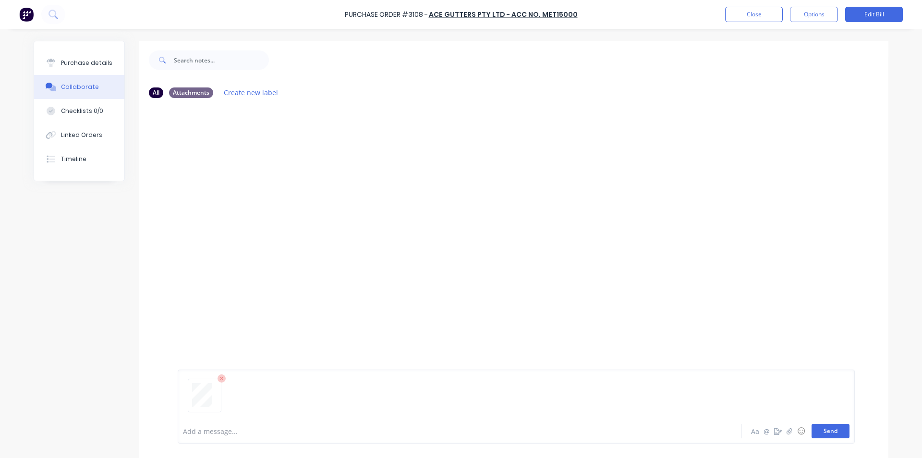
click at [830, 433] on button "Send" at bounding box center [830, 430] width 38 height 14
click at [631, 186] on div "MF You 01:03pm [DATE] 3714_001.pdf Labels Download Delete" at bounding box center [513, 163] width 749 height 86
click at [749, 8] on button "Close" at bounding box center [754, 14] width 58 height 15
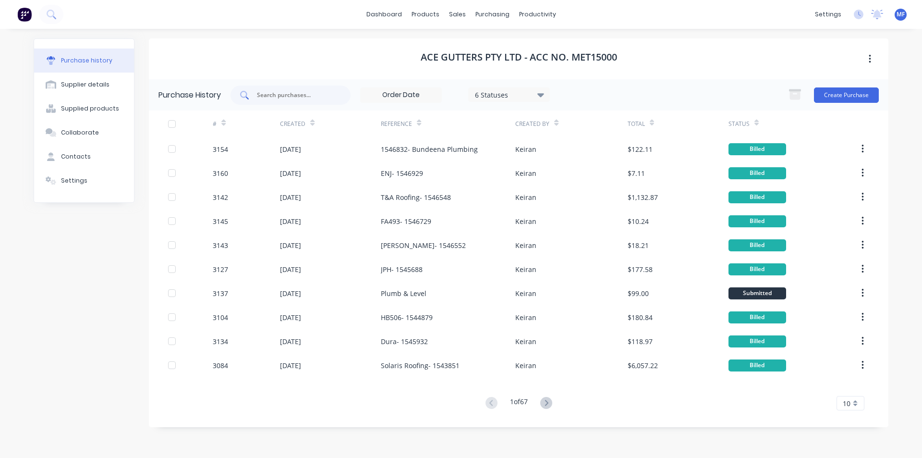
click at [278, 89] on div at bounding box center [290, 94] width 120 height 19
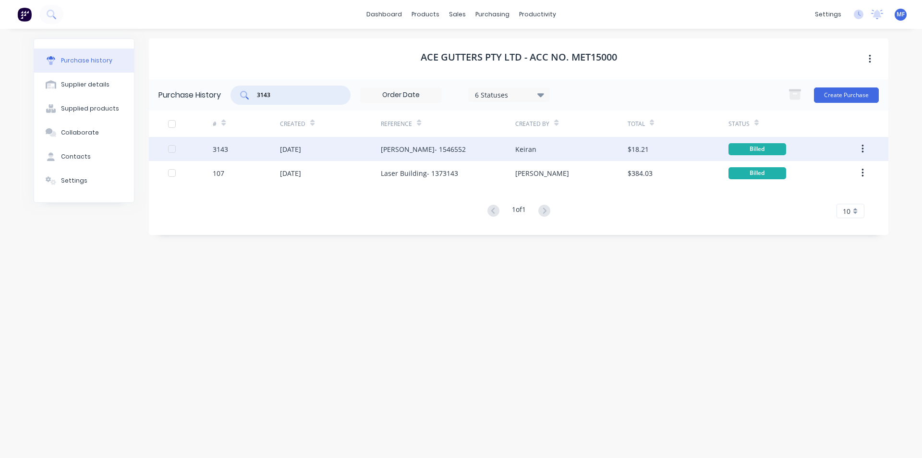
click at [409, 147] on div "[PERSON_NAME]- 1546552" at bounding box center [423, 149] width 85 height 10
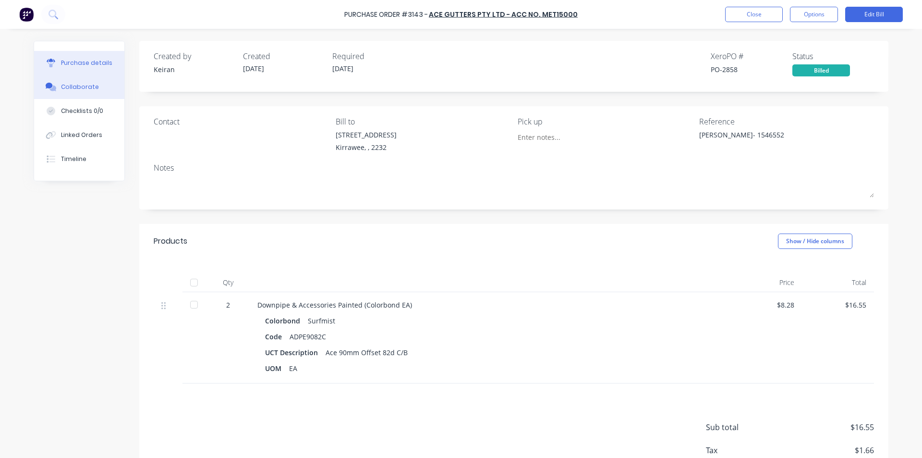
click at [74, 83] on div "Collaborate" at bounding box center [80, 87] width 38 height 9
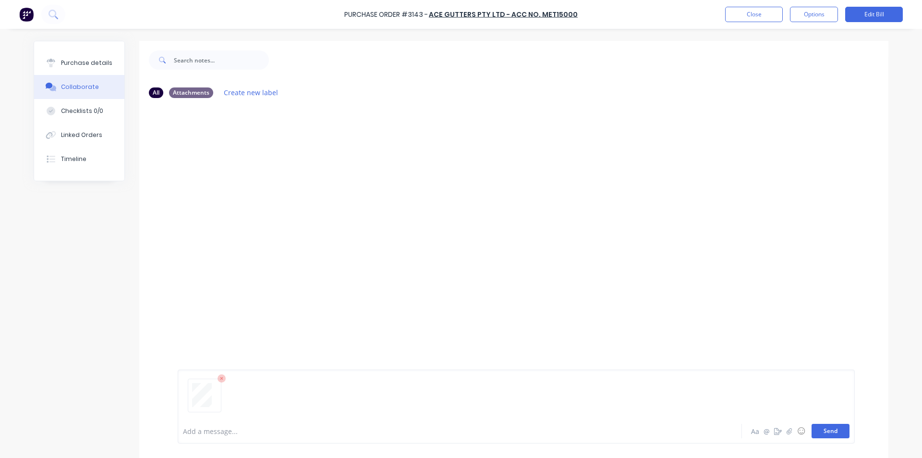
click at [826, 432] on button "Send" at bounding box center [830, 430] width 38 height 14
click at [634, 206] on div "MF You 01:03pm [DATE] 3715_001.pdf Labels Download Delete" at bounding box center [513, 163] width 749 height 86
click at [102, 67] on div "Purchase details" at bounding box center [86, 63] width 51 height 9
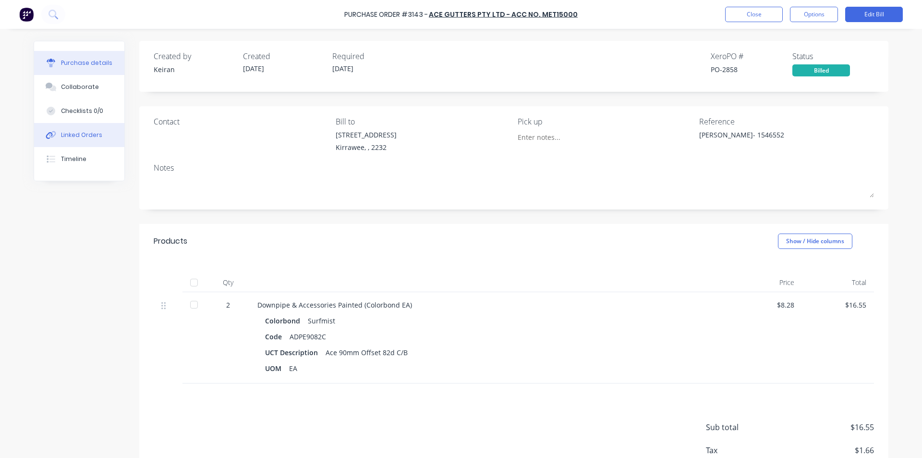
click at [70, 135] on div "Linked Orders" at bounding box center [81, 135] width 41 height 9
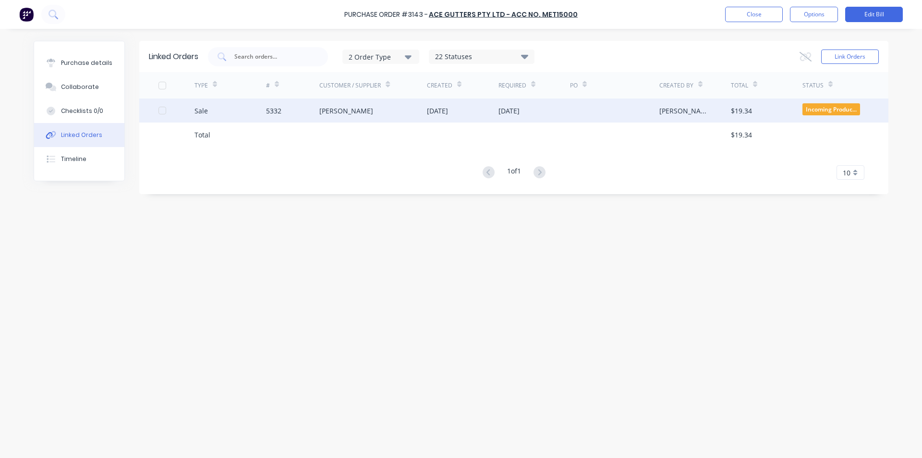
click at [367, 106] on div "[PERSON_NAME]" at bounding box center [373, 110] width 108 height 24
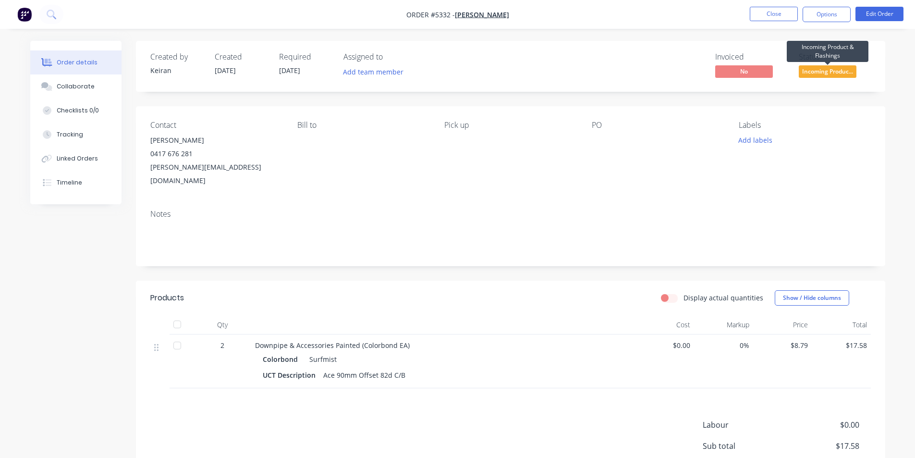
click at [837, 72] on span "Incoming Produc..." at bounding box center [827, 71] width 58 height 12
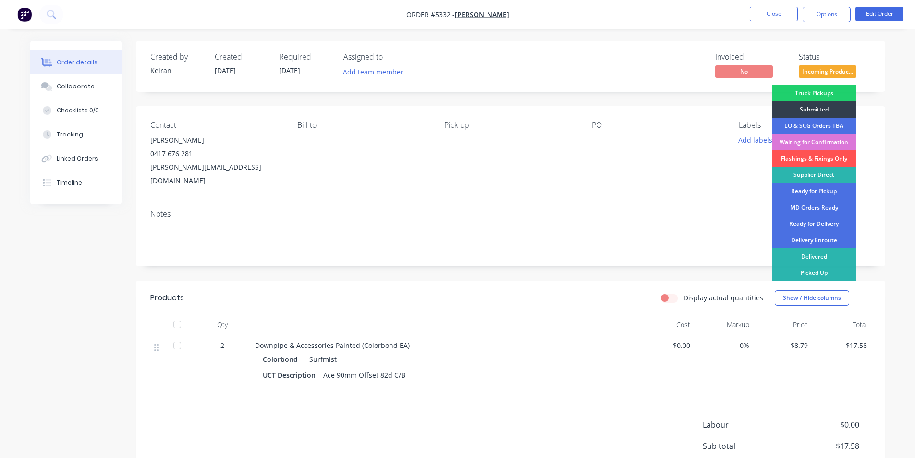
click at [824, 192] on div "Ready for Pickup" at bounding box center [814, 191] width 84 height 16
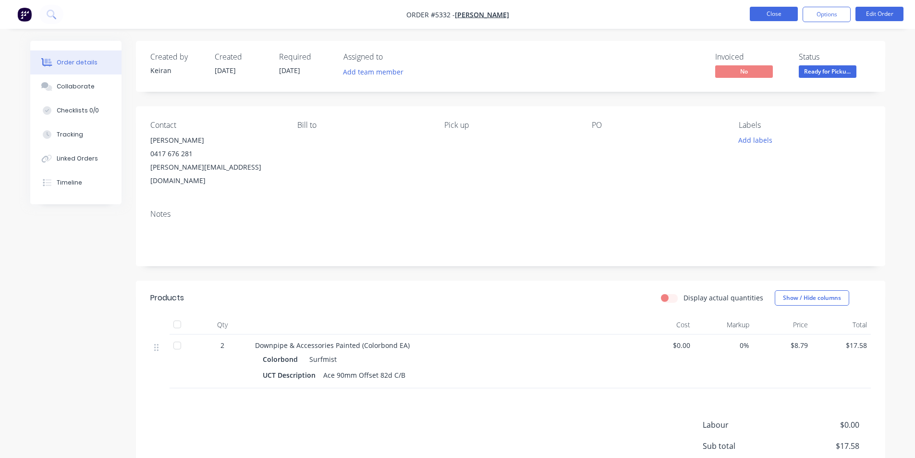
click at [771, 10] on button "Close" at bounding box center [773, 14] width 48 height 14
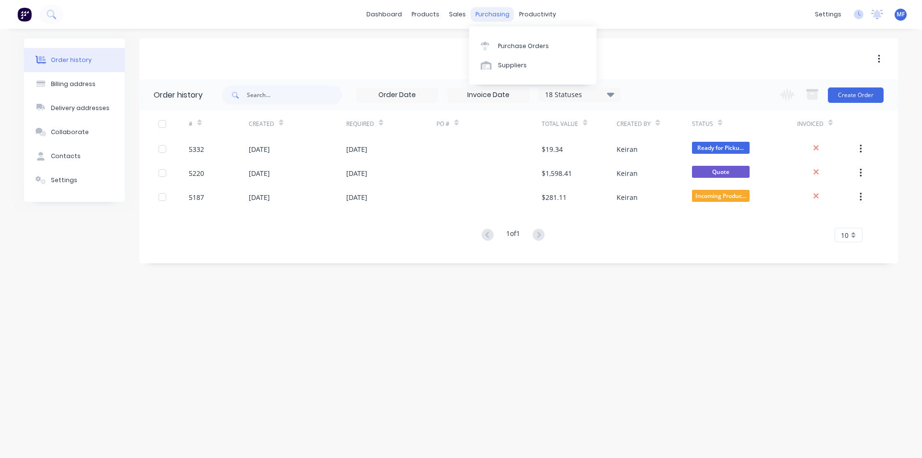
click at [493, 16] on div "purchasing" at bounding box center [493, 14] width 44 height 14
click at [523, 45] on div "Purchase Orders" at bounding box center [523, 46] width 51 height 9
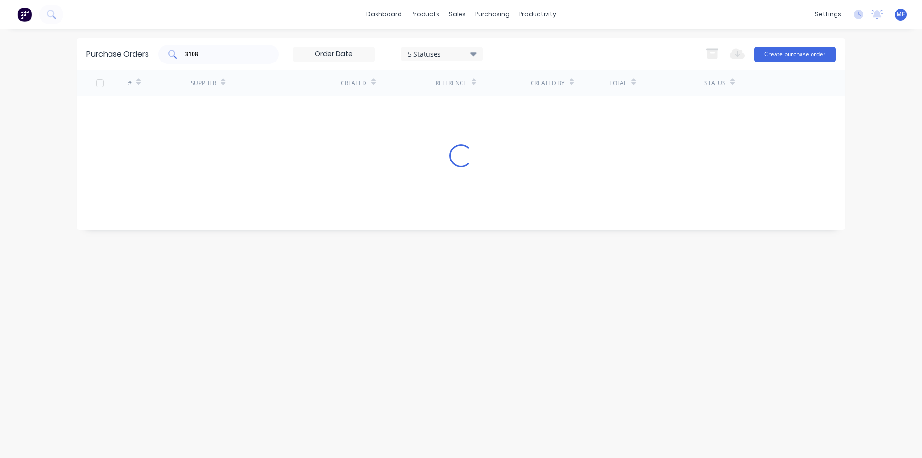
click at [206, 58] on input "3108" at bounding box center [224, 54] width 80 height 10
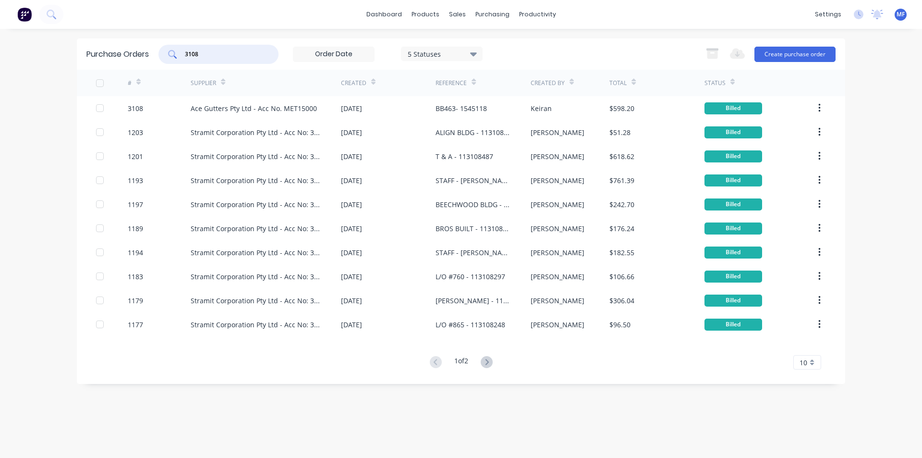
click at [206, 58] on input "3108" at bounding box center [224, 54] width 80 height 10
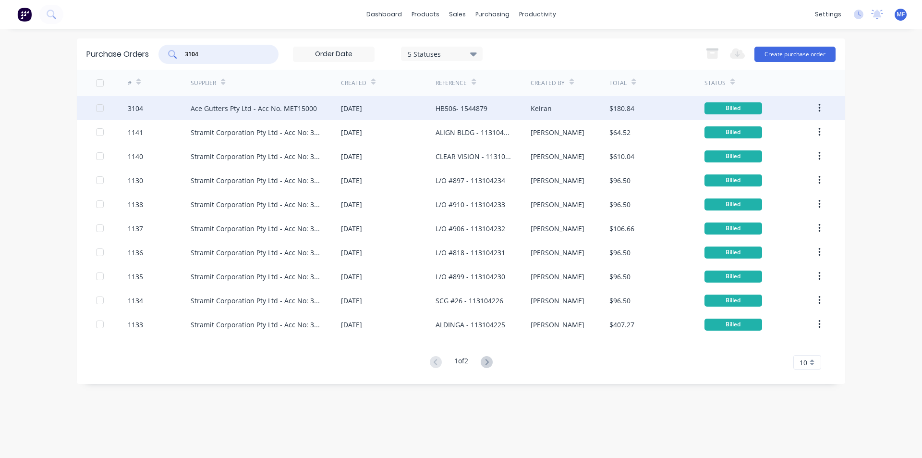
click at [289, 106] on div "Ace Gutters Pty Ltd - Acc No. MET15000" at bounding box center [254, 108] width 126 height 10
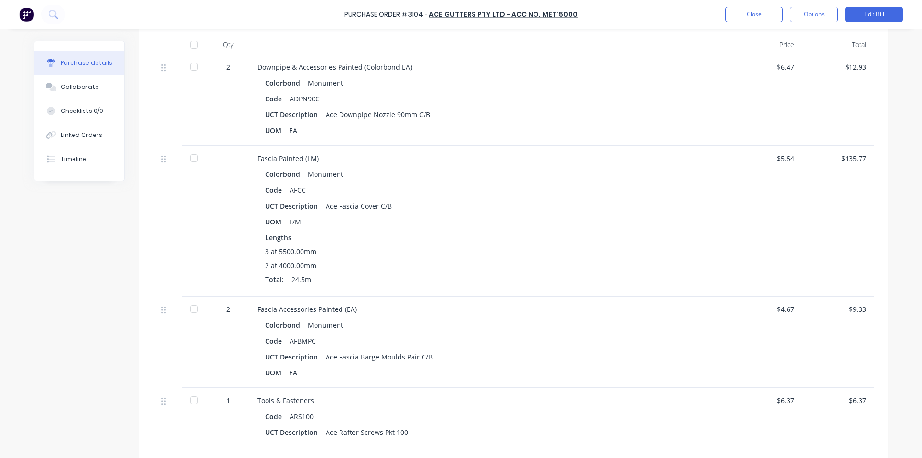
scroll to position [240, 0]
click at [82, 82] on button "Collaborate" at bounding box center [79, 87] width 90 height 24
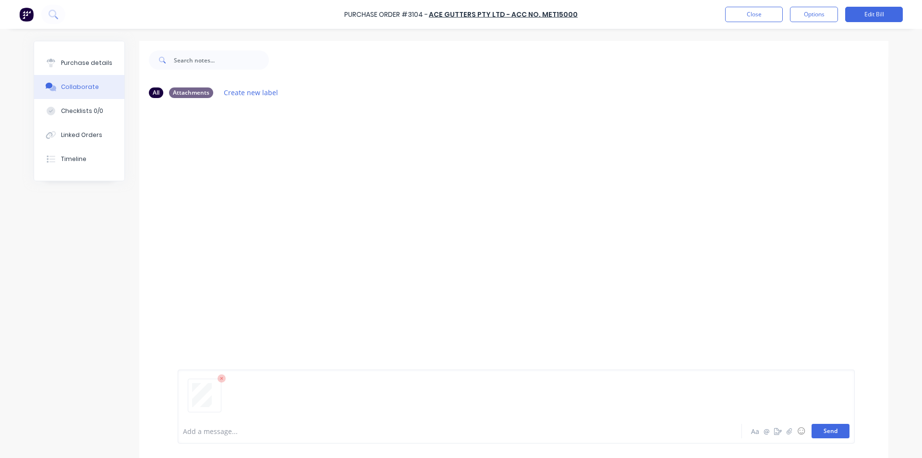
click at [840, 430] on button "Send" at bounding box center [830, 430] width 38 height 14
click at [679, 357] on div "MF You 01:04pm [DATE] 3716_001.pdf Labels Download Delete" at bounding box center [513, 262] width 749 height 313
click at [742, 10] on button "Close" at bounding box center [754, 14] width 58 height 15
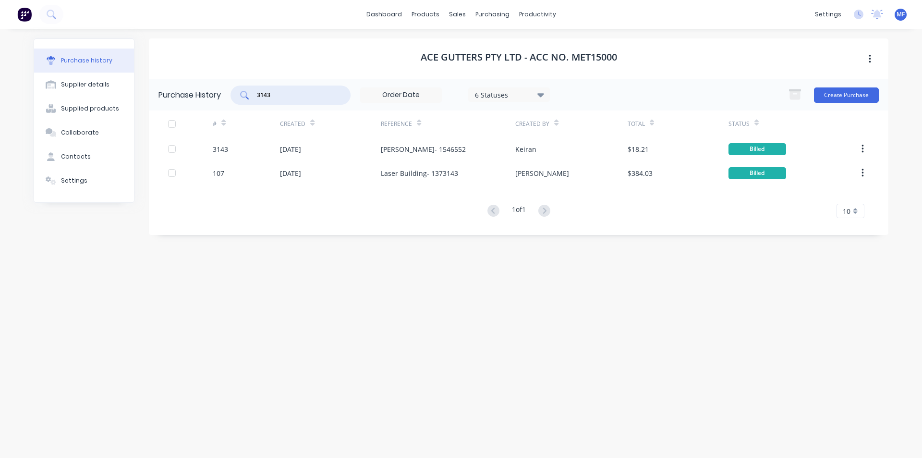
click at [299, 97] on input "3143" at bounding box center [296, 95] width 80 height 10
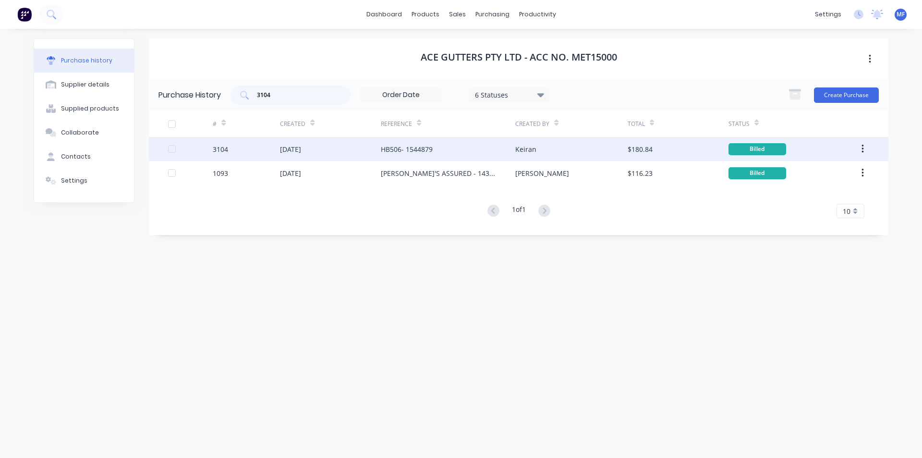
click at [319, 151] on div "[DATE]" at bounding box center [330, 149] width 101 height 24
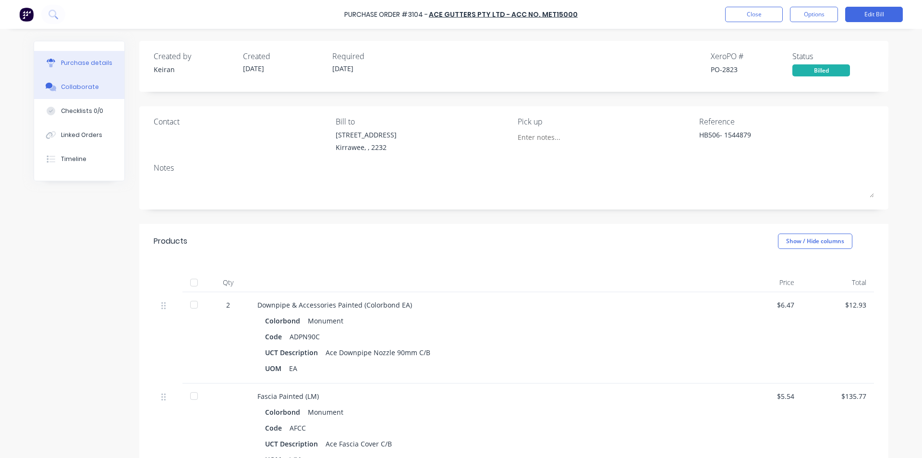
click at [84, 89] on div "Collaborate" at bounding box center [80, 87] width 38 height 9
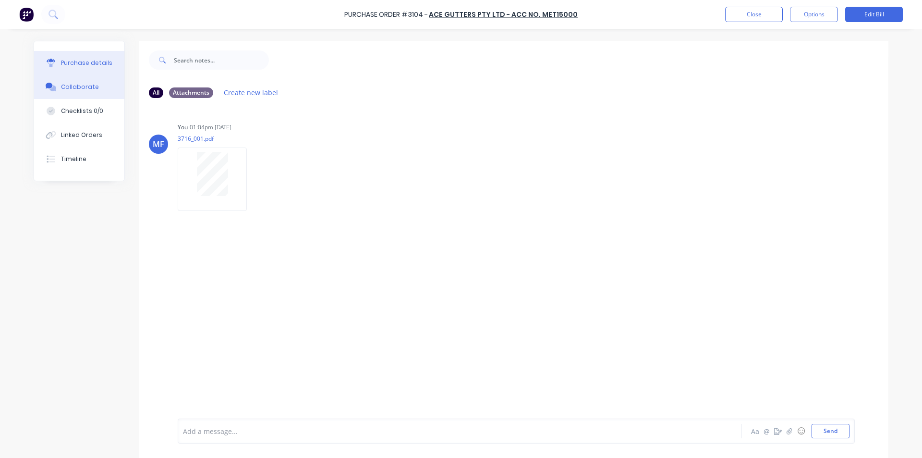
click at [74, 64] on div "Purchase details" at bounding box center [86, 63] width 51 height 9
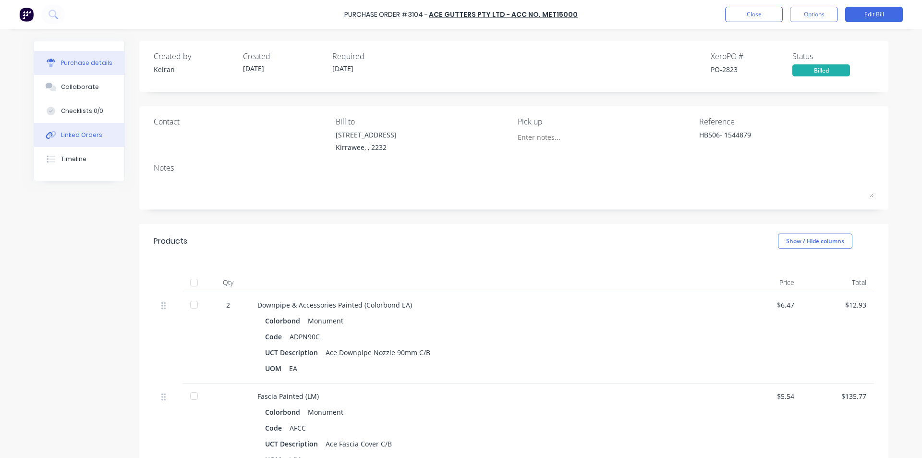
click at [76, 138] on div "Linked Orders" at bounding box center [81, 135] width 41 height 9
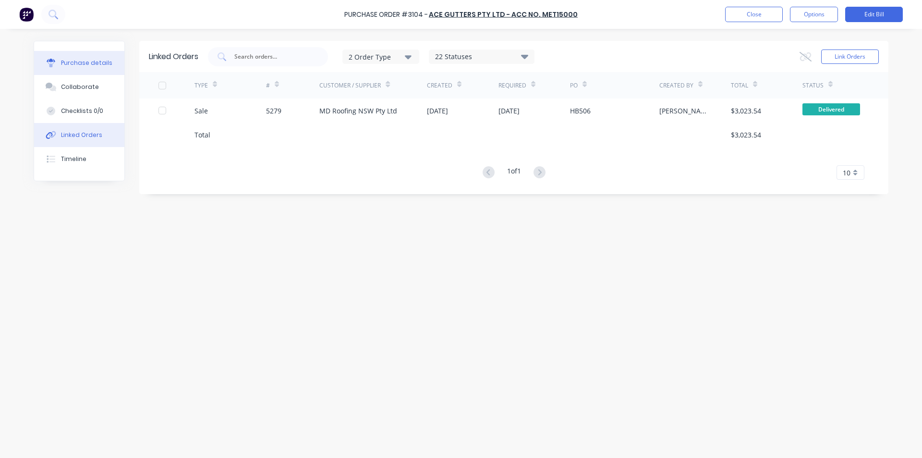
click at [69, 56] on button "Purchase details" at bounding box center [79, 63] width 90 height 24
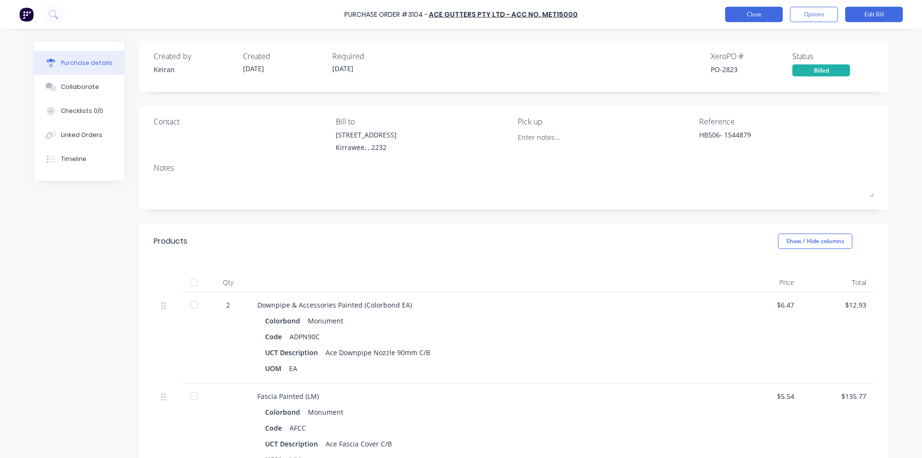
click at [761, 14] on button "Close" at bounding box center [754, 14] width 58 height 15
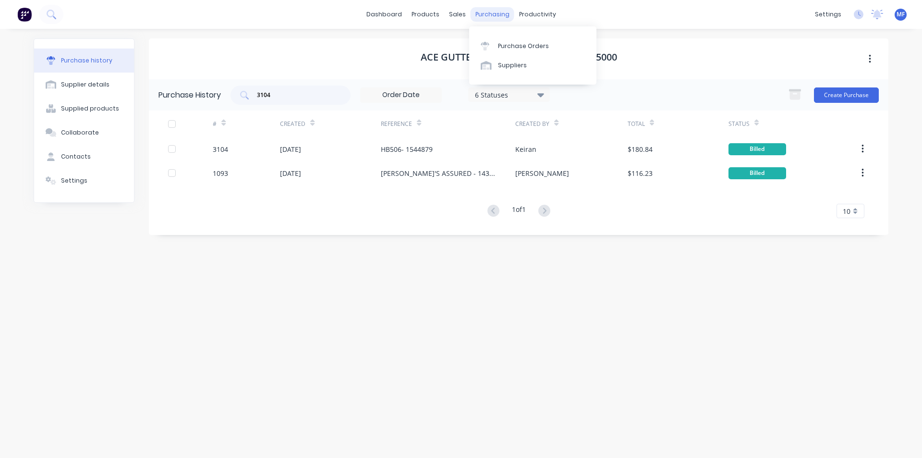
drag, startPoint x: 499, startPoint y: 13, endPoint x: 505, endPoint y: 21, distance: 9.9
click at [499, 13] on div "purchasing" at bounding box center [493, 14] width 44 height 14
click at [510, 40] on link "Purchase Orders" at bounding box center [532, 45] width 127 height 19
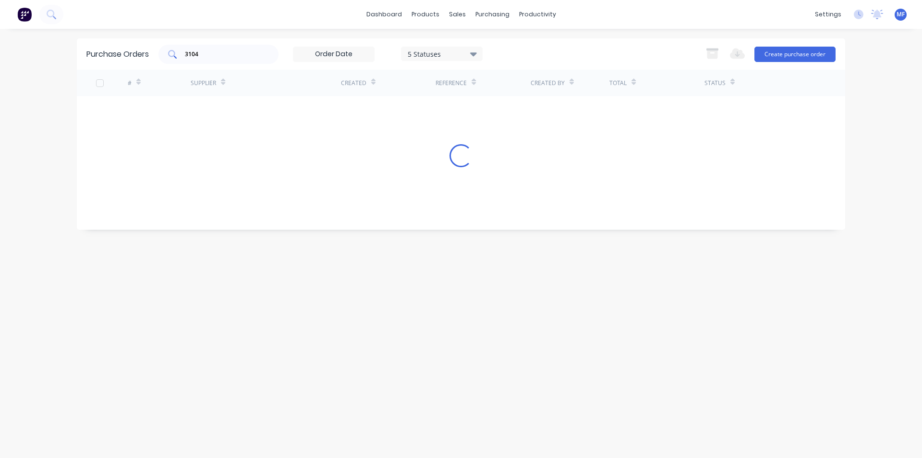
click at [217, 55] on input "3104" at bounding box center [224, 54] width 80 height 10
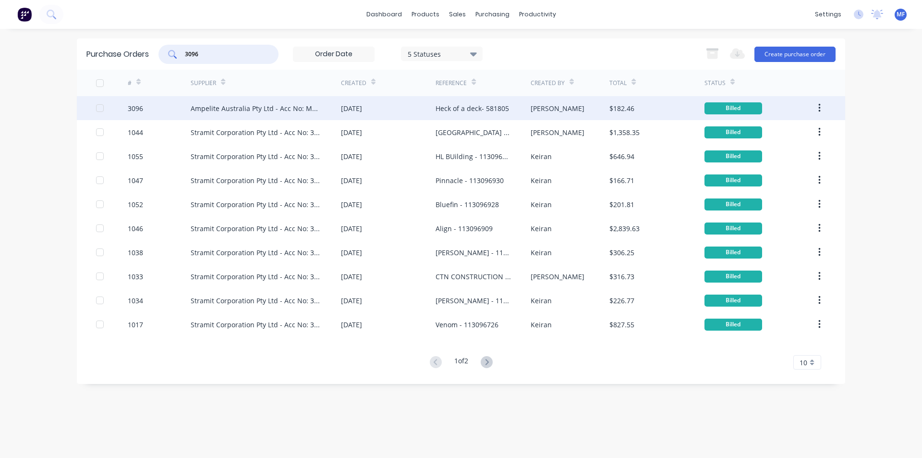
click at [282, 104] on div "Ampelite Australia Pty Ltd - Acc No: METSUP" at bounding box center [256, 108] width 131 height 10
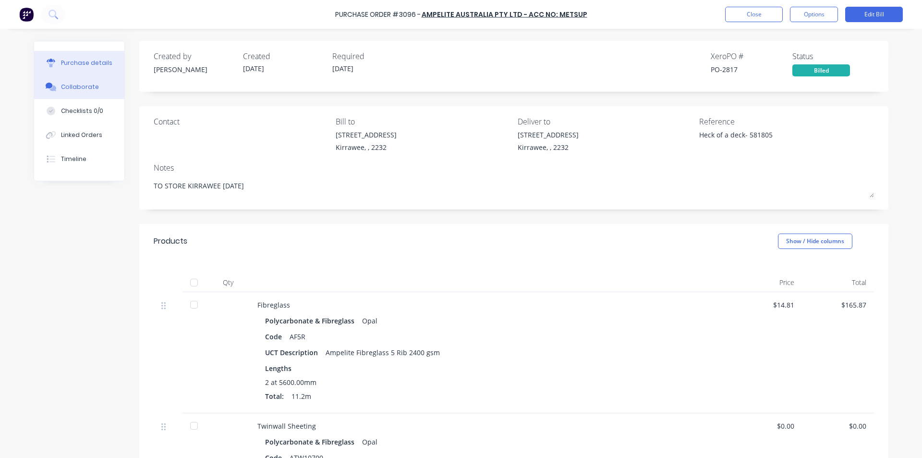
click at [67, 83] on div "Collaborate" at bounding box center [80, 87] width 38 height 9
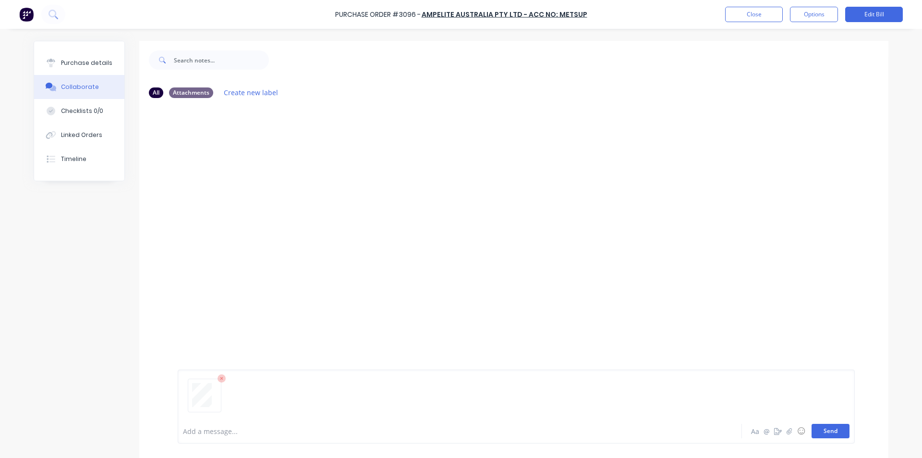
click at [824, 429] on button "Send" at bounding box center [830, 430] width 38 height 14
click at [554, 275] on div "MF You 01:05pm [DATE] 3717_001.pdf Labels Download Delete" at bounding box center [513, 262] width 749 height 313
click at [97, 59] on div "Purchase details" at bounding box center [86, 63] width 51 height 9
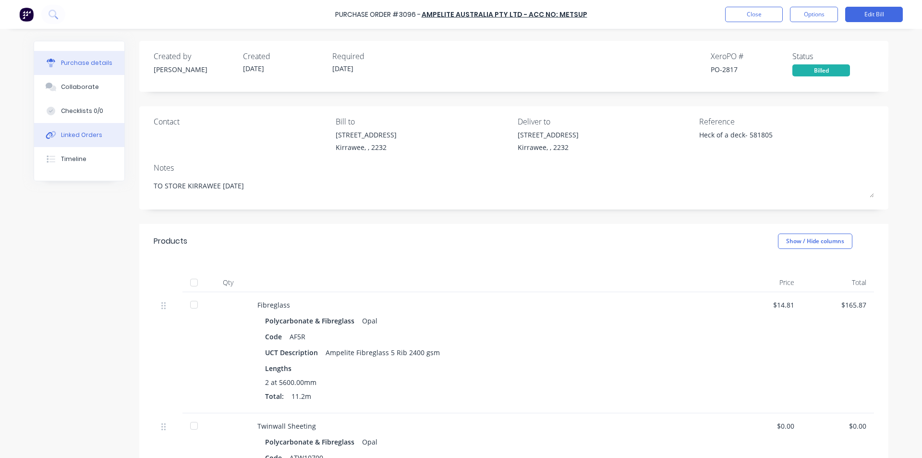
click at [77, 134] on div "Linked Orders" at bounding box center [81, 135] width 41 height 9
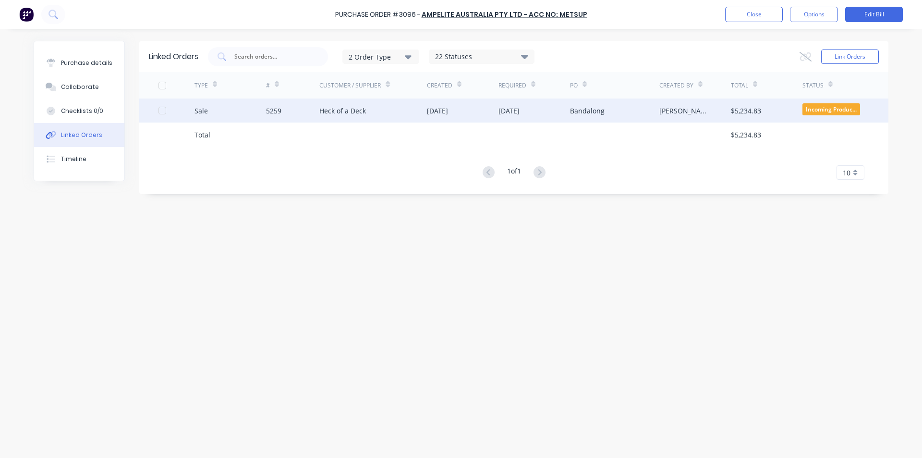
click at [348, 110] on div "Heck of a Deck" at bounding box center [342, 111] width 47 height 10
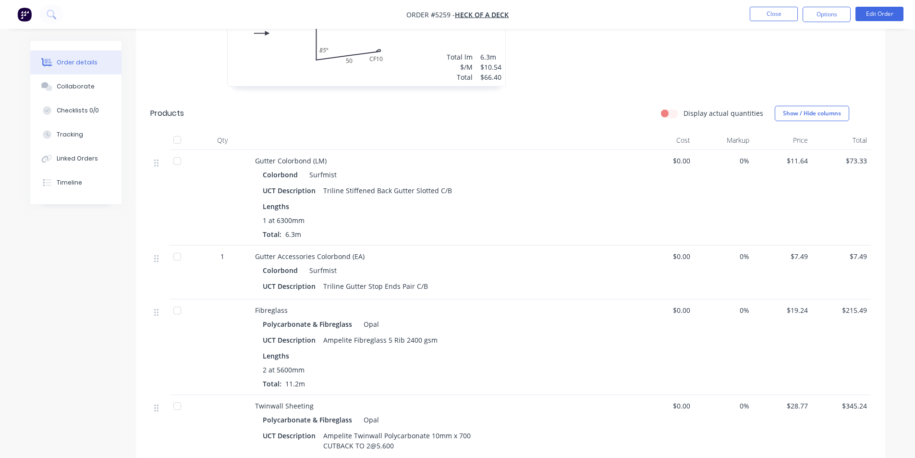
scroll to position [576, 0]
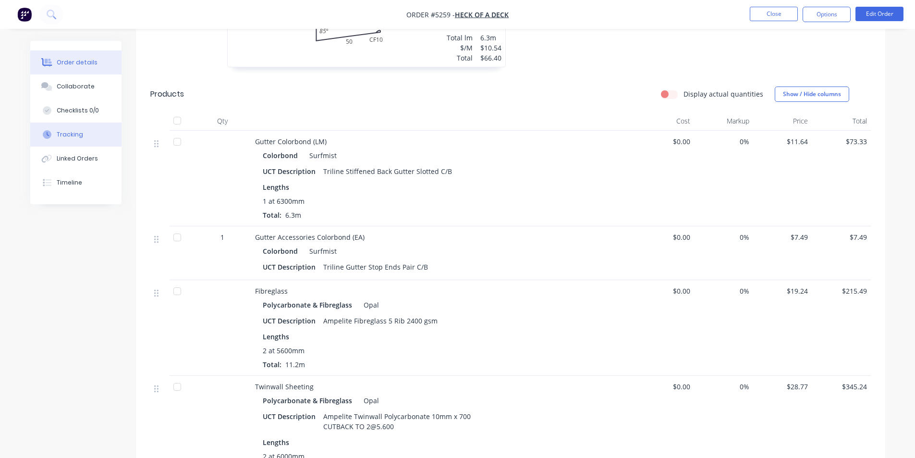
click at [80, 135] on div "Tracking" at bounding box center [70, 134] width 26 height 9
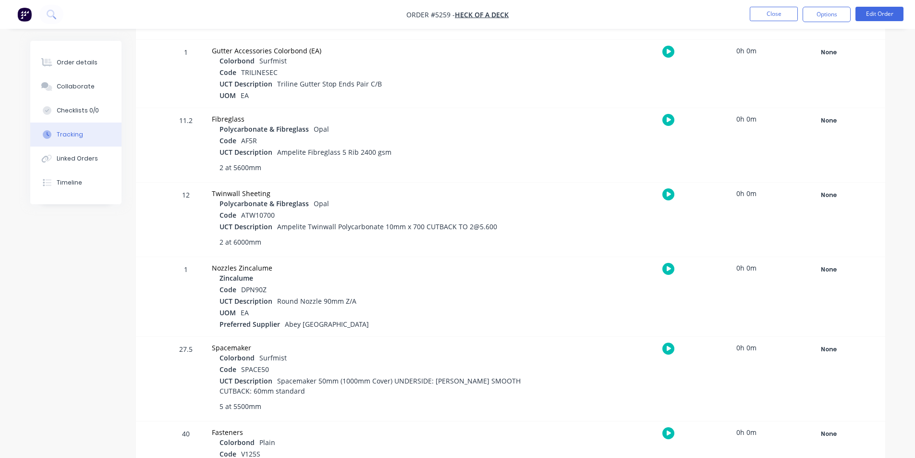
scroll to position [528, 0]
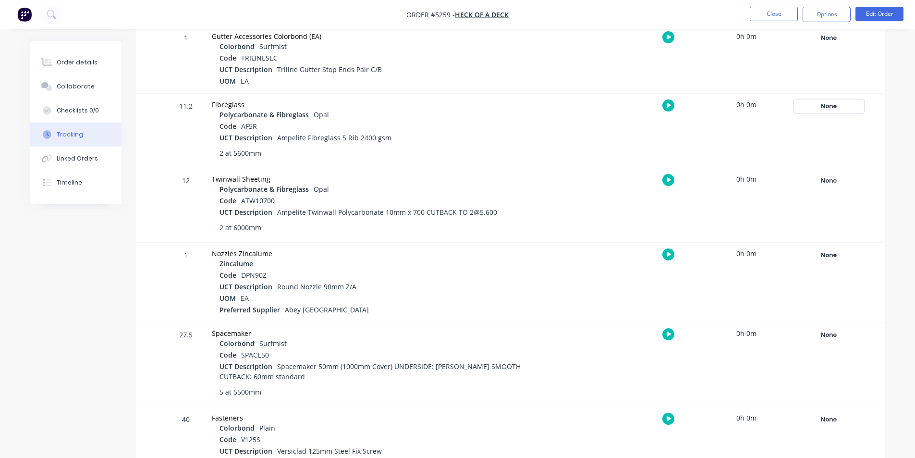
click at [829, 107] on div "None" at bounding box center [828, 106] width 69 height 12
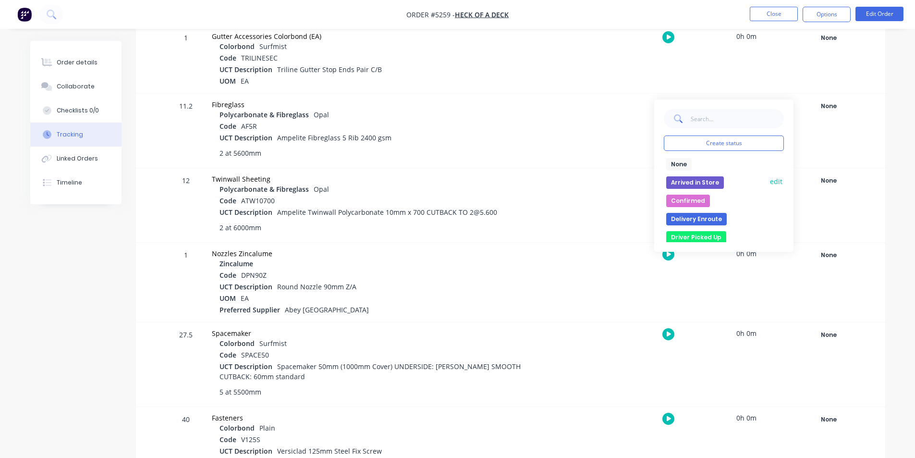
click at [708, 181] on button "Arrived in Store" at bounding box center [695, 182] width 58 height 12
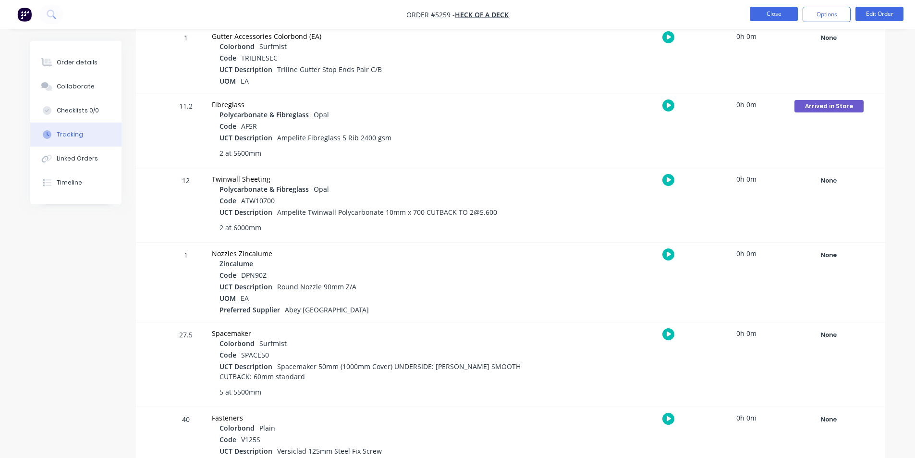
click at [787, 15] on button "Close" at bounding box center [773, 14] width 48 height 14
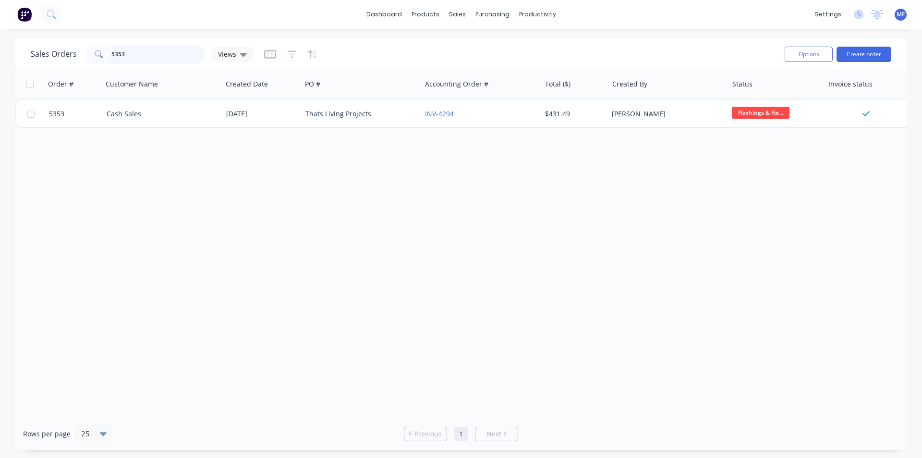
click at [141, 51] on input "5353" at bounding box center [158, 54] width 94 height 19
click at [509, 41] on link "Purchase Orders" at bounding box center [532, 45] width 127 height 19
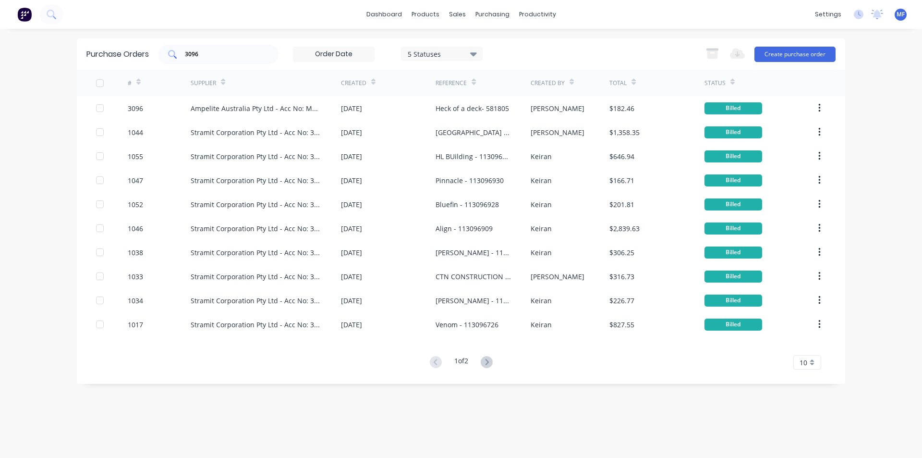
click at [210, 52] on input "3096" at bounding box center [224, 54] width 80 height 10
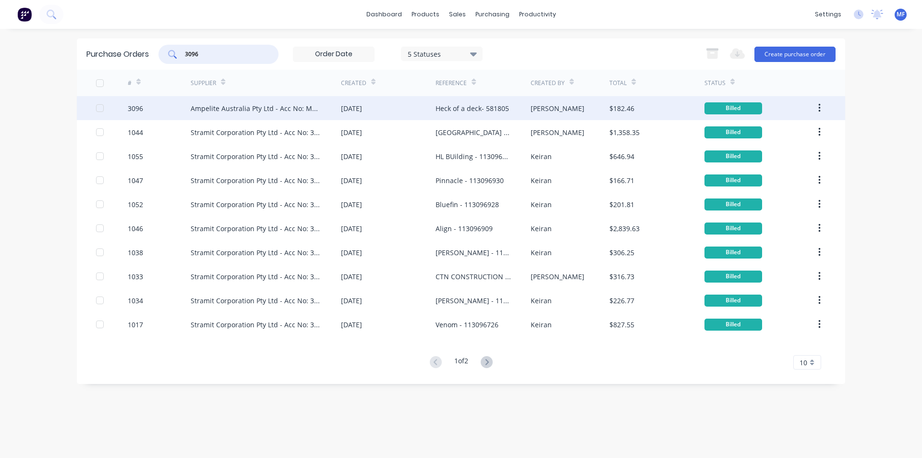
click at [299, 102] on div "Ampelite Australia Pty Ltd - Acc No: METSUP" at bounding box center [266, 108] width 150 height 24
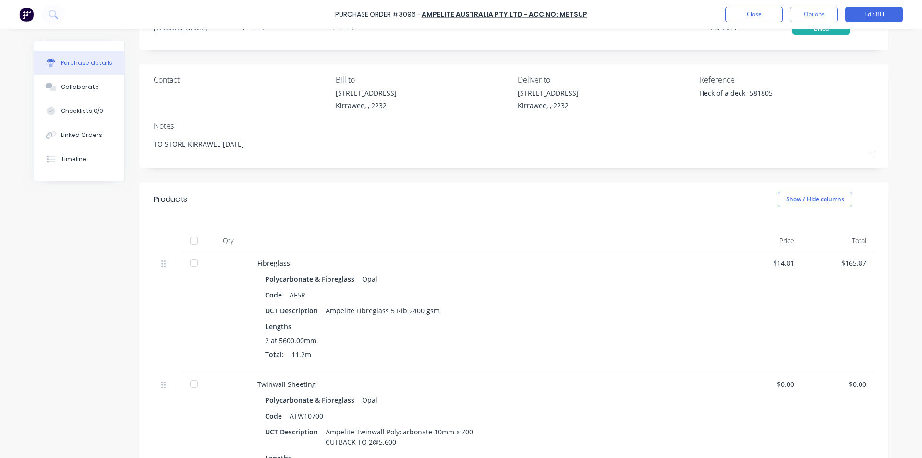
scroll to position [144, 0]
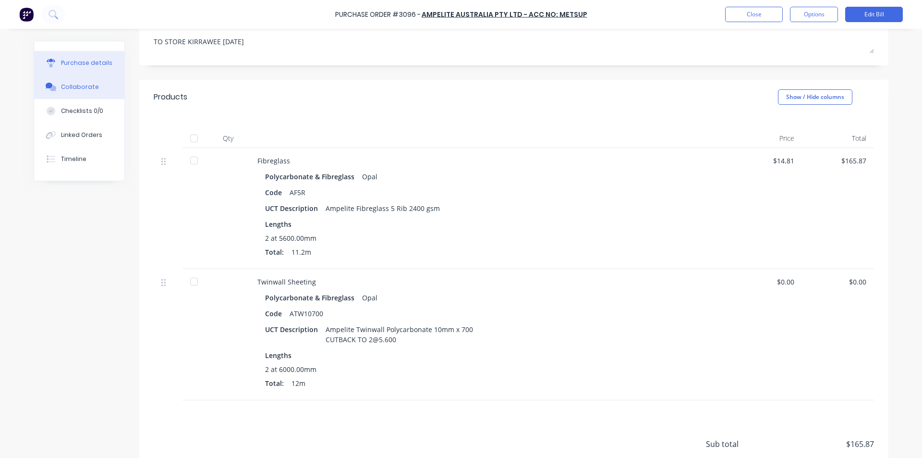
click at [86, 86] on div "Collaborate" at bounding box center [80, 87] width 38 height 9
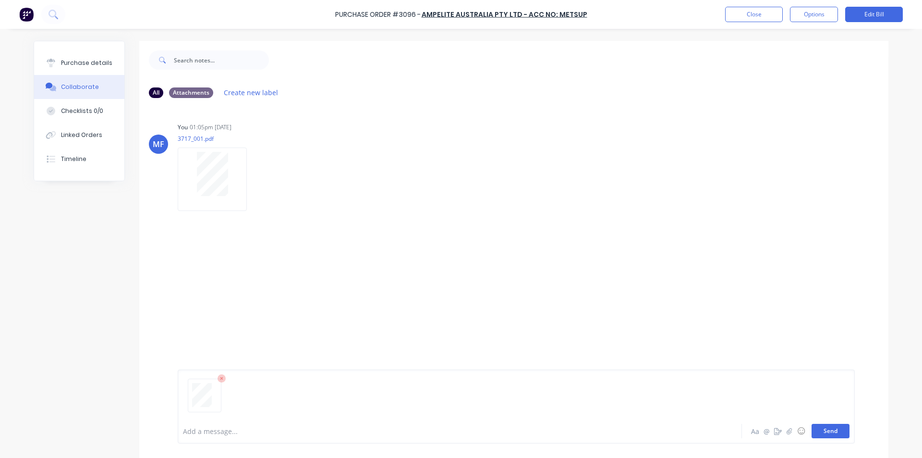
click at [835, 435] on button "Send" at bounding box center [830, 430] width 38 height 14
click at [748, 296] on div "MF You 01:06pm [DATE] 3718_001.pdf Loading PDF… Labels Download Delete" at bounding box center [513, 260] width 749 height 79
click at [744, 5] on div "Purchase Order #3096 - Ampelite Australia Pty Ltd - Acc No: METSUP Close Option…" at bounding box center [461, 14] width 922 height 29
click at [738, 16] on button "Close" at bounding box center [754, 14] width 58 height 15
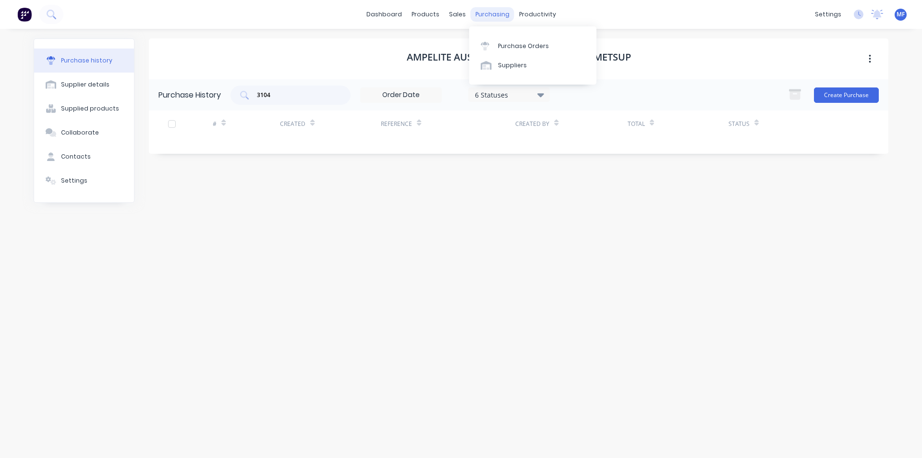
click at [490, 12] on div "purchasing" at bounding box center [493, 14] width 44 height 14
click at [513, 42] on div "Purchase Orders" at bounding box center [523, 46] width 51 height 9
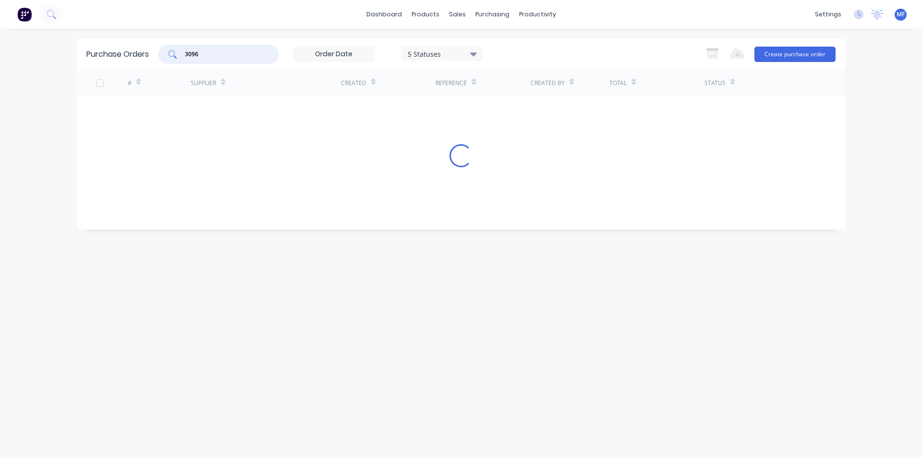
click at [233, 49] on input "3096" at bounding box center [224, 54] width 80 height 10
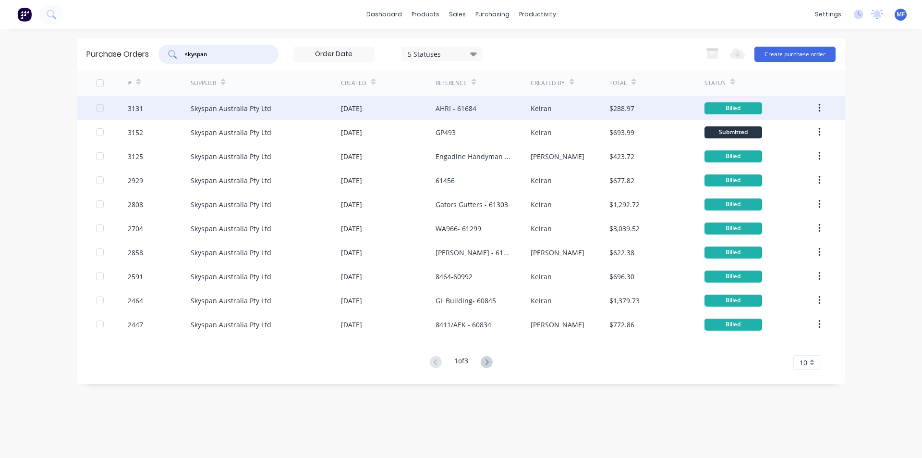
click at [362, 118] on div "[DATE]" at bounding box center [388, 108] width 95 height 24
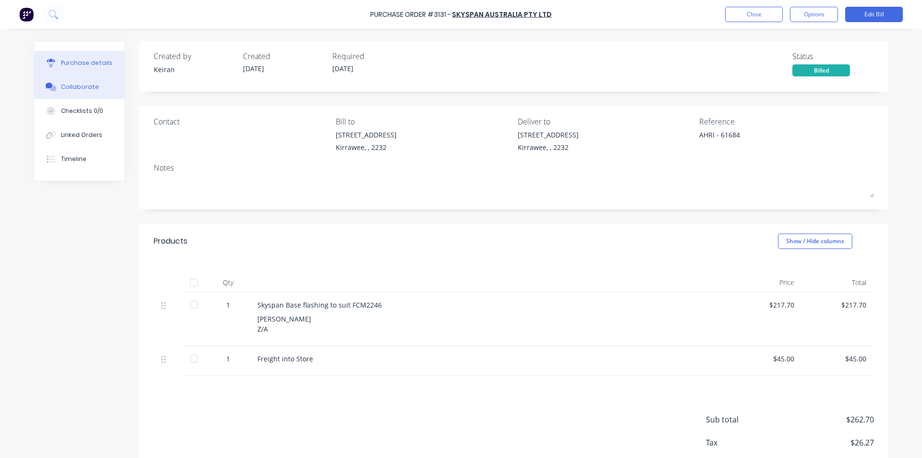
click at [106, 92] on button "Collaborate" at bounding box center [79, 87] width 90 height 24
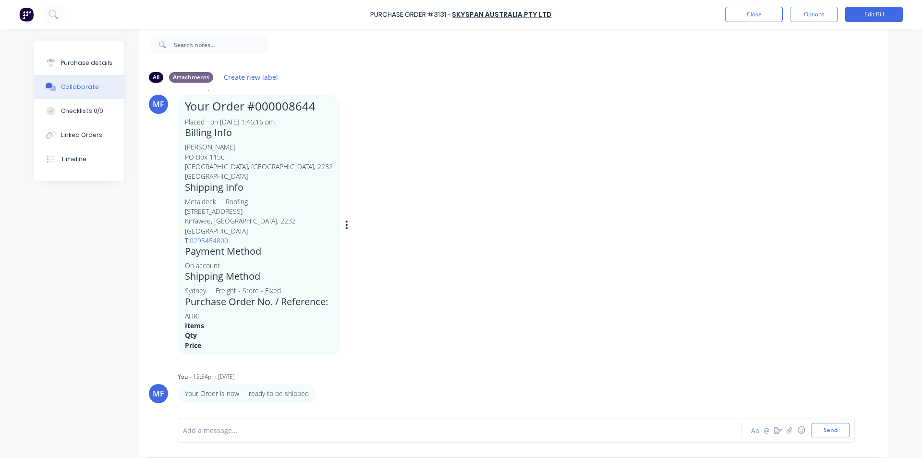
scroll to position [24, 0]
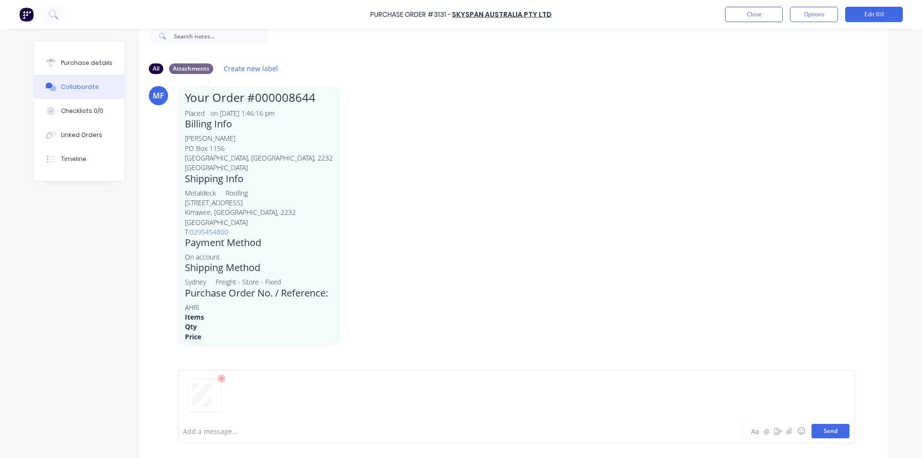
click at [836, 434] on button "Send" at bounding box center [830, 430] width 38 height 14
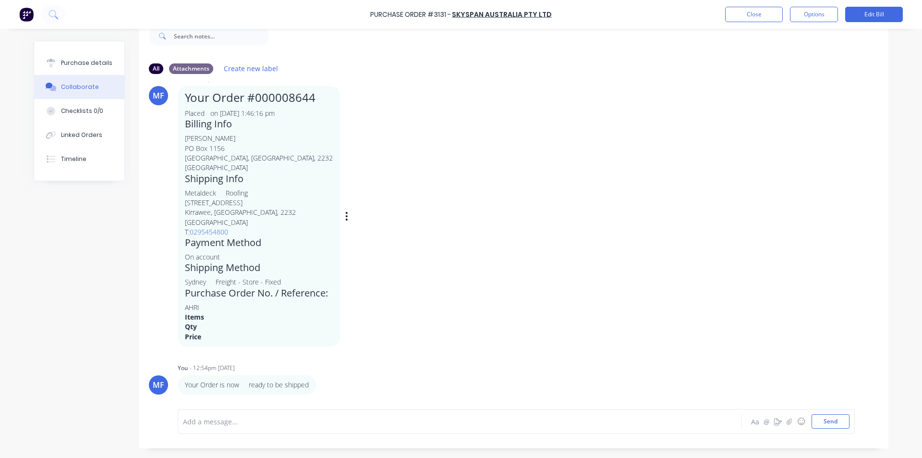
click at [628, 285] on div "MF You - 12:53pm [DATE] Your Order #000008644 Placed on [DATE] 1:46:16 pm Billi…" at bounding box center [513, 209] width 749 height 275
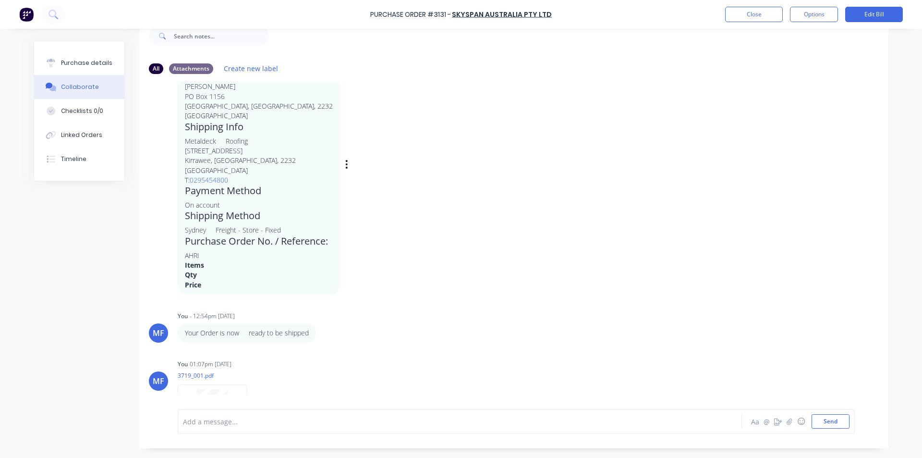
scroll to position [182, 0]
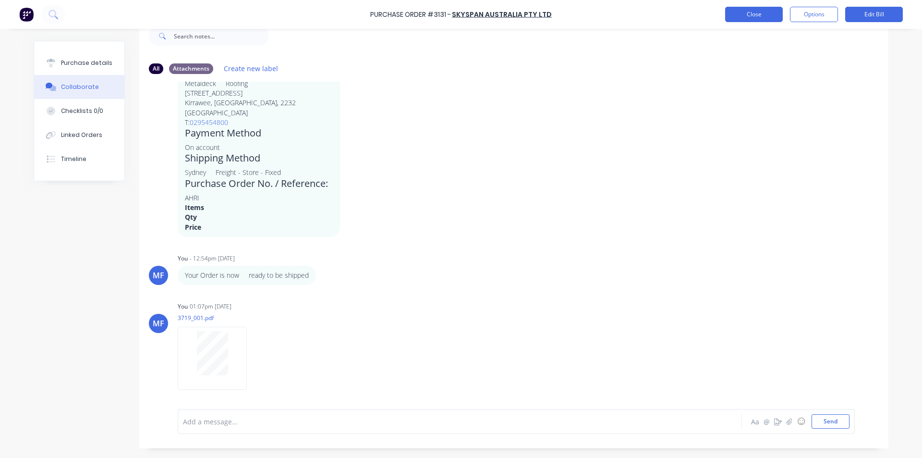
click at [737, 16] on button "Close" at bounding box center [754, 14] width 58 height 15
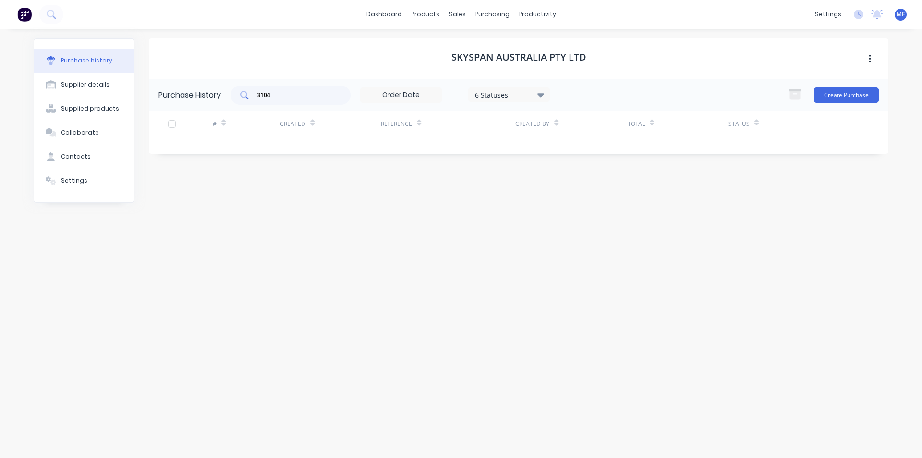
click at [300, 97] on input "3104" at bounding box center [296, 95] width 80 height 10
click at [494, 13] on div "purchasing" at bounding box center [493, 14] width 44 height 14
click at [506, 52] on link "Purchase Orders" at bounding box center [532, 45] width 127 height 19
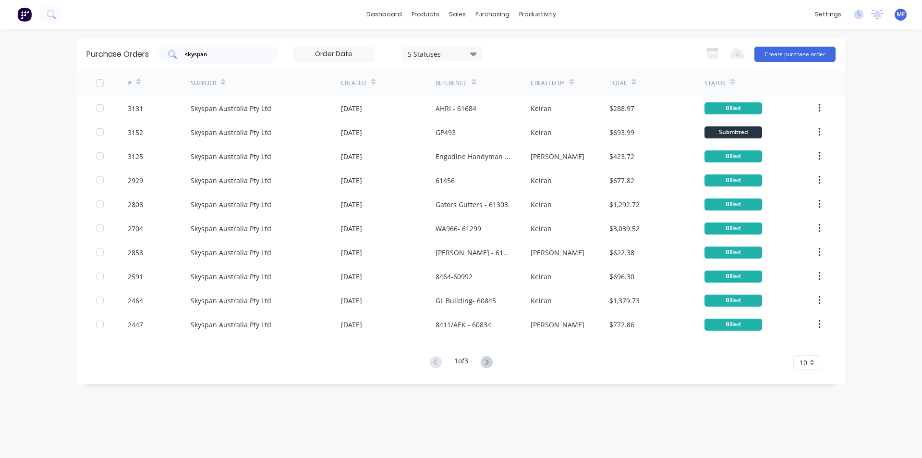
click at [214, 60] on div "skyspan" at bounding box center [218, 54] width 120 height 19
click at [214, 59] on div "skyspan" at bounding box center [218, 54] width 120 height 19
click at [222, 52] on input "skyspan" at bounding box center [224, 54] width 80 height 10
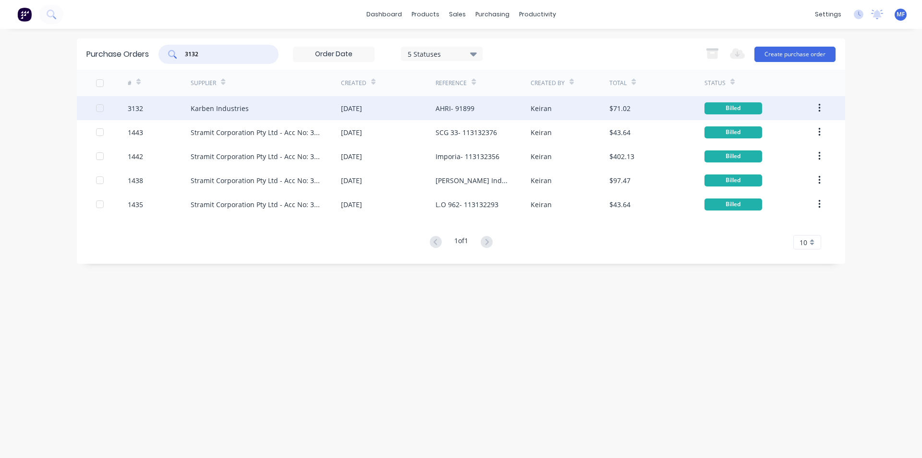
click at [230, 110] on div "Karben Industries" at bounding box center [220, 108] width 58 height 10
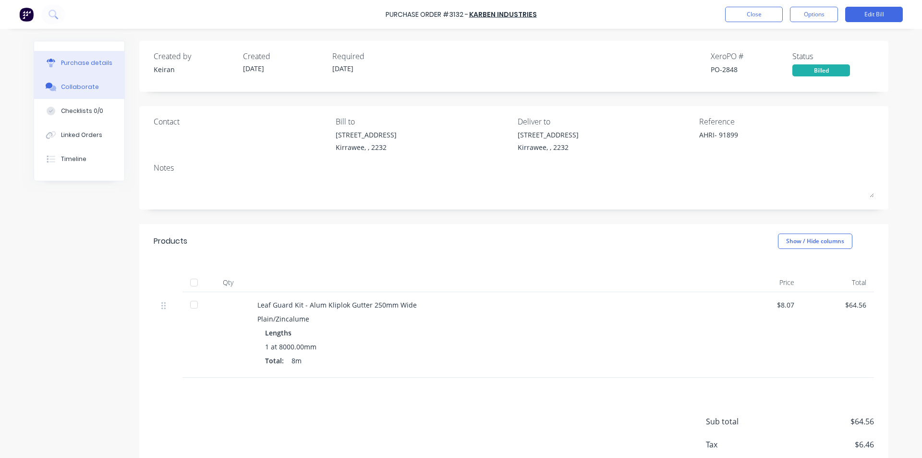
click at [83, 84] on div "Collaborate" at bounding box center [80, 87] width 38 height 9
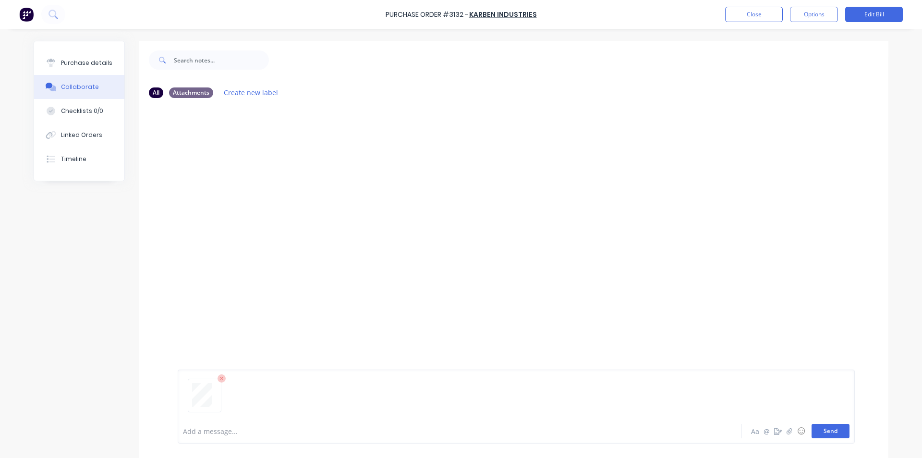
click at [833, 431] on button "Send" at bounding box center [830, 430] width 38 height 14
click at [715, 278] on div "MF You 01:12pm [DATE] 3720_001.pdf Labels Download Delete" at bounding box center [513, 262] width 749 height 313
click at [748, 12] on button "Close" at bounding box center [754, 14] width 58 height 15
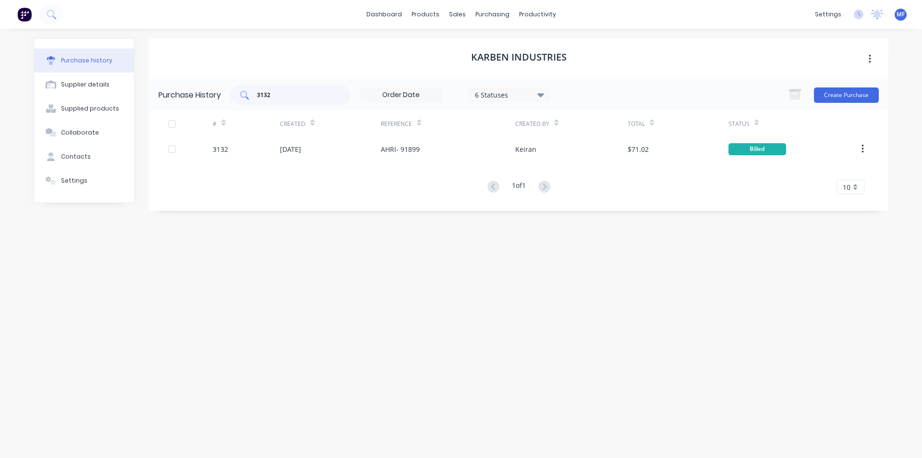
click at [306, 96] on input "3132" at bounding box center [296, 95] width 80 height 10
click at [492, 13] on div "purchasing" at bounding box center [493, 14] width 44 height 14
click at [496, 39] on link "Purchase Orders" at bounding box center [532, 45] width 127 height 19
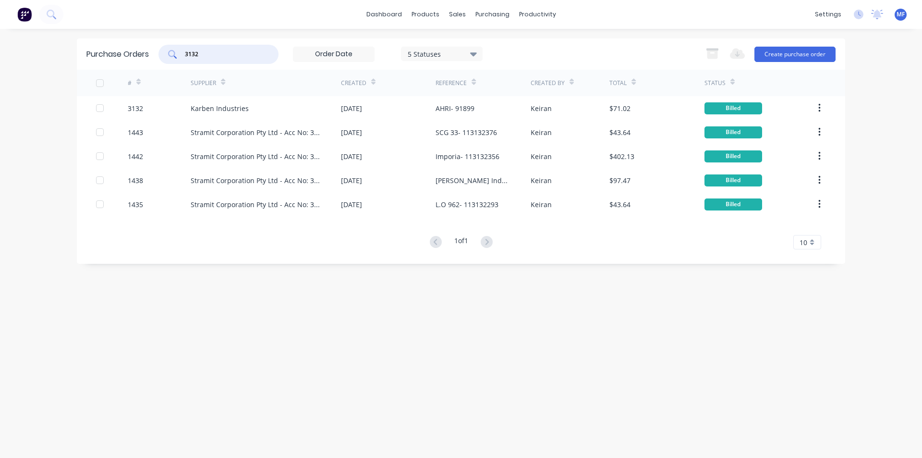
click at [213, 54] on input "3132" at bounding box center [224, 54] width 80 height 10
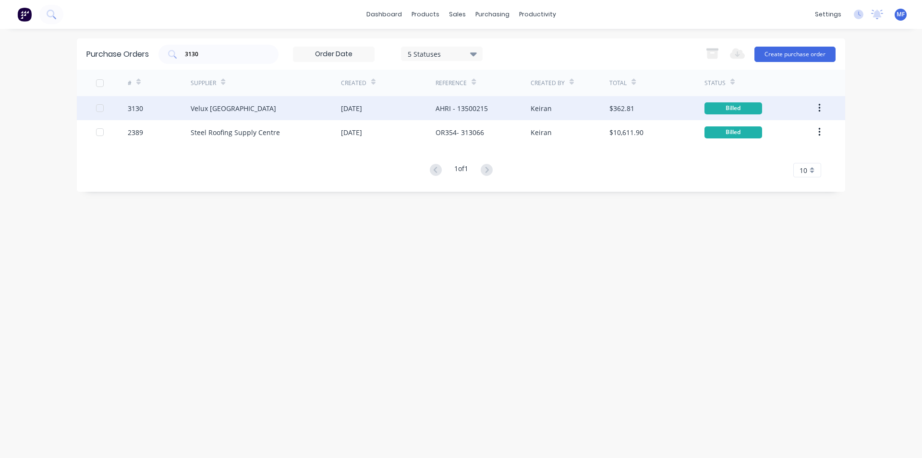
click at [217, 106] on div "Velux [GEOGRAPHIC_DATA]" at bounding box center [233, 108] width 85 height 10
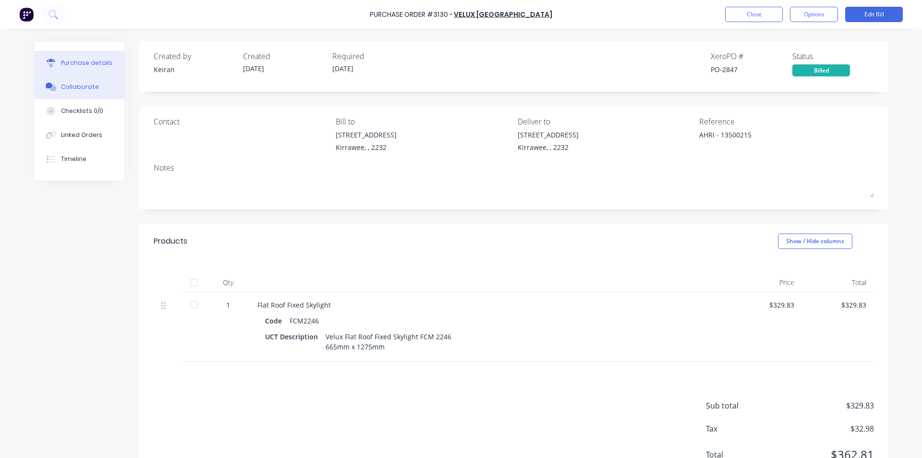
click at [69, 85] on div "Collaborate" at bounding box center [80, 87] width 38 height 9
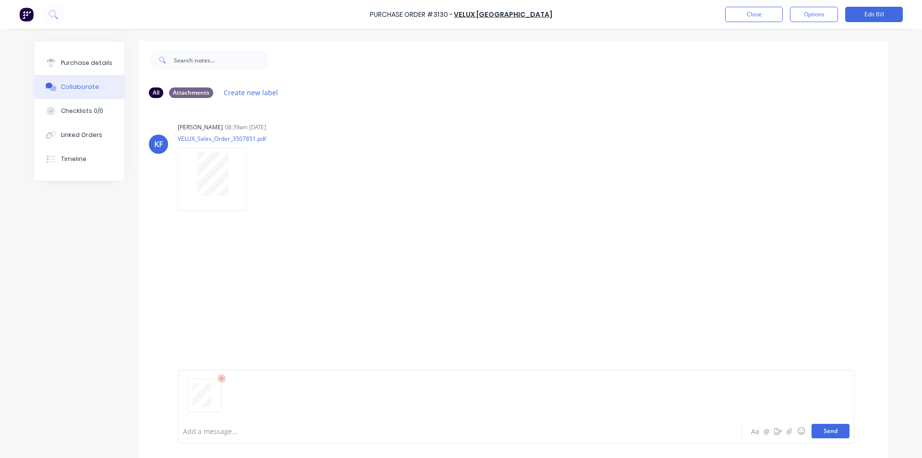
click at [837, 433] on button "Send" at bounding box center [830, 430] width 38 height 14
drag, startPoint x: 593, startPoint y: 217, endPoint x: 574, endPoint y: 268, distance: 54.4
click at [593, 216] on div "[PERSON_NAME] [PERSON_NAME] 08:39am [DATE] VELUX_Sales_Order_3507851.pdf Labels…" at bounding box center [513, 262] width 749 height 313
click at [744, 14] on button "Close" at bounding box center [754, 14] width 58 height 15
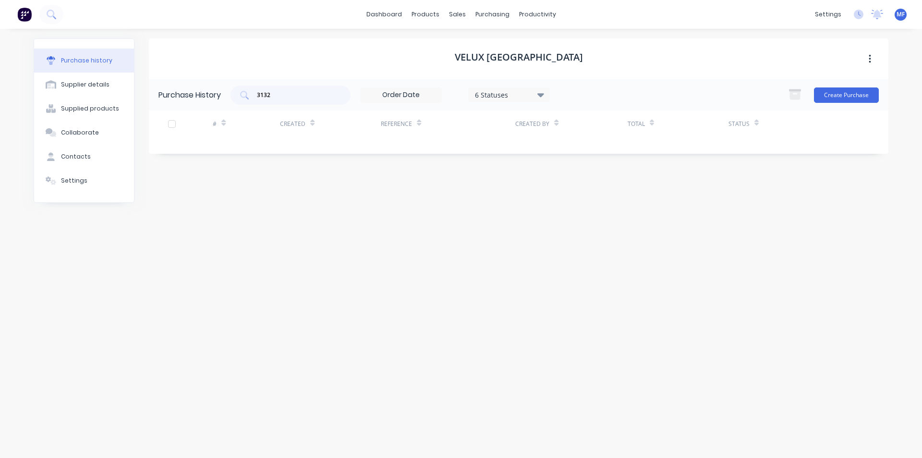
click at [641, 318] on div "Velux [GEOGRAPHIC_DATA] Purchase History 3132 6 Statuses 6 Statuses Create Purc…" at bounding box center [518, 238] width 739 height 400
click at [397, 15] on link "dashboard" at bounding box center [384, 14] width 45 height 14
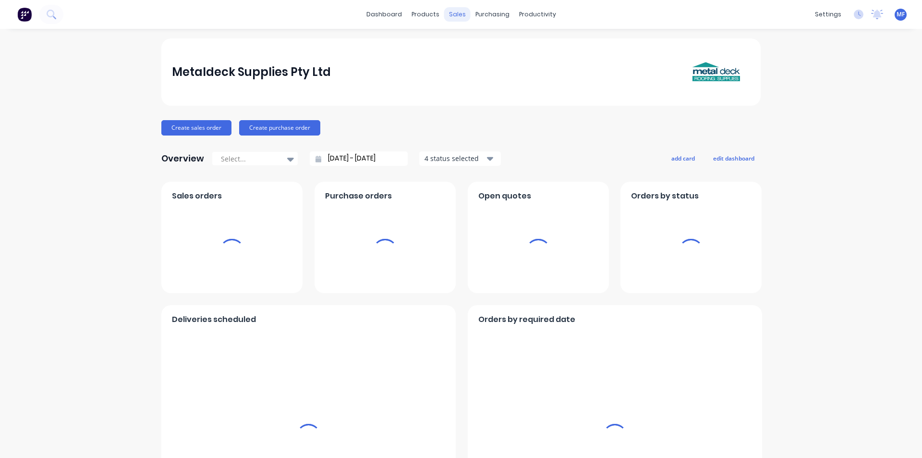
click at [449, 12] on div "sales" at bounding box center [457, 14] width 26 height 14
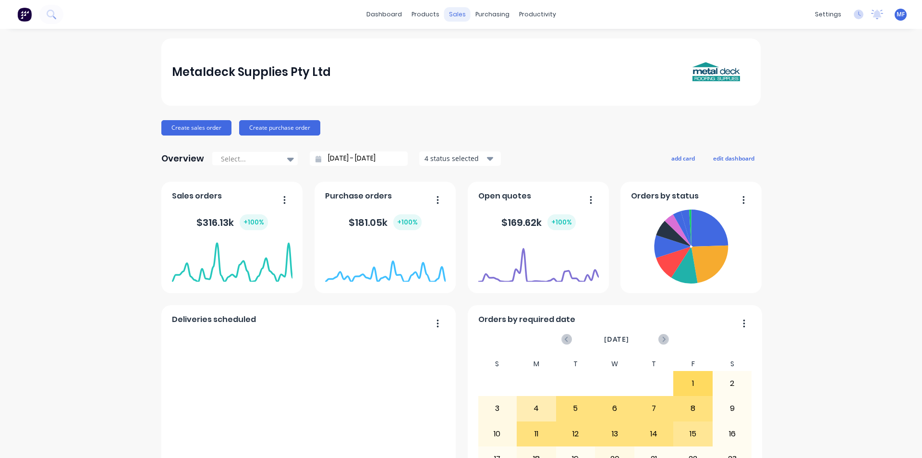
click at [452, 16] on div "sales" at bounding box center [457, 14] width 26 height 14
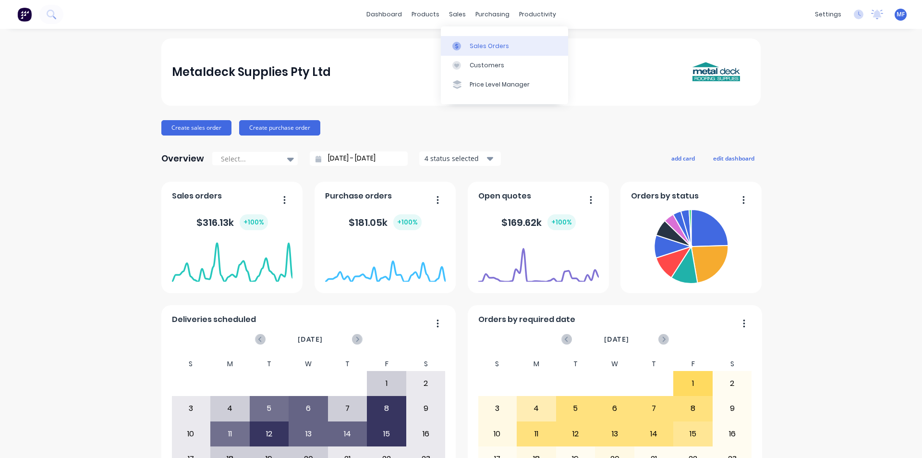
click at [482, 46] on div "Sales Orders" at bounding box center [489, 46] width 39 height 9
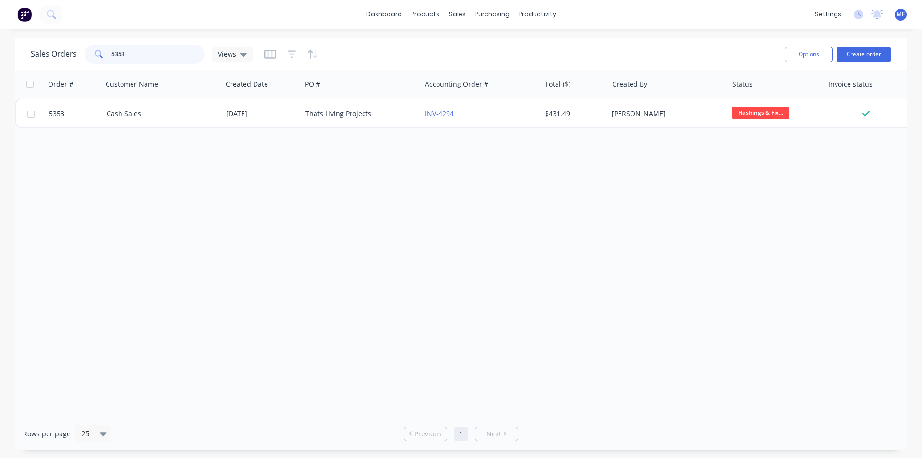
click at [158, 63] on input "5353" at bounding box center [158, 54] width 94 height 19
click at [154, 58] on input "5353" at bounding box center [158, 54] width 94 height 19
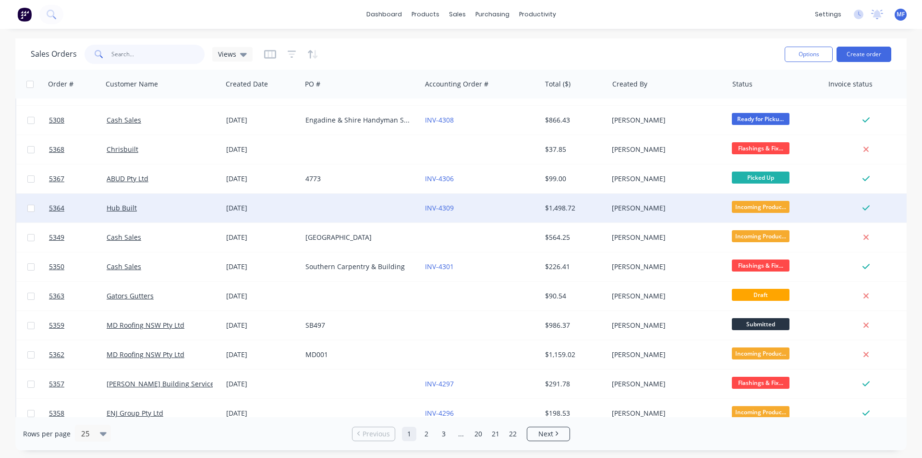
scroll to position [192, 0]
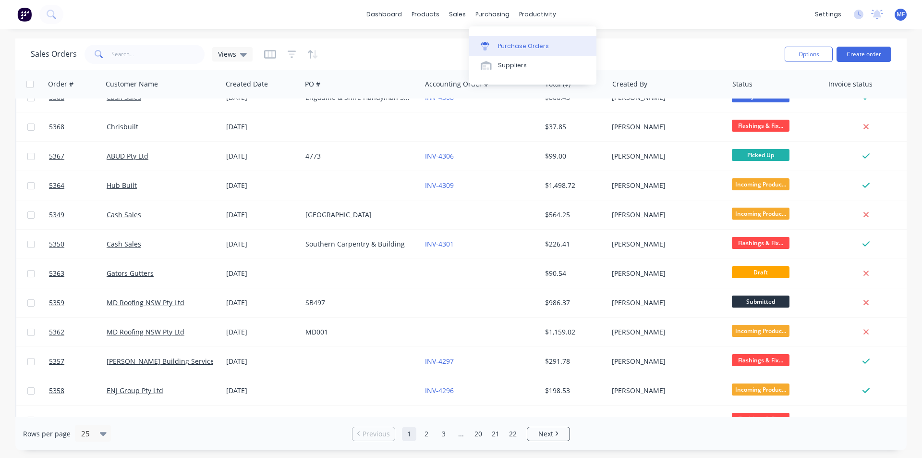
click at [502, 41] on link "Purchase Orders" at bounding box center [532, 45] width 127 height 19
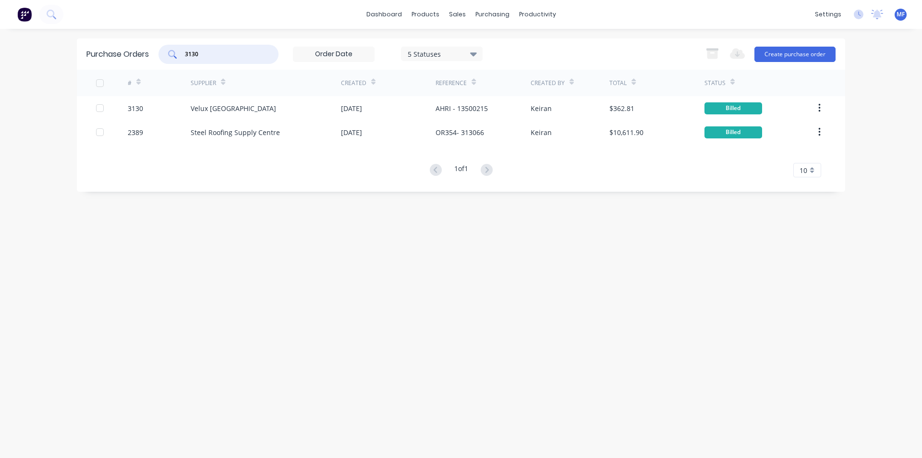
click at [208, 53] on input "3130" at bounding box center [224, 54] width 80 height 10
click at [208, 54] on input "3130" at bounding box center [224, 54] width 80 height 10
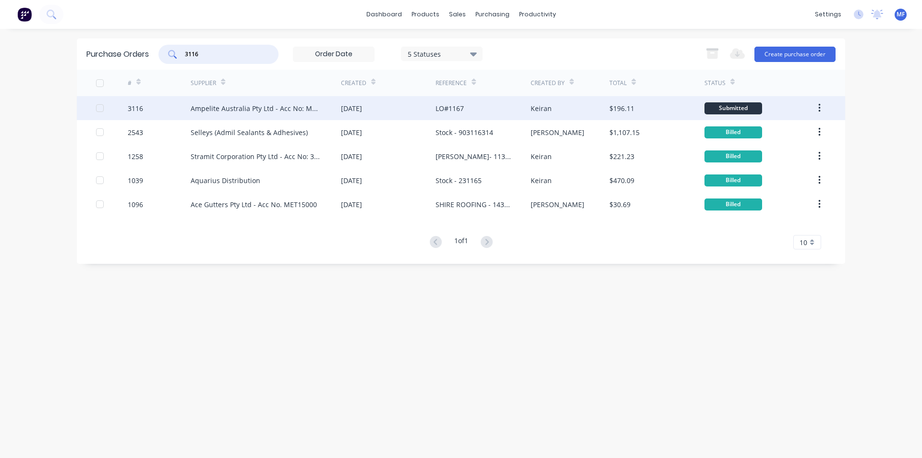
click at [301, 107] on div "Ampelite Australia Pty Ltd - Acc No: METSUP" at bounding box center [256, 108] width 131 height 10
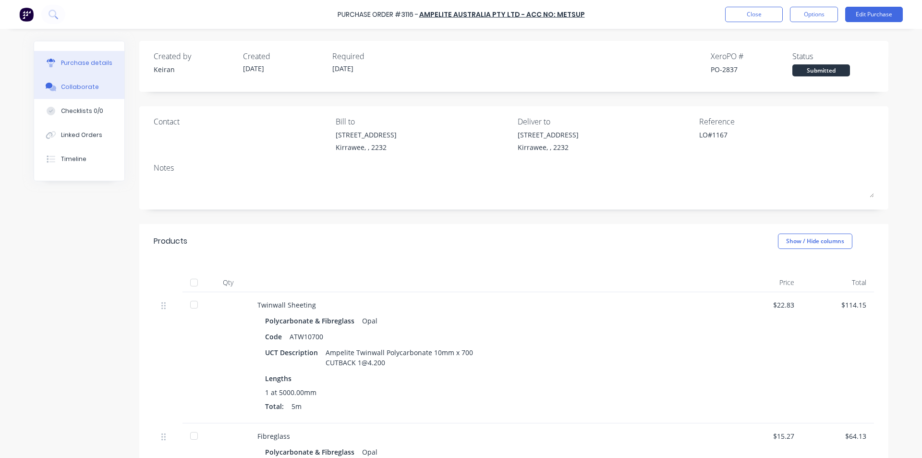
click at [92, 80] on button "Collaborate" at bounding box center [79, 87] width 90 height 24
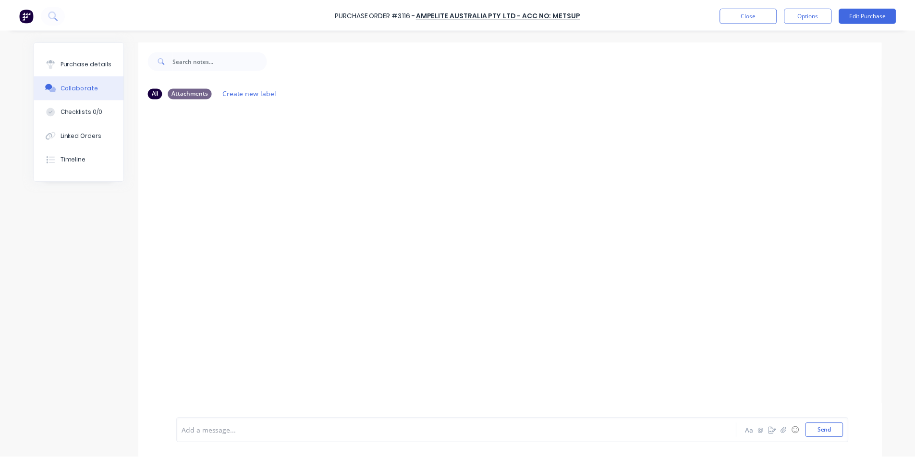
scroll to position [24, 0]
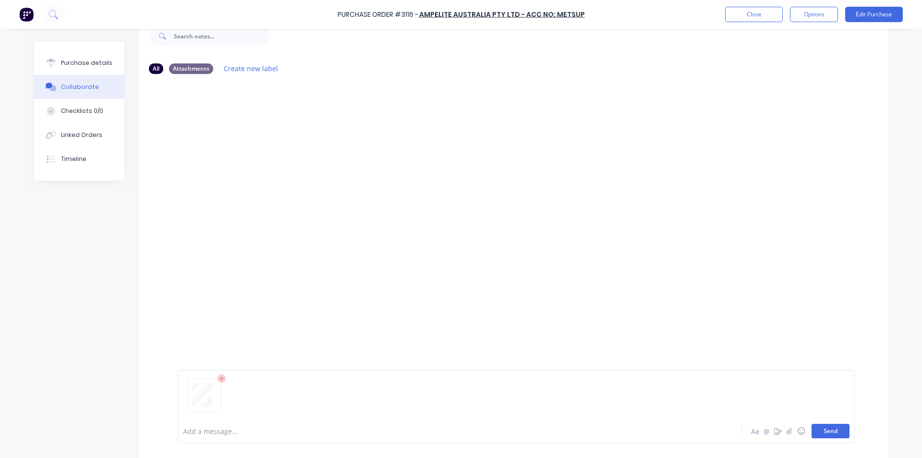
click at [828, 428] on button "Send" at bounding box center [830, 430] width 38 height 14
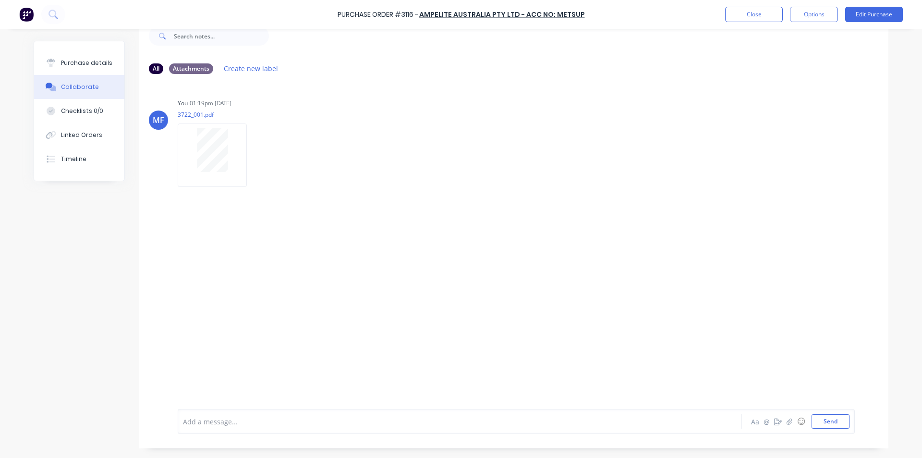
drag, startPoint x: 563, startPoint y: 190, endPoint x: 561, endPoint y: 198, distance: 8.4
click at [563, 190] on div "MF You 01:19pm [DATE] 3722_001.pdf Labels Download Delete" at bounding box center [513, 238] width 749 height 313
click at [760, 15] on button "Close" at bounding box center [754, 14] width 58 height 15
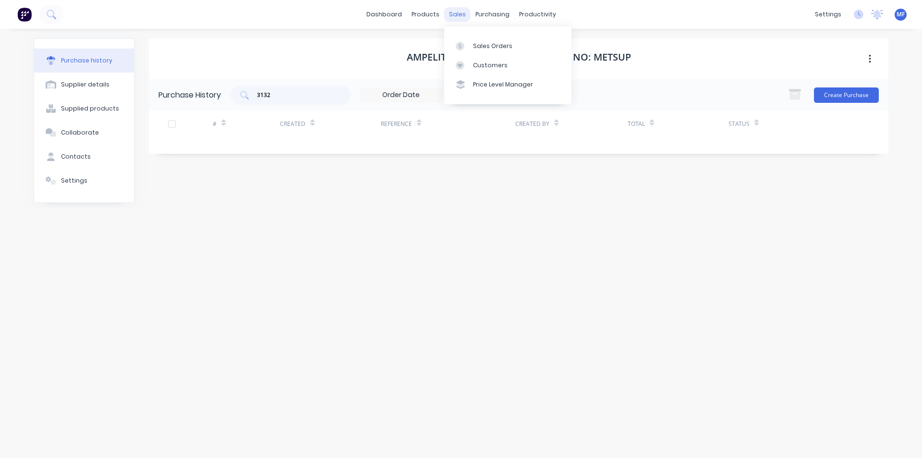
click at [448, 7] on div "sales" at bounding box center [457, 14] width 26 height 14
click at [491, 56] on link "Customers" at bounding box center [507, 65] width 127 height 19
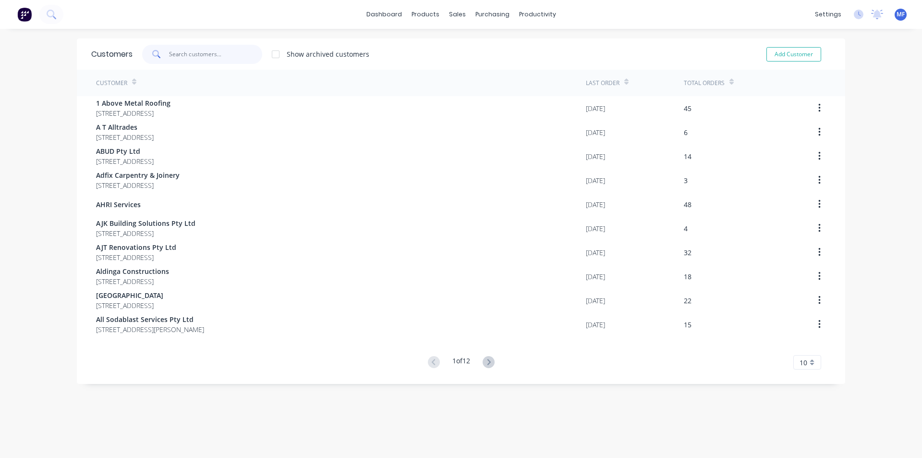
click at [206, 53] on input "text" at bounding box center [216, 54] width 94 height 19
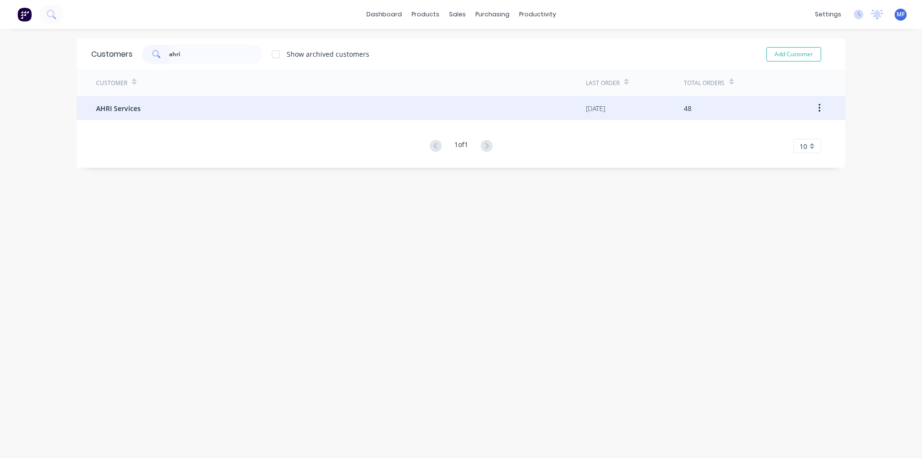
click at [141, 108] on div "AHRI Services" at bounding box center [341, 108] width 490 height 24
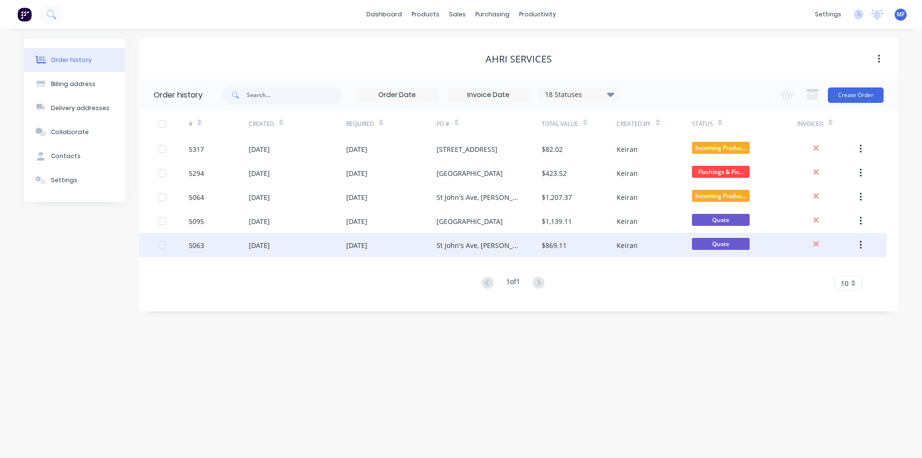
click at [863, 248] on button "button" at bounding box center [860, 244] width 23 height 17
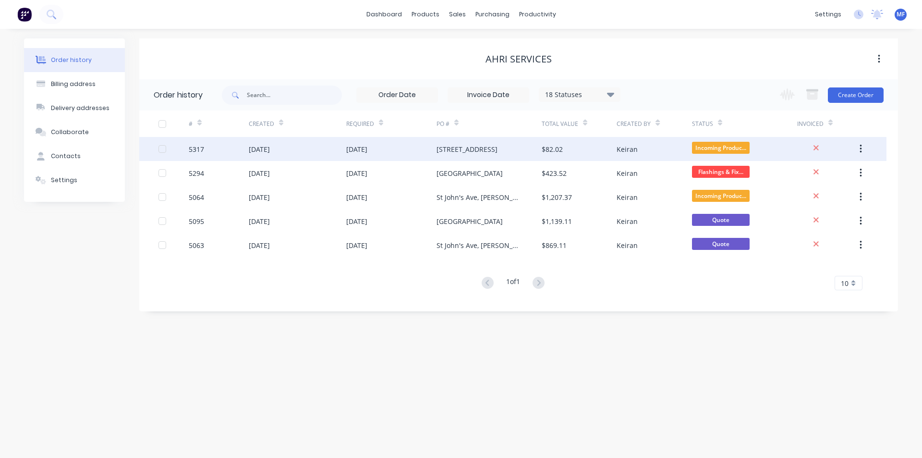
click at [631, 148] on div "Keiran" at bounding box center [626, 149] width 21 height 10
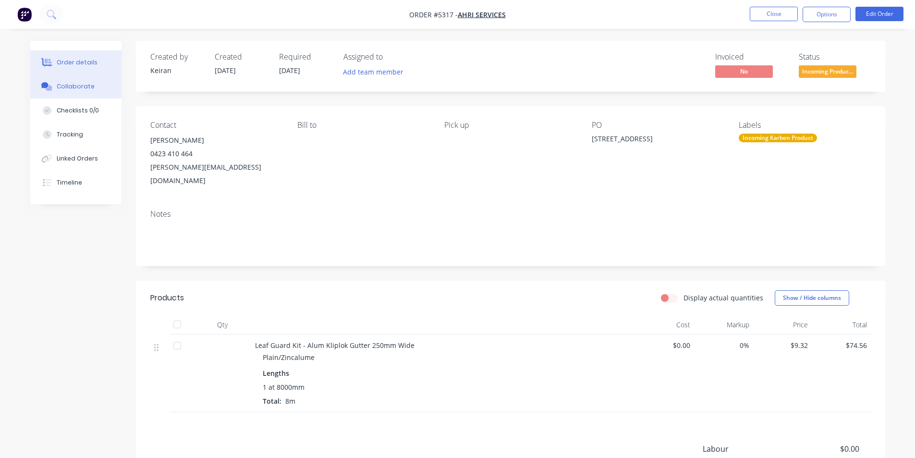
click at [85, 88] on div "Collaborate" at bounding box center [76, 86] width 38 height 9
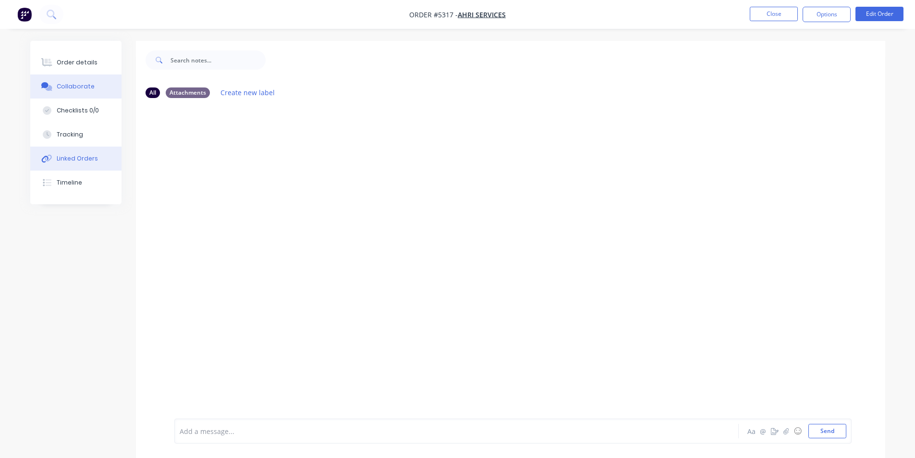
click at [81, 154] on button "Linked Orders" at bounding box center [75, 158] width 91 height 24
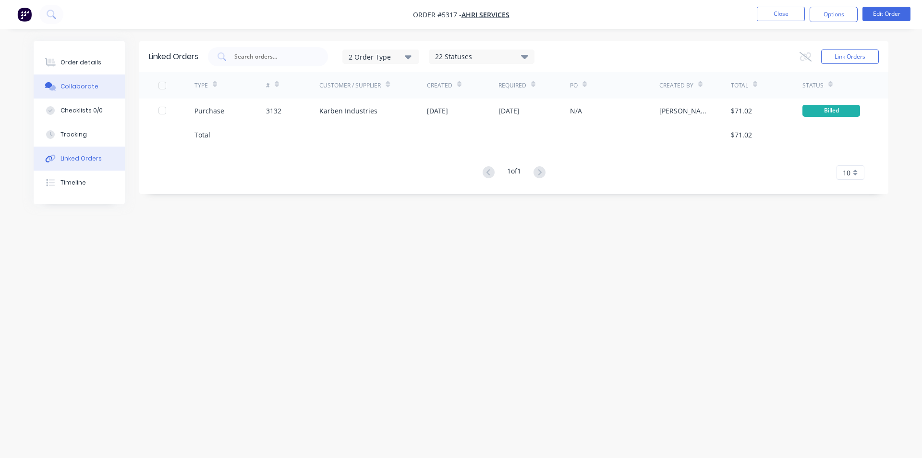
click at [76, 91] on button "Collaborate" at bounding box center [79, 86] width 91 height 24
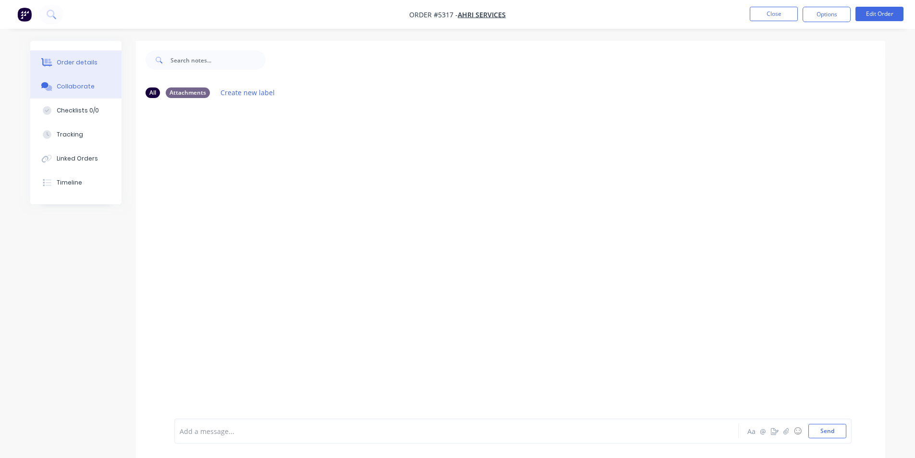
click at [76, 65] on div "Order details" at bounding box center [77, 62] width 41 height 9
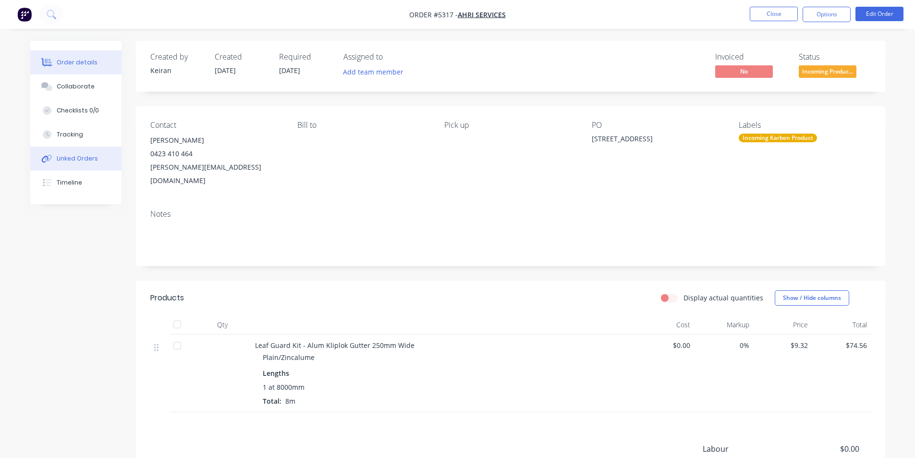
click at [86, 164] on button "Linked Orders" at bounding box center [75, 158] width 91 height 24
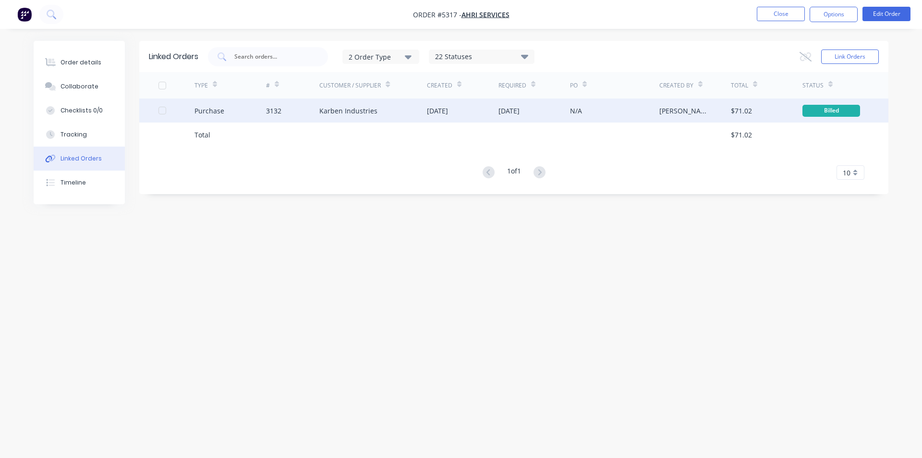
click at [350, 110] on div "Karben Industries" at bounding box center [348, 111] width 58 height 10
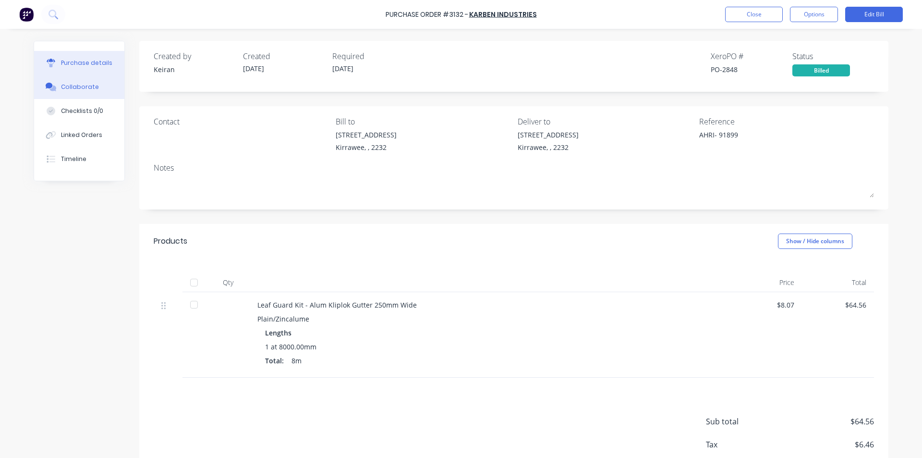
click at [82, 90] on div "Collaborate" at bounding box center [80, 87] width 38 height 9
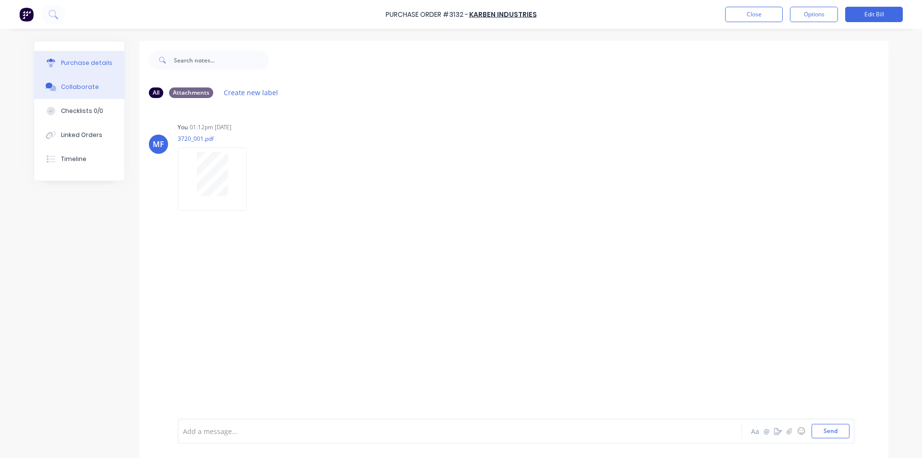
click at [74, 65] on div "Purchase details" at bounding box center [86, 63] width 51 height 9
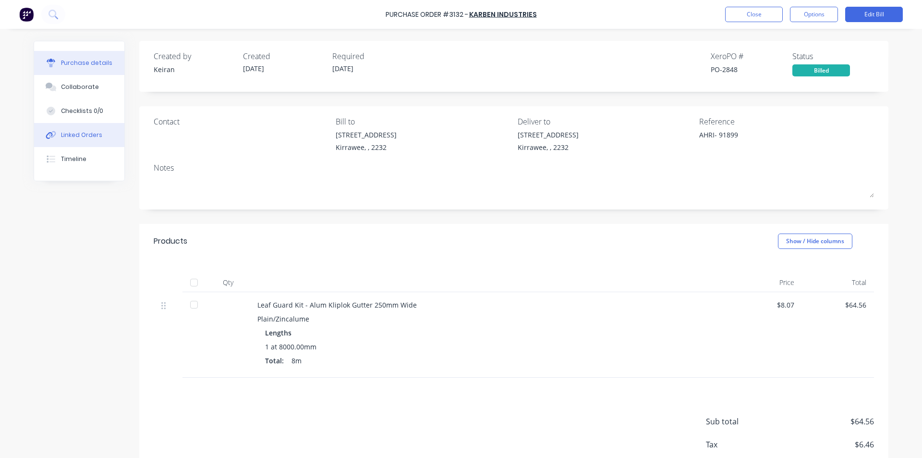
click at [78, 139] on button "Linked Orders" at bounding box center [79, 135] width 90 height 24
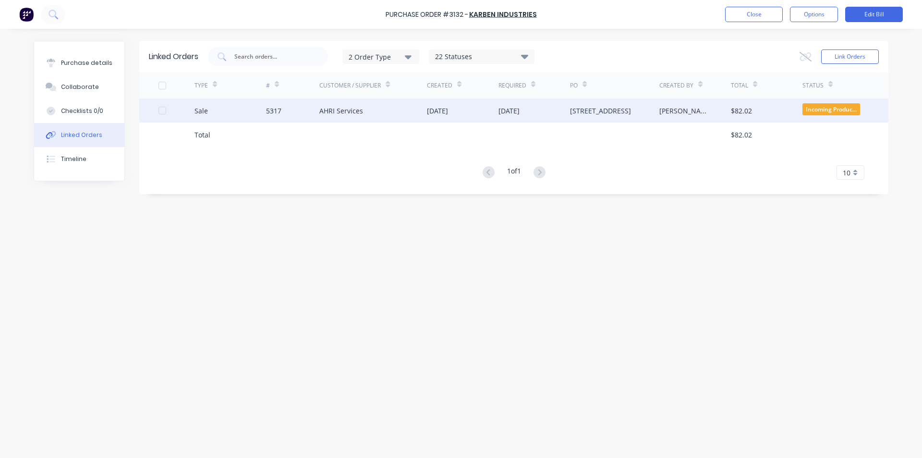
click at [519, 109] on div "[DATE]" at bounding box center [508, 111] width 21 height 10
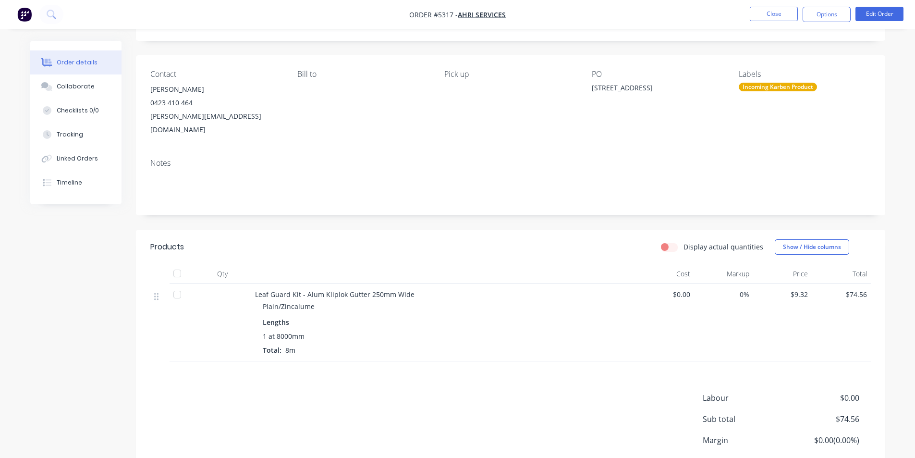
scroll to position [112, 0]
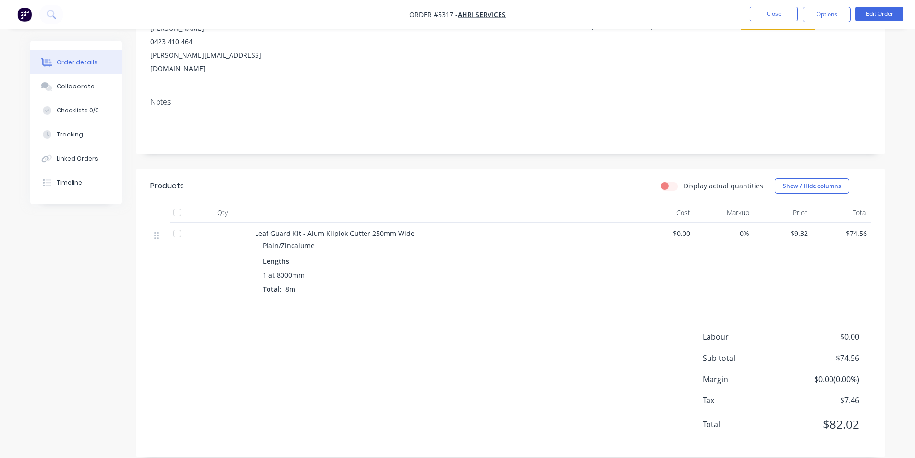
click at [507, 338] on div "Labour $0.00 Sub total $74.56 Margin $0.00 ( 0.00 %) Tax $7.46 Total $82.02" at bounding box center [510, 386] width 720 height 111
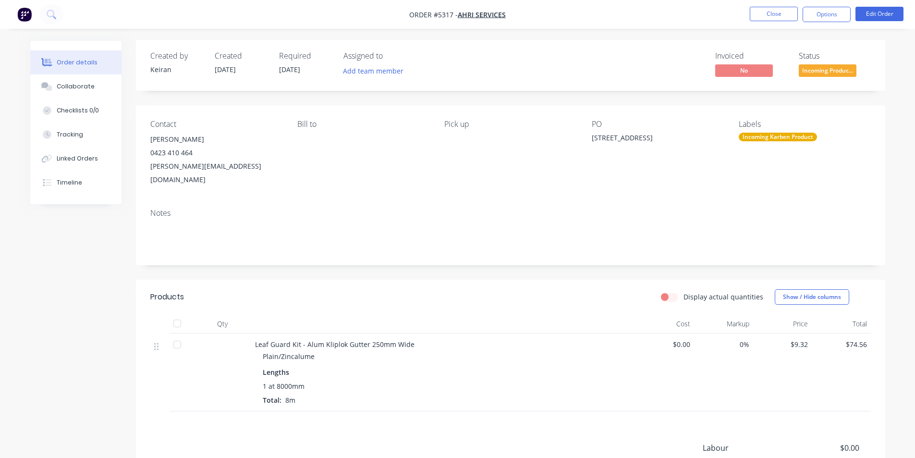
scroll to position [0, 0]
click at [878, 16] on button "Edit Order" at bounding box center [879, 14] width 48 height 14
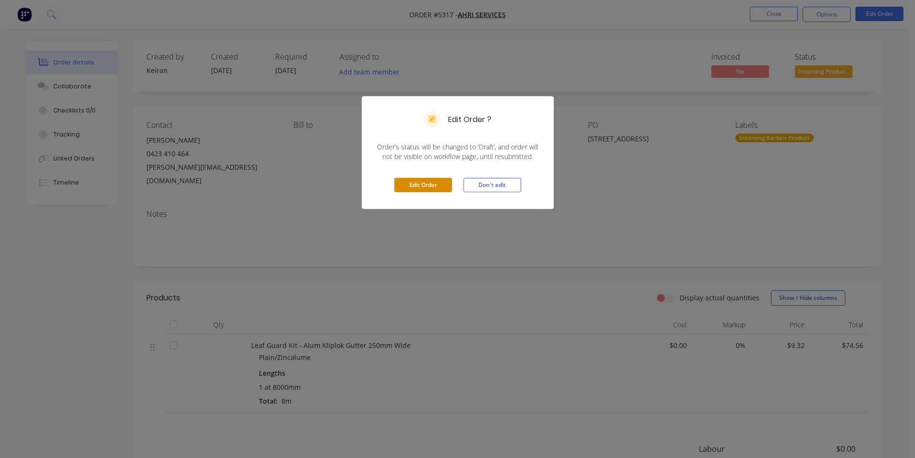
click at [424, 185] on button "Edit Order" at bounding box center [423, 185] width 58 height 14
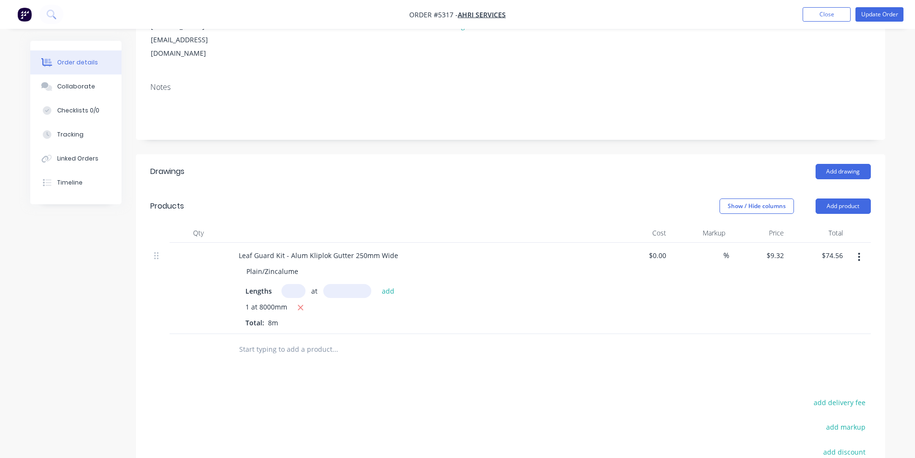
scroll to position [267, 0]
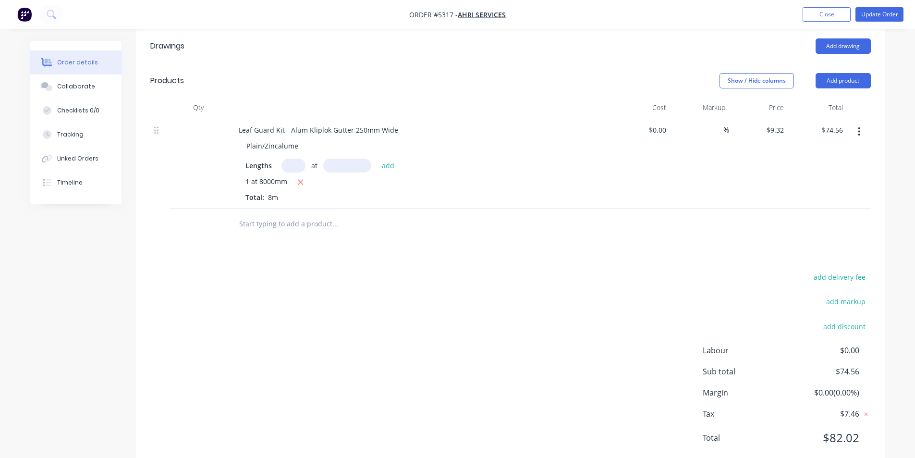
click at [274, 214] on input "text" at bounding box center [335, 223] width 192 height 19
click at [290, 214] on input "Credit Note" at bounding box center [335, 223] width 192 height 19
click at [845, 73] on button "Add product" at bounding box center [842, 80] width 55 height 15
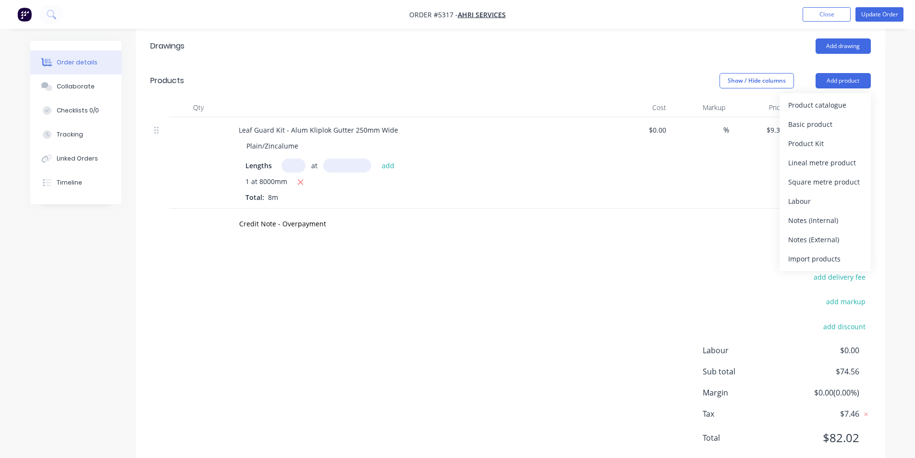
drag, startPoint x: 816, startPoint y: 99, endPoint x: 684, endPoint y: 154, distance: 142.9
click at [815, 117] on div "Basic product" at bounding box center [825, 124] width 74 height 14
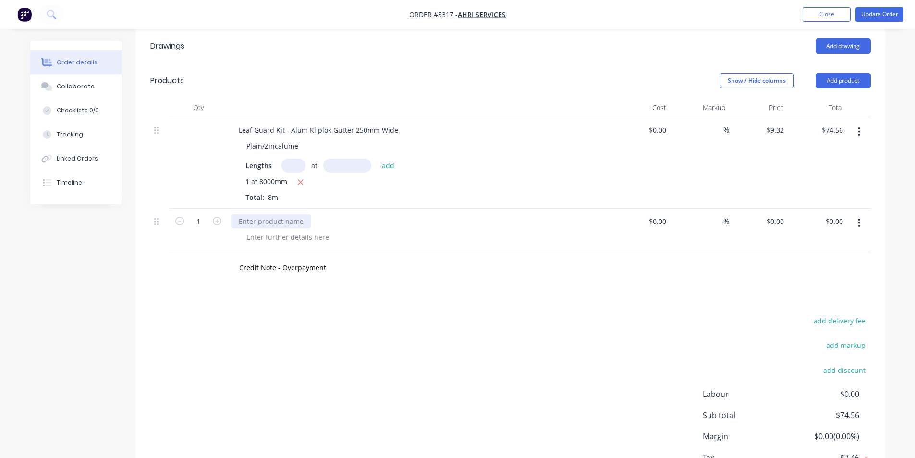
click at [288, 214] on div at bounding box center [271, 221] width 80 height 14
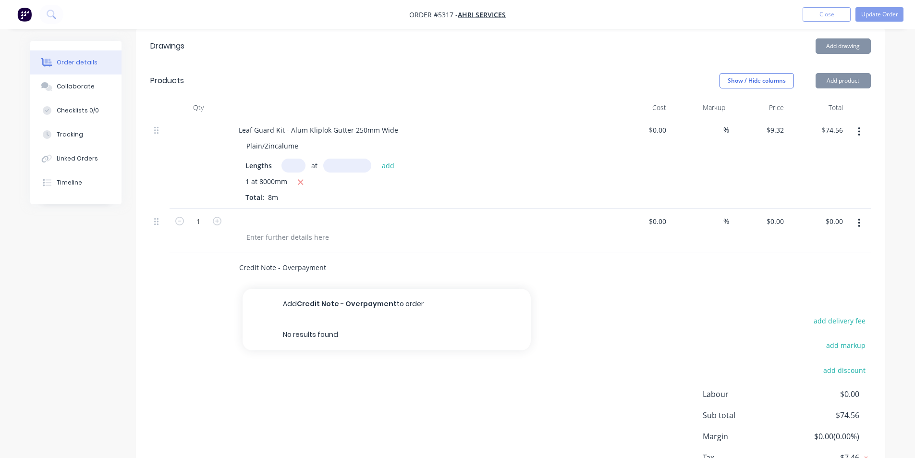
click at [336, 258] on input "Credit Note - Overpayment" at bounding box center [335, 267] width 192 height 19
drag, startPoint x: 345, startPoint y: 240, endPoint x: 121, endPoint y: 257, distance: 224.9
click at [122, 256] on div "Created by [PERSON_NAME] Created [DATE] Required [DATE] Assigned to Add team me…" at bounding box center [457, 151] width 855 height 754
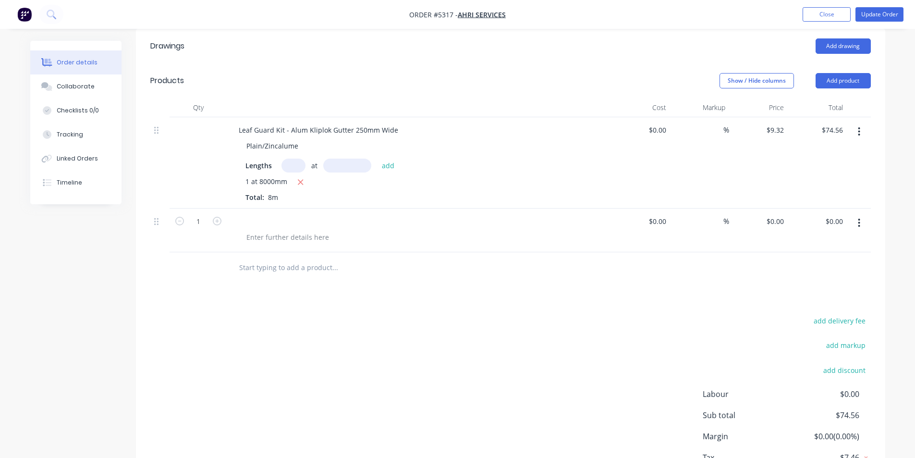
click at [859, 217] on icon "button" at bounding box center [858, 222] width 2 height 11
click at [796, 299] on div "Delete" at bounding box center [825, 306] width 74 height 14
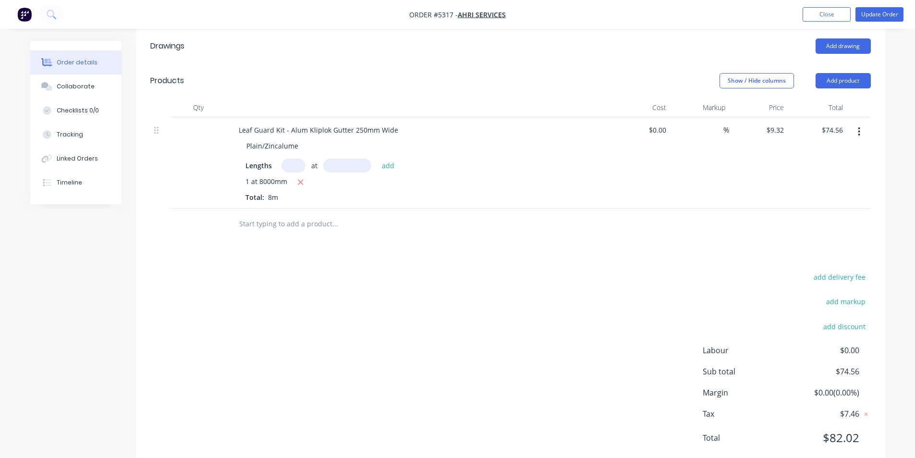
drag, startPoint x: 610, startPoint y: 286, endPoint x: 605, endPoint y: 278, distance: 9.7
click at [608, 280] on div "add delivery fee add markup add discount Labour $0.00 Sub total $74.56 Margin $…" at bounding box center [510, 362] width 720 height 185
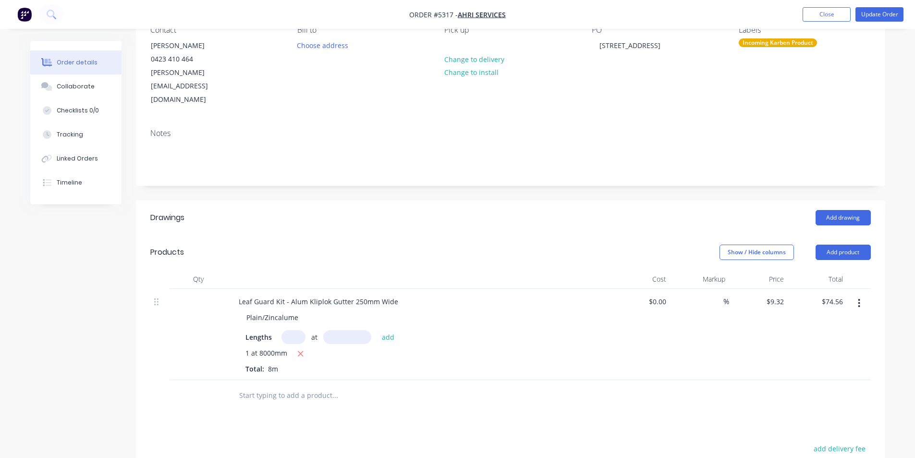
scroll to position [0, 0]
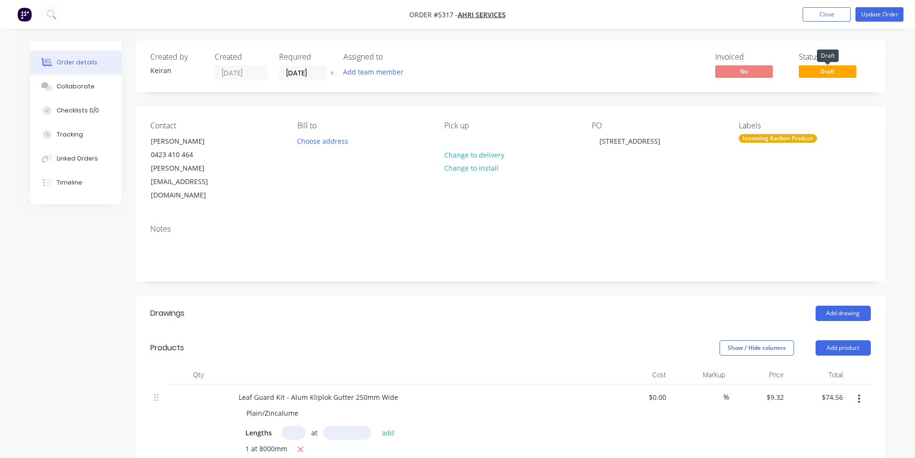
click at [835, 75] on span "Draft" at bounding box center [827, 71] width 58 height 12
click at [85, 159] on div "Linked Orders" at bounding box center [77, 158] width 41 height 9
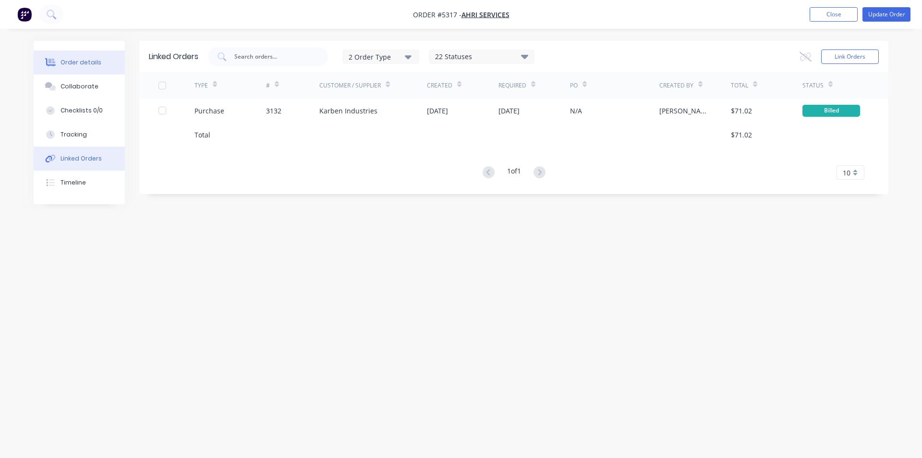
drag, startPoint x: 72, startPoint y: 63, endPoint x: 77, endPoint y: 66, distance: 6.4
click at [72, 63] on div "Order details" at bounding box center [80, 62] width 41 height 9
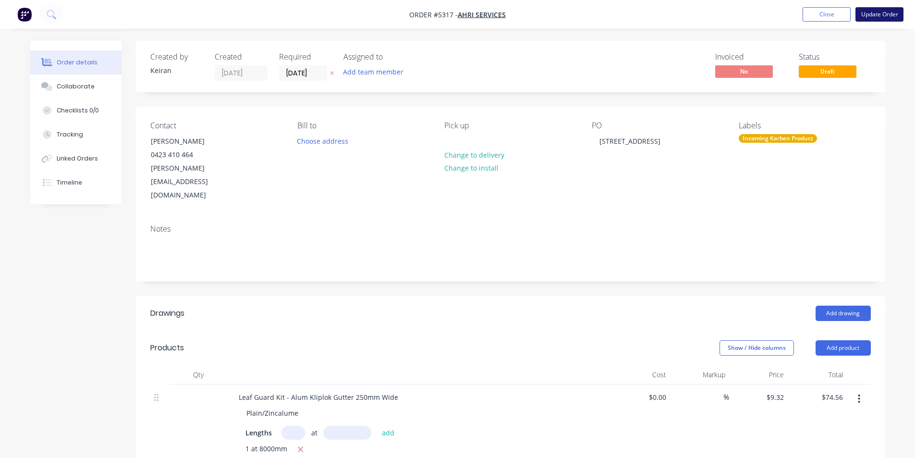
click at [882, 12] on button "Update Order" at bounding box center [879, 14] width 48 height 14
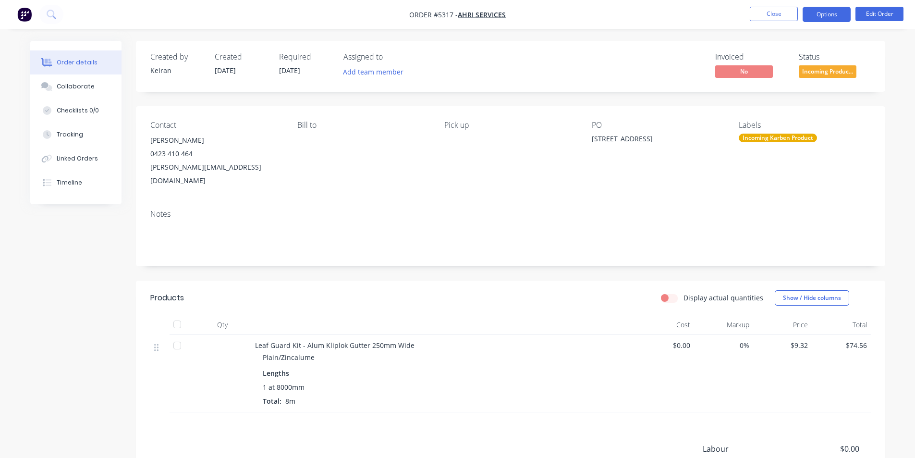
click at [831, 15] on button "Options" at bounding box center [826, 14] width 48 height 15
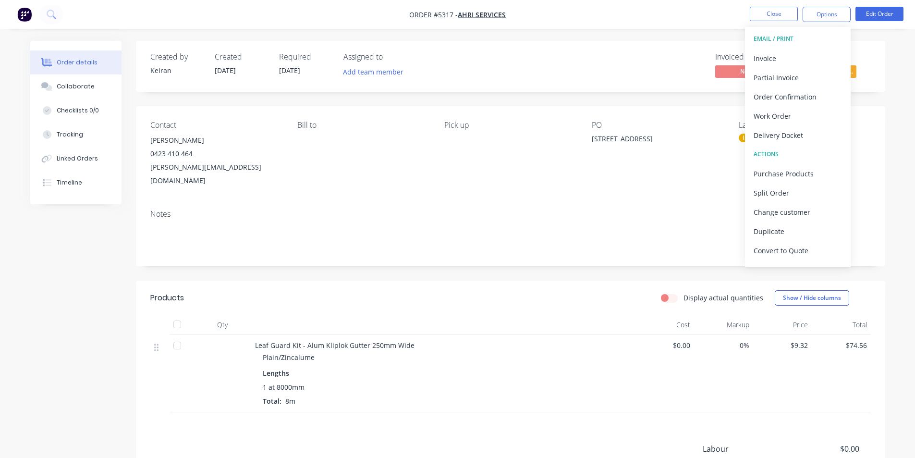
click at [871, 116] on div "Contact [PERSON_NAME] [PHONE_NUMBER] [PERSON_NAME][EMAIL_ADDRESS][DOMAIN_NAME] …" at bounding box center [510, 154] width 749 height 96
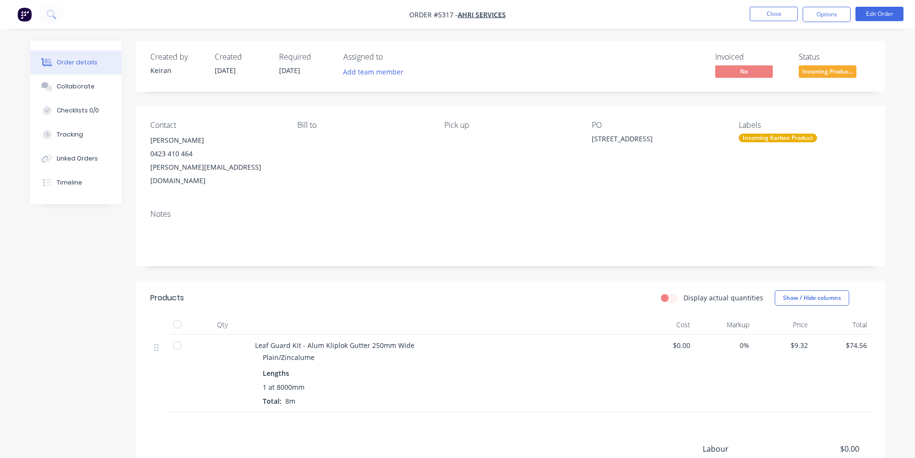
click at [821, 70] on span "Incoming Produc..." at bounding box center [827, 71] width 58 height 12
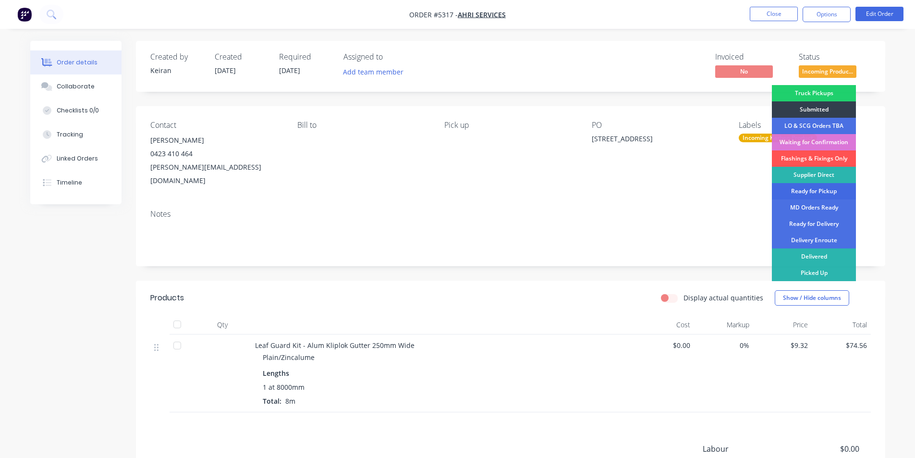
click at [817, 188] on div "Ready for Pickup" at bounding box center [814, 191] width 84 height 16
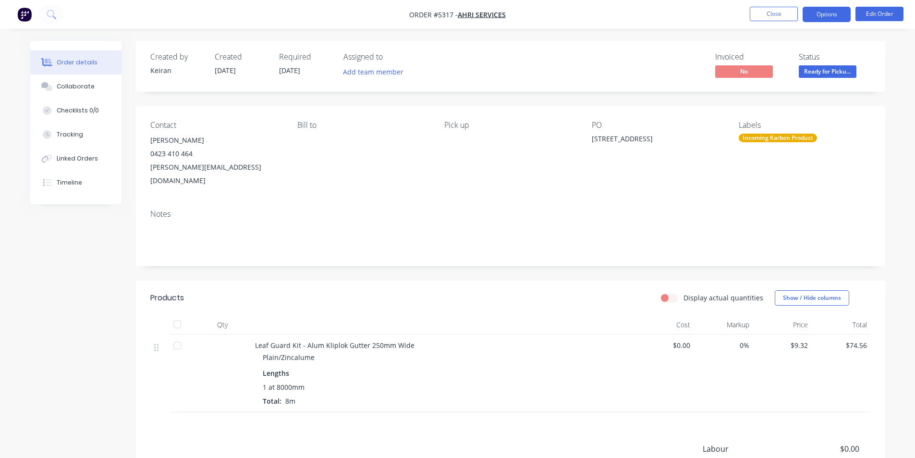
click at [826, 13] on button "Options" at bounding box center [826, 14] width 48 height 15
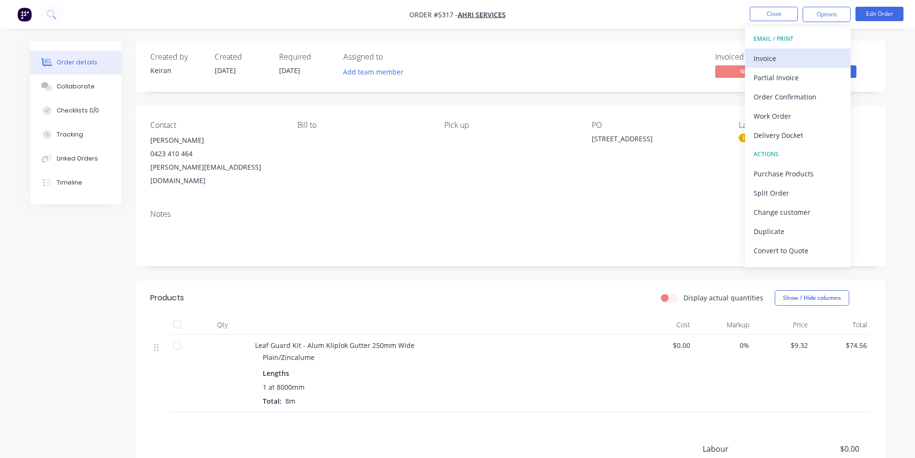
click at [789, 56] on div "Invoice" at bounding box center [797, 58] width 88 height 14
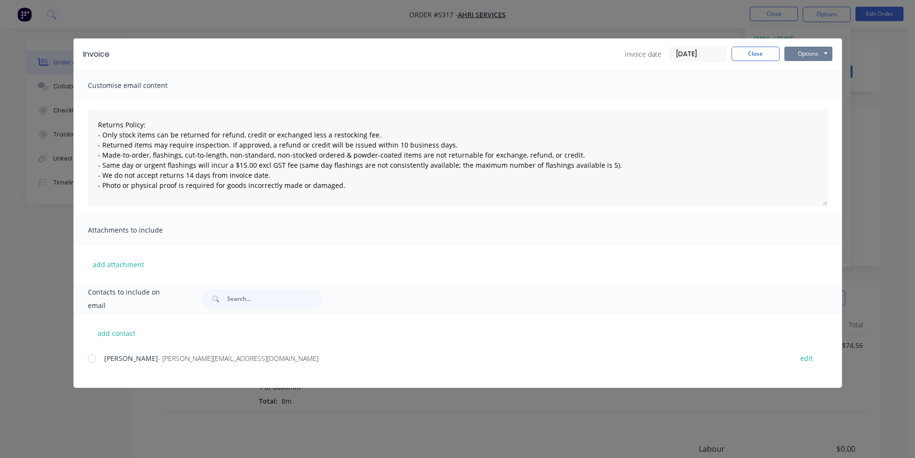
click at [816, 51] on button "Options" at bounding box center [808, 54] width 48 height 14
click at [821, 85] on button "Print" at bounding box center [814, 87] width 61 height 16
click at [760, 50] on button "Close" at bounding box center [755, 54] width 48 height 14
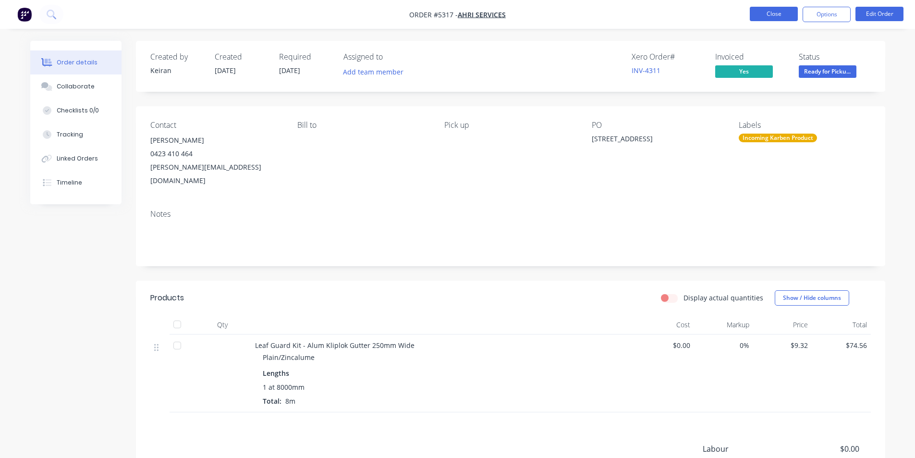
click at [776, 15] on button "Close" at bounding box center [773, 14] width 48 height 14
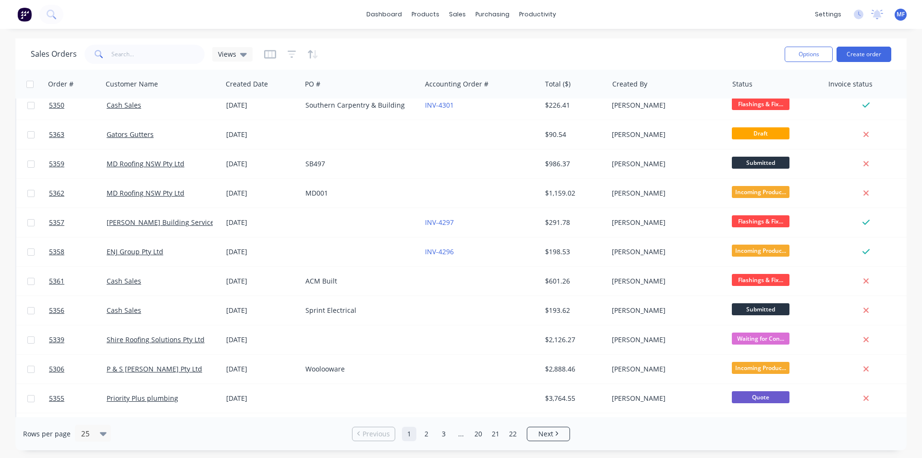
scroll to position [419, 0]
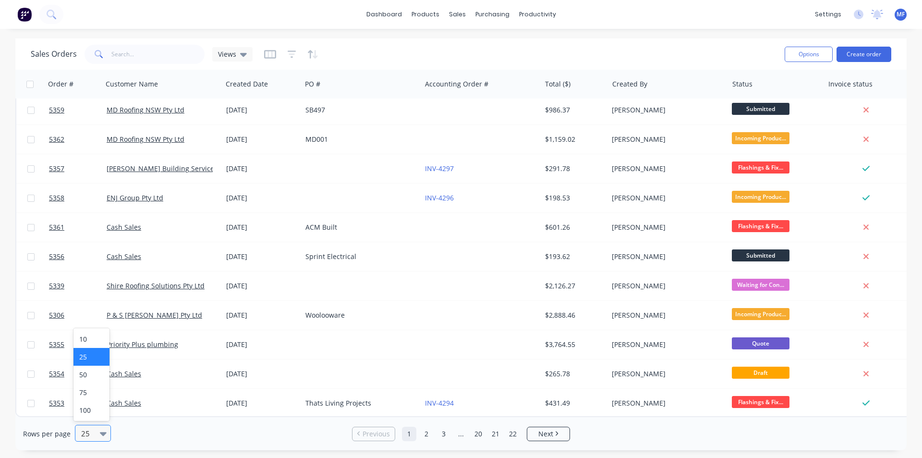
click at [93, 433] on div at bounding box center [88, 433] width 17 height 12
click at [96, 411] on div "100" at bounding box center [91, 410] width 36 height 18
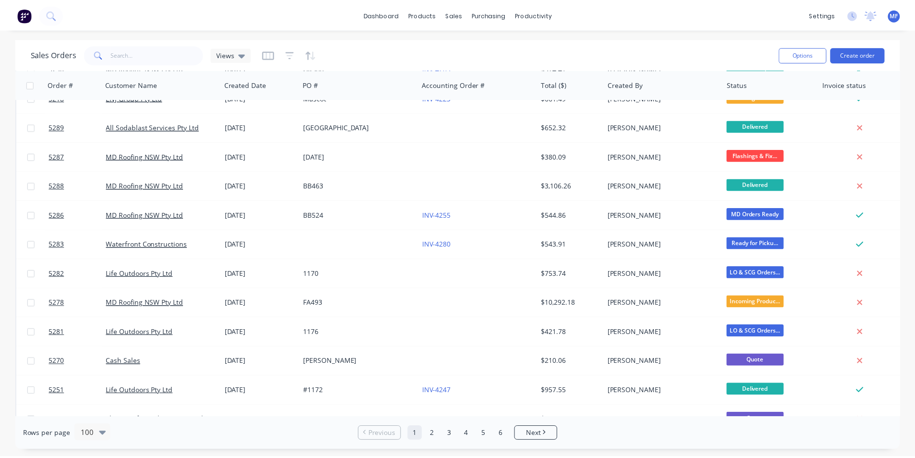
scroll to position [2615, 0]
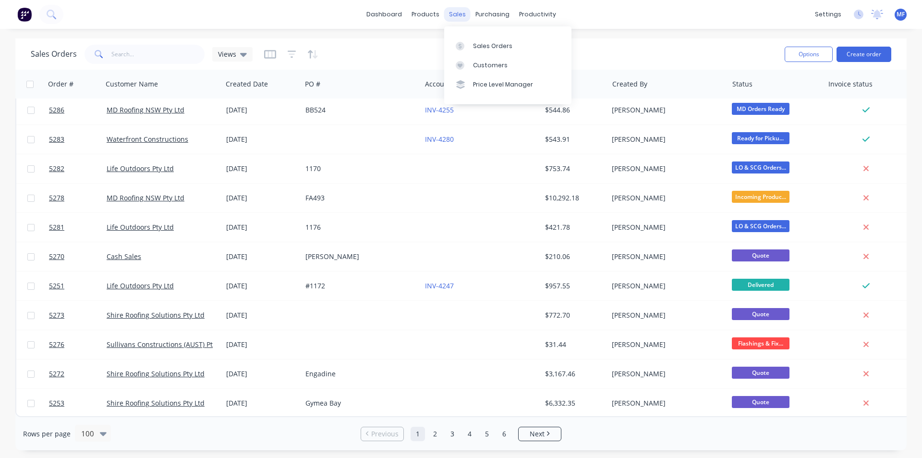
click at [461, 11] on div "sales" at bounding box center [457, 14] width 26 height 14
click at [474, 63] on div "Customers" at bounding box center [490, 65] width 35 height 9
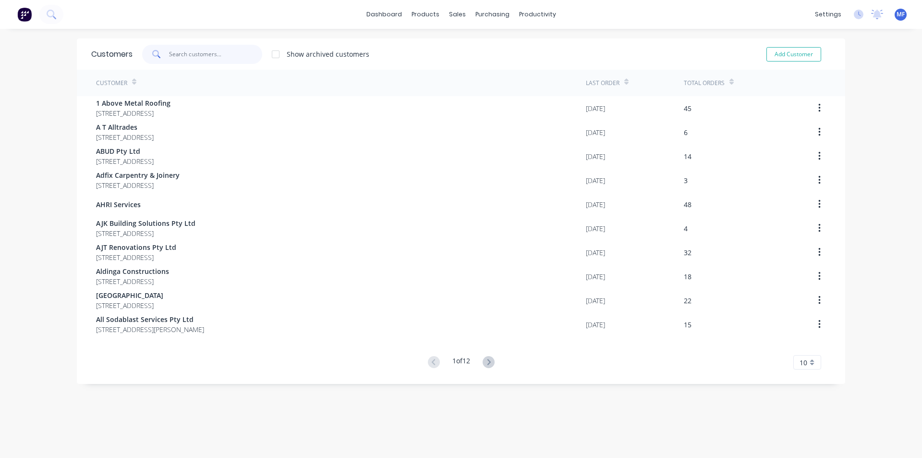
click at [173, 53] on input "text" at bounding box center [216, 54] width 94 height 19
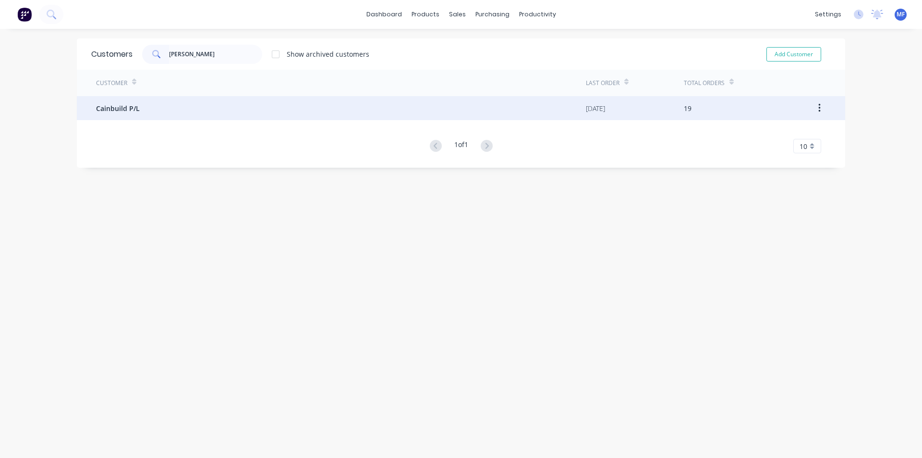
click at [117, 108] on span "Cainbuild P/L" at bounding box center [118, 108] width 44 height 10
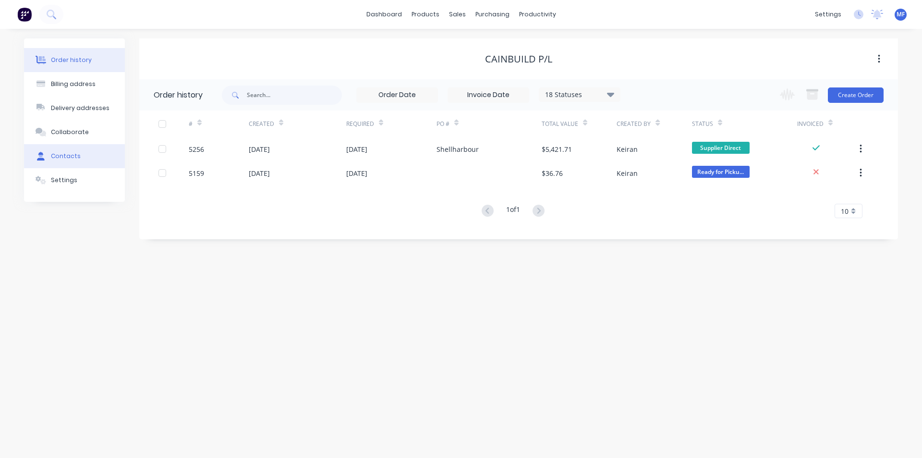
click at [66, 158] on div "Contacts" at bounding box center [66, 156] width 30 height 9
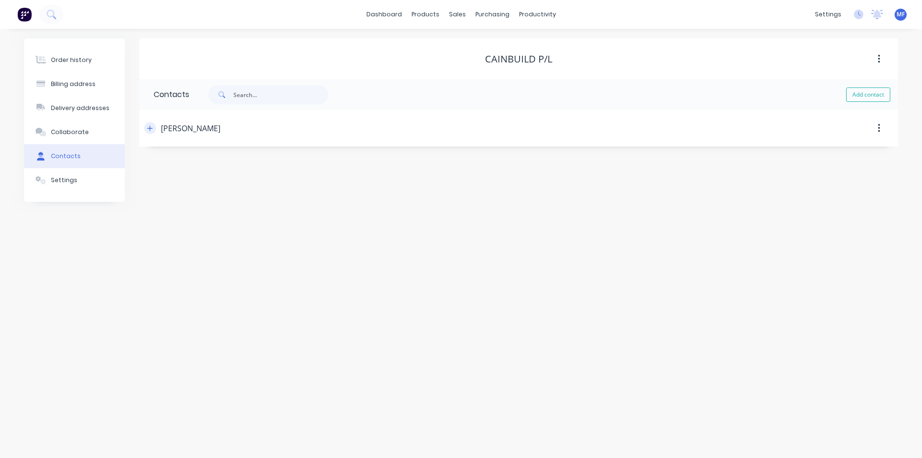
click at [150, 128] on icon "button" at bounding box center [149, 127] width 5 height 5
drag, startPoint x: 252, startPoint y: 204, endPoint x: 133, endPoint y: 205, distance: 118.6
click at [133, 205] on div "Order history Billing address Delivery addresses Collaborate Contacts Settings …" at bounding box center [461, 171] width 874 height 267
drag, startPoint x: 575, startPoint y: 221, endPoint x: 516, endPoint y: 209, distance: 59.8
click at [575, 221] on div "Phone International [GEOGRAPHIC_DATA] [GEOGRAPHIC_DATA] [GEOGRAPHIC_DATA] [GEOG…" at bounding box center [519, 239] width 730 height 37
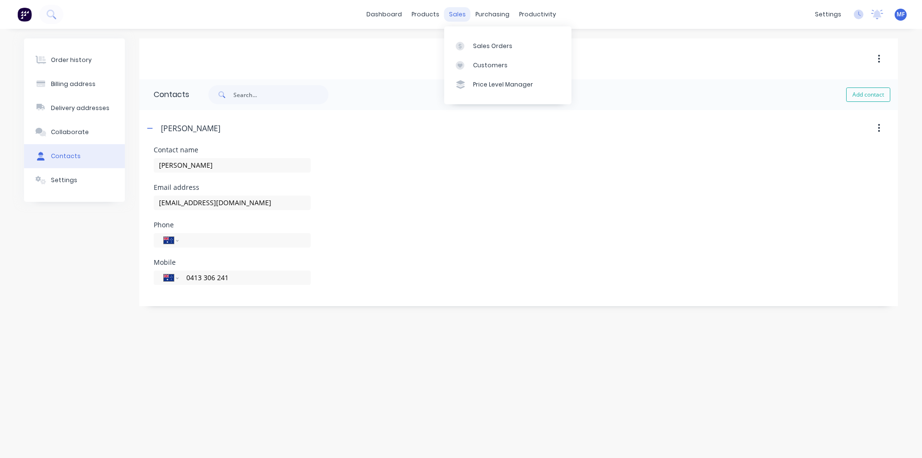
click at [463, 10] on div "sales" at bounding box center [457, 14] width 26 height 14
click at [491, 13] on div "purchasing" at bounding box center [493, 14] width 44 height 14
click at [505, 36] on link "Purchase Orders" at bounding box center [532, 45] width 127 height 19
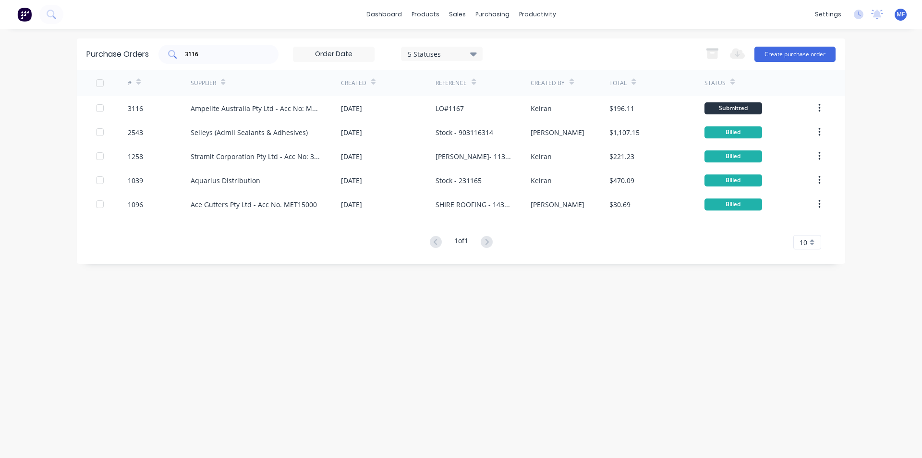
click at [221, 56] on input "3116" at bounding box center [224, 54] width 80 height 10
click at [459, 11] on div "sales" at bounding box center [457, 14] width 26 height 14
click at [475, 44] on div "Sales Orders" at bounding box center [492, 46] width 39 height 9
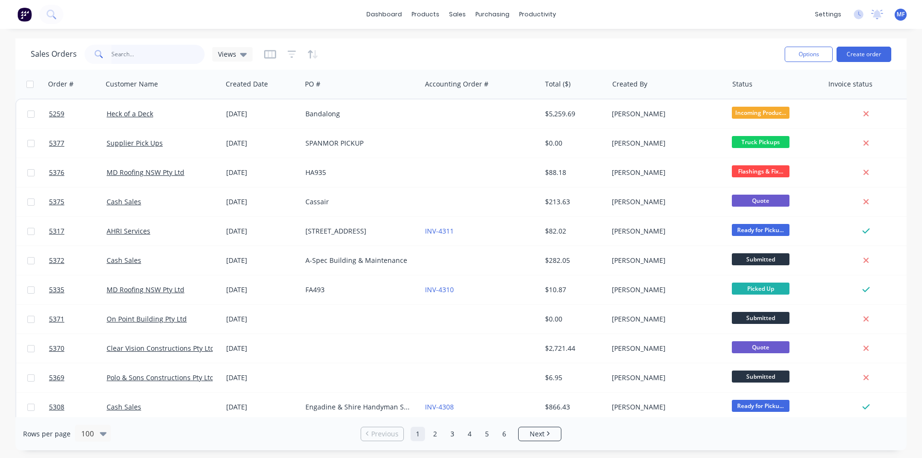
click at [166, 60] on input "text" at bounding box center [158, 54] width 94 height 19
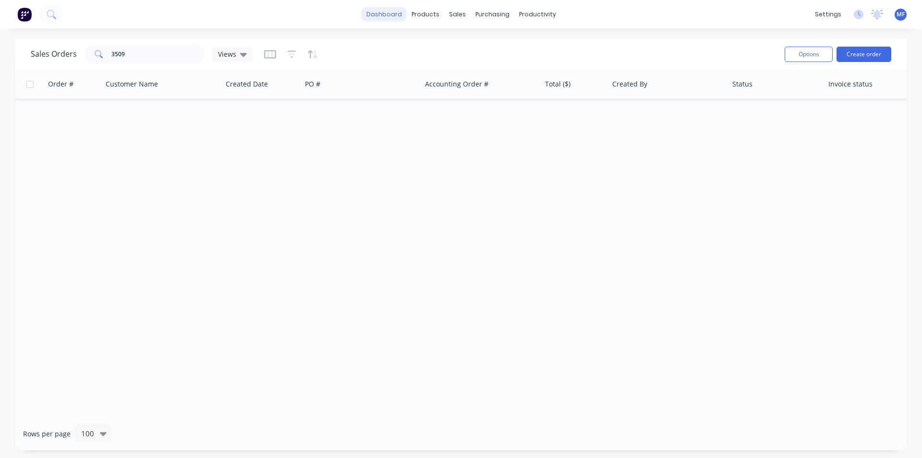
click at [380, 11] on link "dashboard" at bounding box center [384, 14] width 45 height 14
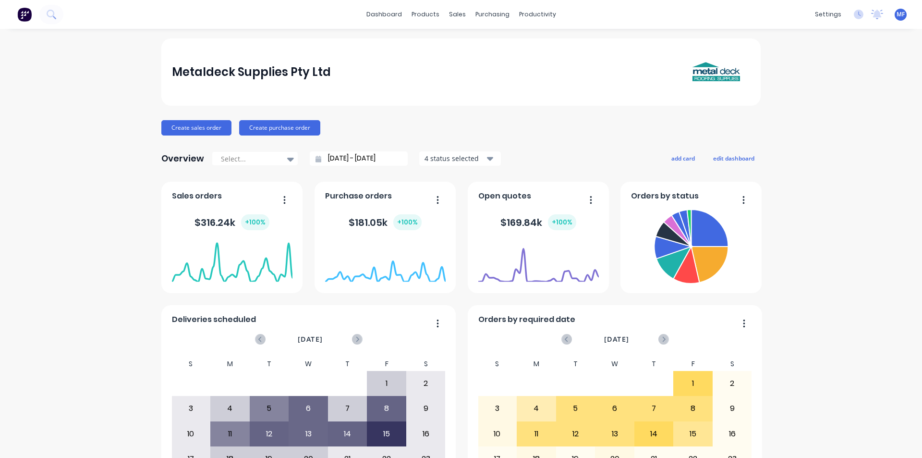
drag, startPoint x: 807, startPoint y: 75, endPoint x: 561, endPoint y: 111, distance: 248.0
click at [796, 74] on div "Metaldeck Supplies Pty Ltd Create sales order Create purchase order Overview Se…" at bounding box center [461, 288] width 922 height 501
click at [453, 10] on div "sales" at bounding box center [457, 14] width 26 height 14
click at [490, 64] on div "Customers" at bounding box center [487, 65] width 35 height 9
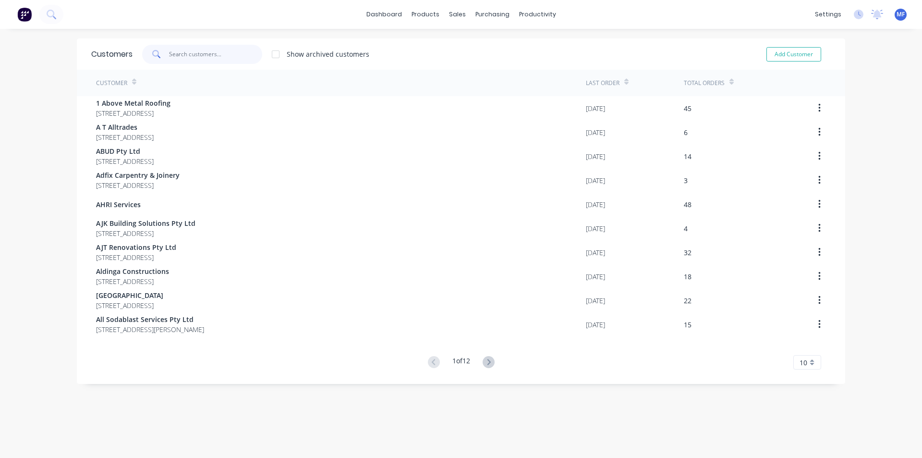
click at [197, 53] on input "text" at bounding box center [216, 54] width 94 height 19
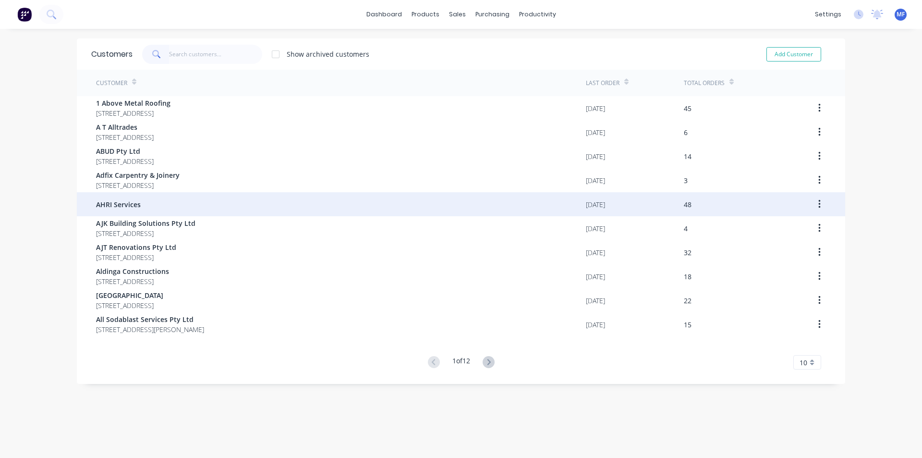
click at [124, 204] on span "AHRI Services" at bounding box center [118, 204] width 45 height 10
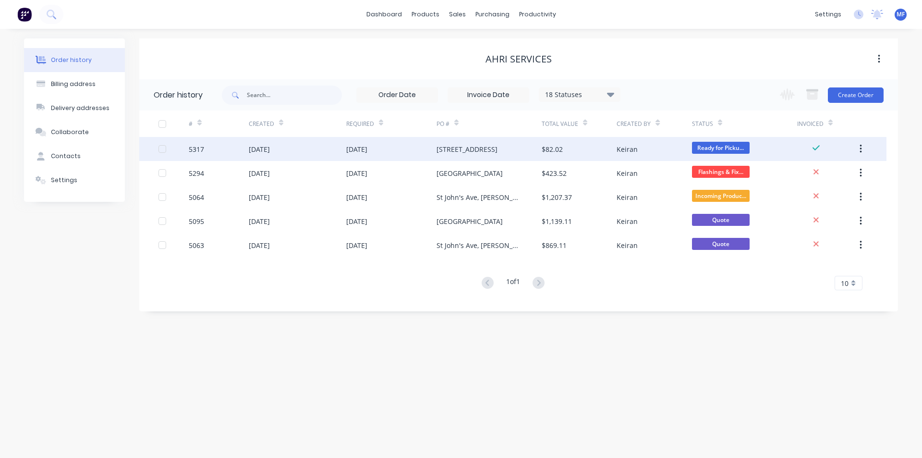
click at [460, 148] on div "[STREET_ADDRESS]" at bounding box center [466, 149] width 61 height 10
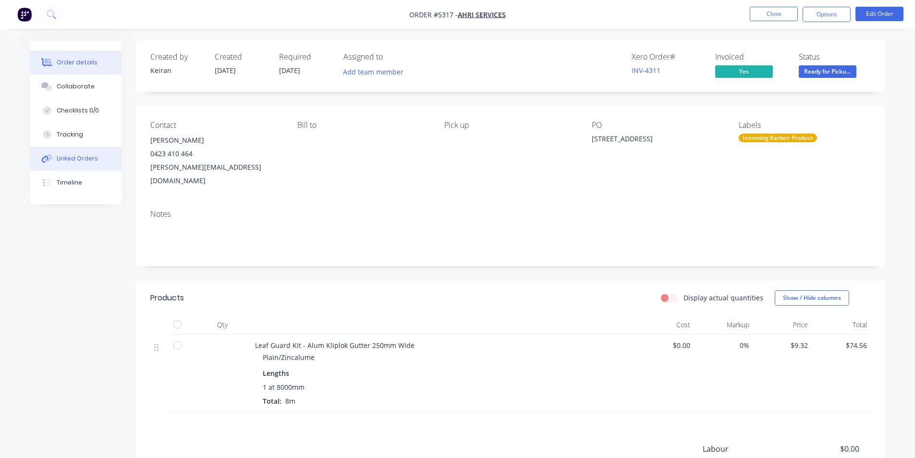
click at [92, 153] on button "Linked Orders" at bounding box center [75, 158] width 91 height 24
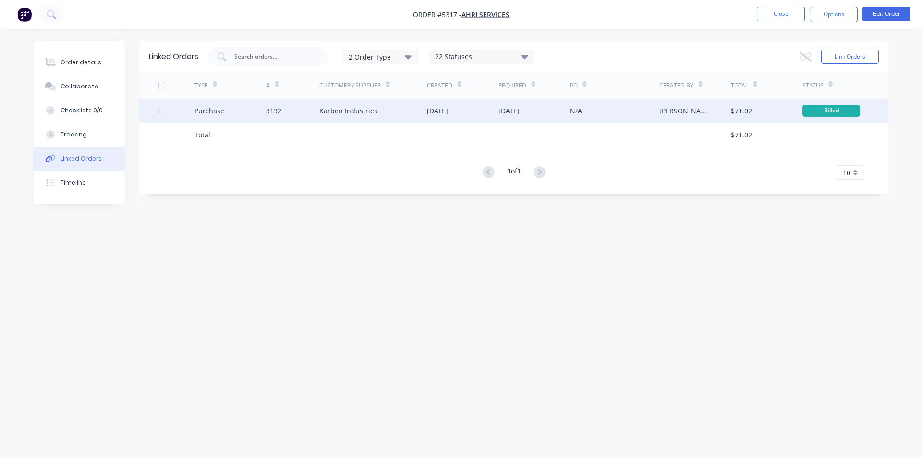
click at [377, 110] on div "Karben Industries" at bounding box center [373, 110] width 108 height 24
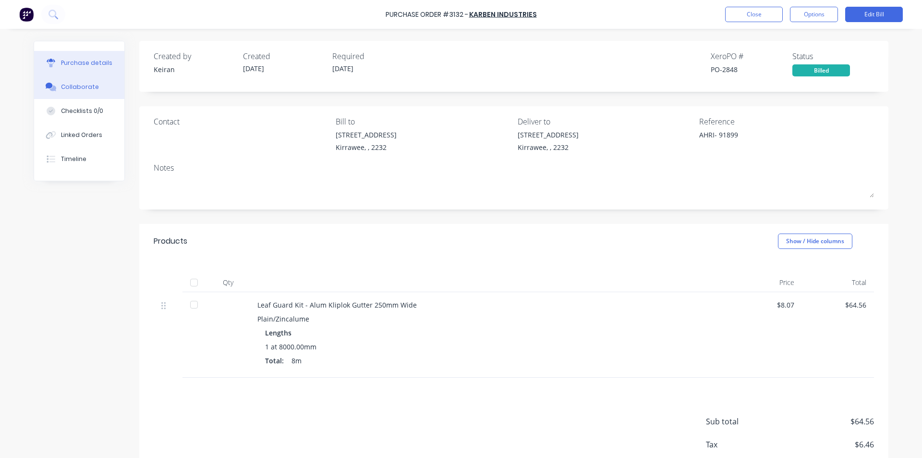
click at [86, 87] on div "Collaborate" at bounding box center [80, 87] width 38 height 9
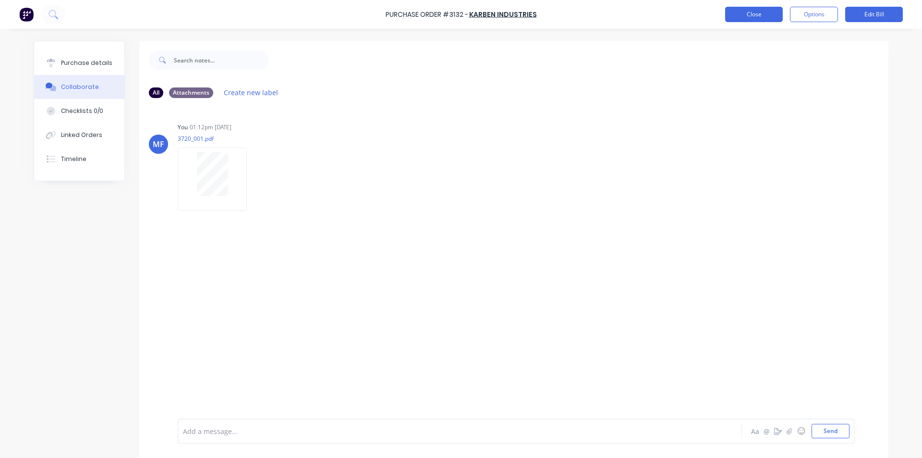
click at [745, 11] on button "Close" at bounding box center [754, 14] width 58 height 15
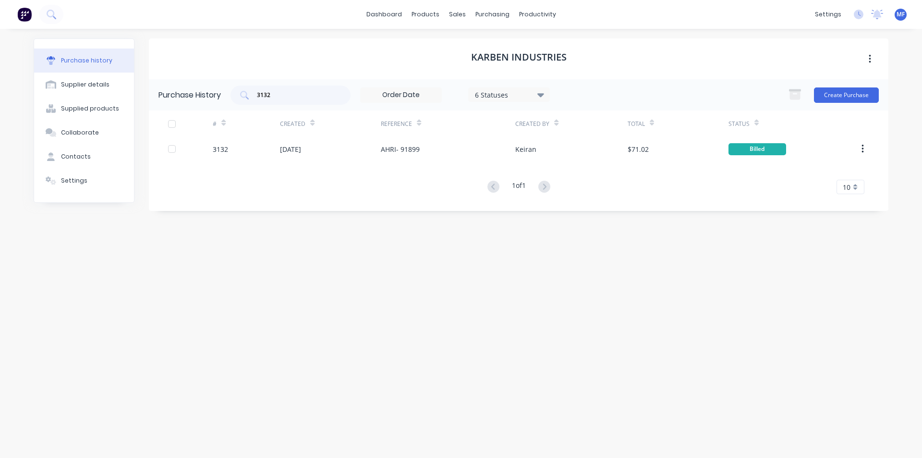
click at [483, 243] on div "Karben Industries Purchase History 3132 6 Statuses 6 Statuses Create Purchase #…" at bounding box center [518, 238] width 739 height 400
